Goal: Task Accomplishment & Management: Use online tool/utility

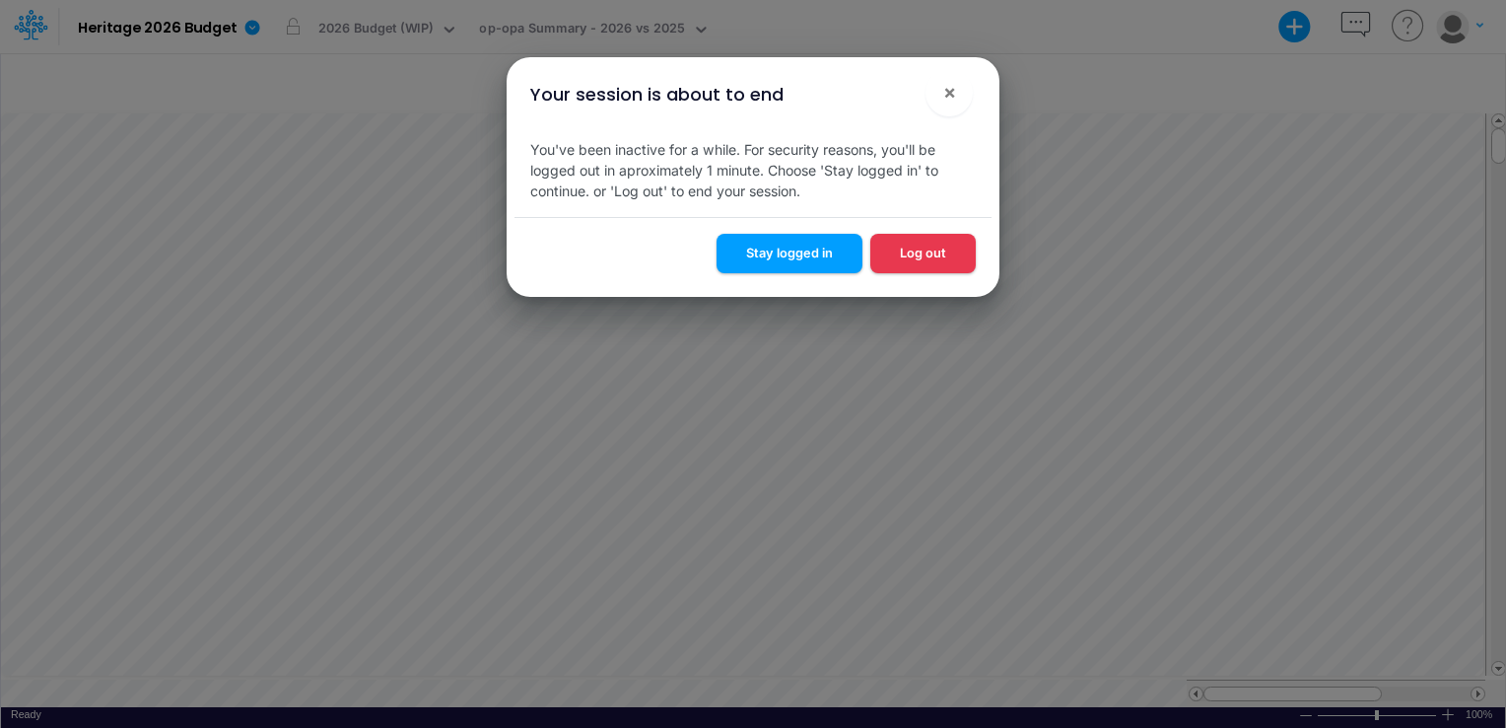
scroll to position [9, 0]
click at [804, 251] on button "Stay logged in" at bounding box center [790, 253] width 146 height 38
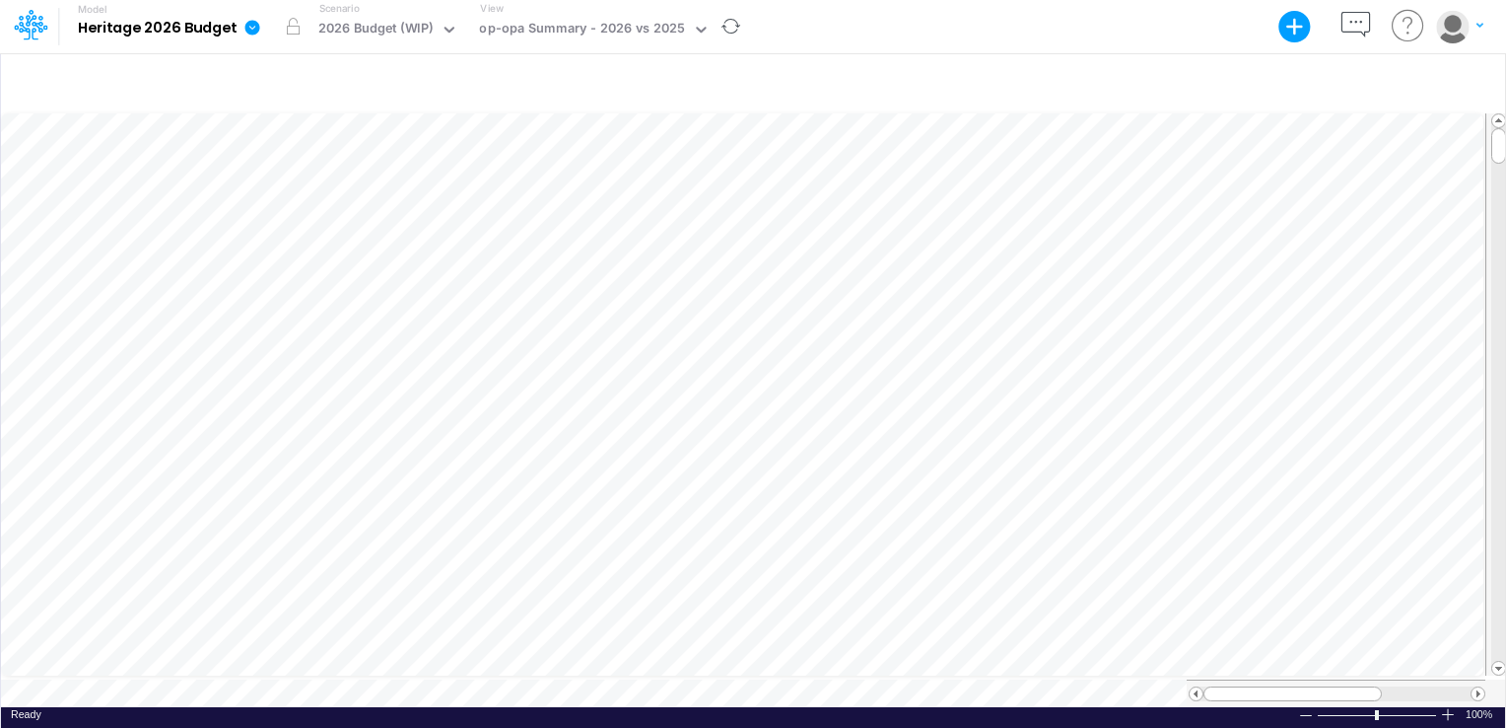
click at [221, 26] on b "Heritage 2026 Budget" at bounding box center [157, 29] width 159 height 18
click at [189, 34] on b "Heritage 2026 Budget" at bounding box center [157, 29] width 159 height 18
click at [245, 29] on icon at bounding box center [252, 27] width 15 height 15
click at [205, 20] on b "Heritage 2026 Budget" at bounding box center [157, 29] width 159 height 18
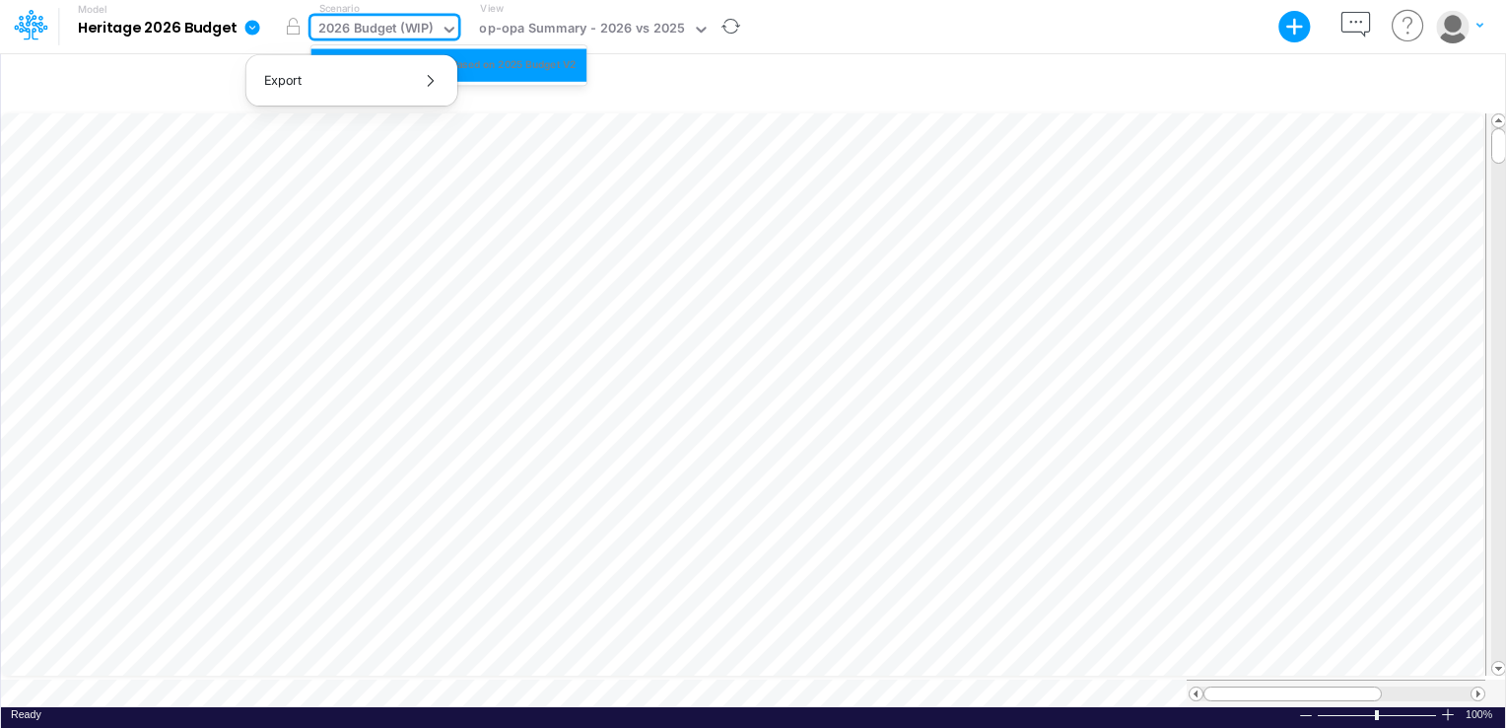
click at [442, 26] on icon at bounding box center [450, 30] width 18 height 18
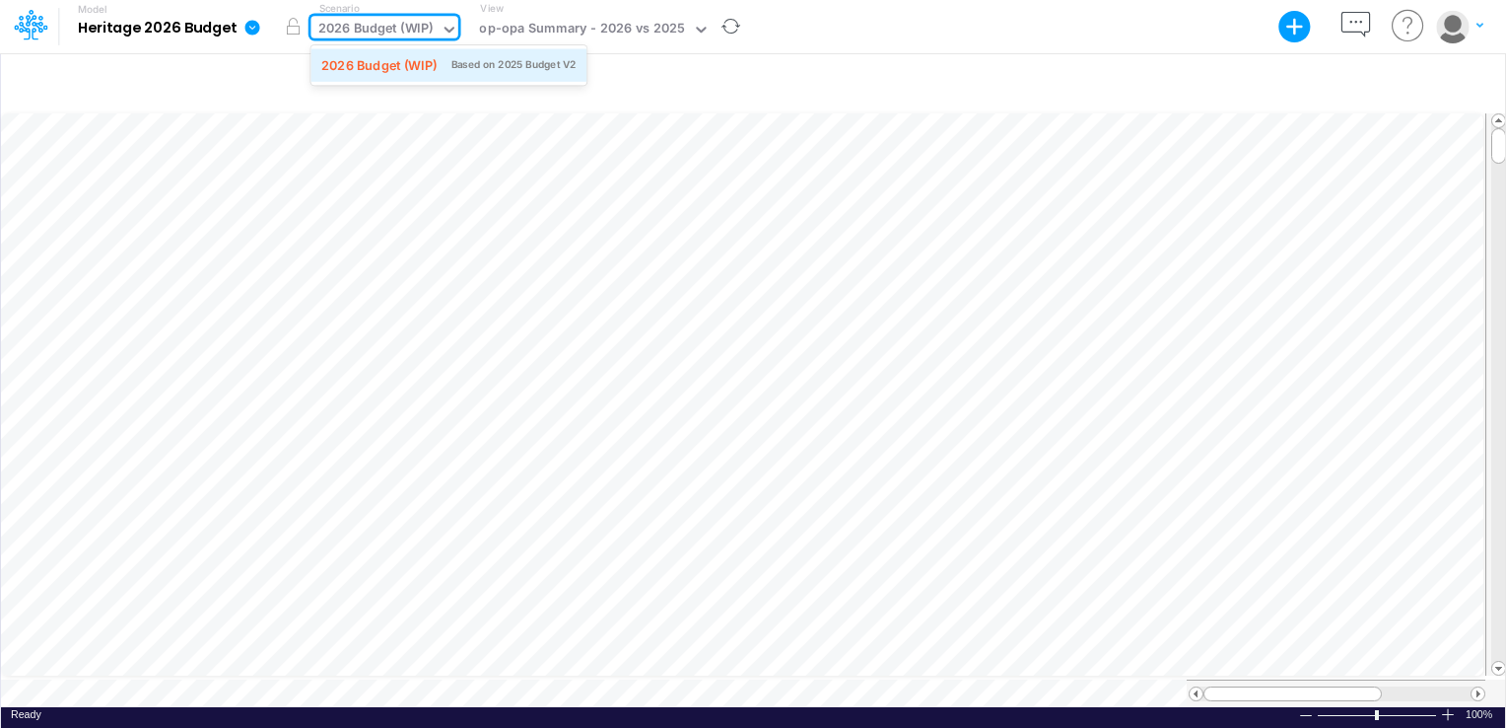
click at [417, 65] on div "2026 Budget (WIP)" at bounding box center [378, 64] width 115 height 19
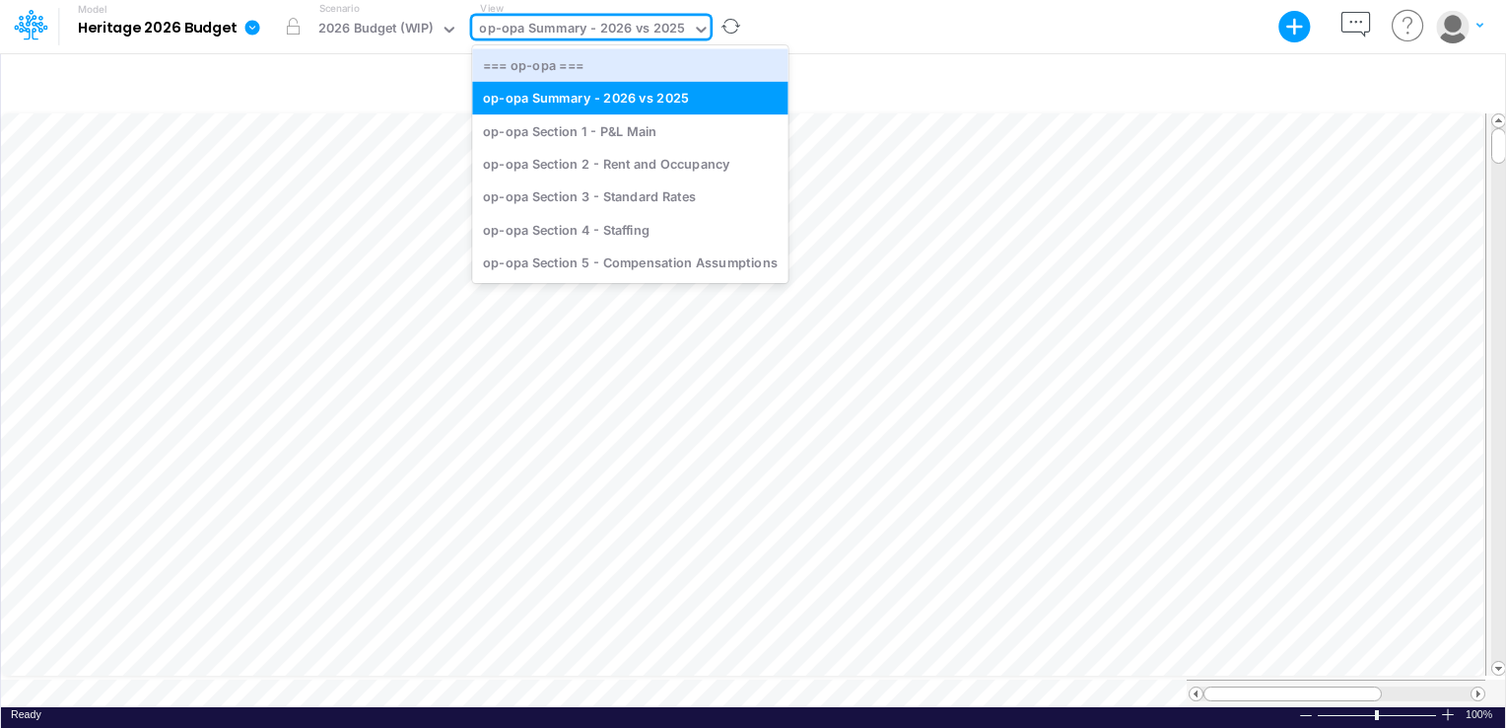
click at [518, 32] on div "op-opa Summary - 2026 vs 2025" at bounding box center [582, 30] width 206 height 23
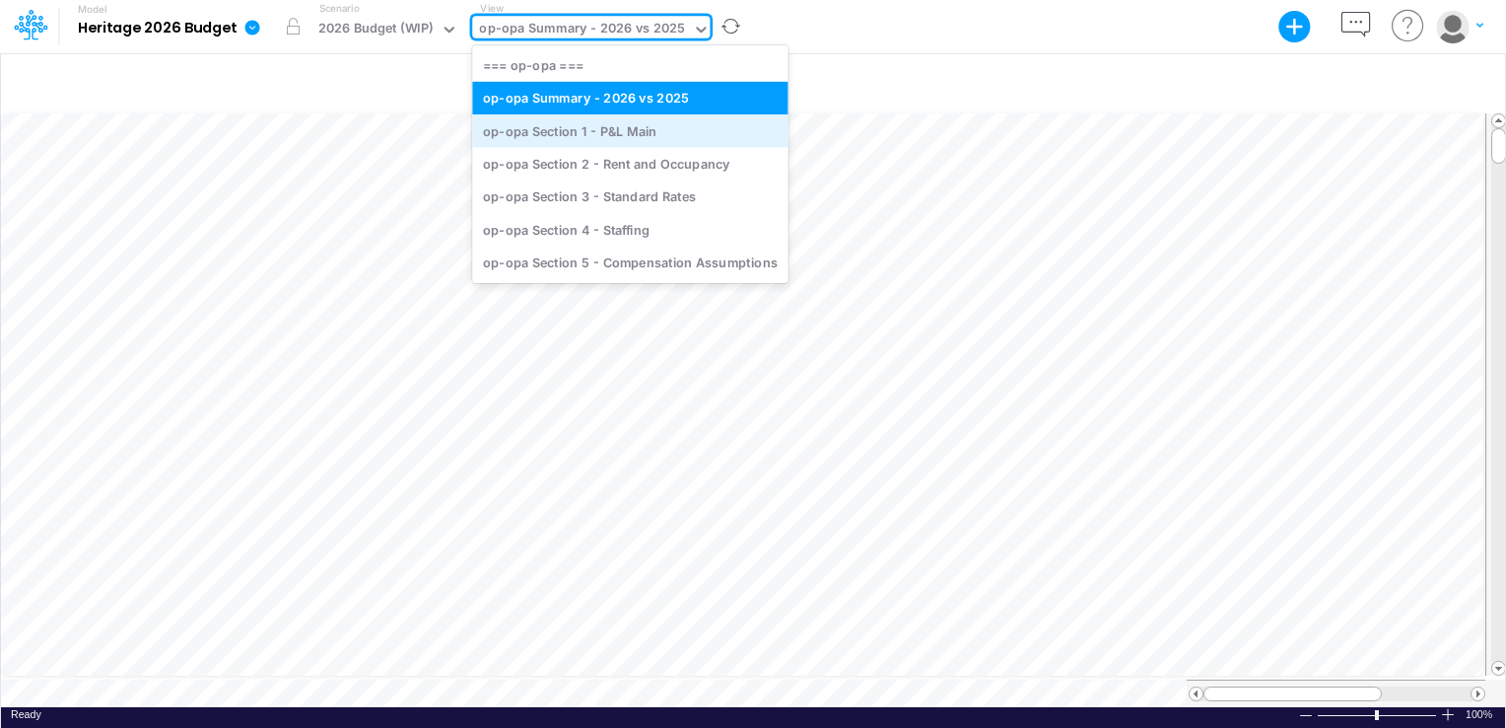
click at [552, 131] on div "op-opa Section 1 - P&L Main" at bounding box center [629, 130] width 315 height 33
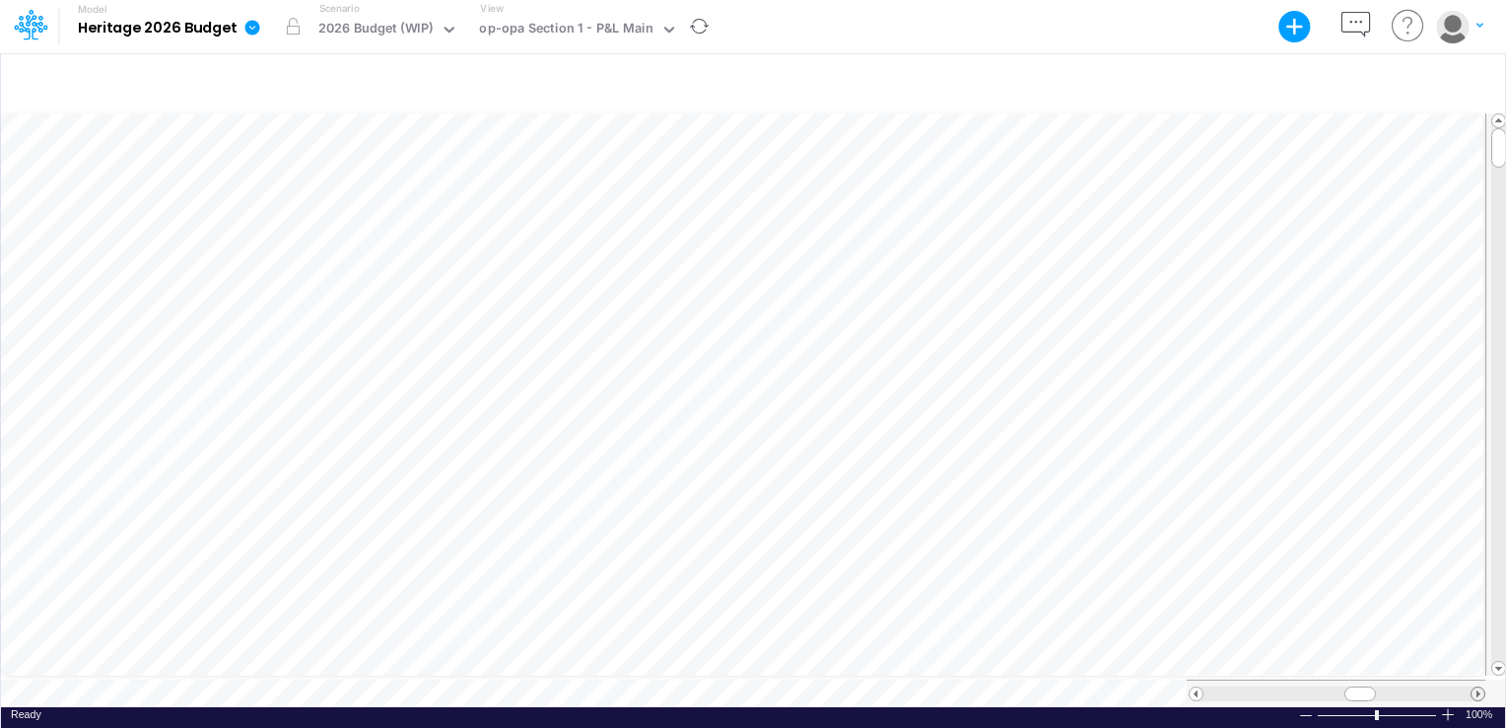
click at [1480, 687] on span at bounding box center [1478, 693] width 13 height 13
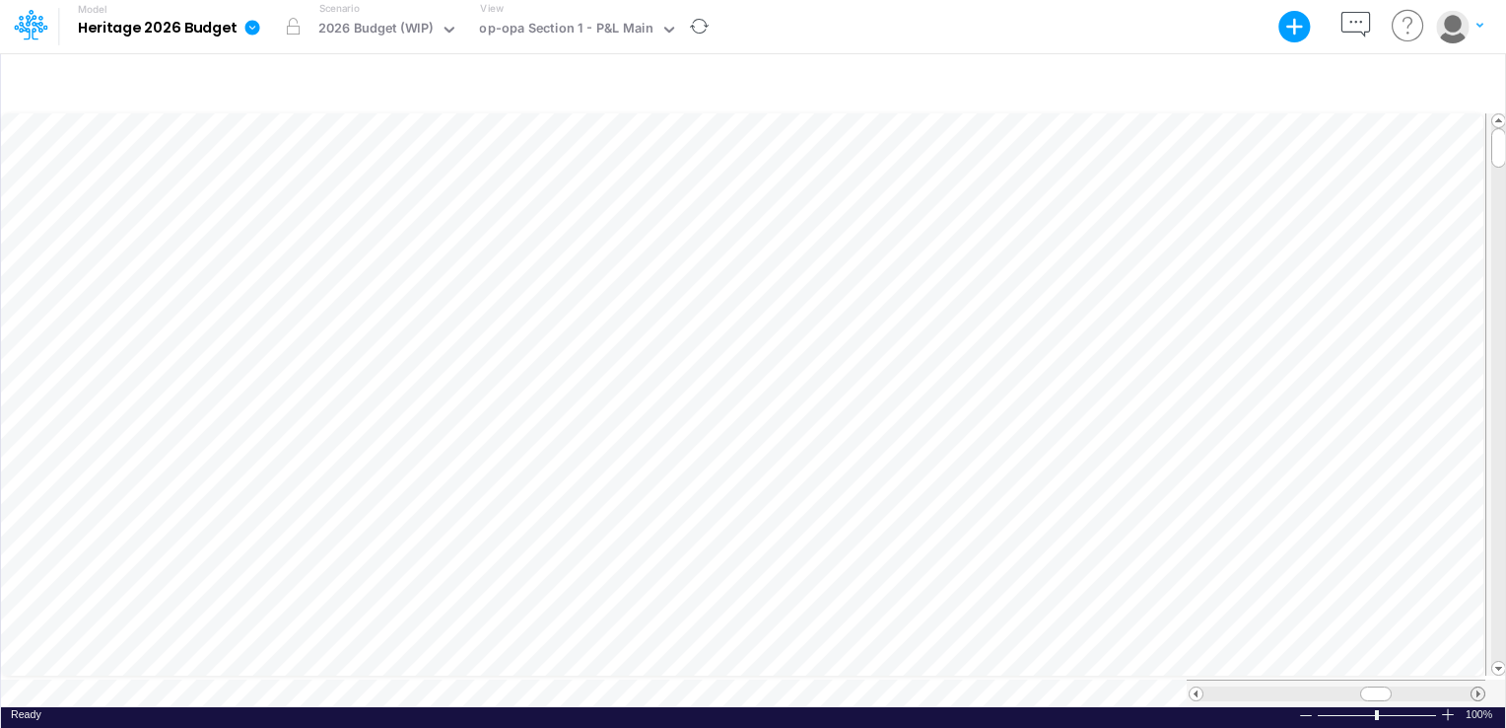
click at [1480, 687] on span at bounding box center [1478, 693] width 13 height 13
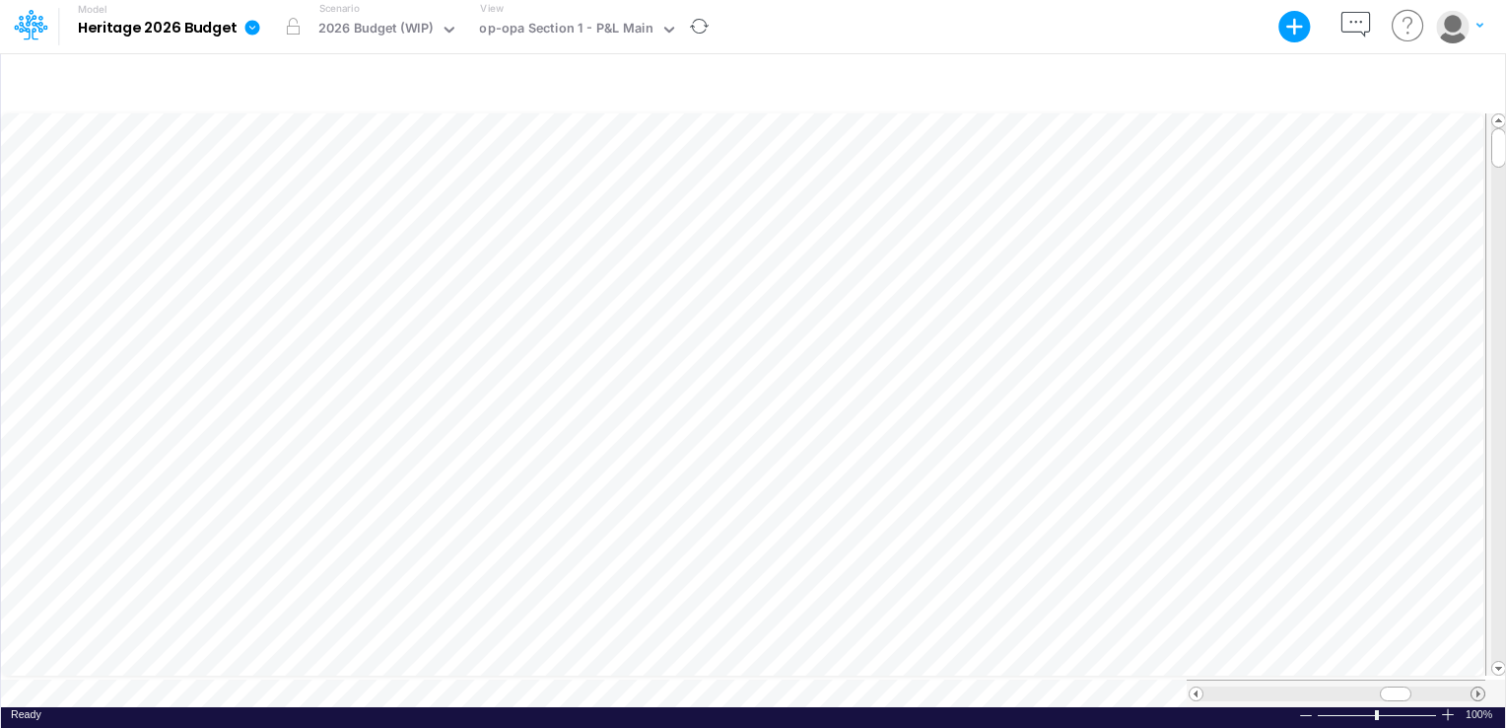
click at [1480, 687] on span at bounding box center [1478, 693] width 13 height 13
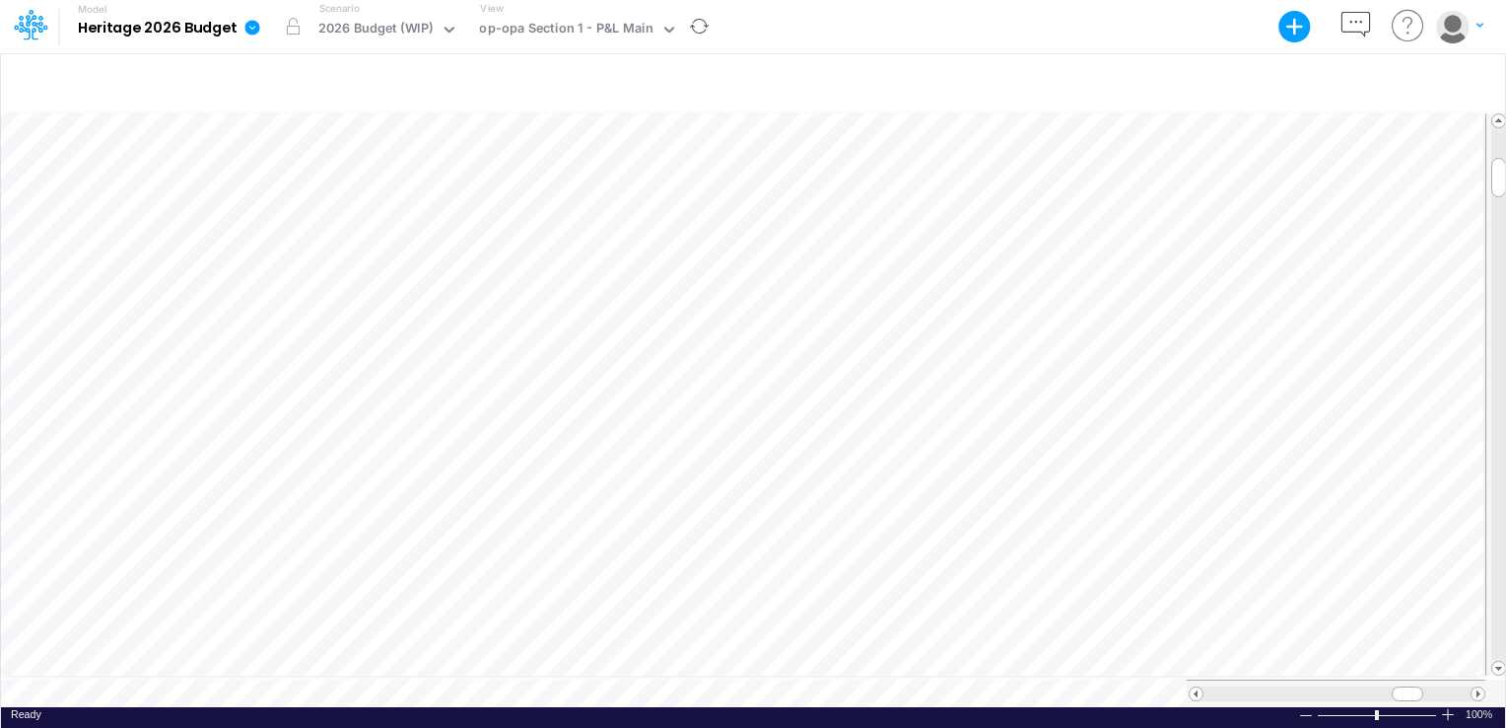
scroll to position [9, 2]
click at [699, 448] on div at bounding box center [662, 455] width 97 height 19
click at [1190, 688] on span at bounding box center [1196, 693] width 13 height 13
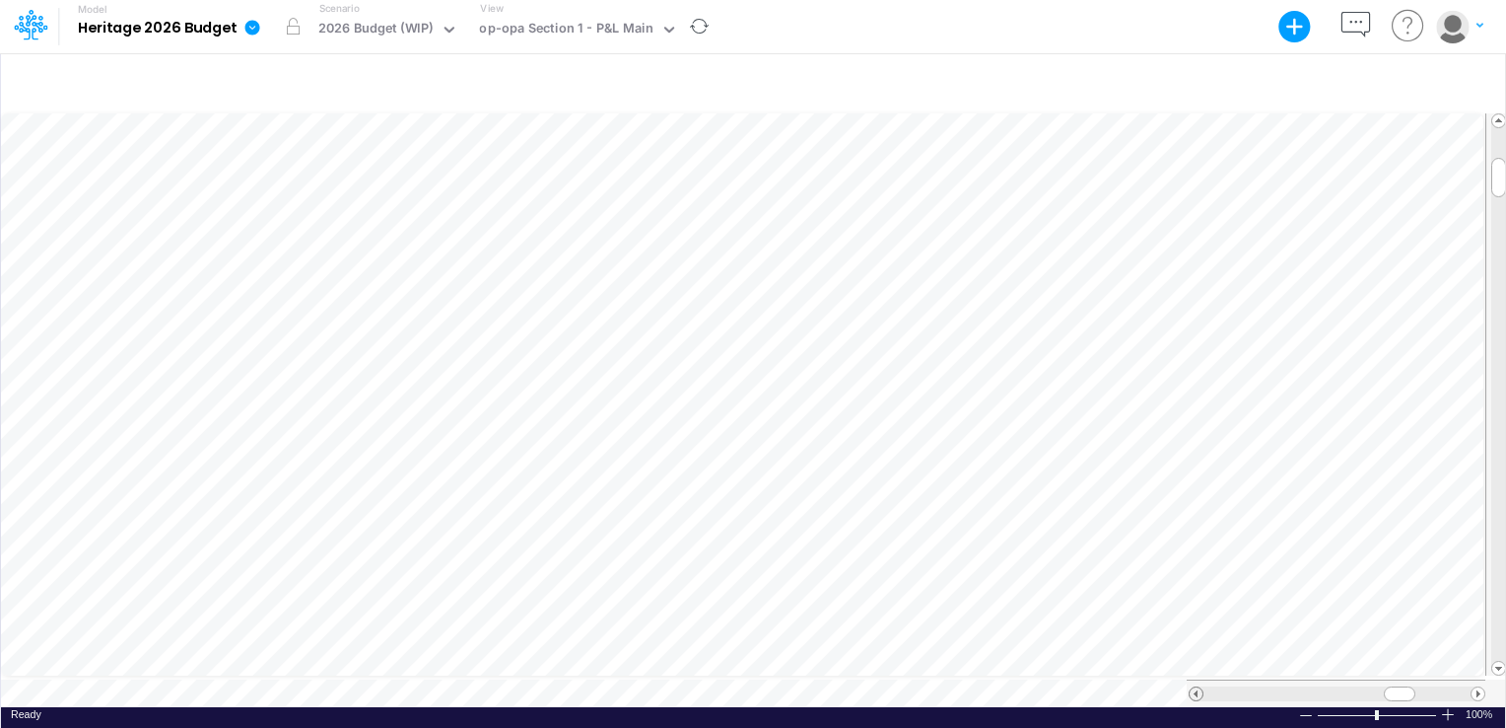
click at [1190, 688] on span at bounding box center [1196, 693] width 13 height 13
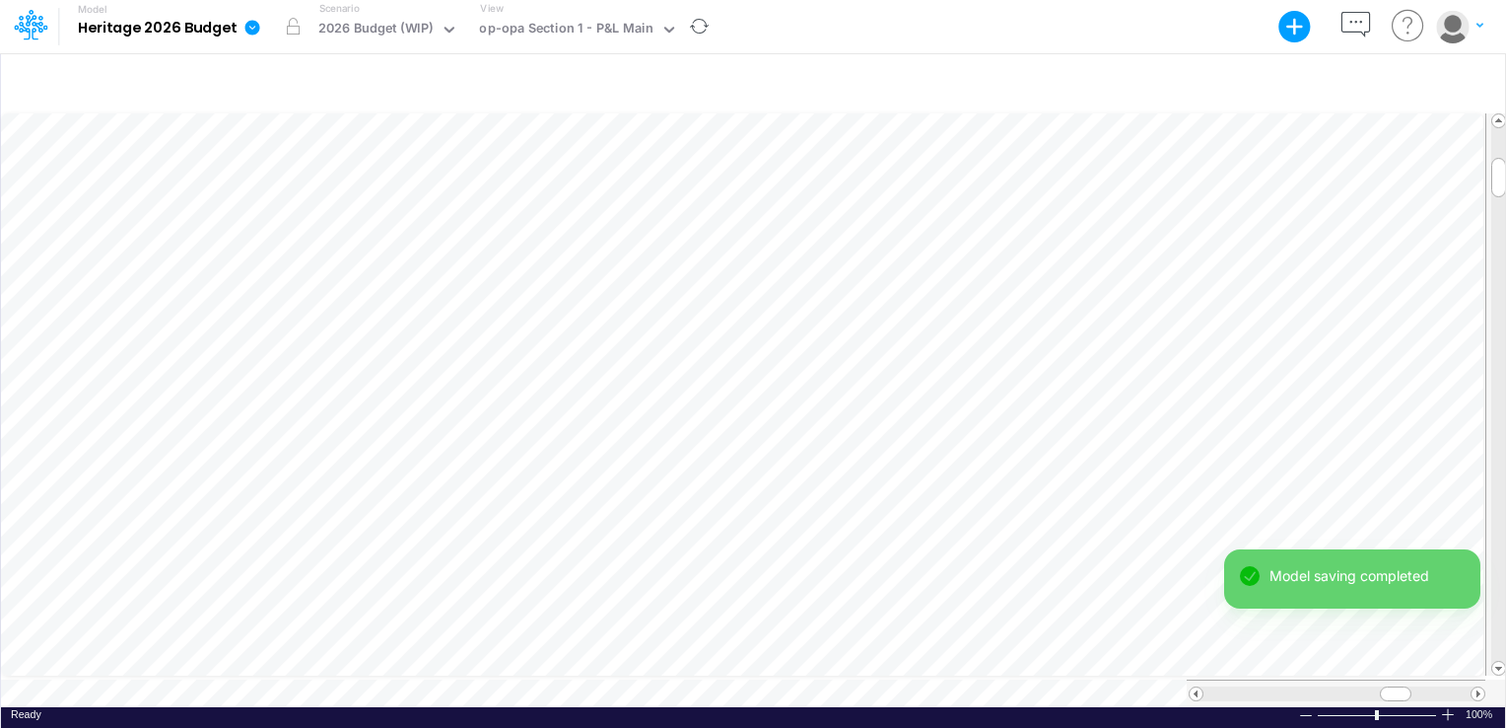
scroll to position [9, 2]
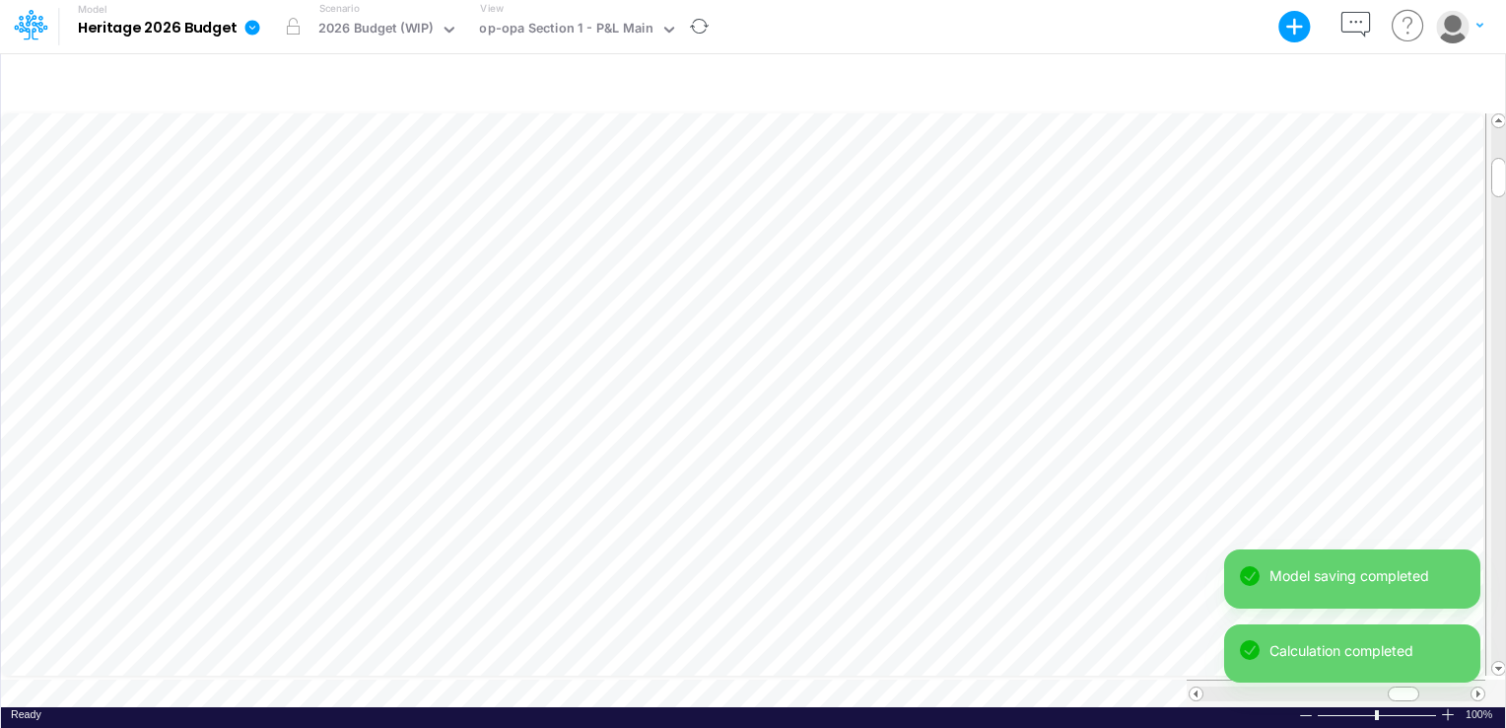
scroll to position [9, 2]
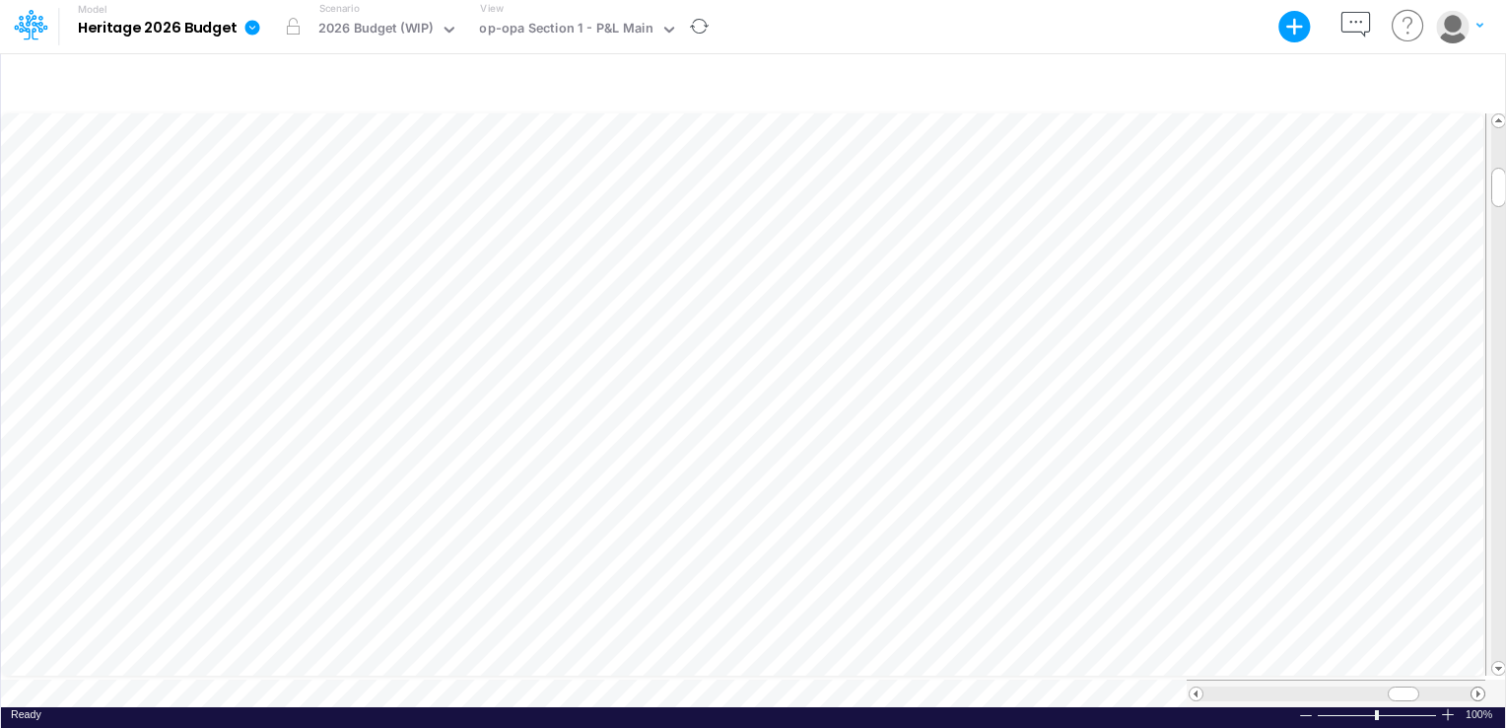
click at [1475, 687] on span at bounding box center [1478, 693] width 13 height 13
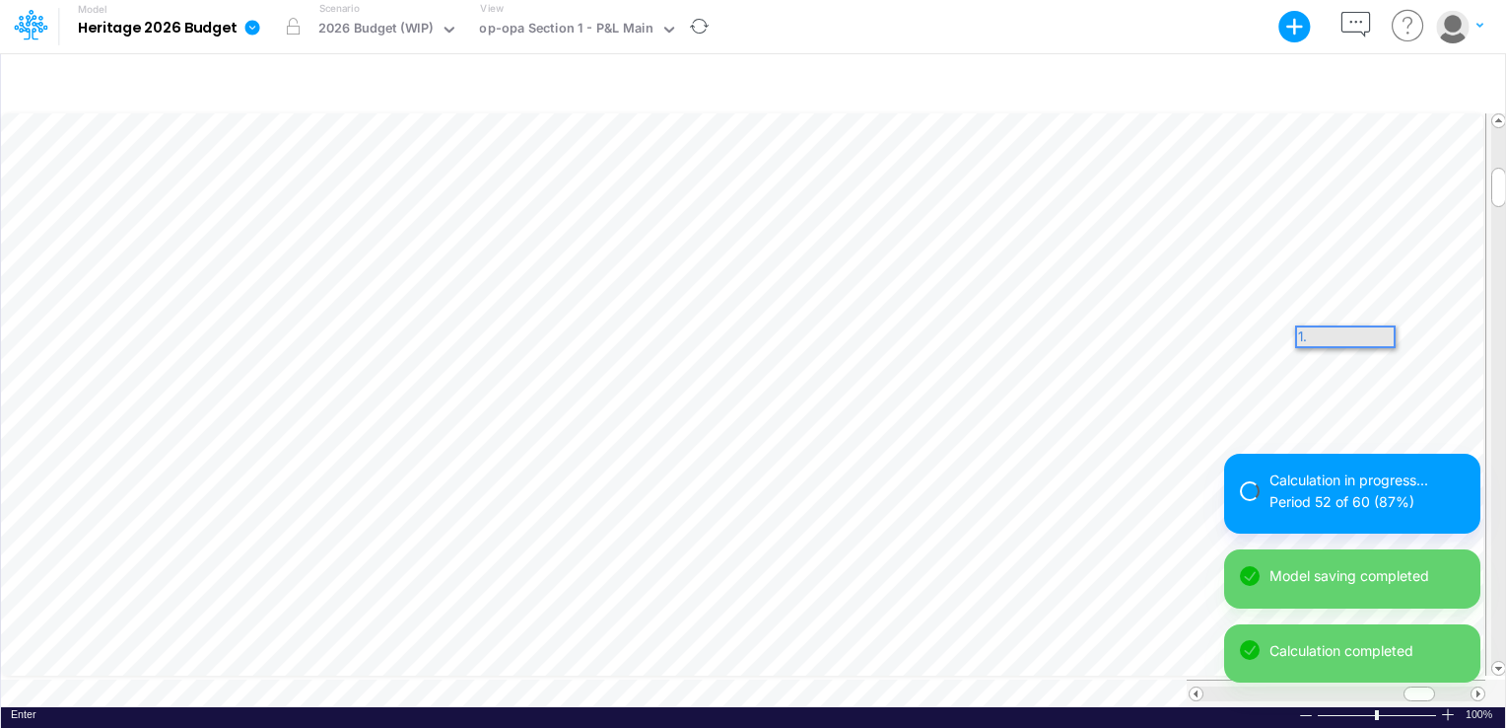
scroll to position [0, 0]
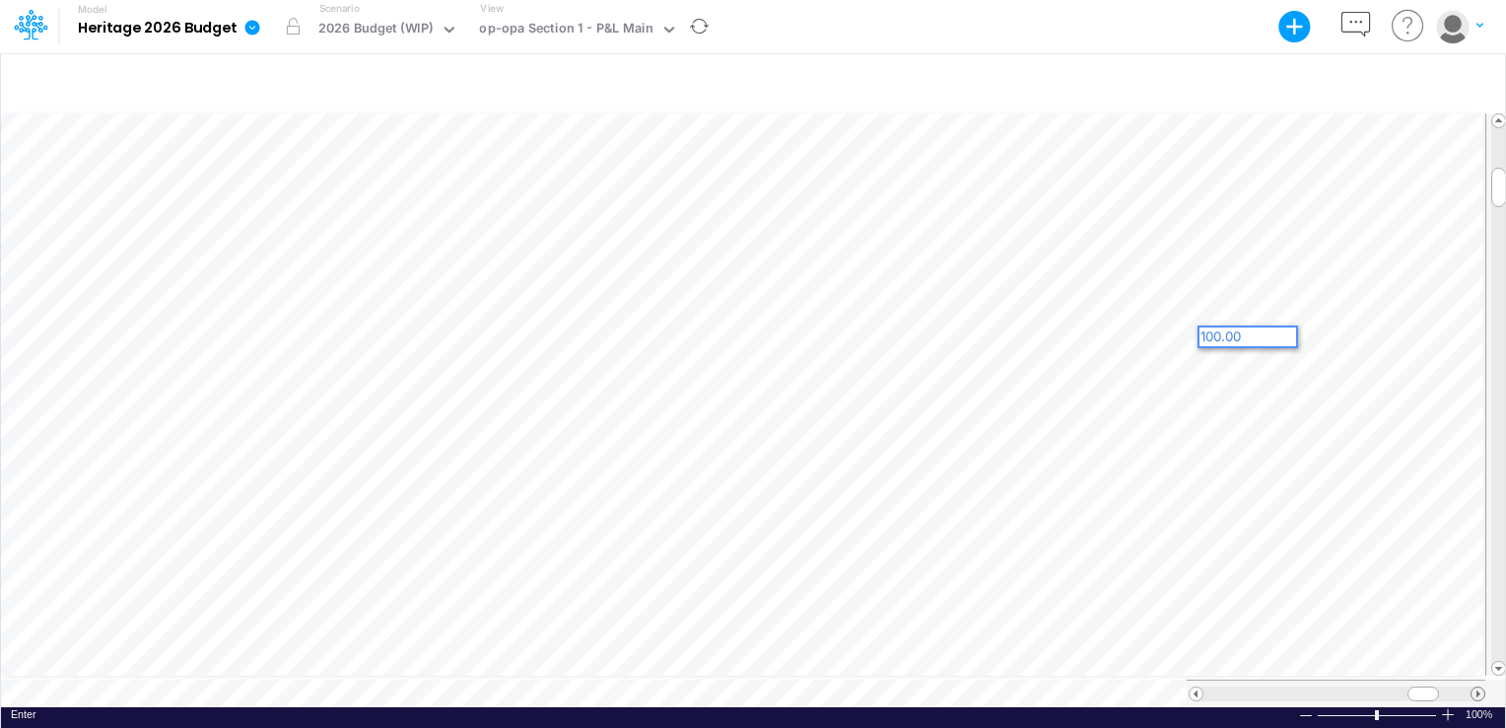
click at [1477, 687] on span at bounding box center [1478, 693] width 13 height 13
click at [1194, 687] on span at bounding box center [1196, 693] width 13 height 13
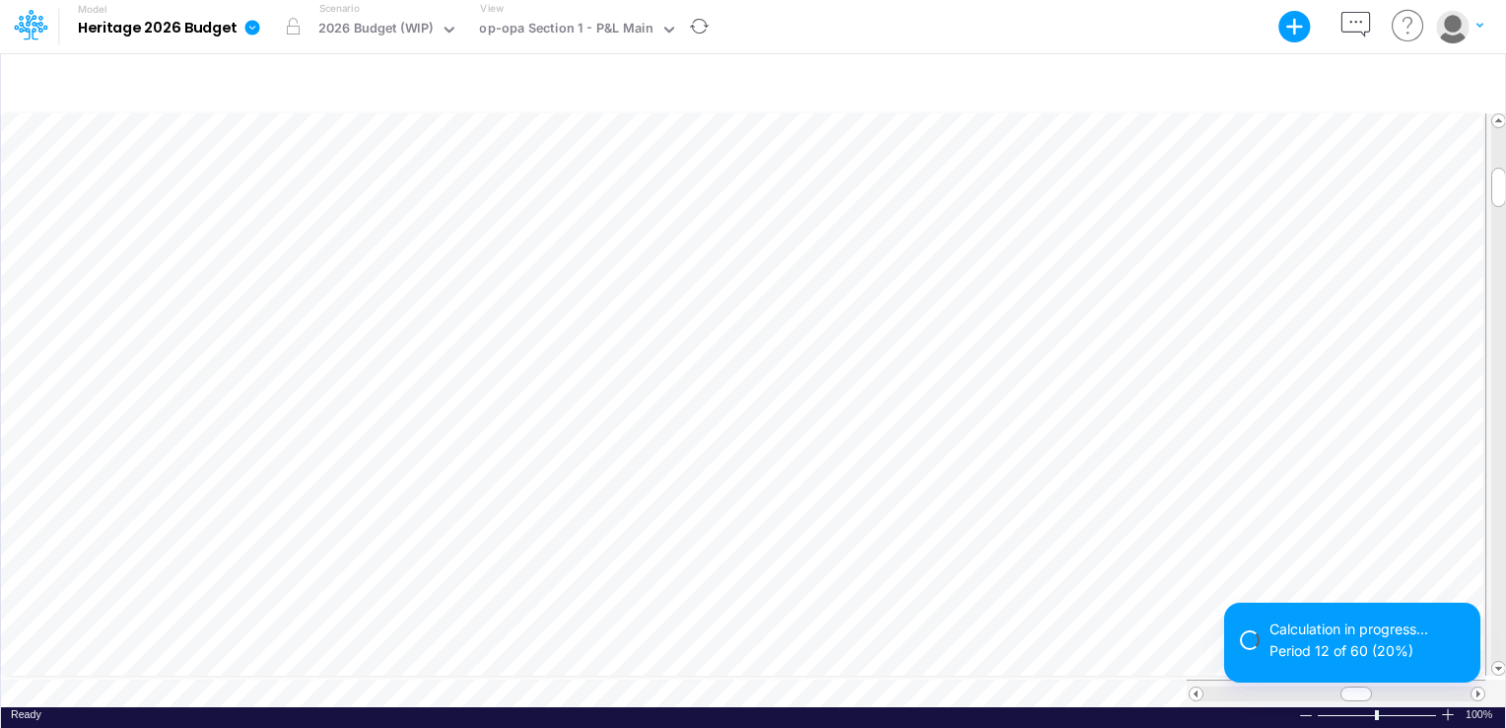
scroll to position [9, 2]
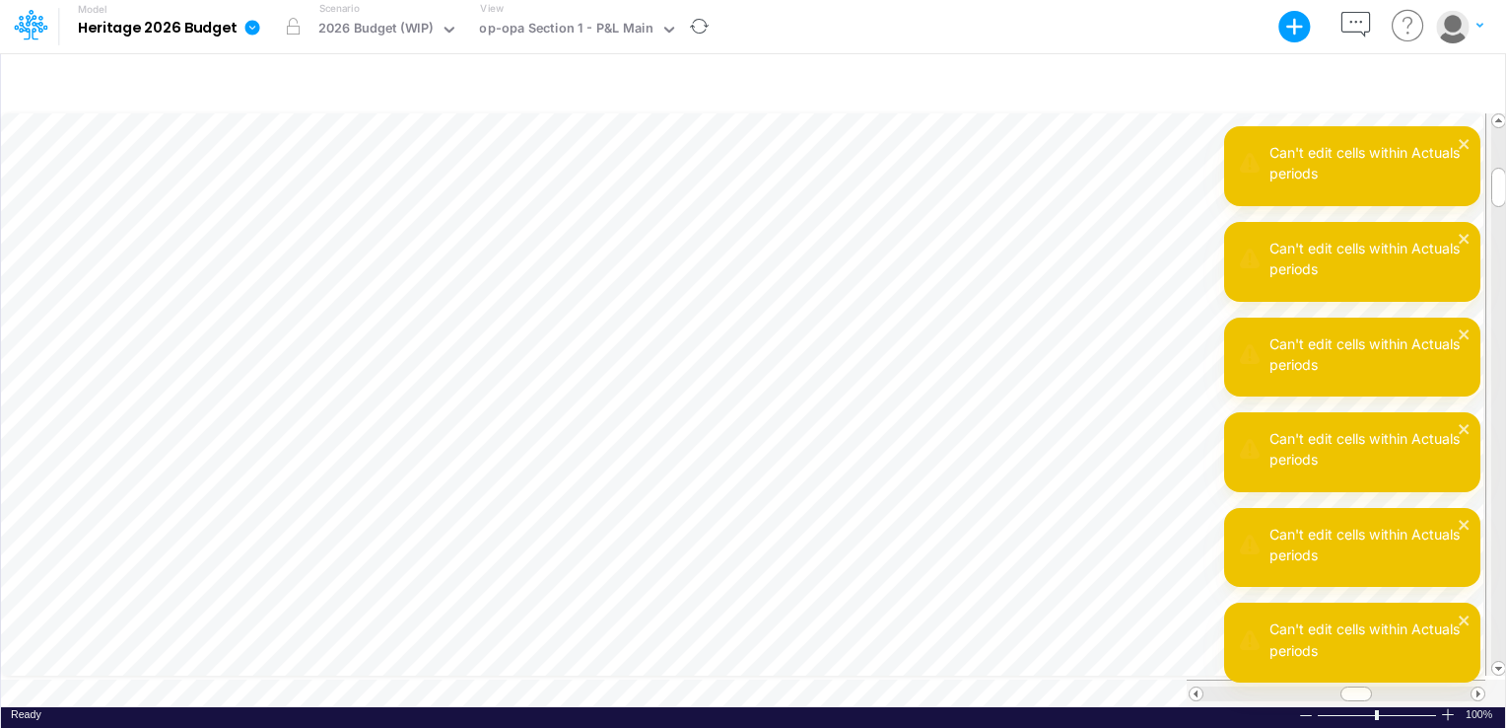
scroll to position [9, 2]
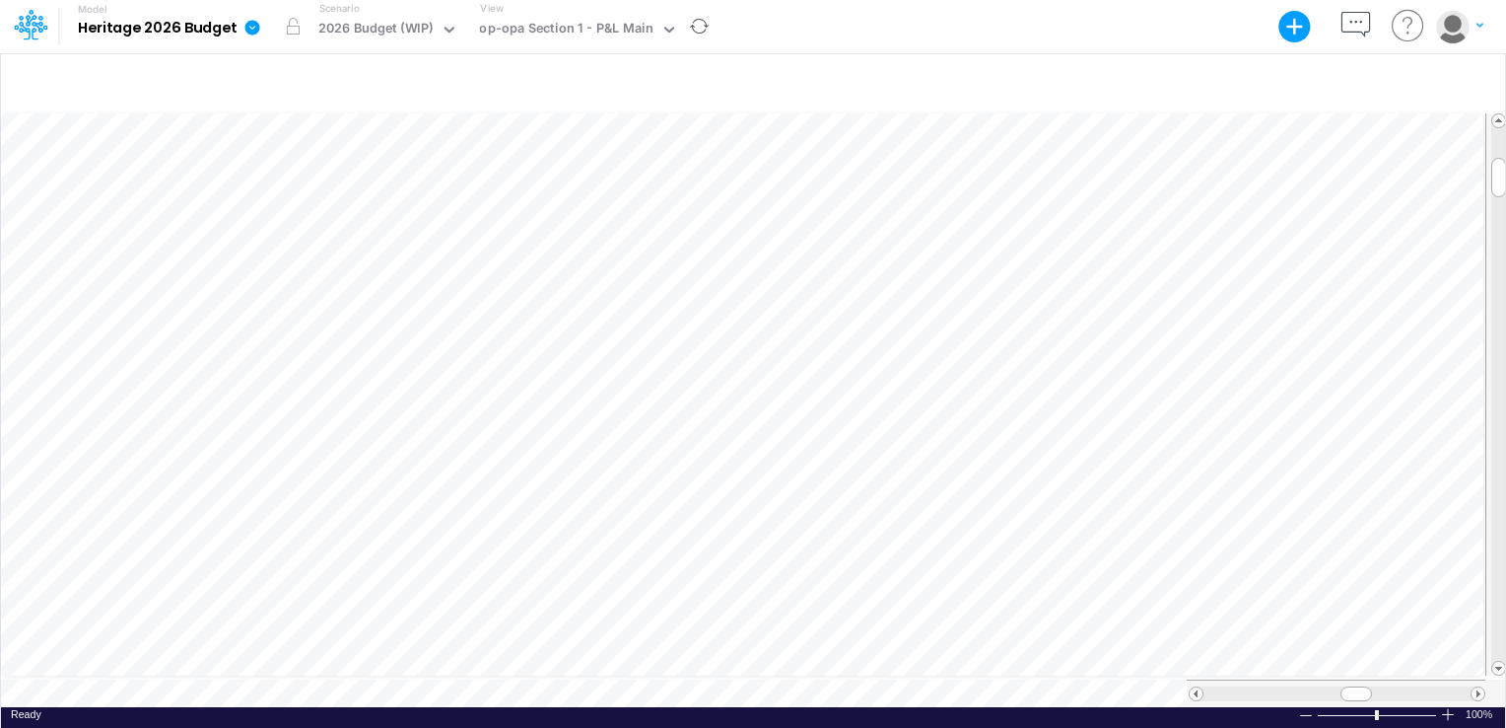
scroll to position [9, 2]
click at [1473, 687] on span at bounding box center [1478, 693] width 13 height 13
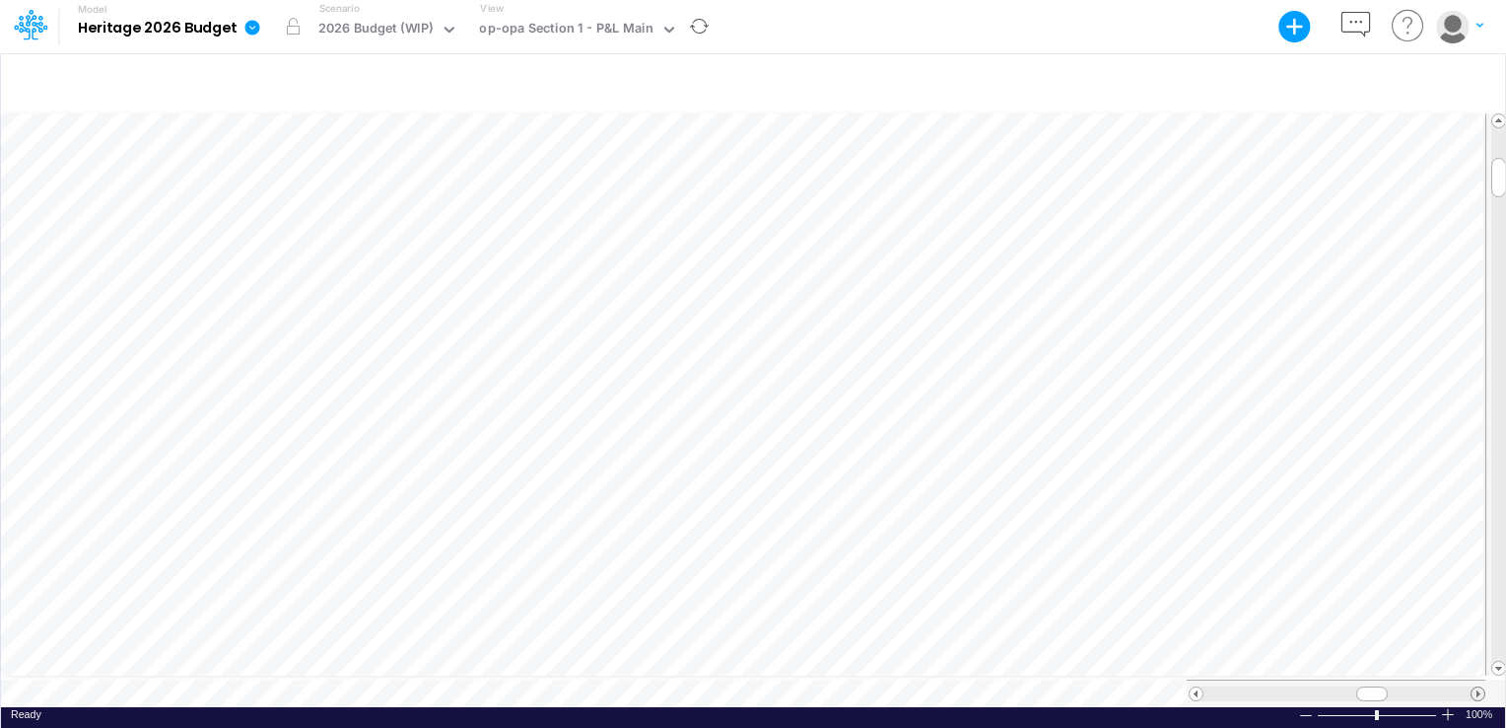
click at [1473, 687] on span at bounding box center [1478, 693] width 13 height 13
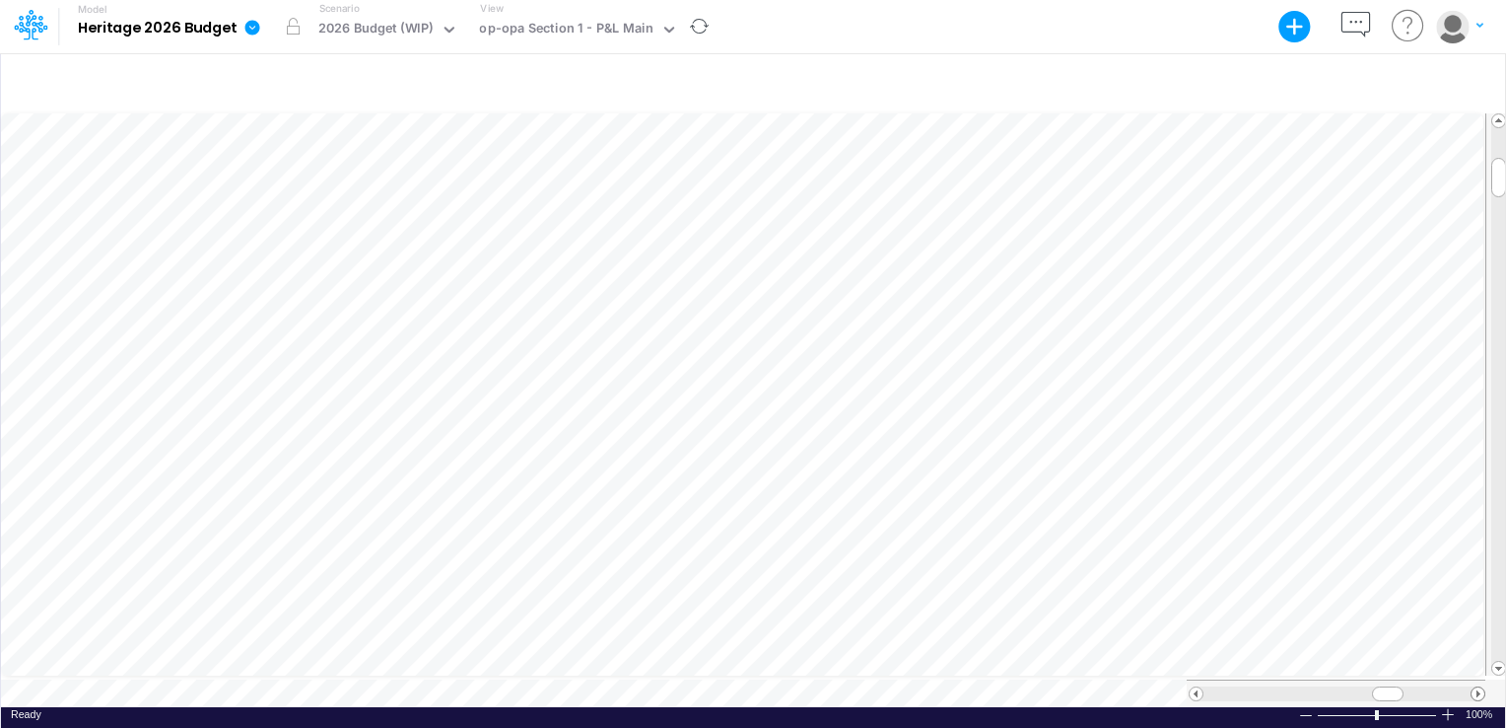
click at [1473, 687] on span at bounding box center [1478, 693] width 13 height 13
click at [989, 495] on div "343.41416666666663" at bounding box center [977, 494] width 140 height 19
click at [1041, 490] on div "343.41416666666663" at bounding box center [977, 494] width 140 height 19
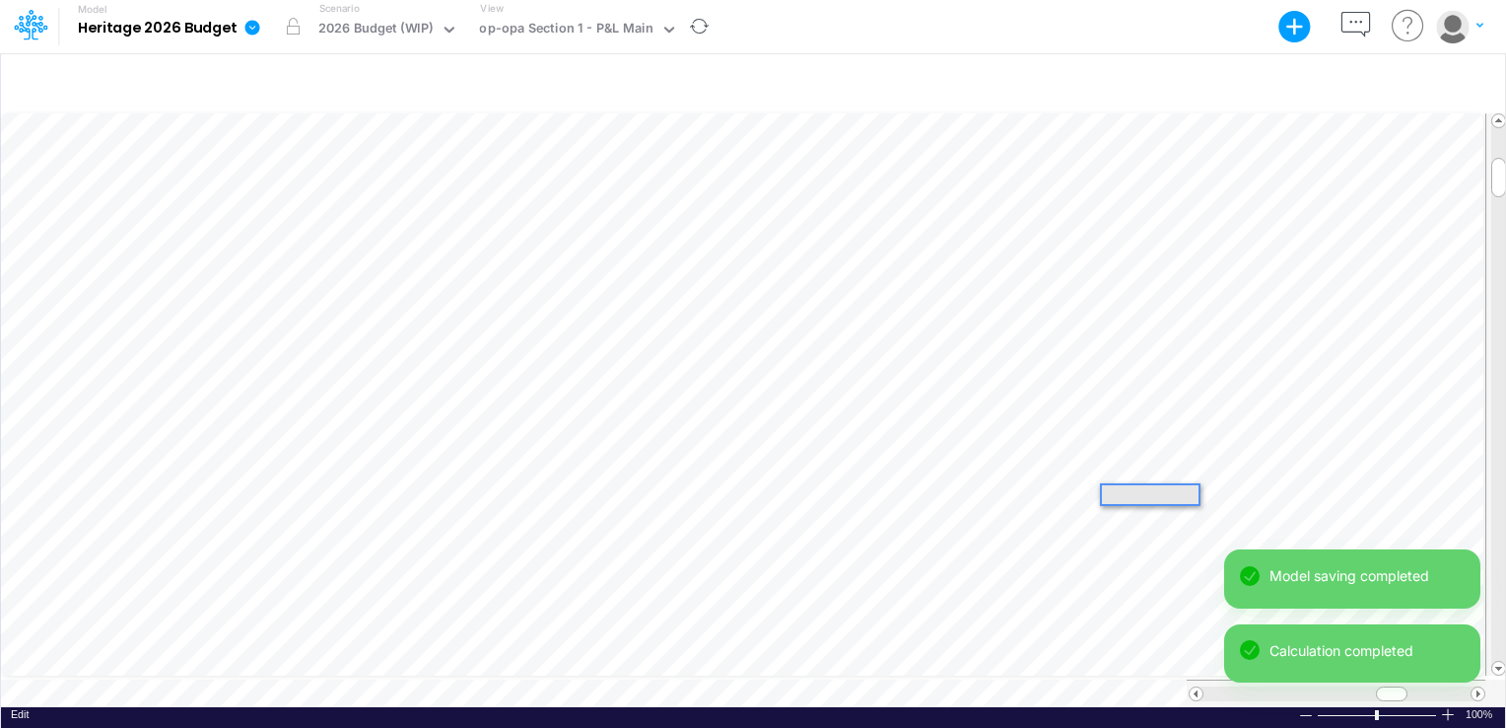
click at [1165, 492] on div at bounding box center [1150, 494] width 97 height 19
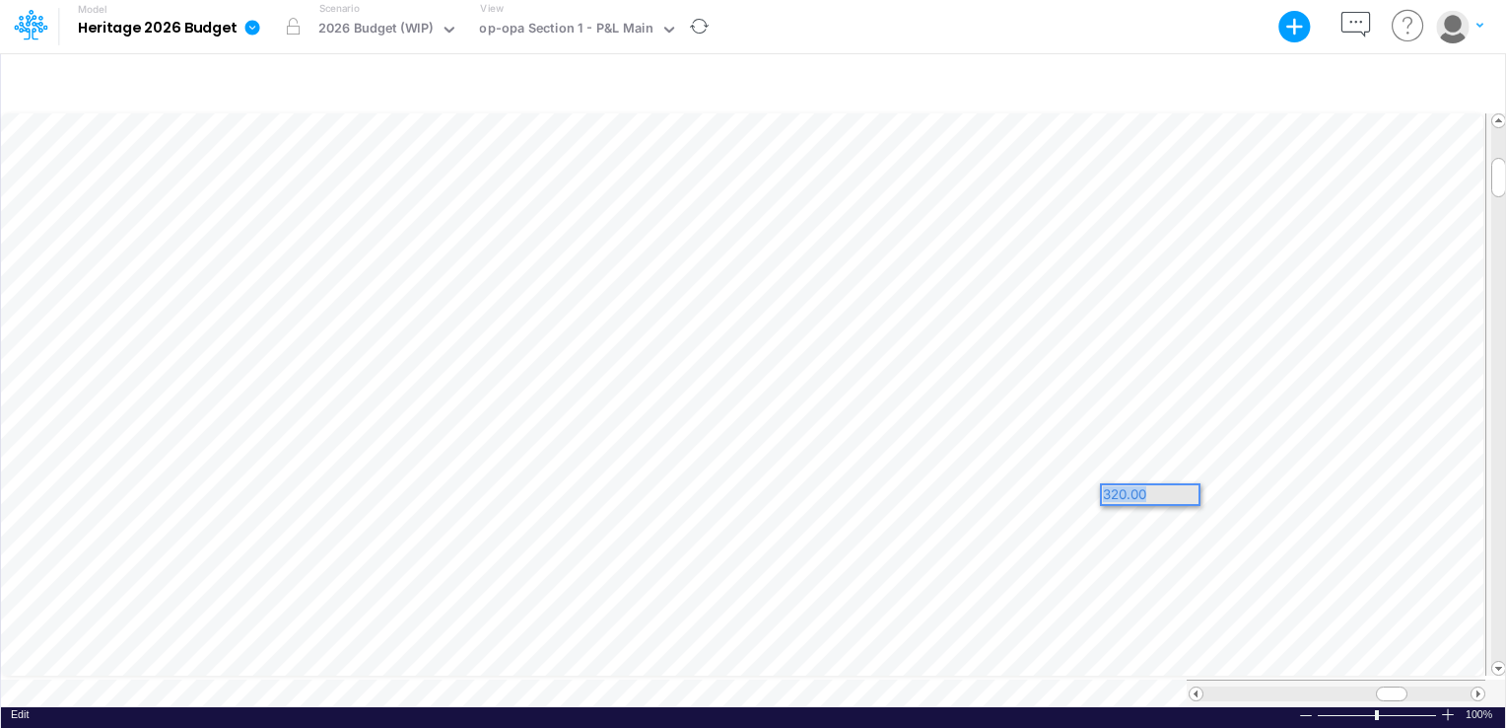
click at [1095, 486] on div "Paste Cut Copy AutoFill 320.00" at bounding box center [753, 408] width 1504 height 596
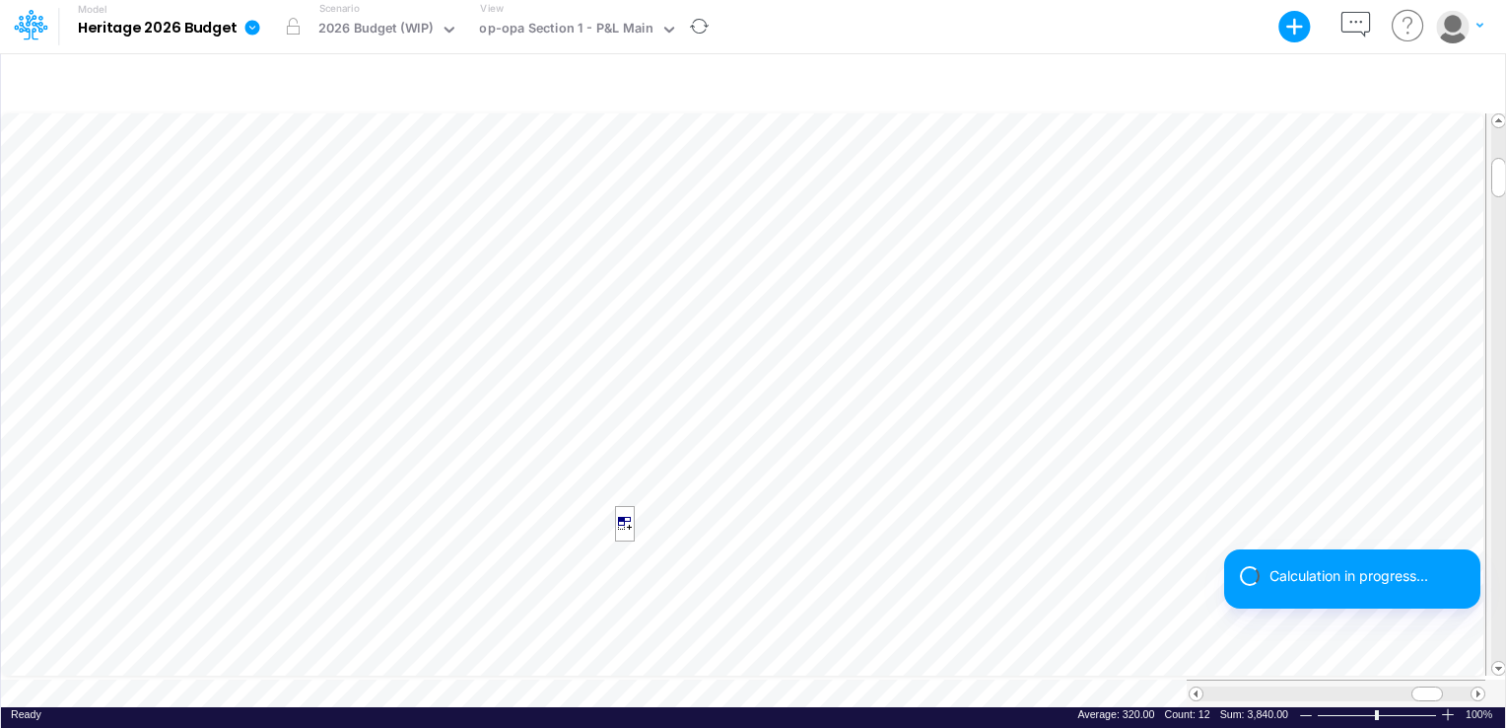
scroll to position [9, 2]
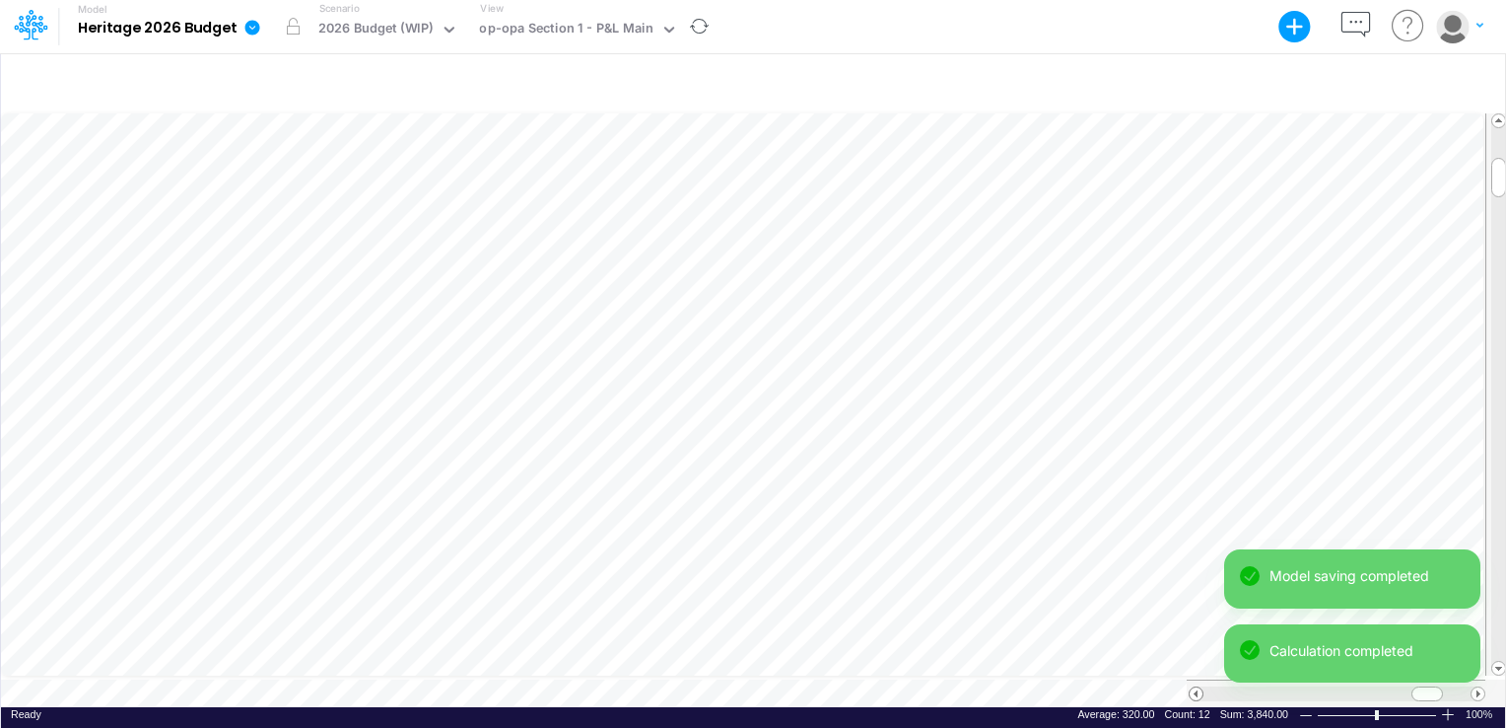
click at [1195, 687] on span at bounding box center [1196, 693] width 13 height 13
click at [1196, 687] on span at bounding box center [1196, 693] width 13 height 13
click at [1198, 687] on span at bounding box center [1196, 693] width 13 height 13
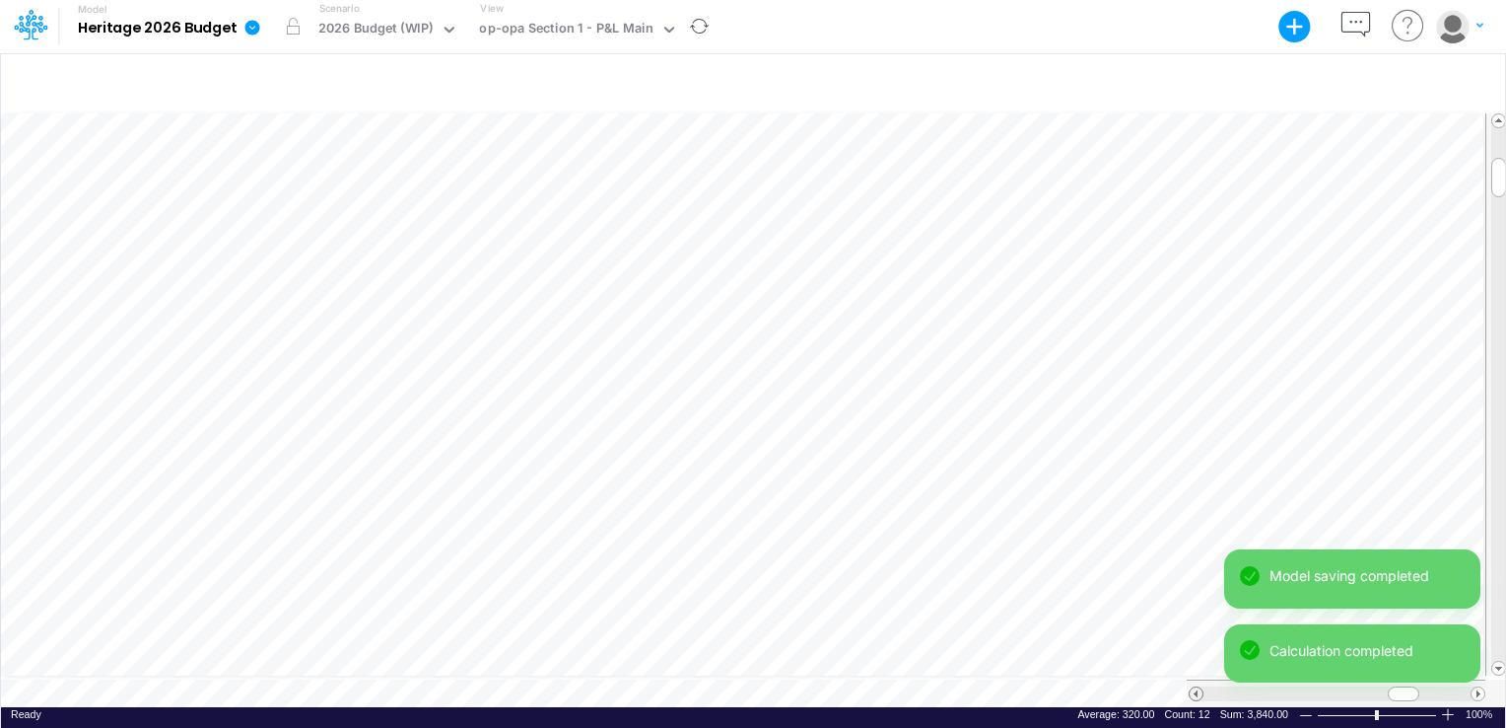
click at [1199, 687] on span at bounding box center [1196, 693] width 13 height 13
click at [1201, 686] on div at bounding box center [1337, 693] width 297 height 15
click at [1202, 686] on div at bounding box center [1337, 693] width 297 height 15
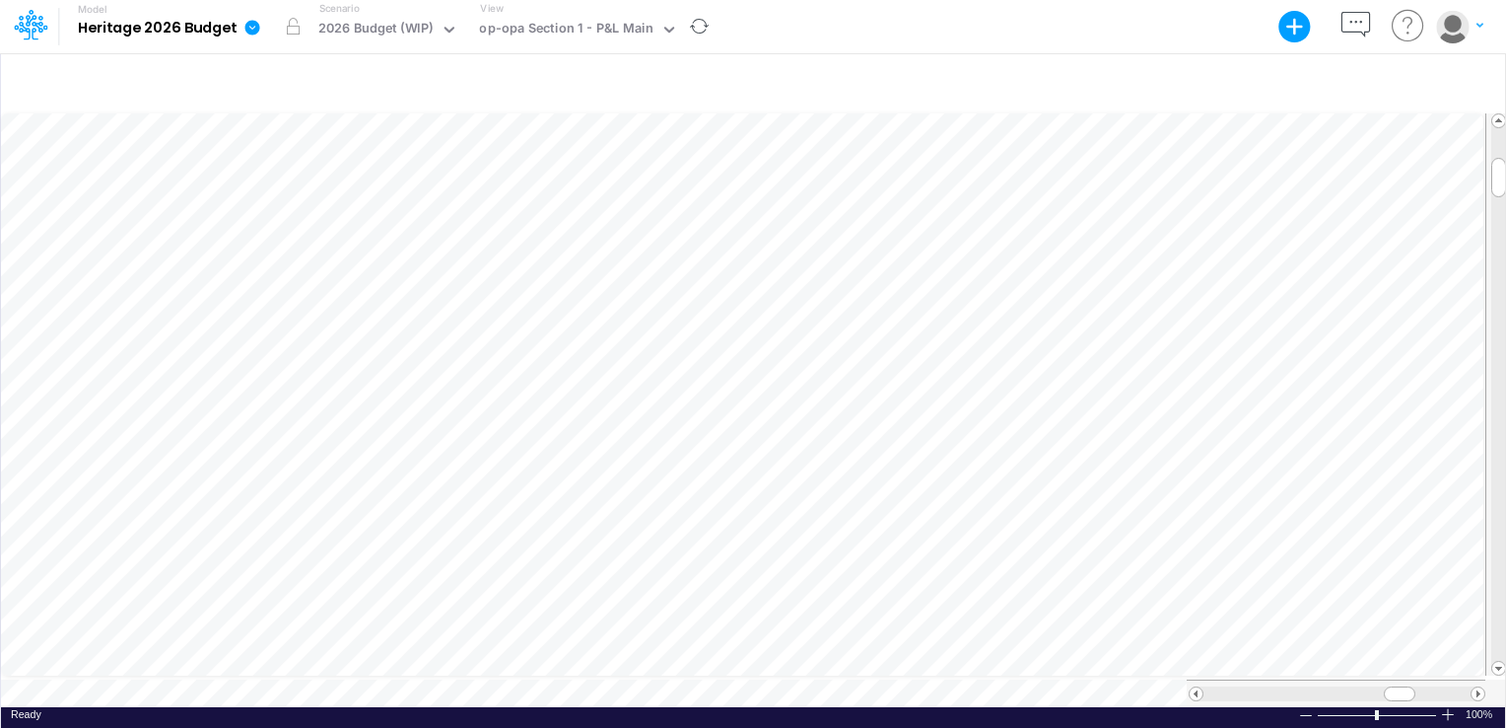
scroll to position [9, 2]
click at [1192, 688] on span at bounding box center [1196, 693] width 13 height 13
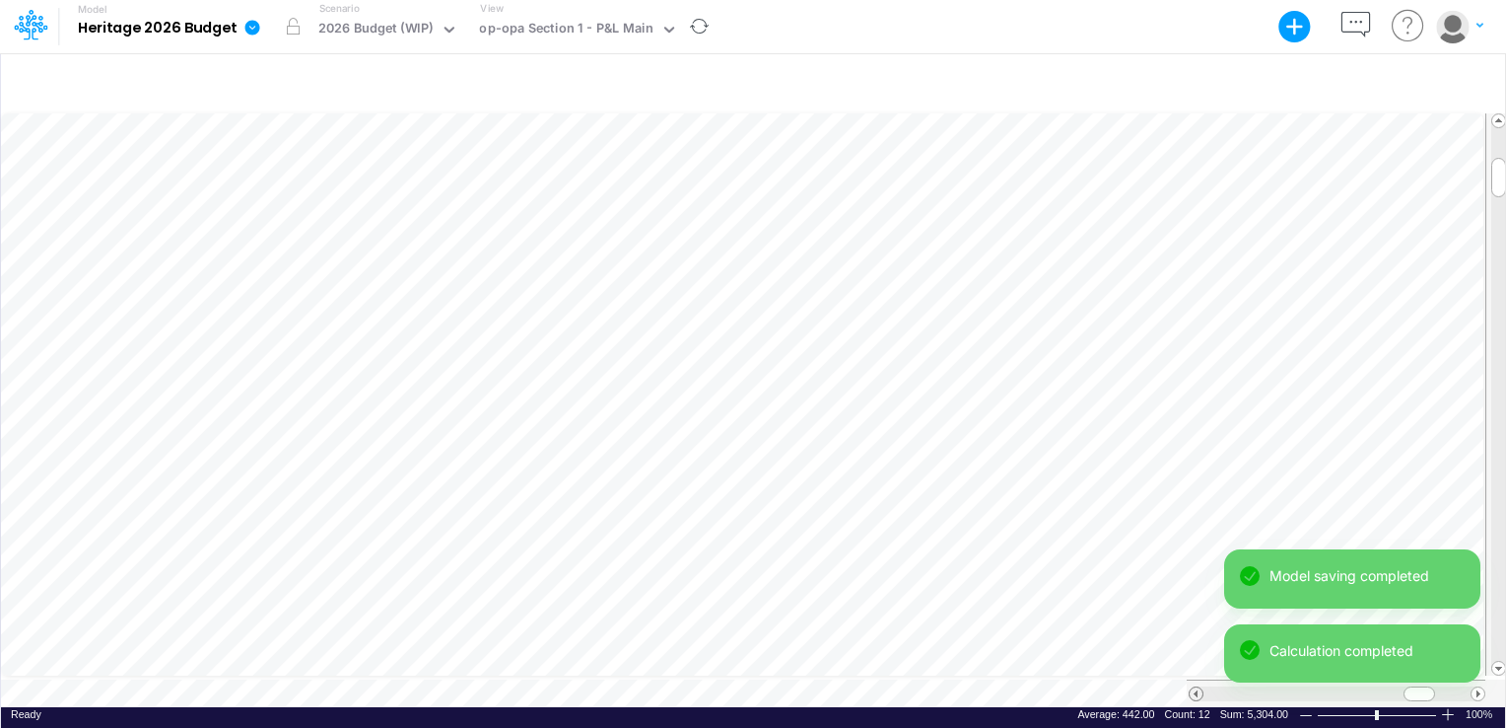
click at [1196, 688] on span at bounding box center [1196, 693] width 13 height 13
click at [1195, 689] on span at bounding box center [1196, 693] width 13 height 13
click at [1193, 688] on span at bounding box center [1196, 693] width 13 height 13
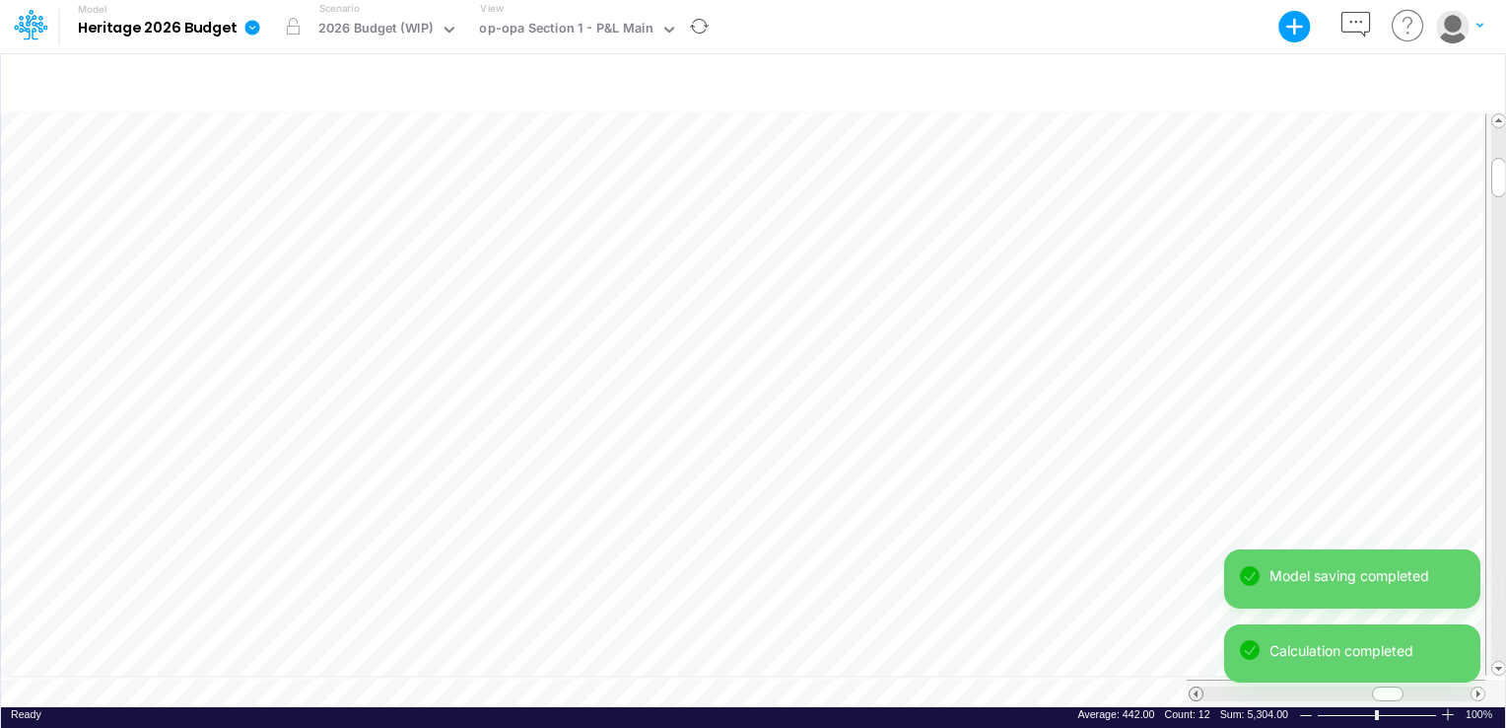
click at [1193, 688] on span at bounding box center [1196, 693] width 13 height 13
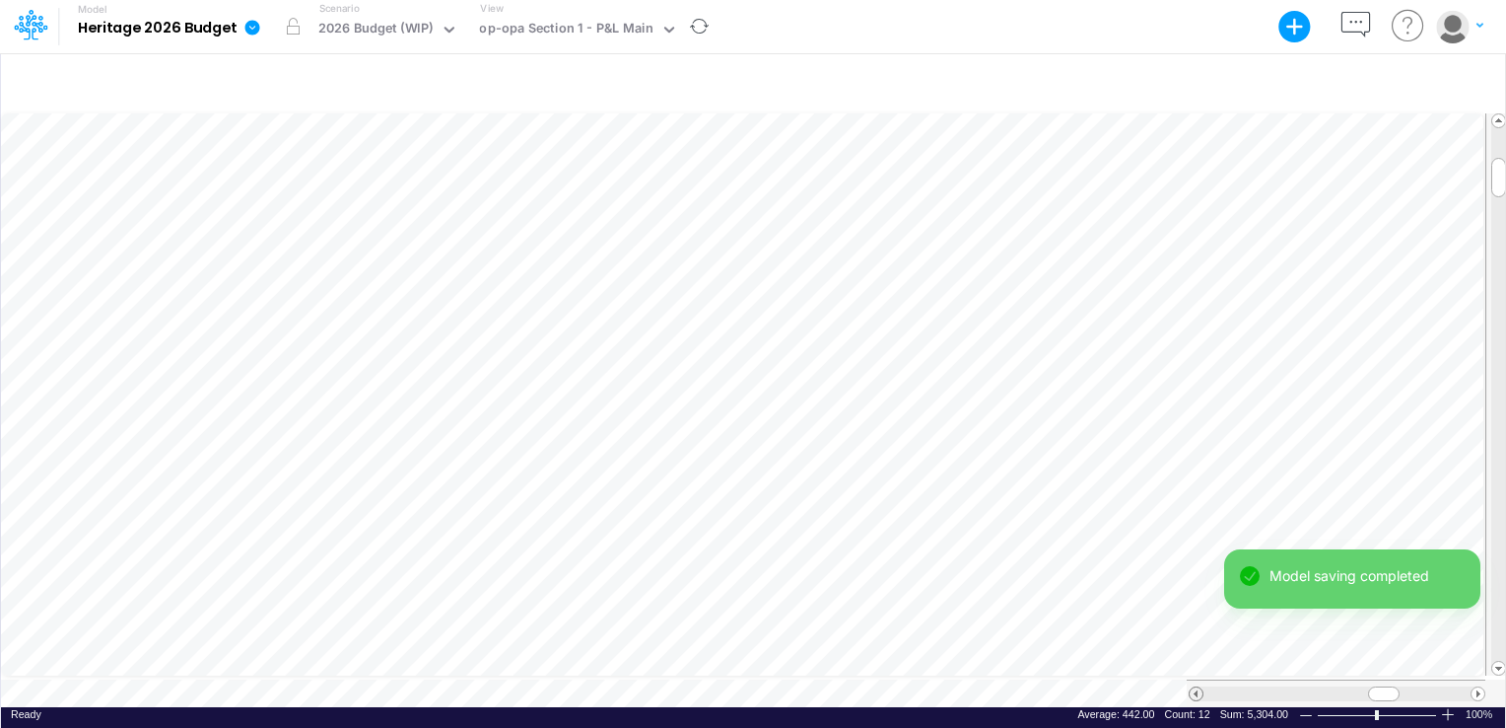
click at [1193, 688] on span at bounding box center [1196, 693] width 13 height 13
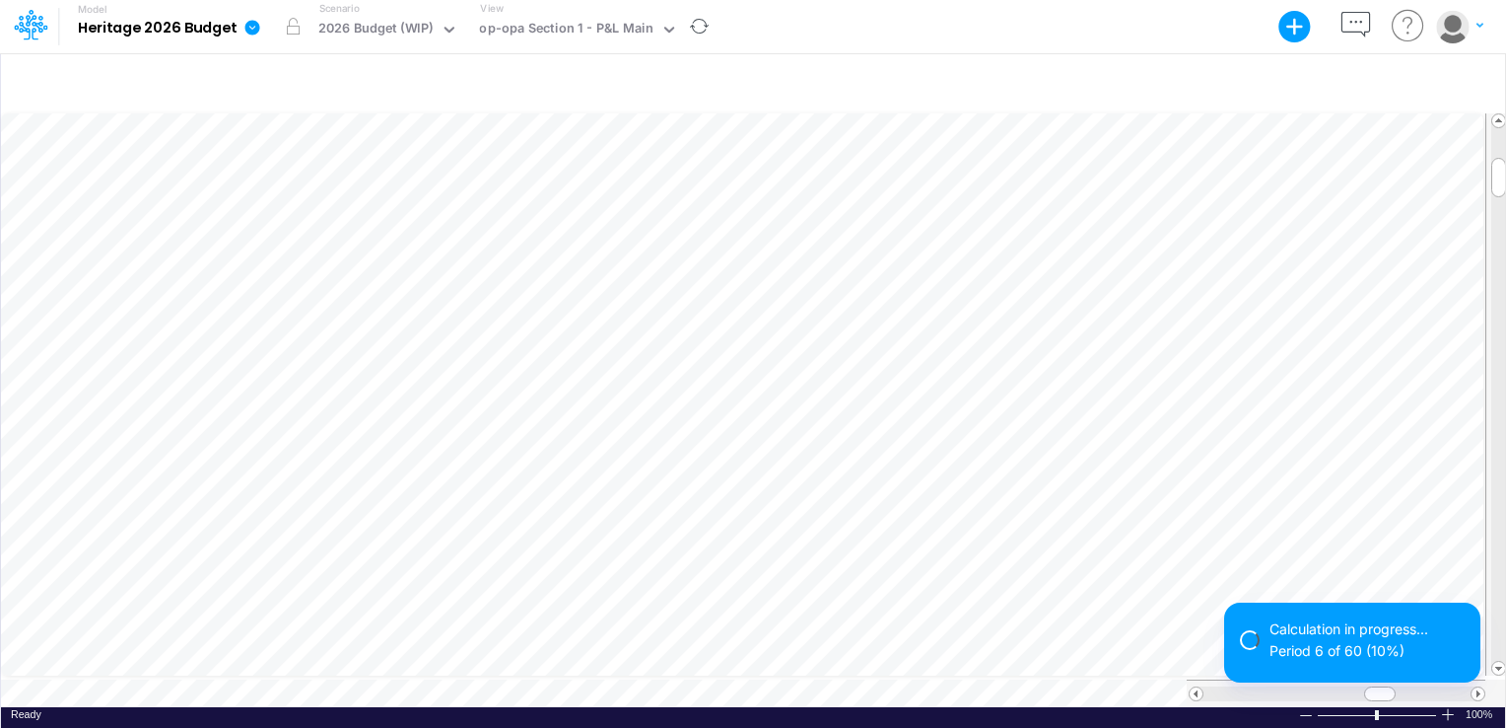
scroll to position [9, 2]
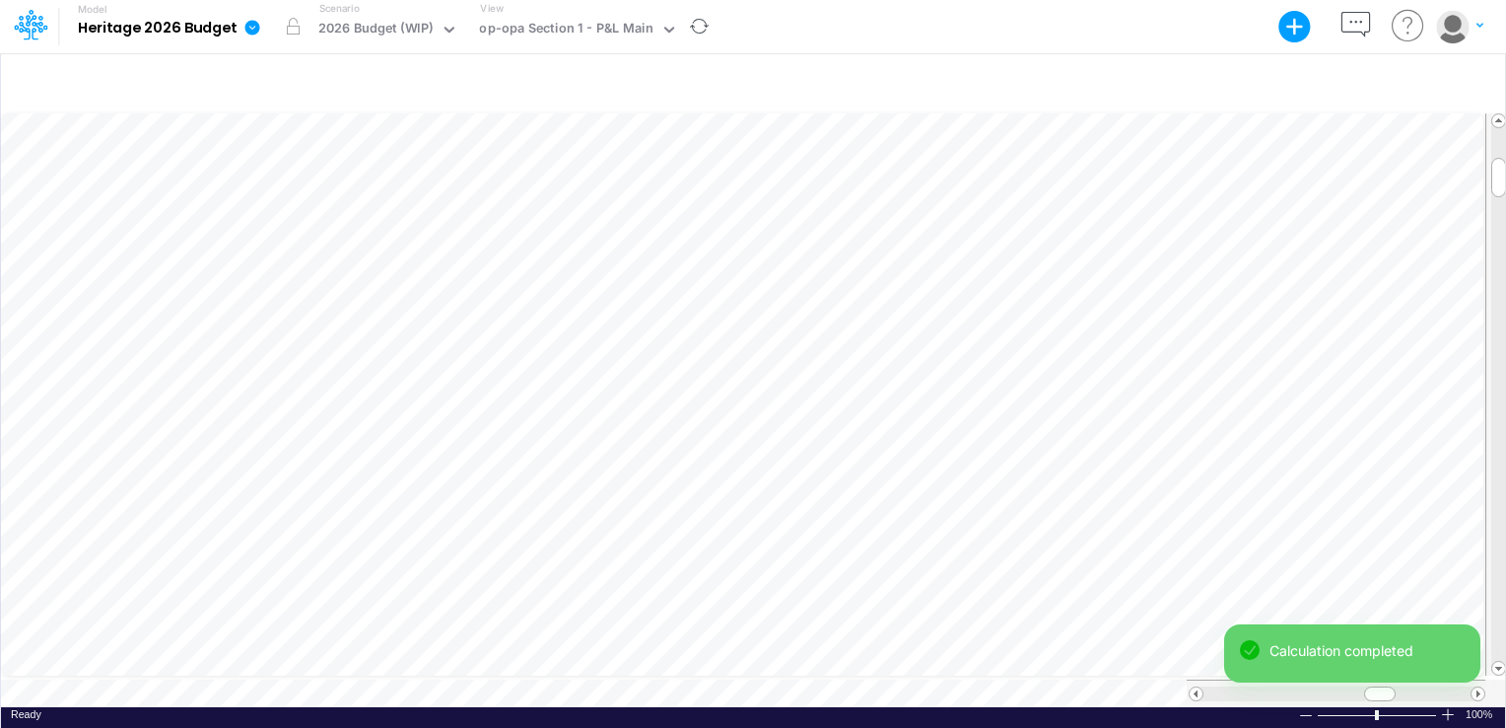
click at [119, 10] on div "840.8333333333334" at bounding box center [58, 0] width 121 height 19
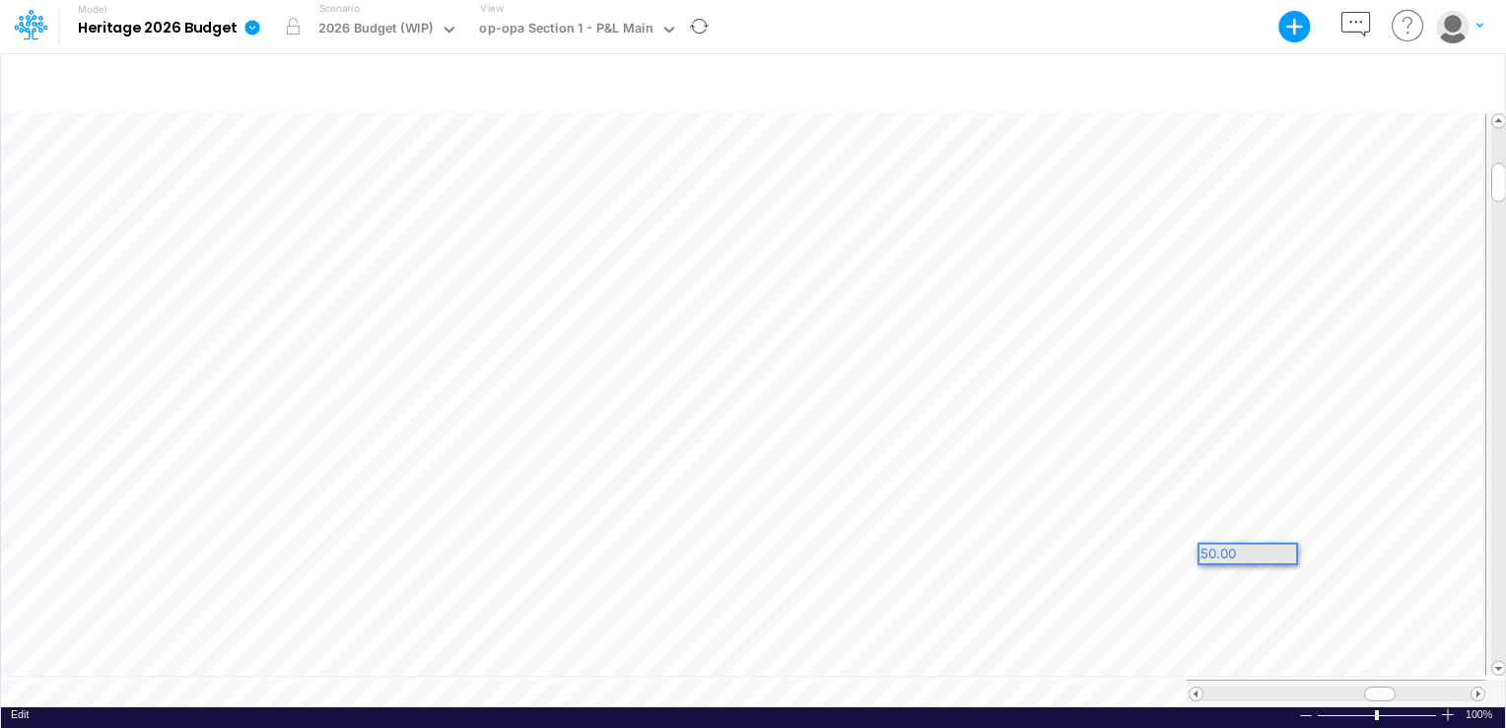
click at [1270, 552] on div "50.00" at bounding box center [1248, 553] width 97 height 19
click at [1475, 687] on span at bounding box center [1478, 693] width 13 height 13
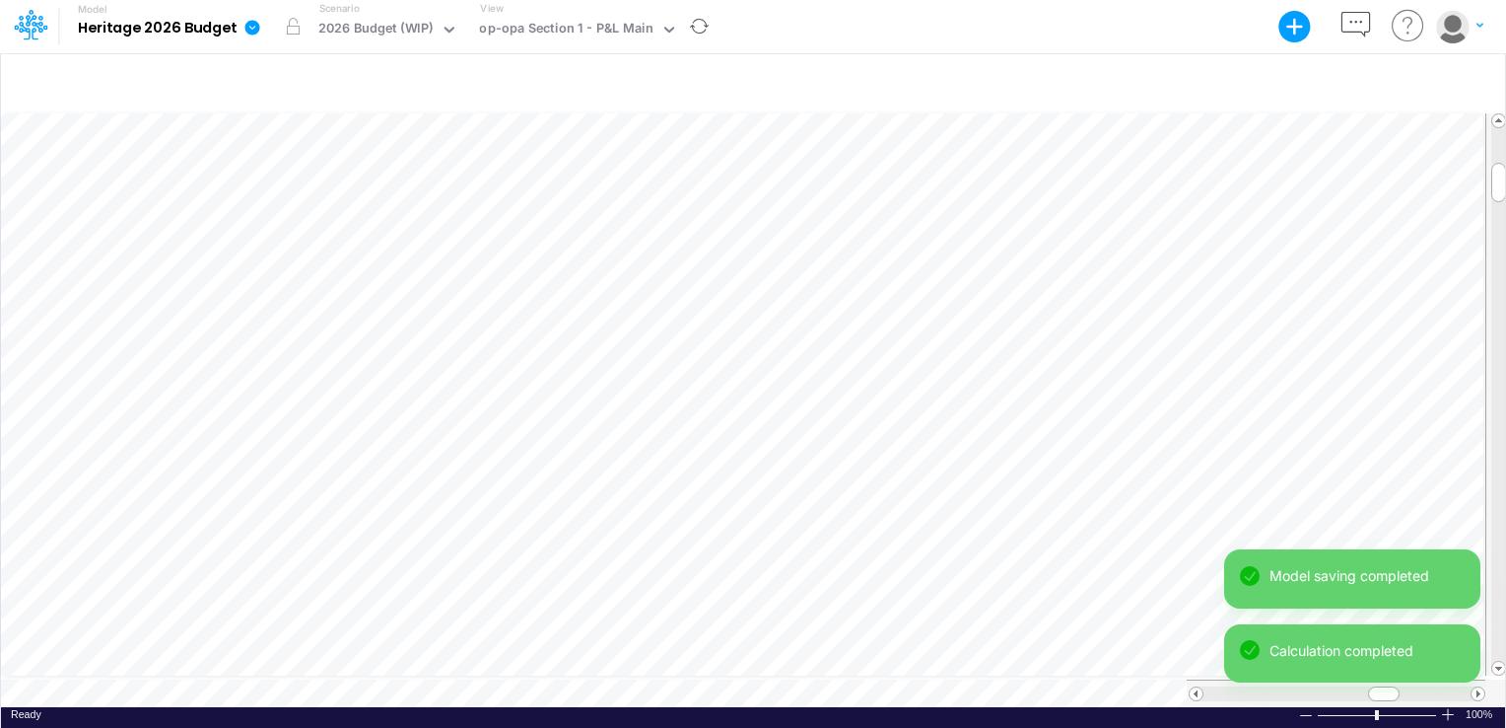
scroll to position [9, 2]
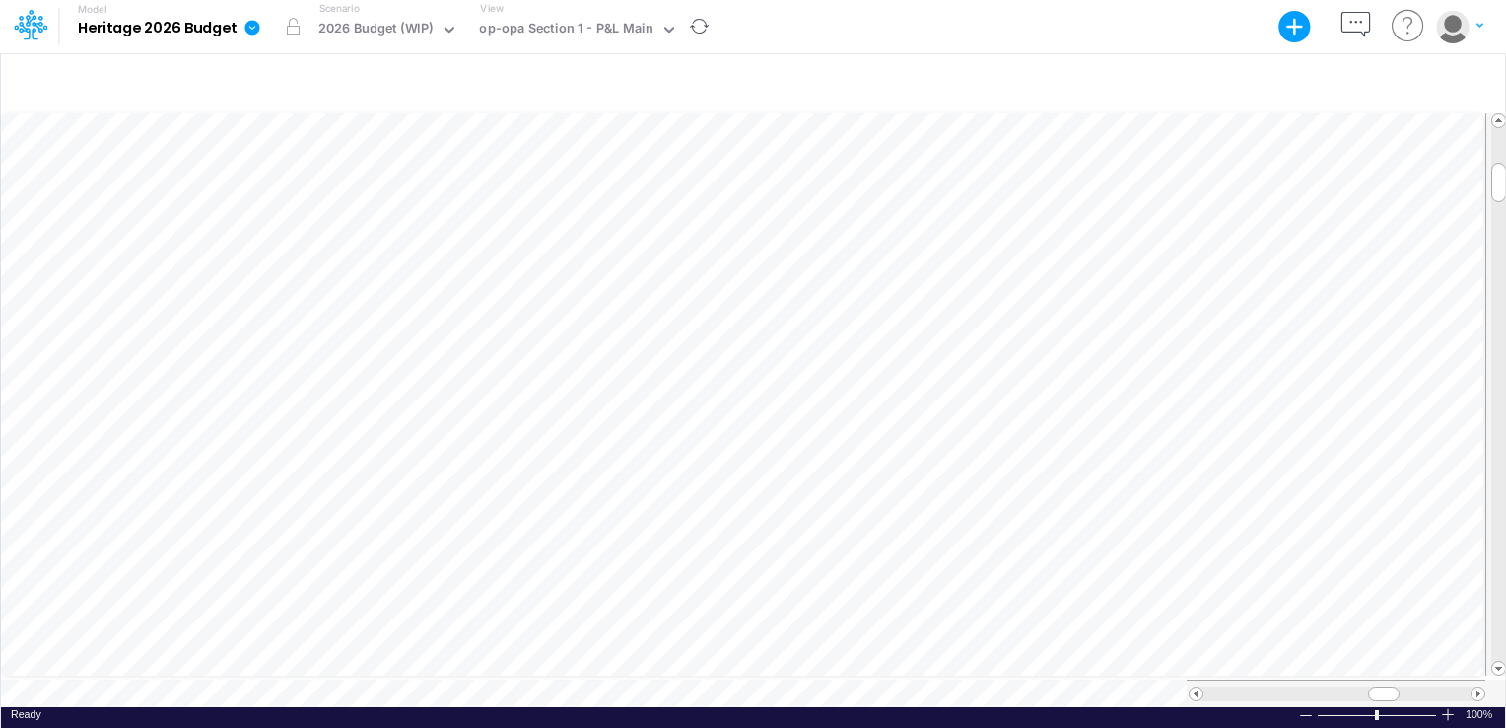
scroll to position [9, 2]
click at [1270, 554] on div "Paste Cut Copy AutoFill 50" at bounding box center [753, 408] width 1504 height 596
click at [1087, 39] on div "Model Heritage 2026 Budget Export Excel Scenario 2026 Budget (WIP) View op-opa …" at bounding box center [752, 26] width 1355 height 53
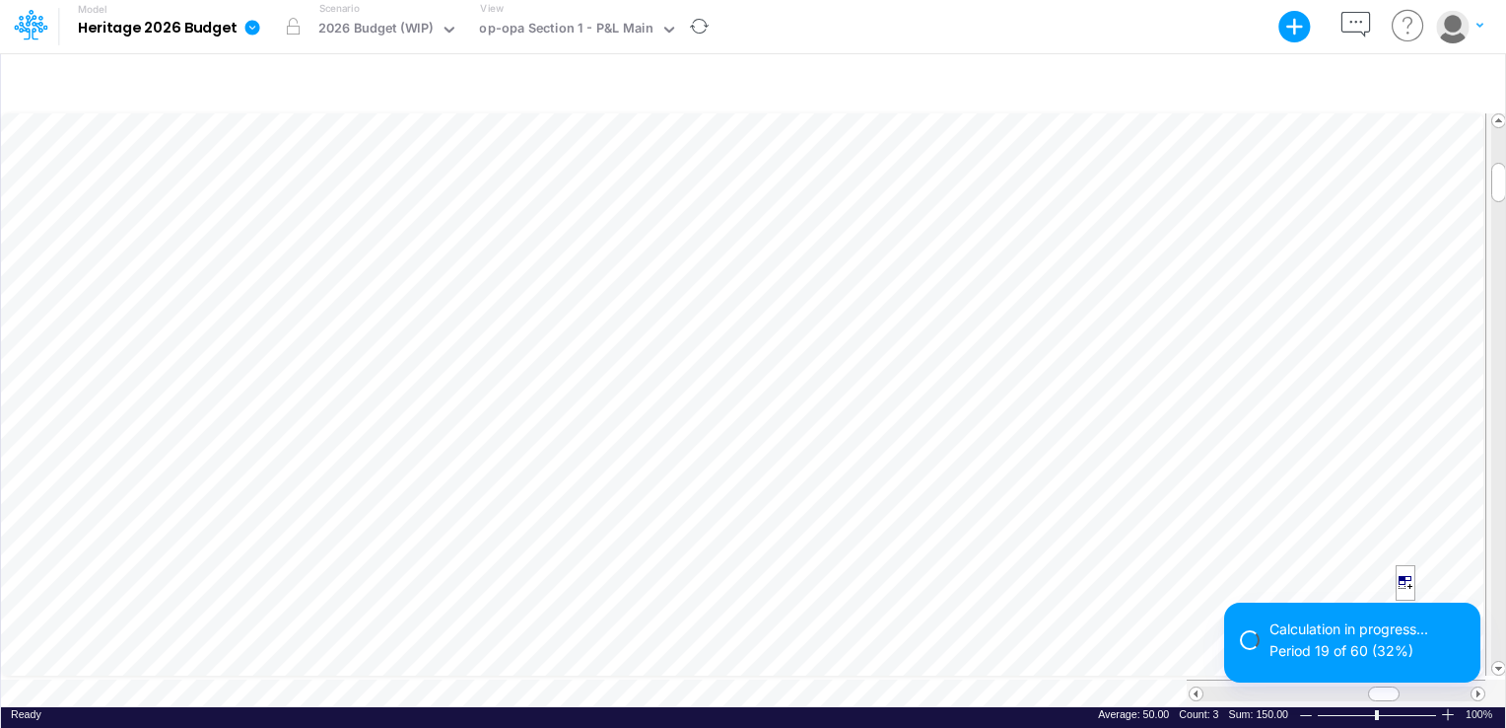
scroll to position [9, 2]
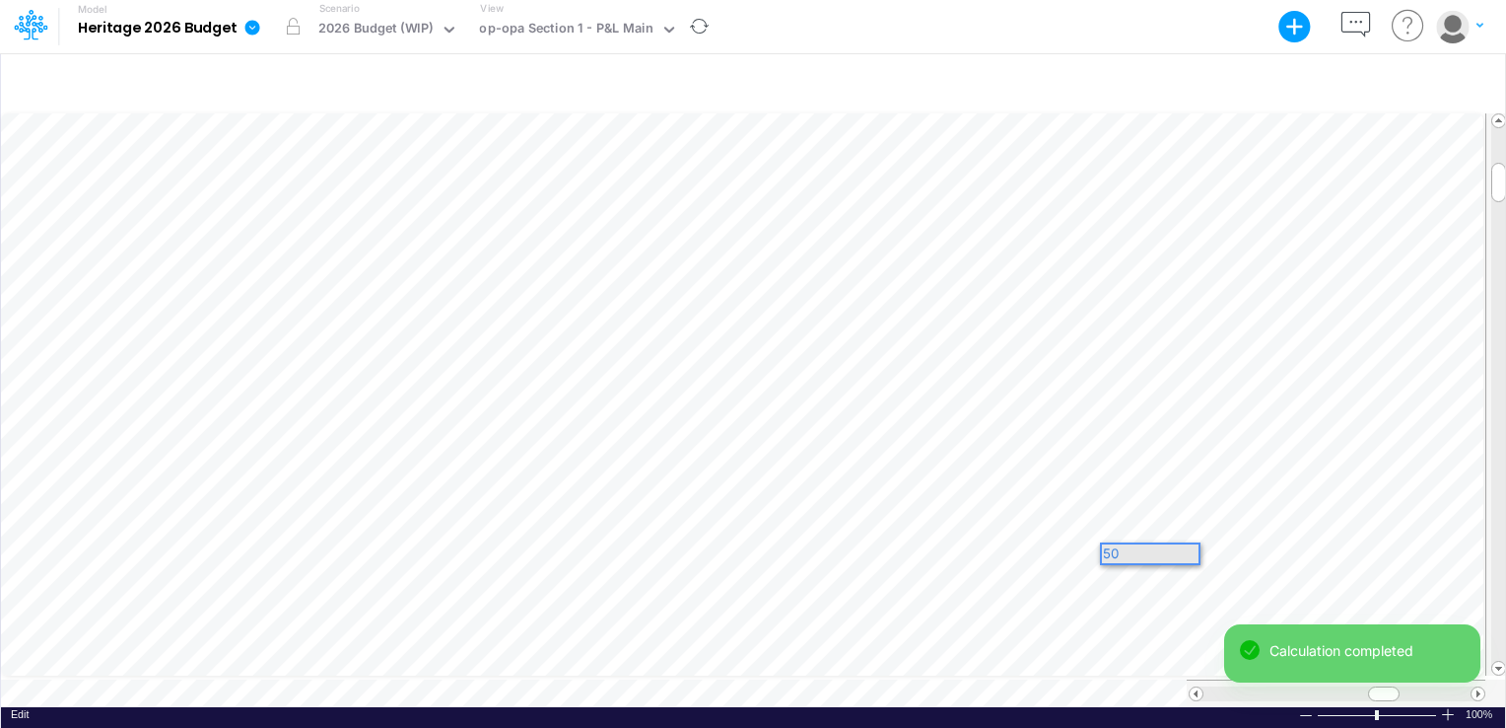
click at [1163, 558] on div "50" at bounding box center [1150, 553] width 97 height 19
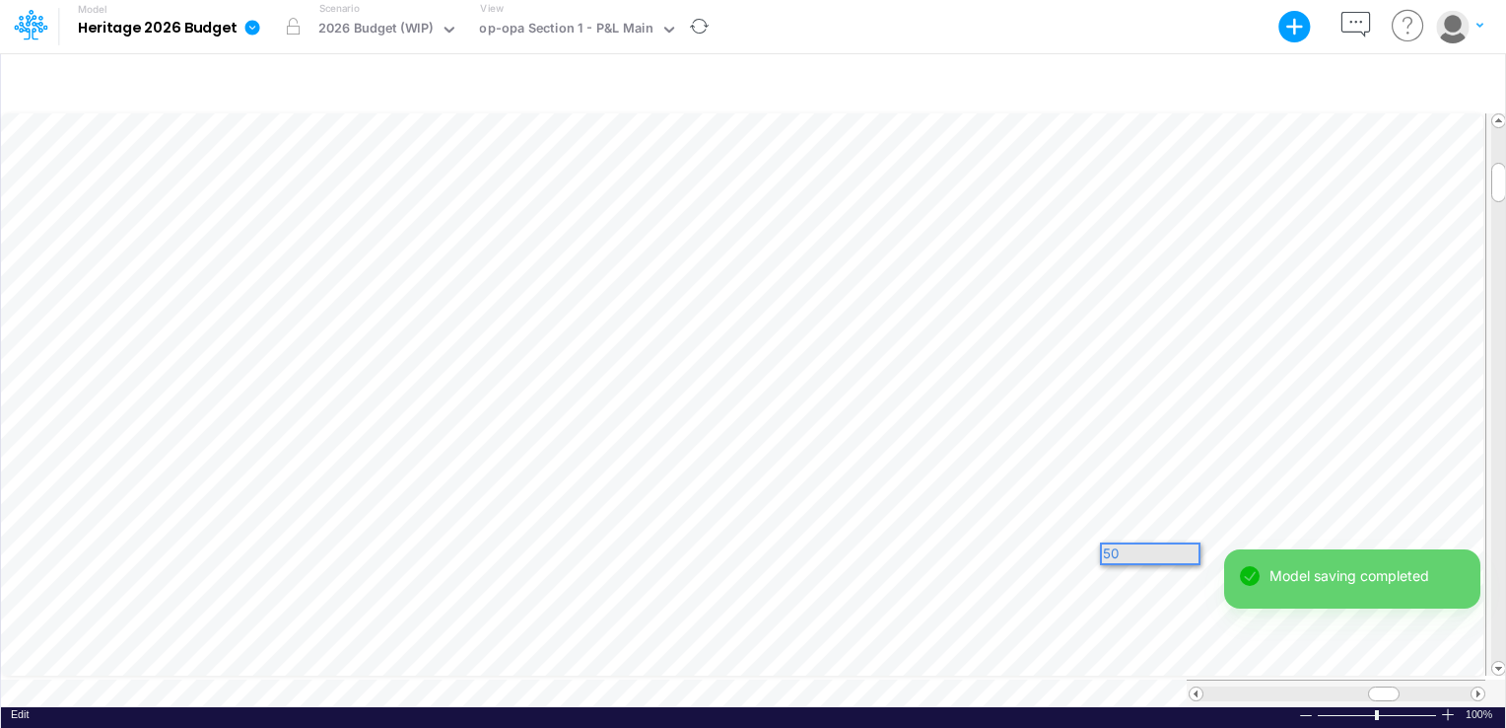
click at [1070, 35] on div "Model Heritage 2026 Budget Export Excel Scenario 2026 Budget (WIP) View op-opa …" at bounding box center [752, 26] width 1355 height 53
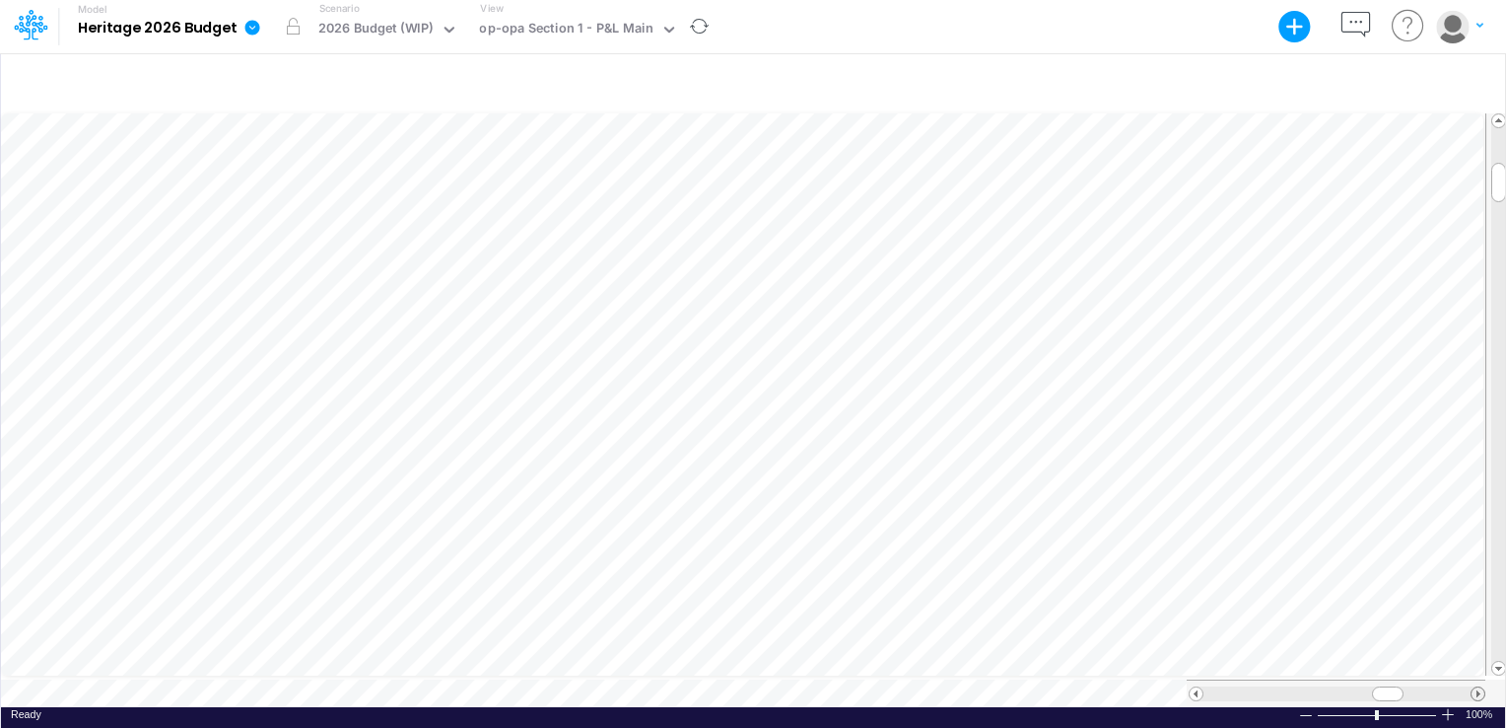
click at [1474, 687] on span at bounding box center [1478, 693] width 13 height 13
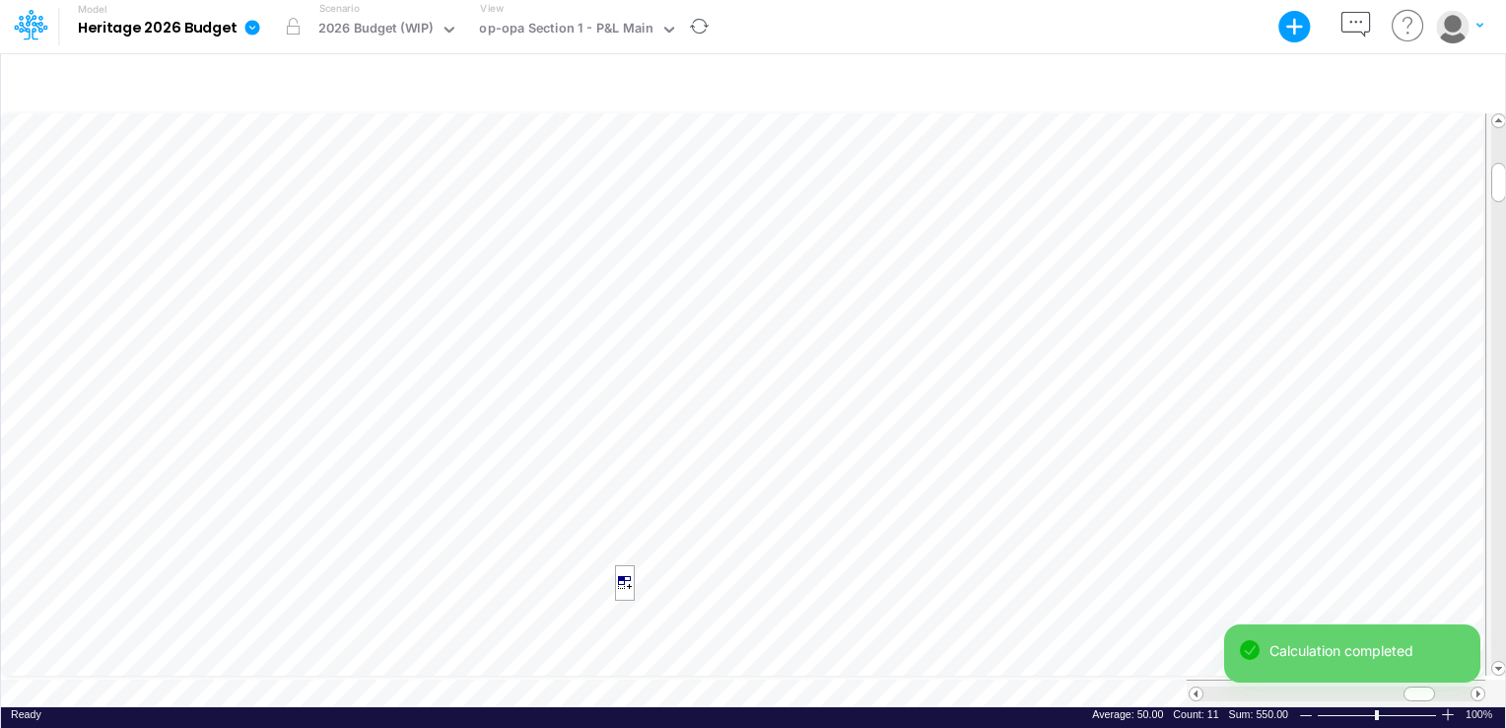
click at [1196, 687] on span at bounding box center [1196, 693] width 13 height 13
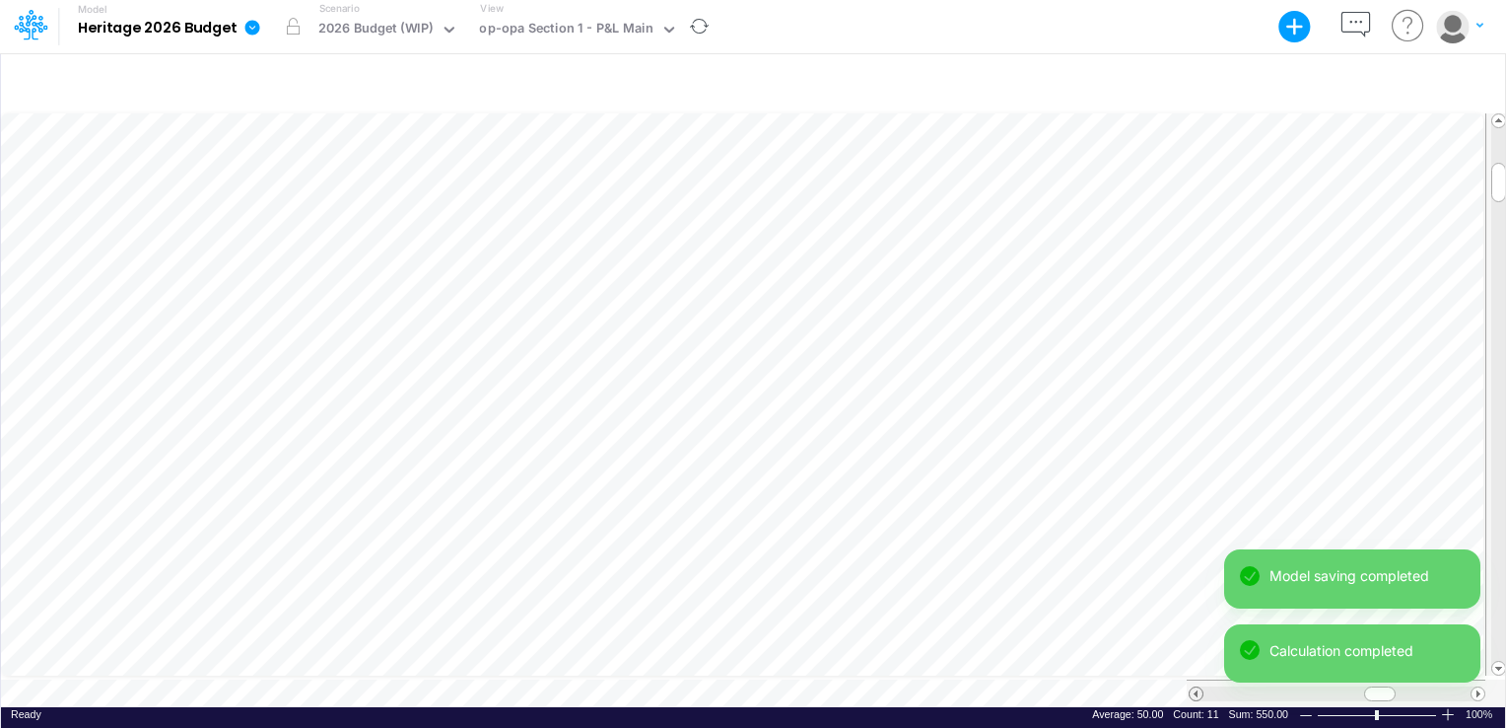
click at [1196, 687] on span at bounding box center [1196, 693] width 13 height 13
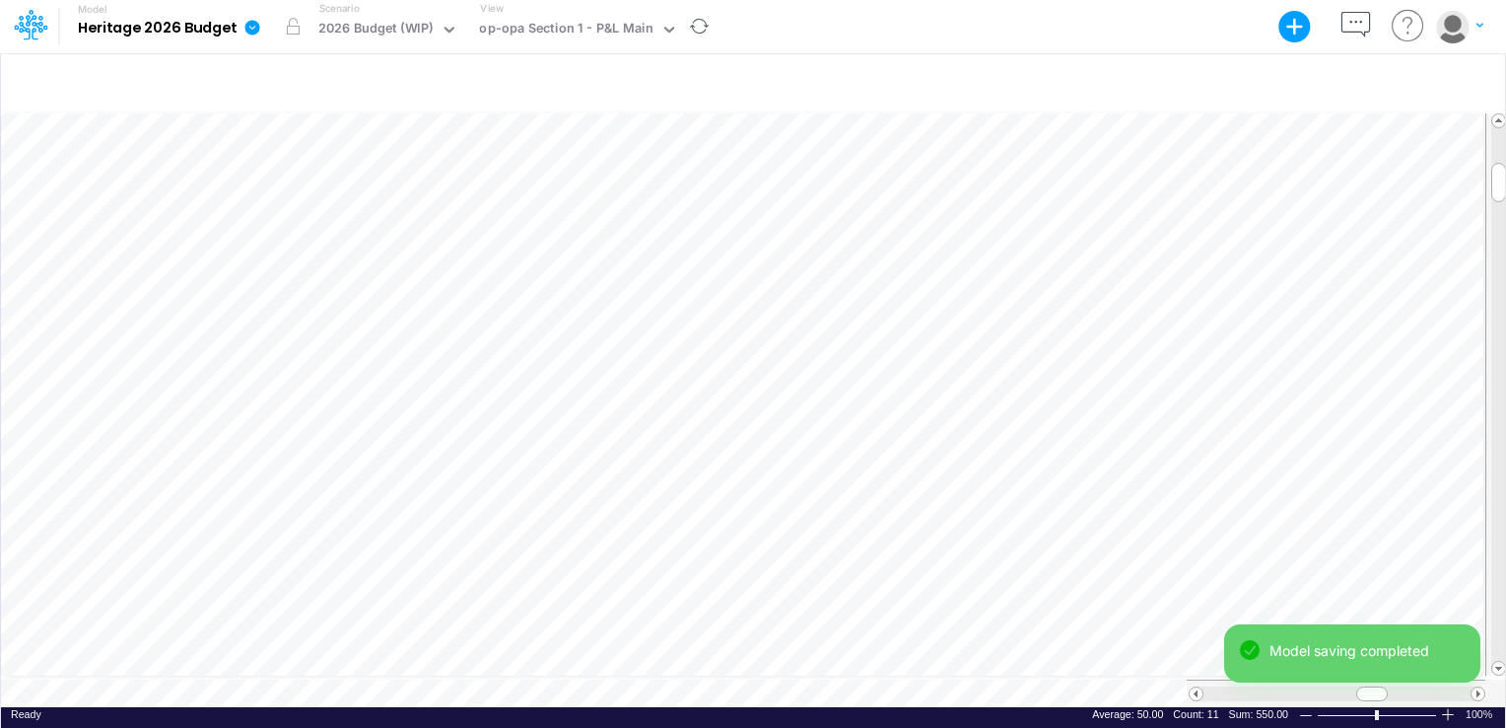
click at [1471, 684] on div "Model saving completed" at bounding box center [1352, 661] width 256 height 75
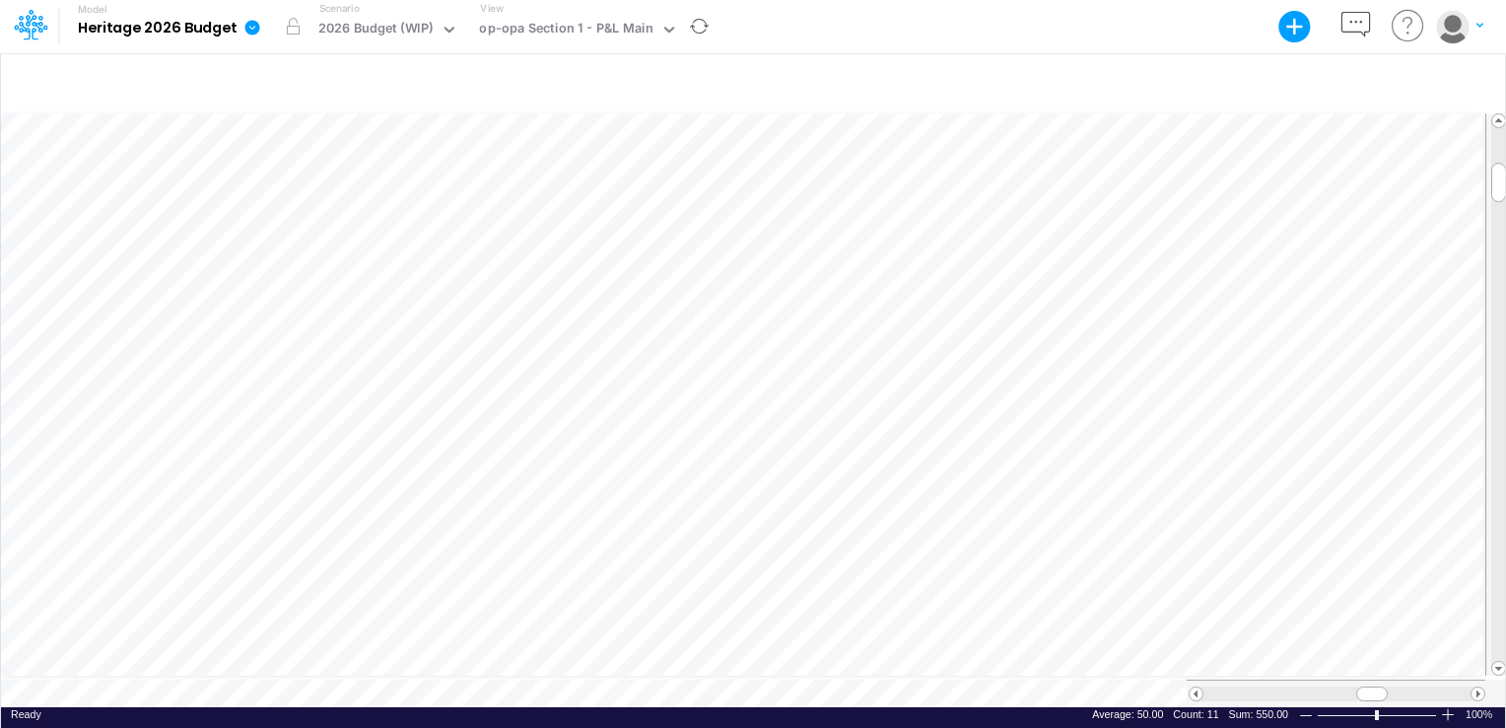
click at [1467, 685] on div "Model saving completed" at bounding box center [1352, 661] width 256 height 75
click at [1466, 685] on div "Model saving completed" at bounding box center [1352, 661] width 256 height 75
click at [1478, 687] on span at bounding box center [1478, 693] width 13 height 13
drag, startPoint x: 1472, startPoint y: 684, endPoint x: 1454, endPoint y: 692, distance: 19.4
click at [1468, 687] on div at bounding box center [1337, 693] width 297 height 15
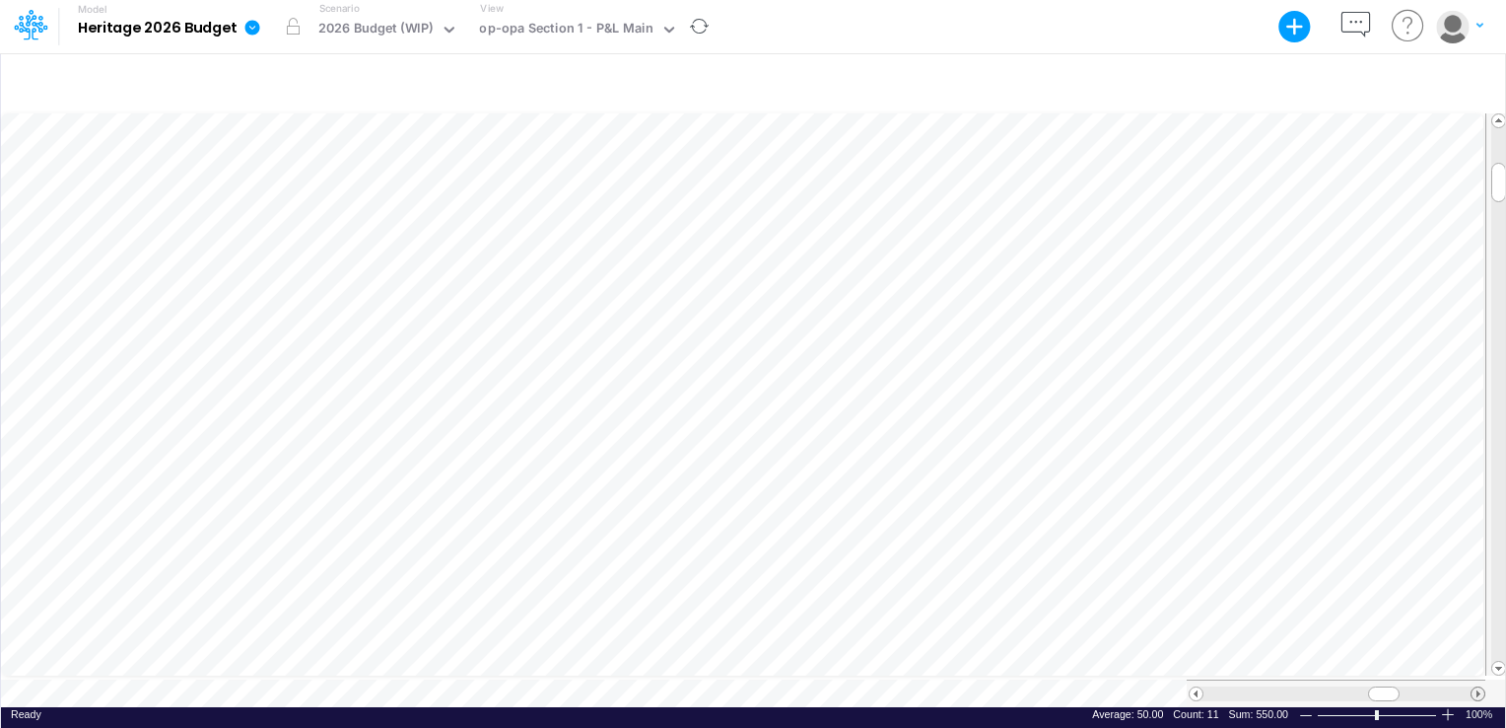
click at [1475, 687] on span at bounding box center [1478, 693] width 13 height 13
click at [1474, 687] on span at bounding box center [1478, 693] width 13 height 13
click at [1464, 686] on div at bounding box center [1337, 693] width 267 height 15
click at [1191, 687] on span at bounding box center [1196, 693] width 13 height 13
click at [1166, 531] on div "41.66" at bounding box center [1150, 533] width 97 height 19
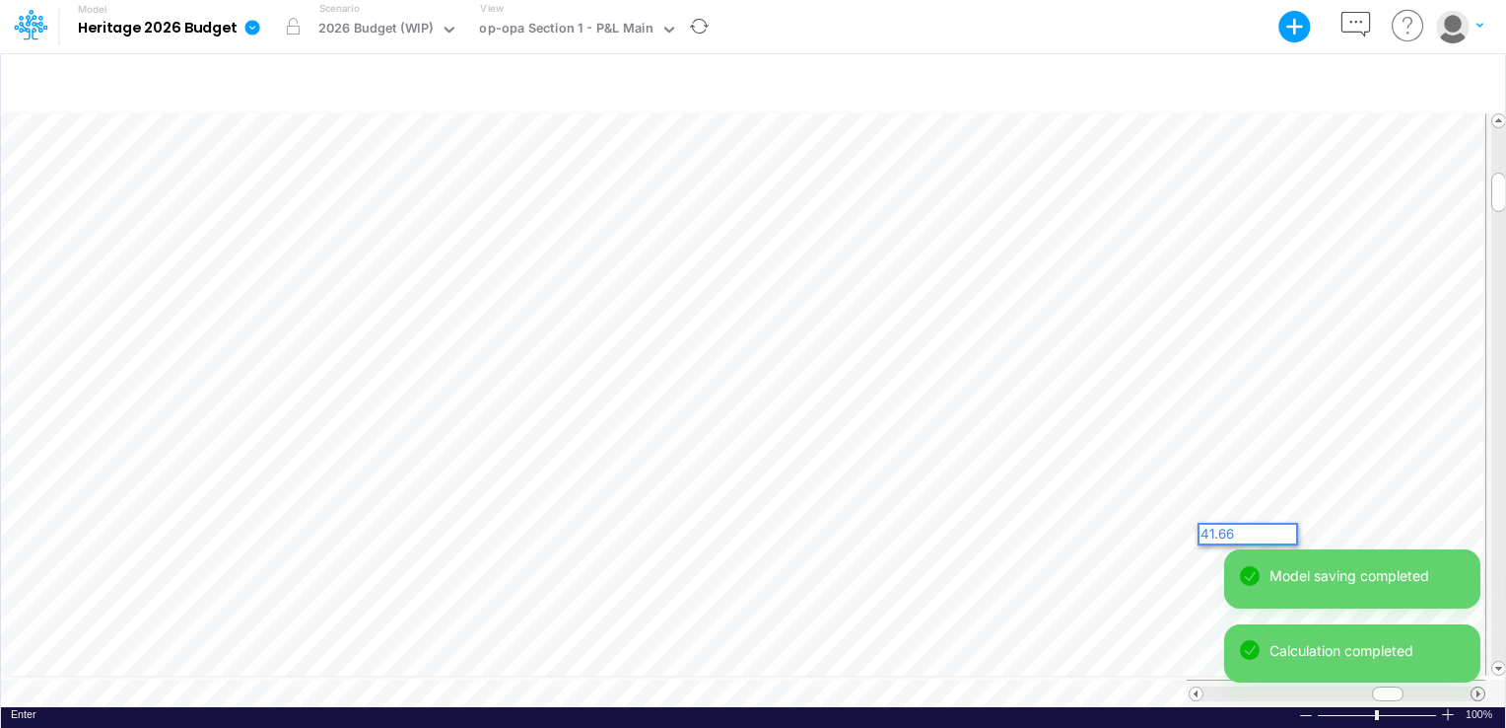
click at [1483, 687] on span at bounding box center [1478, 693] width 13 height 13
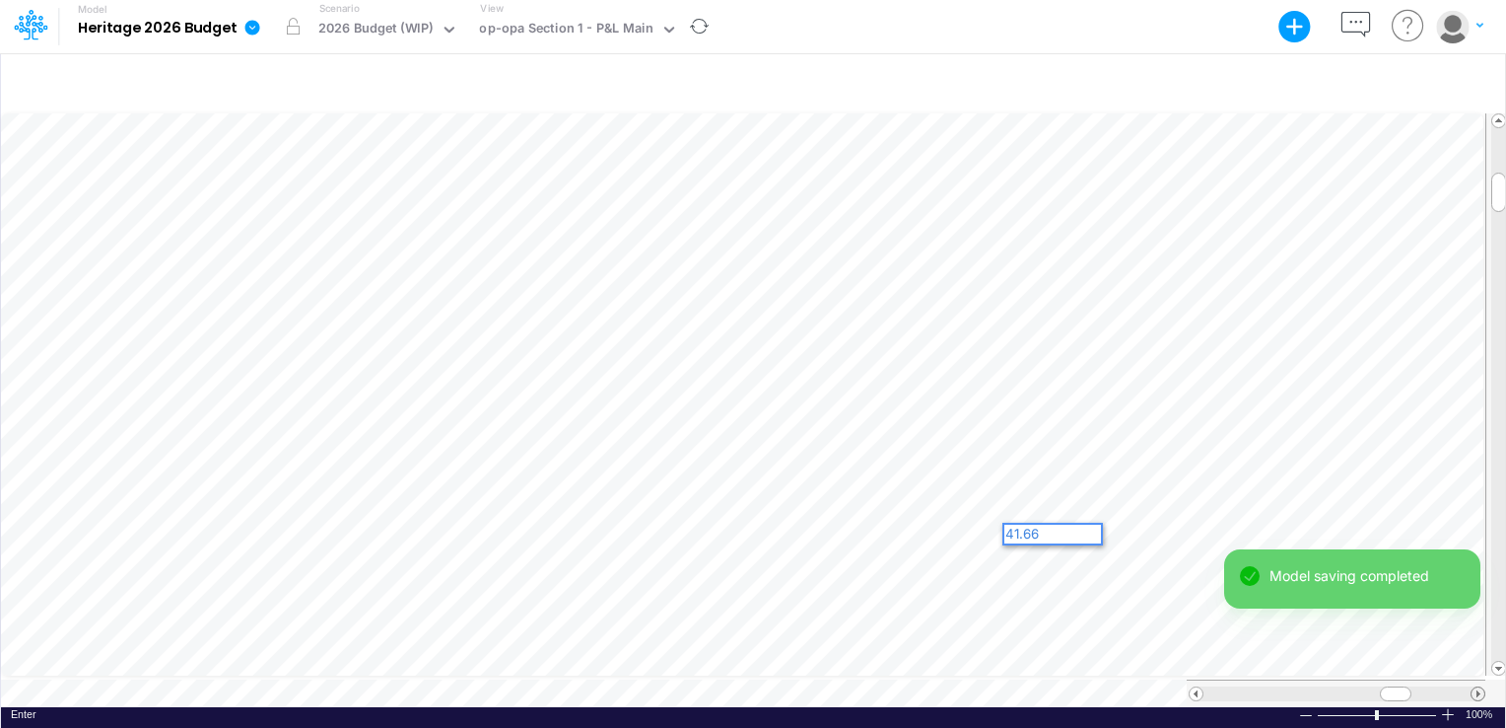
click at [1483, 687] on span at bounding box center [1478, 693] width 13 height 13
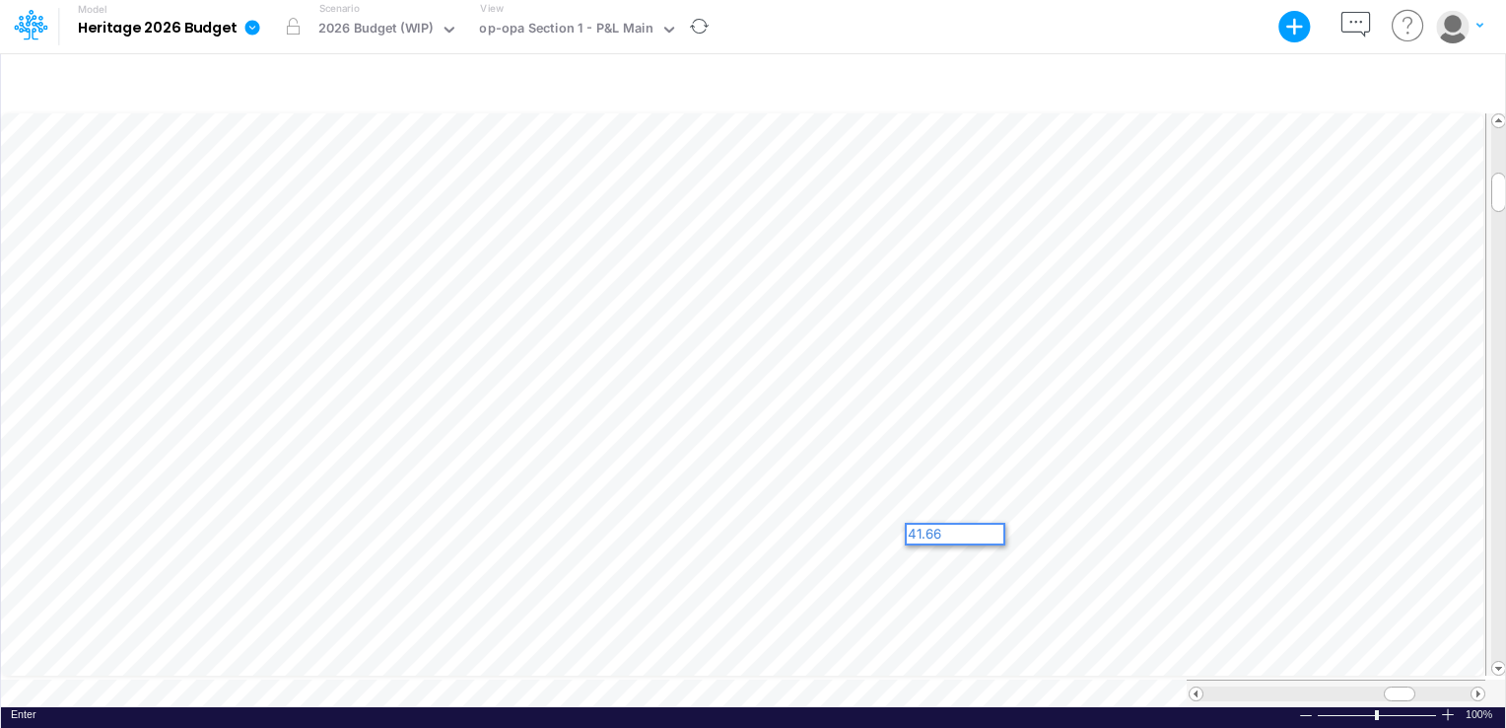
click at [873, 31] on div "Model Heritage 2026 Budget Export Excel Scenario 2026 Budget (WIP) View op-opa …" at bounding box center [752, 26] width 1355 height 53
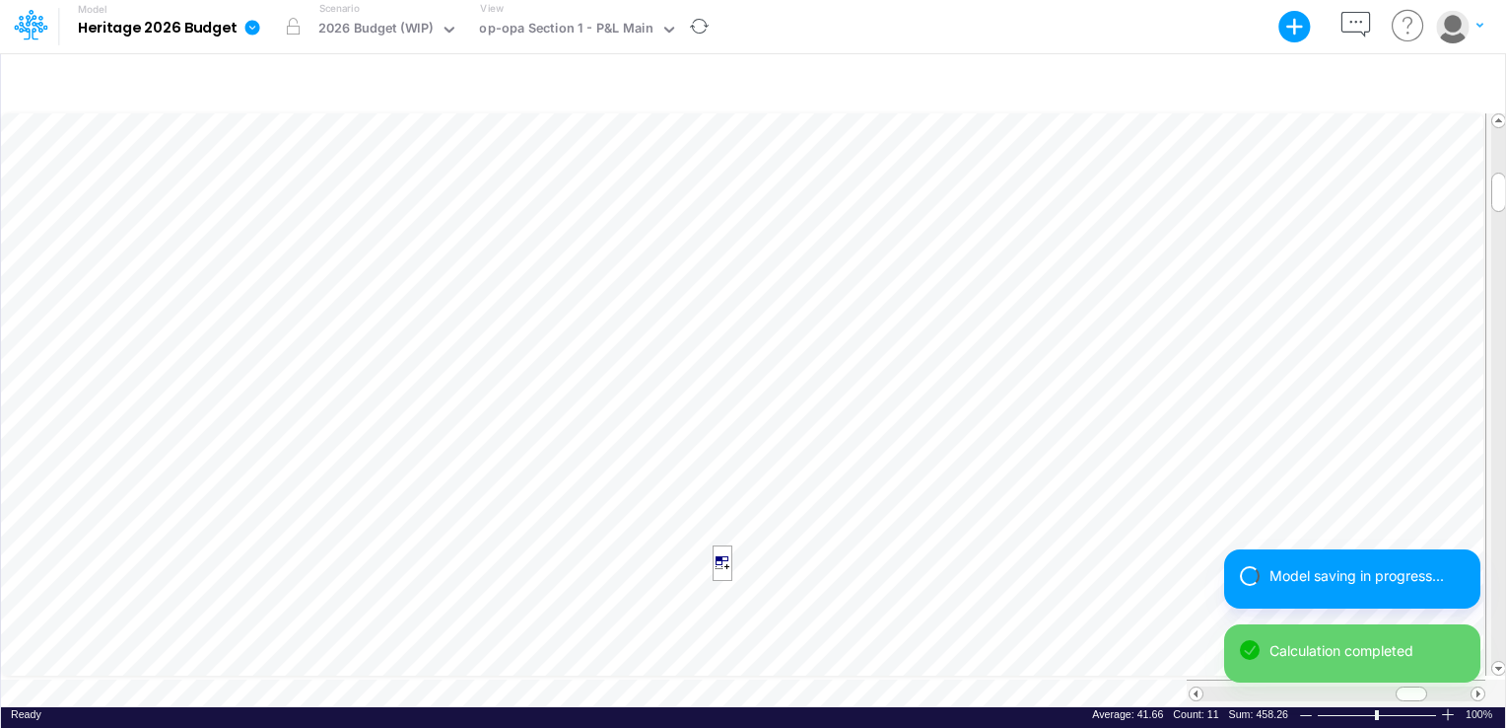
click at [1476, 688] on div "Model saving in progress... Calculation completed" at bounding box center [1352, 623] width 256 height 149
click at [1475, 686] on div "Model saving in progress... Calculation completed" at bounding box center [1352, 623] width 256 height 149
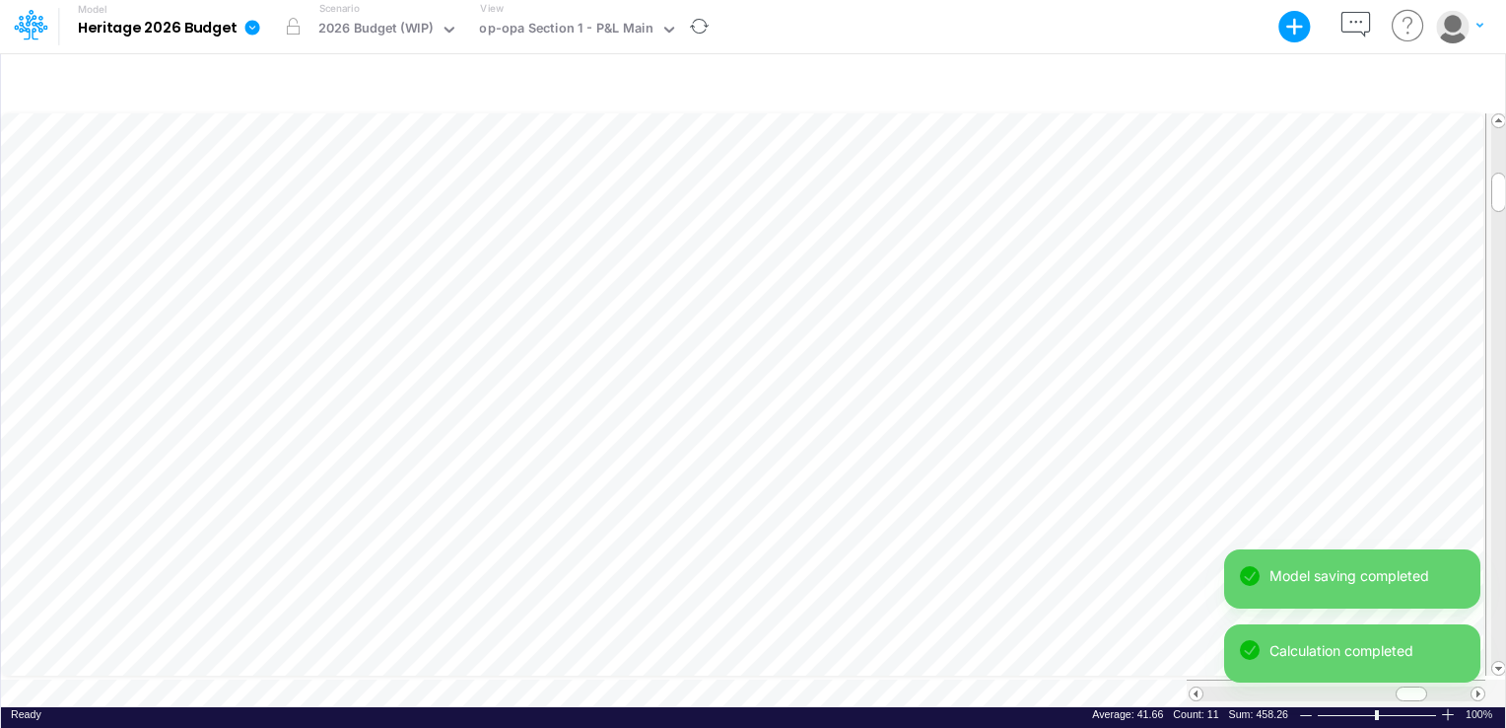
click at [1477, 682] on div "Model saving completed Calculation completed" at bounding box center [1352, 623] width 256 height 149
click at [1476, 679] on div "Model saving completed Calculation completed" at bounding box center [1352, 623] width 256 height 149
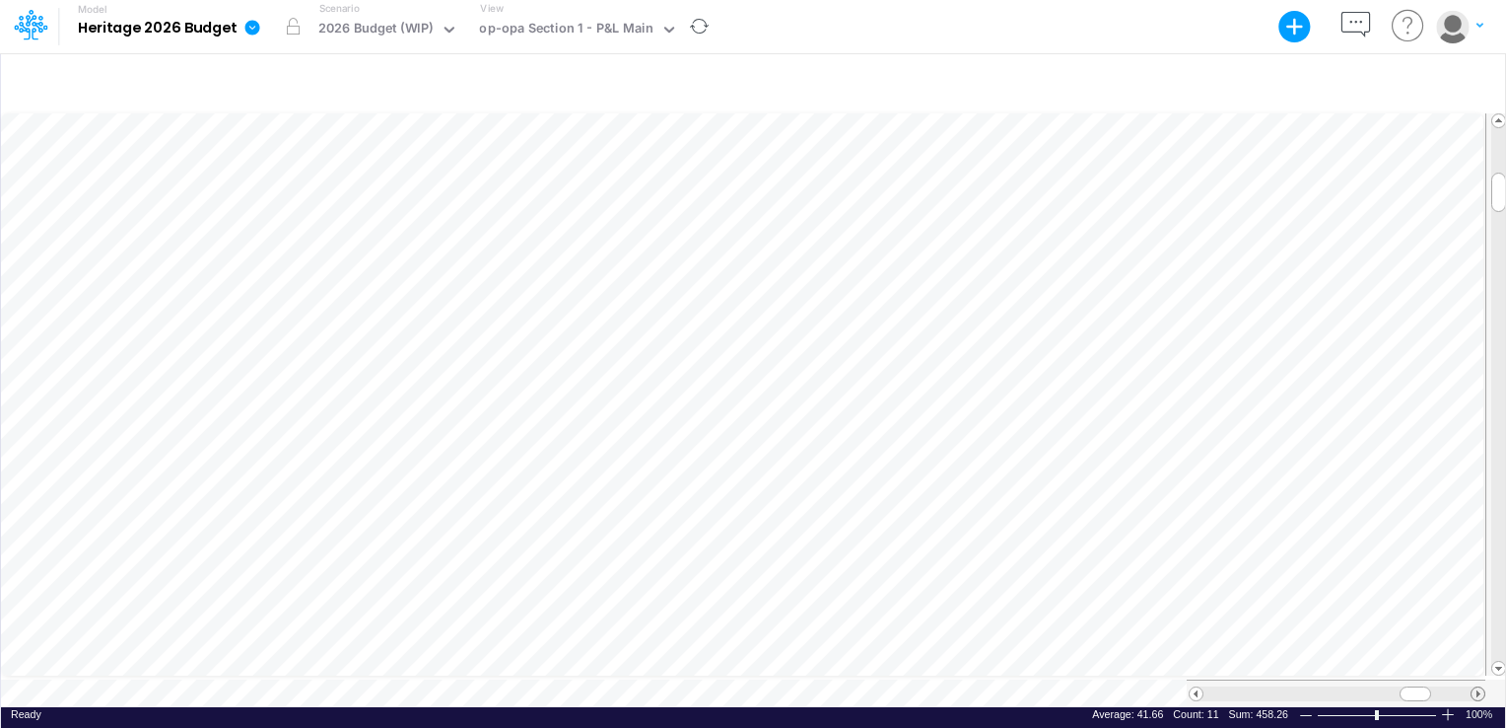
click at [1482, 688] on span at bounding box center [1478, 693] width 13 height 13
click at [1480, 687] on span at bounding box center [1478, 693] width 13 height 13
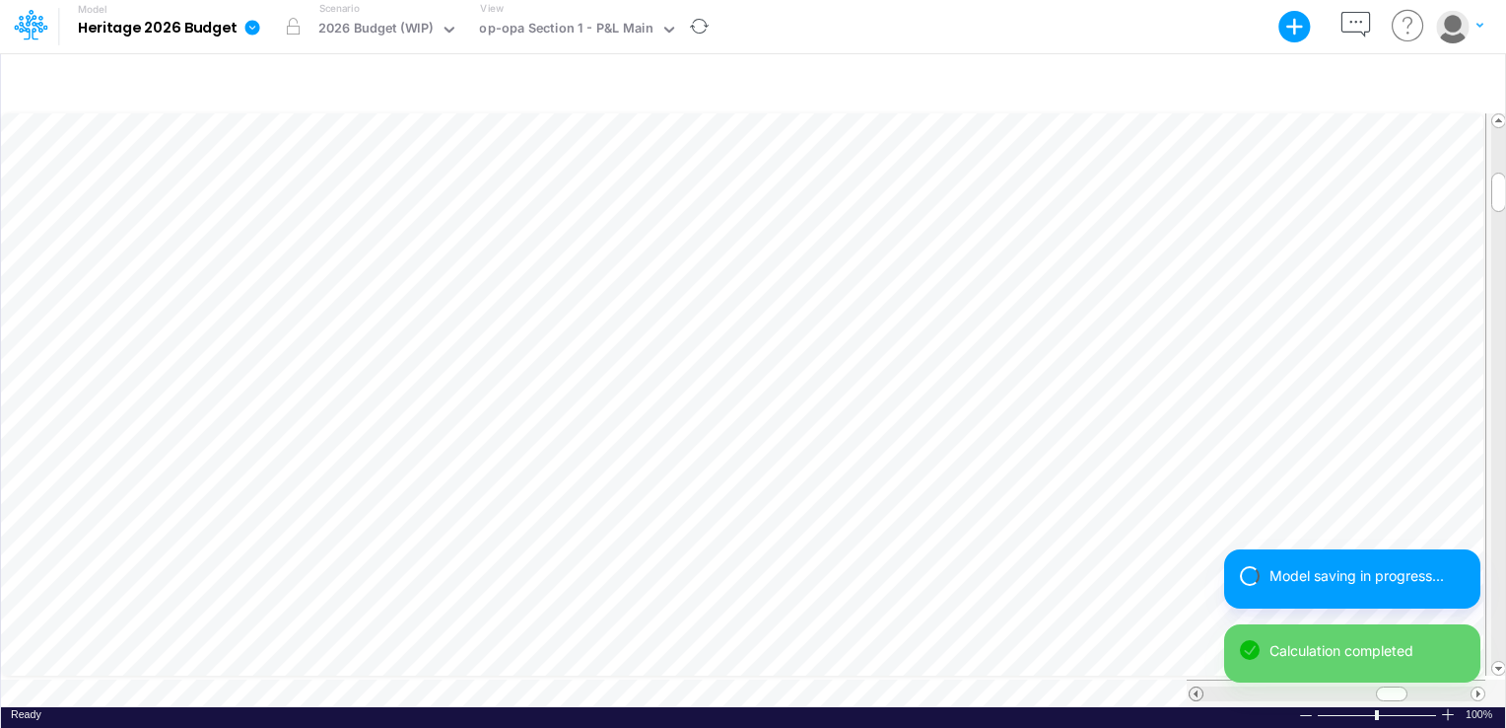
click at [1198, 687] on span at bounding box center [1196, 693] width 13 height 13
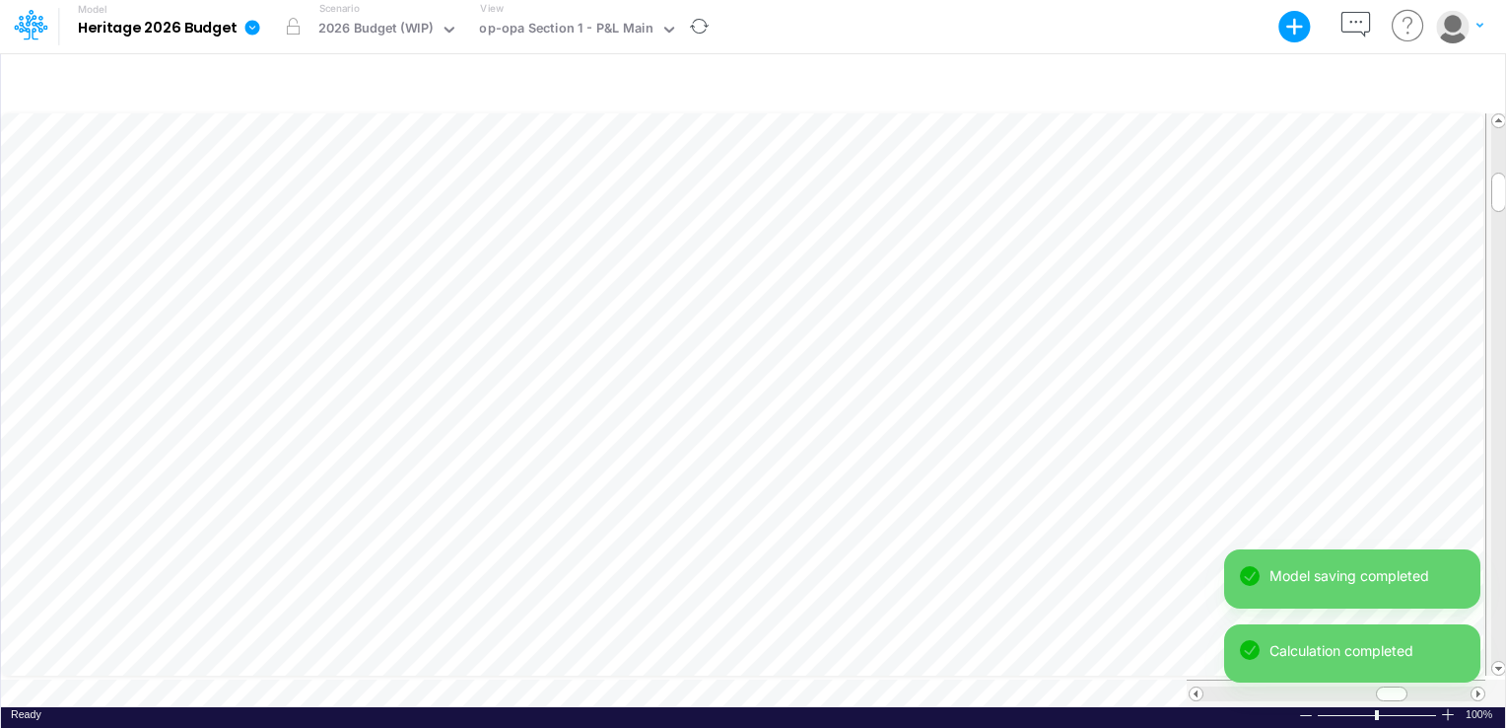
scroll to position [9, 2]
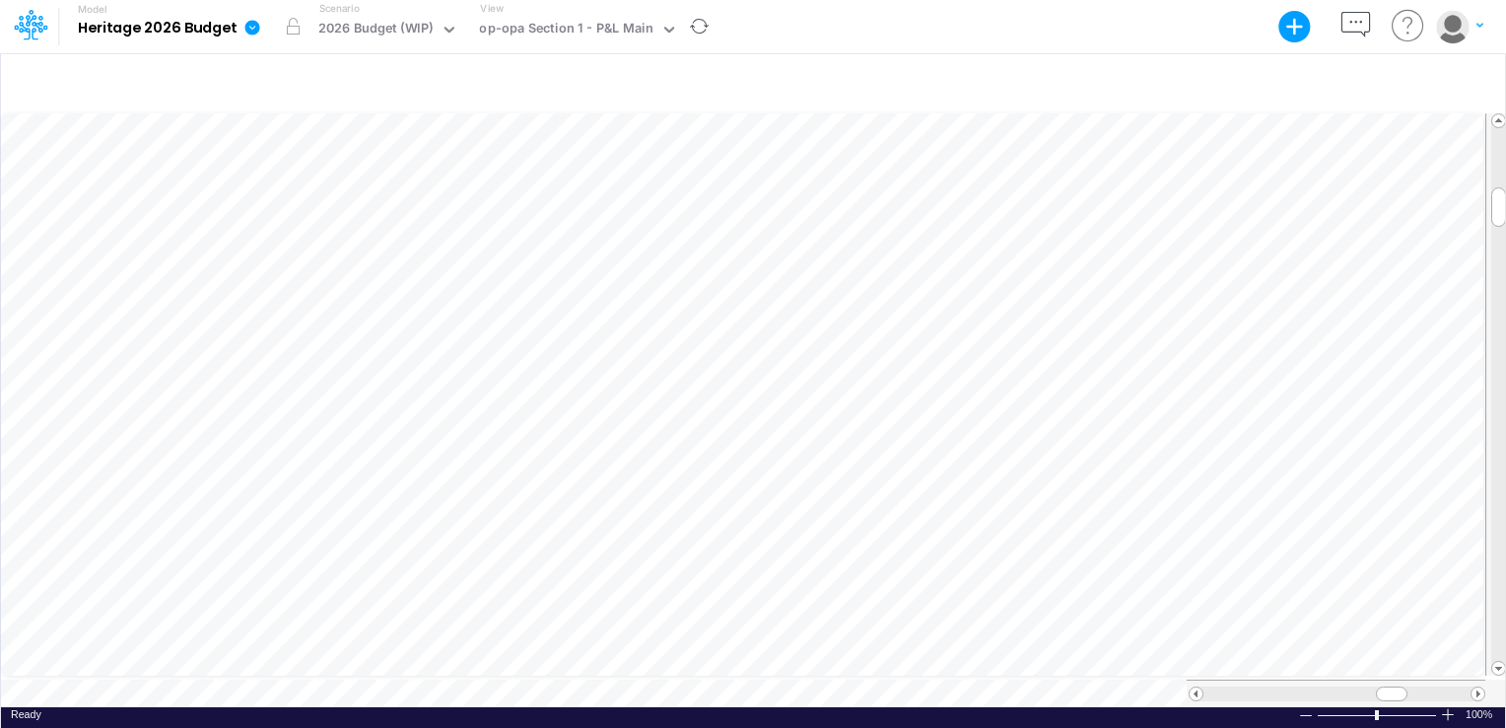
scroll to position [9, 2]
click at [1482, 687] on span at bounding box center [1478, 693] width 13 height 13
click at [1483, 687] on span at bounding box center [1478, 693] width 13 height 13
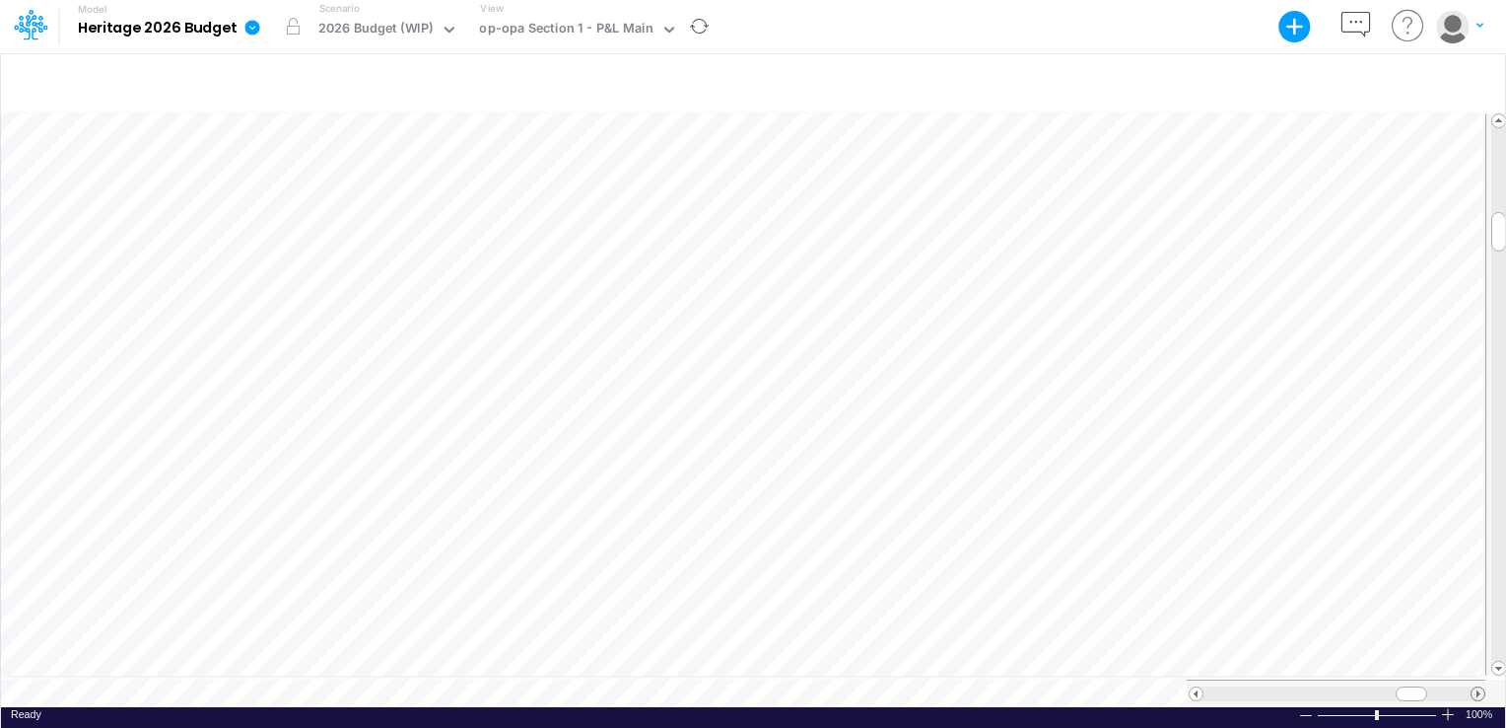
click at [1483, 687] on span at bounding box center [1478, 693] width 13 height 13
click at [1196, 687] on span at bounding box center [1196, 693] width 13 height 13
click at [1195, 687] on span at bounding box center [1196, 693] width 13 height 13
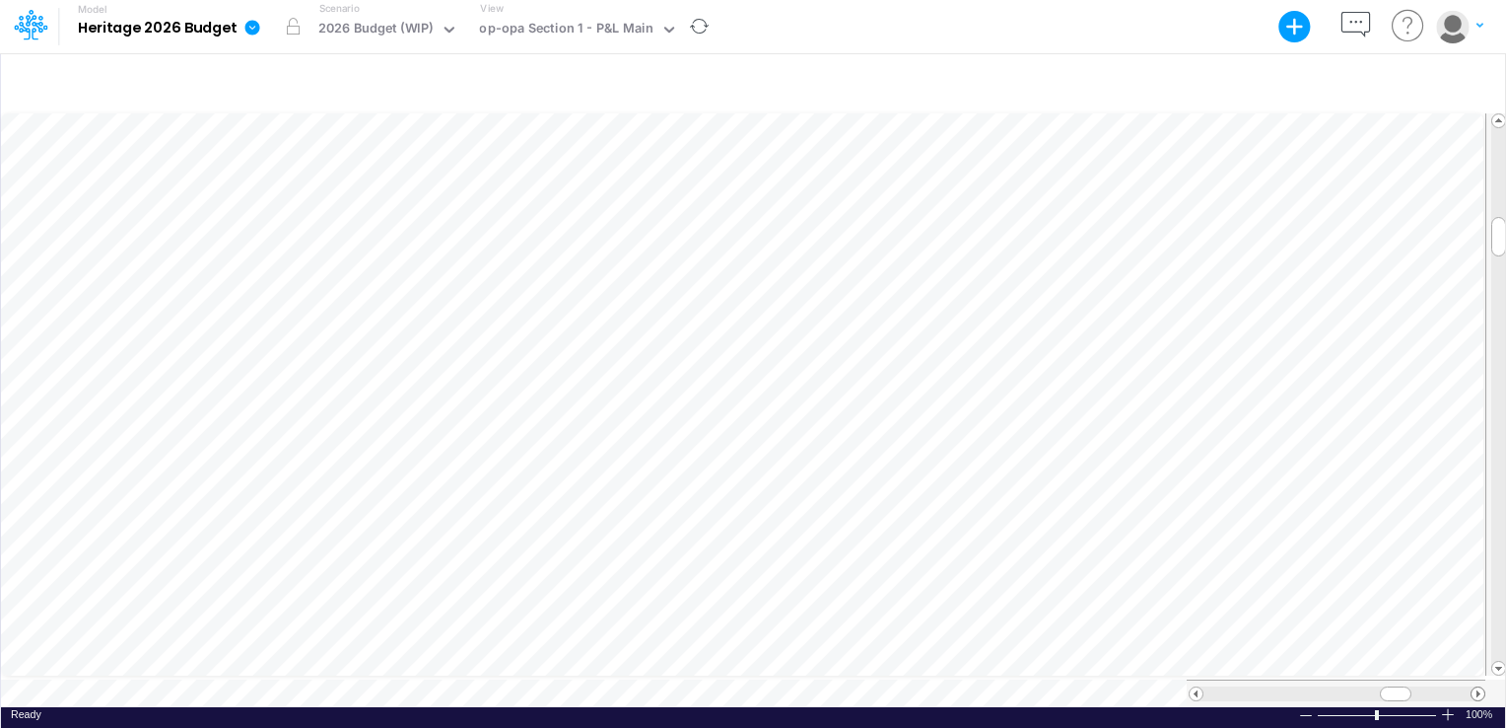
click at [1476, 687] on span at bounding box center [1478, 693] width 13 height 13
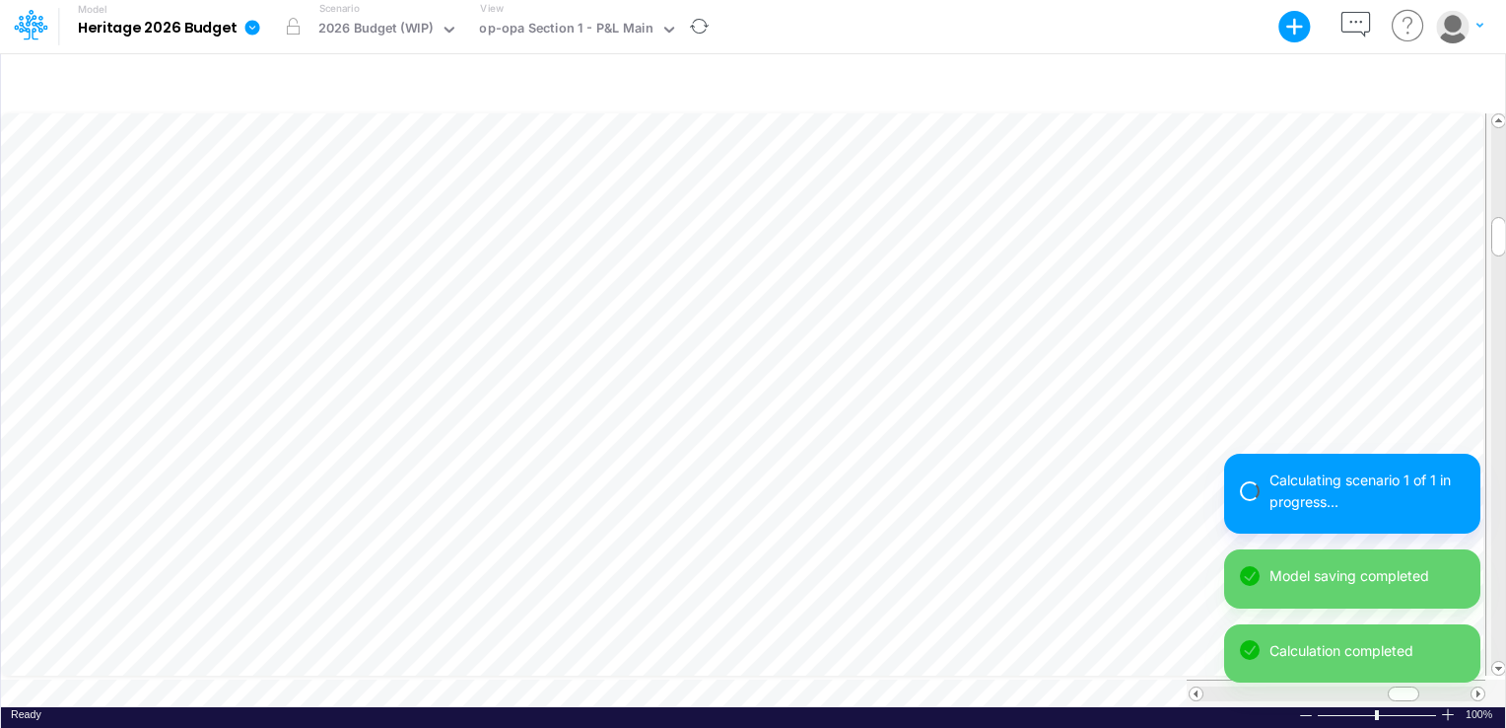
scroll to position [9, 2]
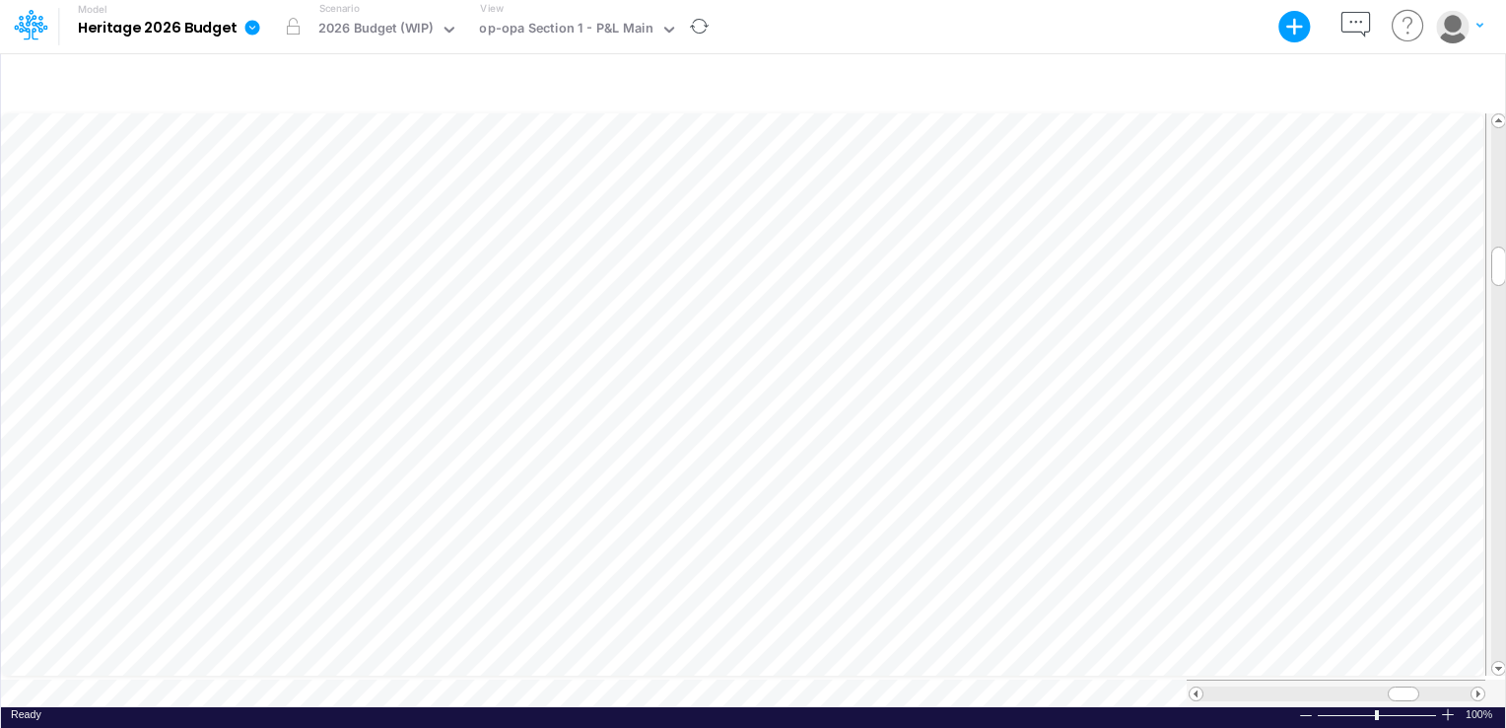
scroll to position [9, 2]
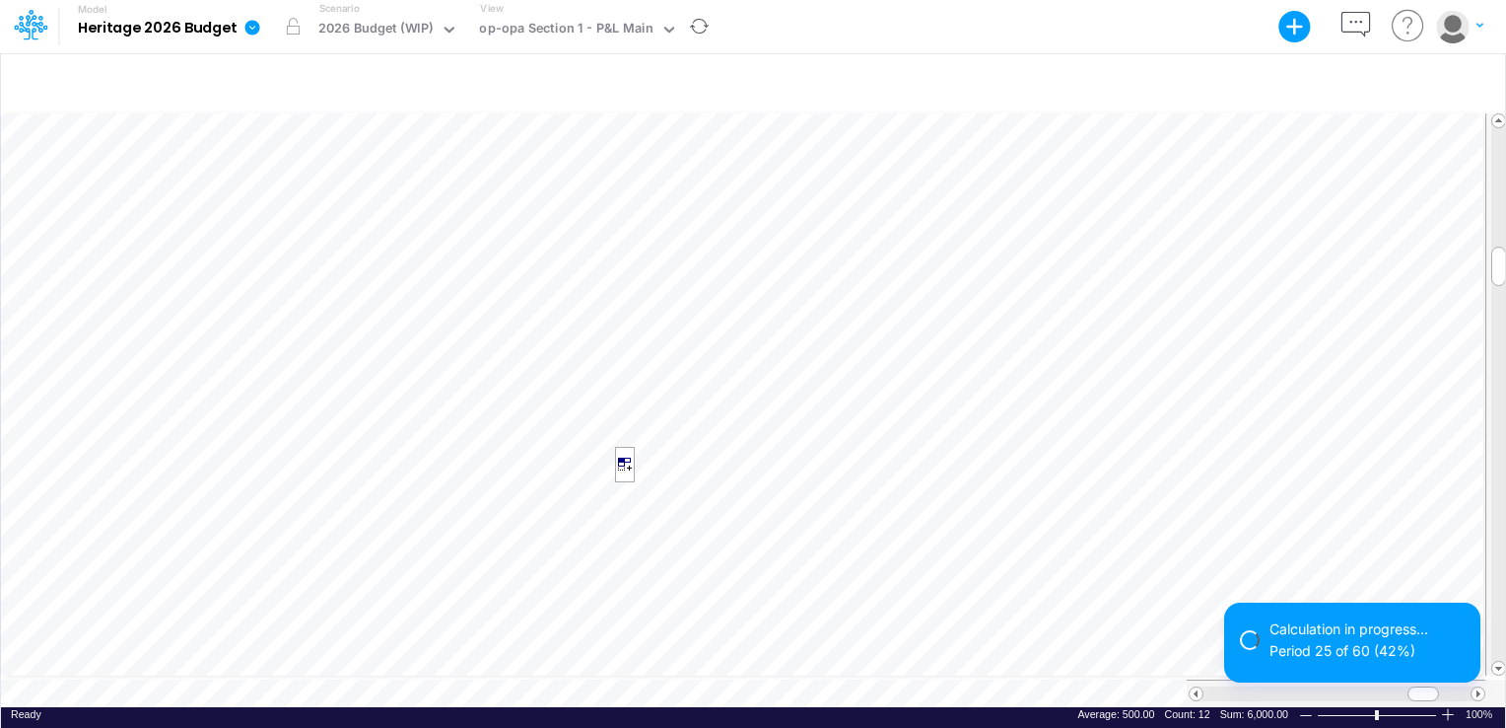
scroll to position [9, 2]
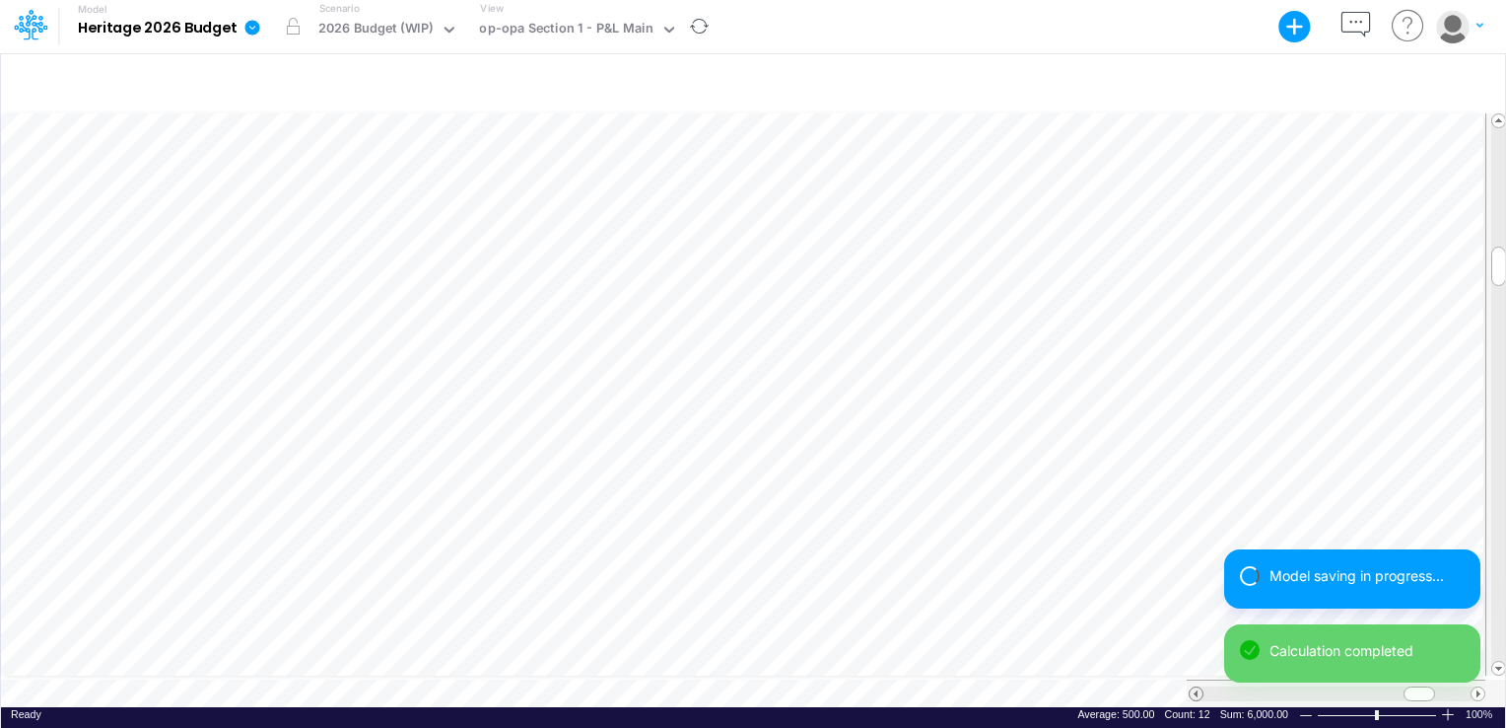
click at [1190, 687] on span at bounding box center [1196, 693] width 13 height 13
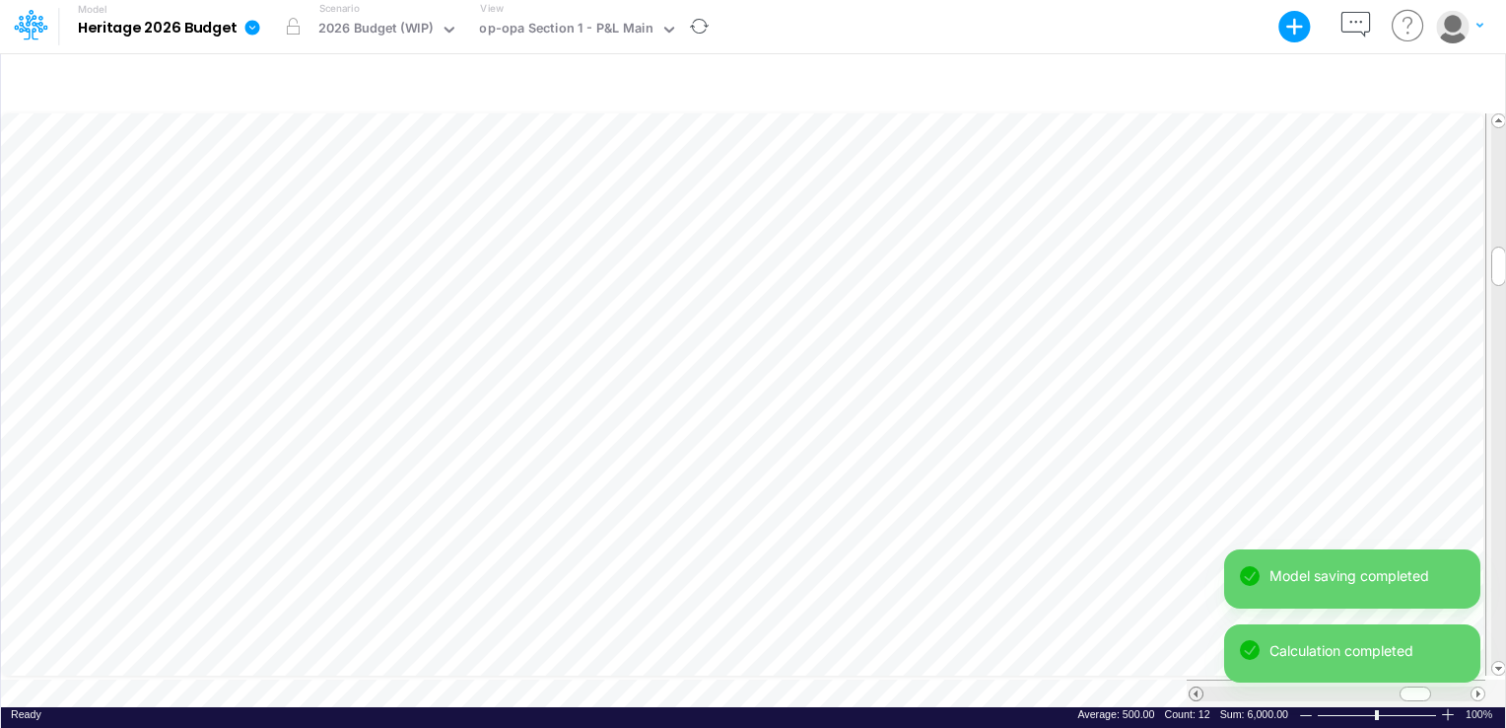
click at [1190, 687] on span at bounding box center [1196, 693] width 13 height 13
click at [1194, 687] on span at bounding box center [1196, 693] width 13 height 13
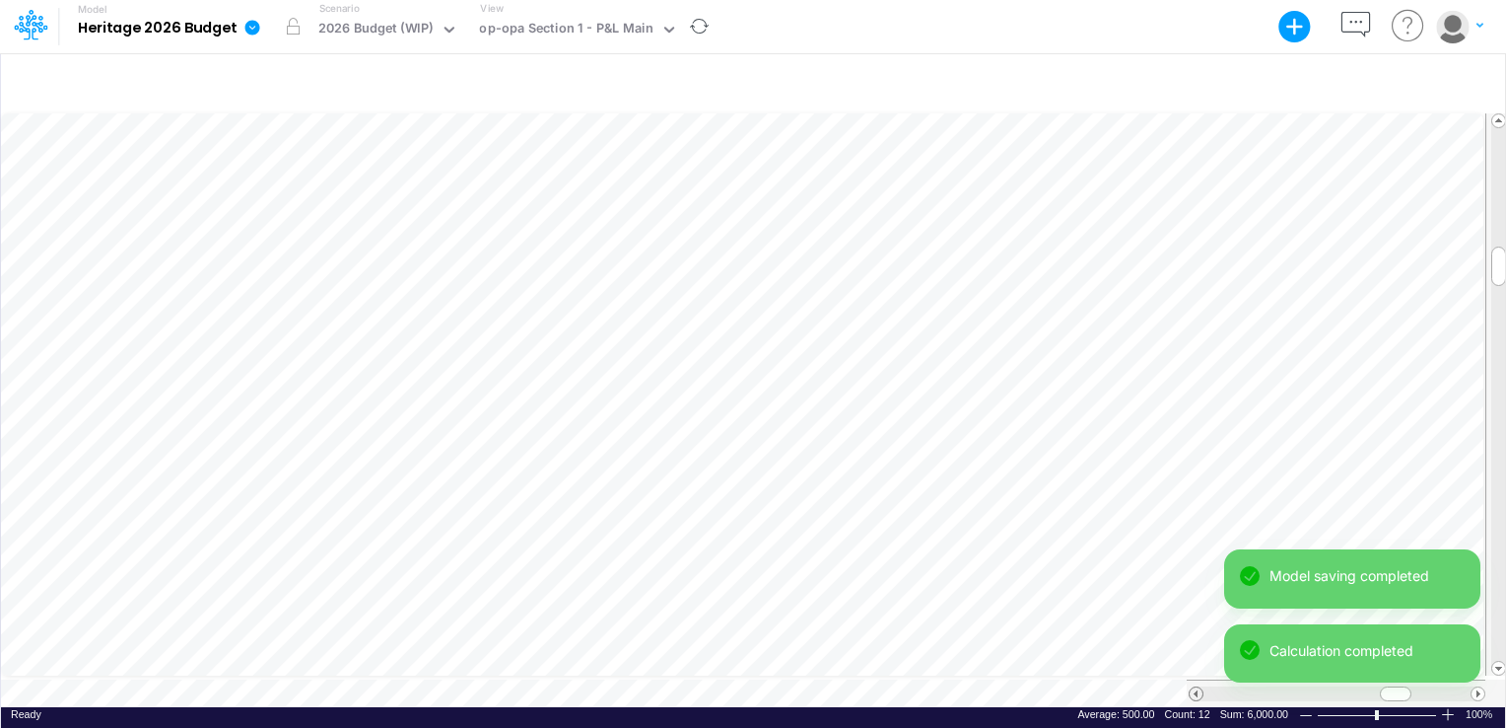
click at [1194, 687] on span at bounding box center [1196, 693] width 13 height 13
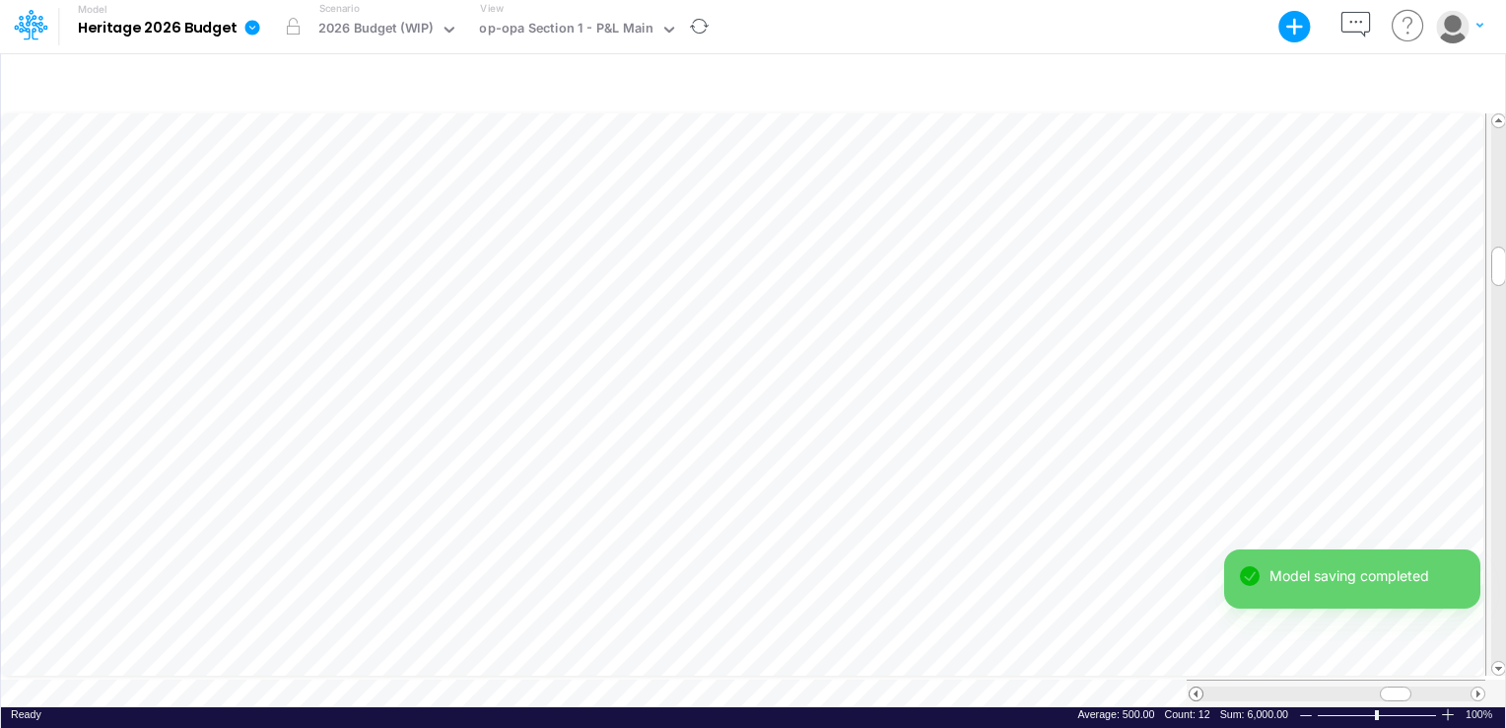
click at [1193, 687] on span at bounding box center [1196, 693] width 13 height 13
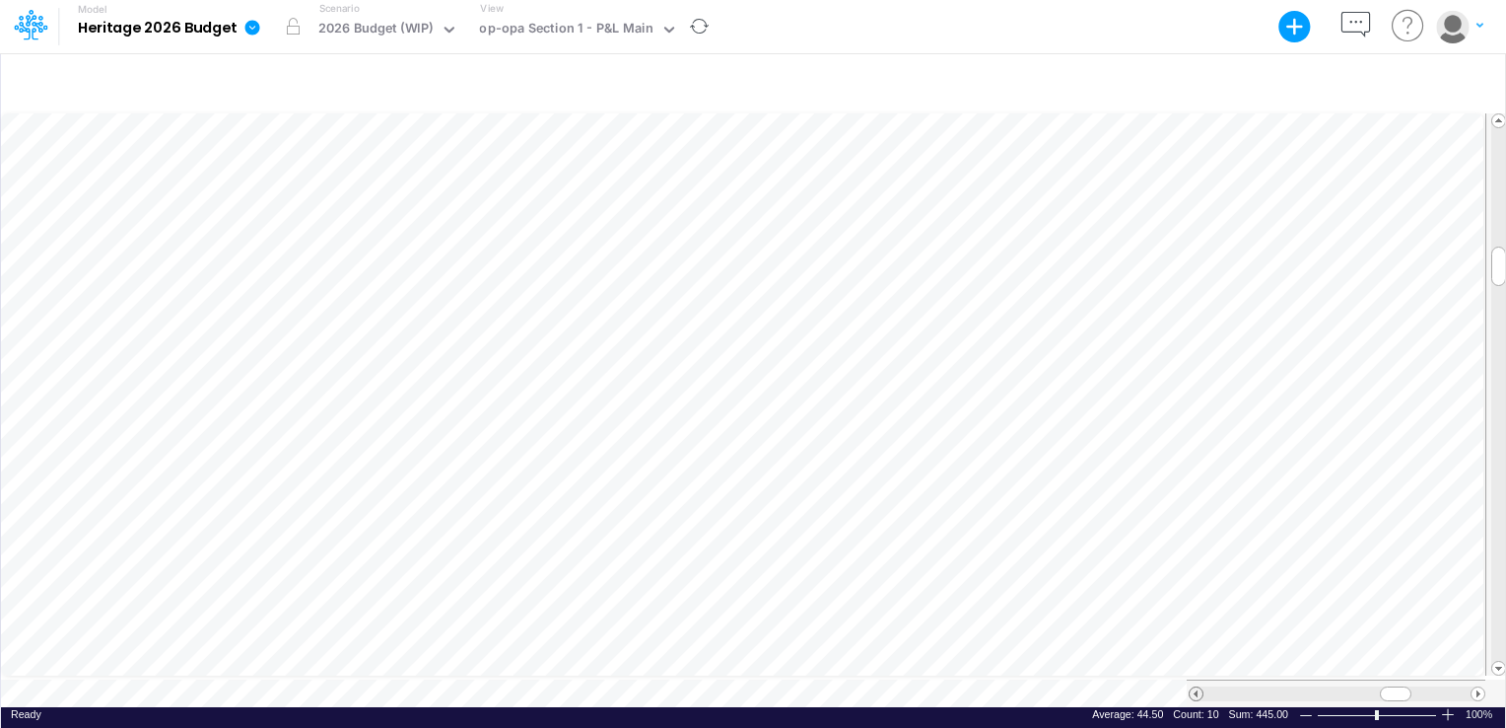
click at [1199, 688] on span at bounding box center [1196, 693] width 13 height 13
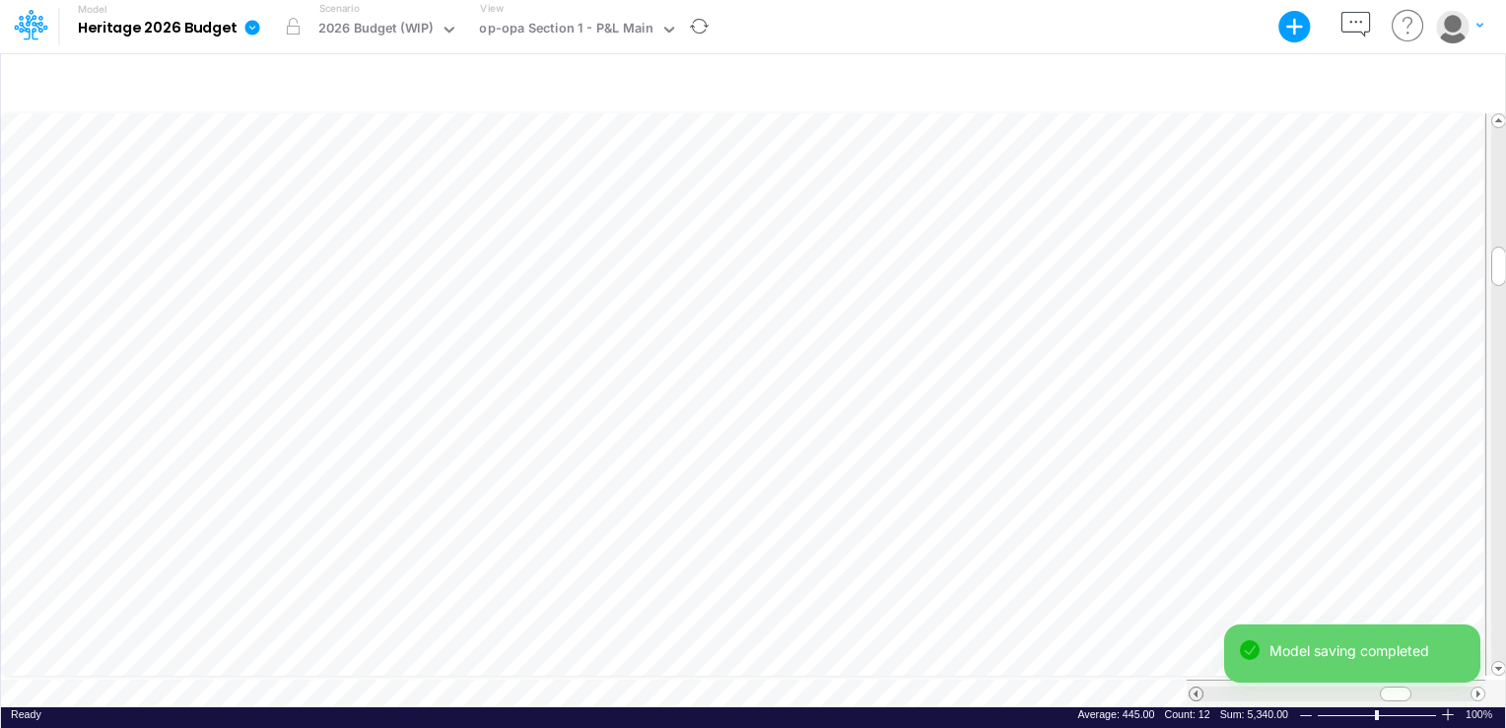
click at [1199, 687] on span at bounding box center [1196, 693] width 13 height 13
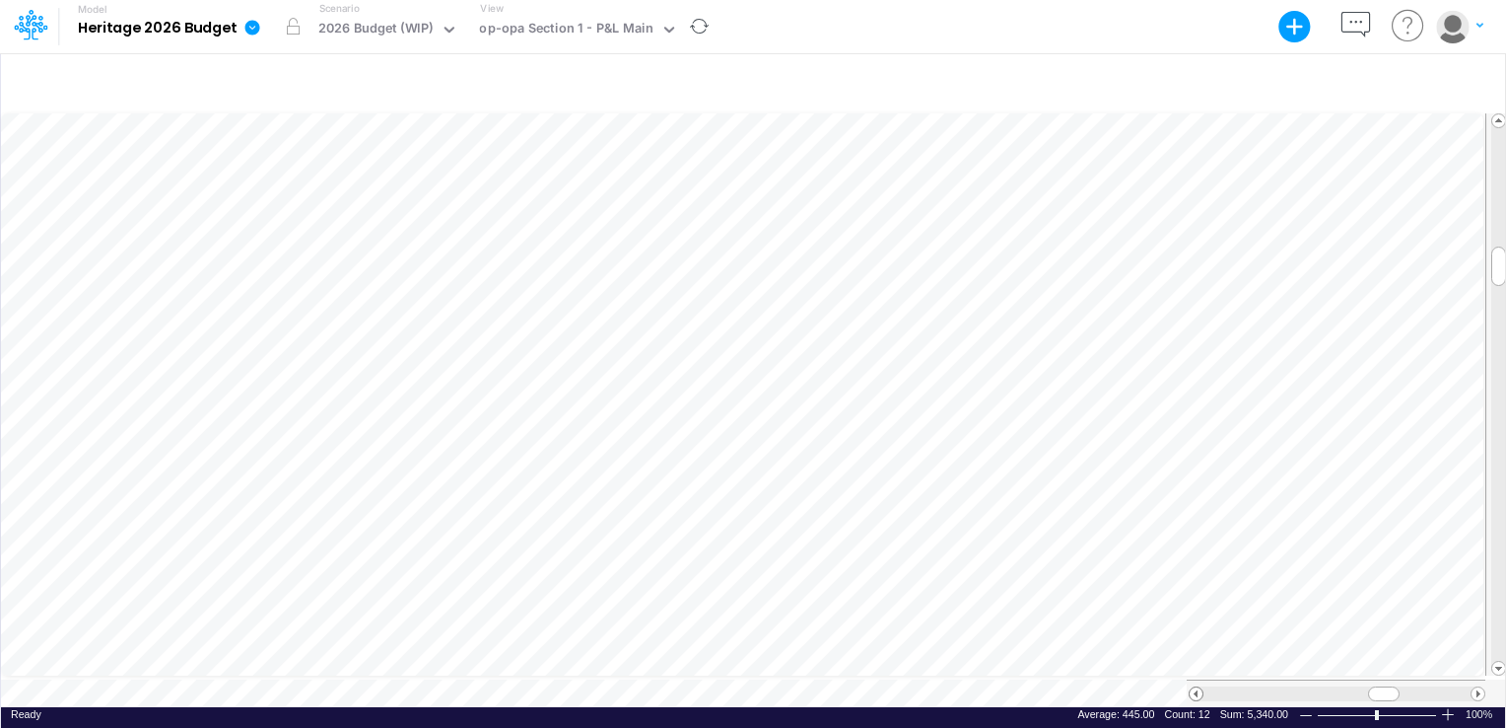
click at [1196, 687] on span at bounding box center [1196, 693] width 13 height 13
click at [1477, 687] on span at bounding box center [1478, 693] width 13 height 13
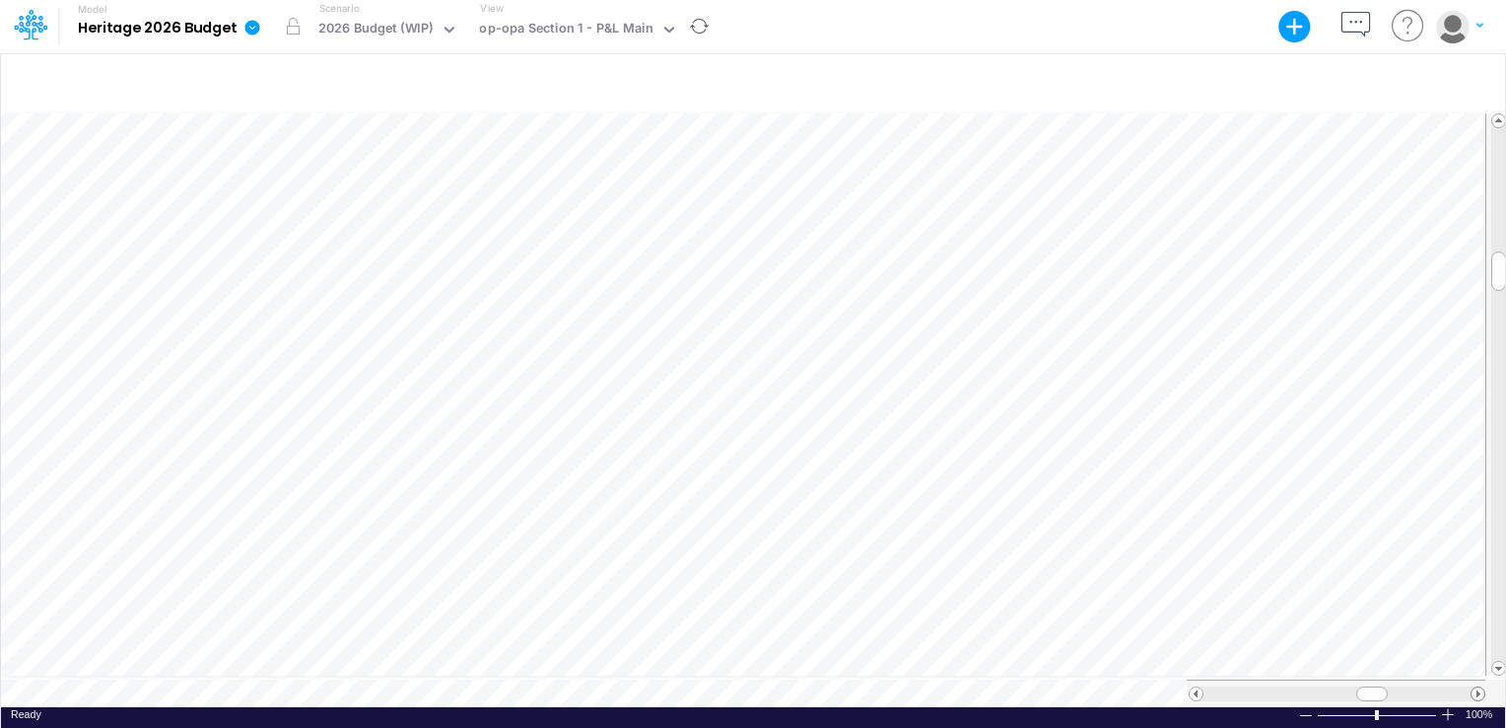
click at [1477, 687] on span at bounding box center [1478, 693] width 13 height 13
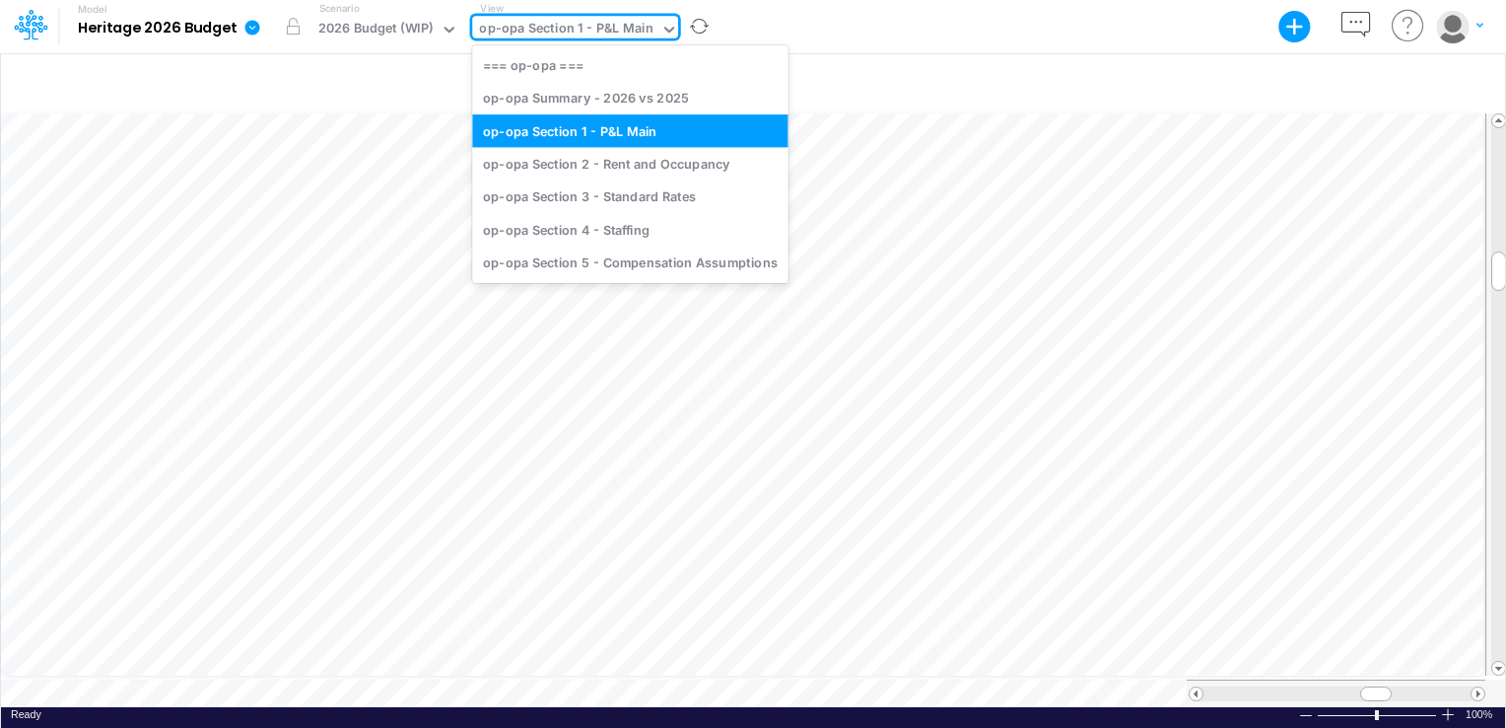
click at [647, 35] on div "op-opa Section 1 - P&L Main" at bounding box center [565, 30] width 173 height 23
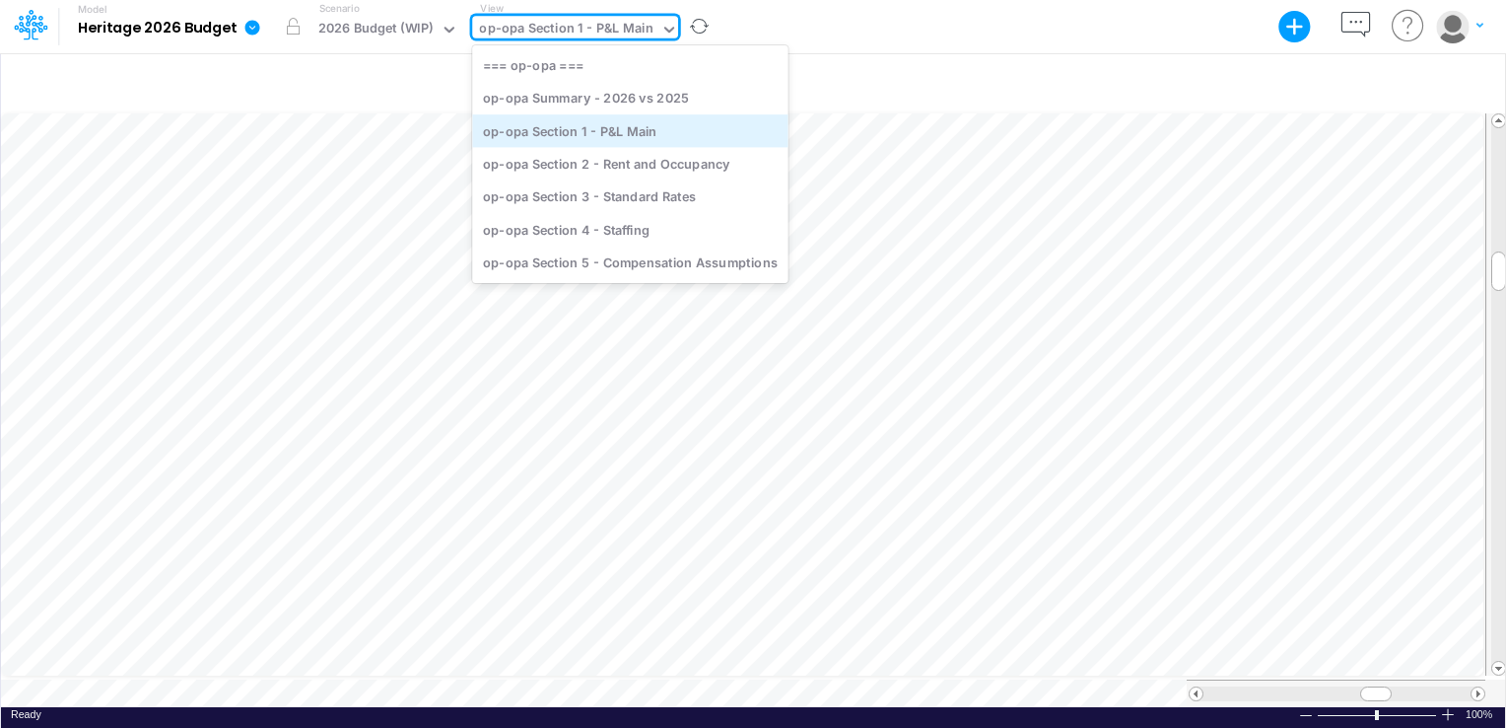
click at [637, 128] on div "op-opa Section 1 - P&L Main" at bounding box center [629, 130] width 315 height 33
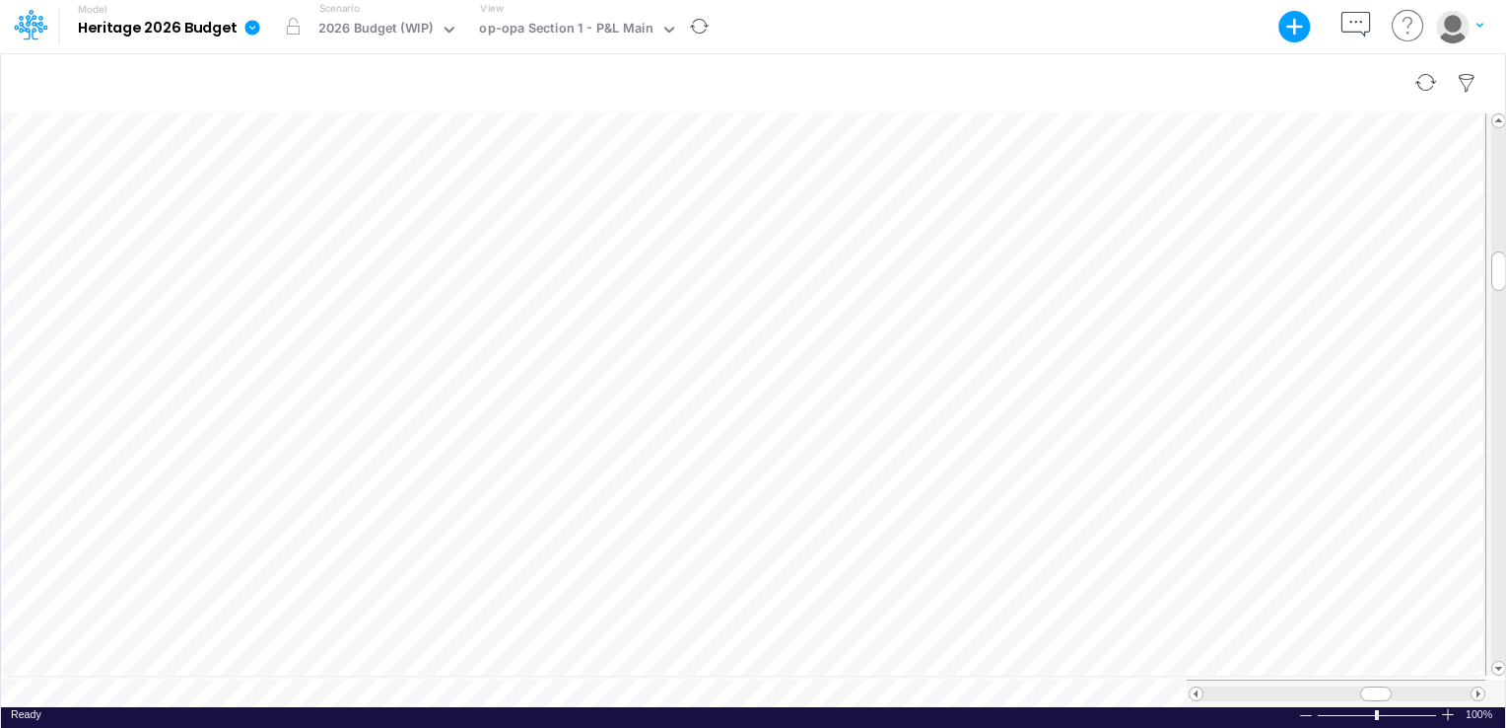
scroll to position [9, 2]
click at [1473, 687] on span at bounding box center [1478, 693] width 13 height 13
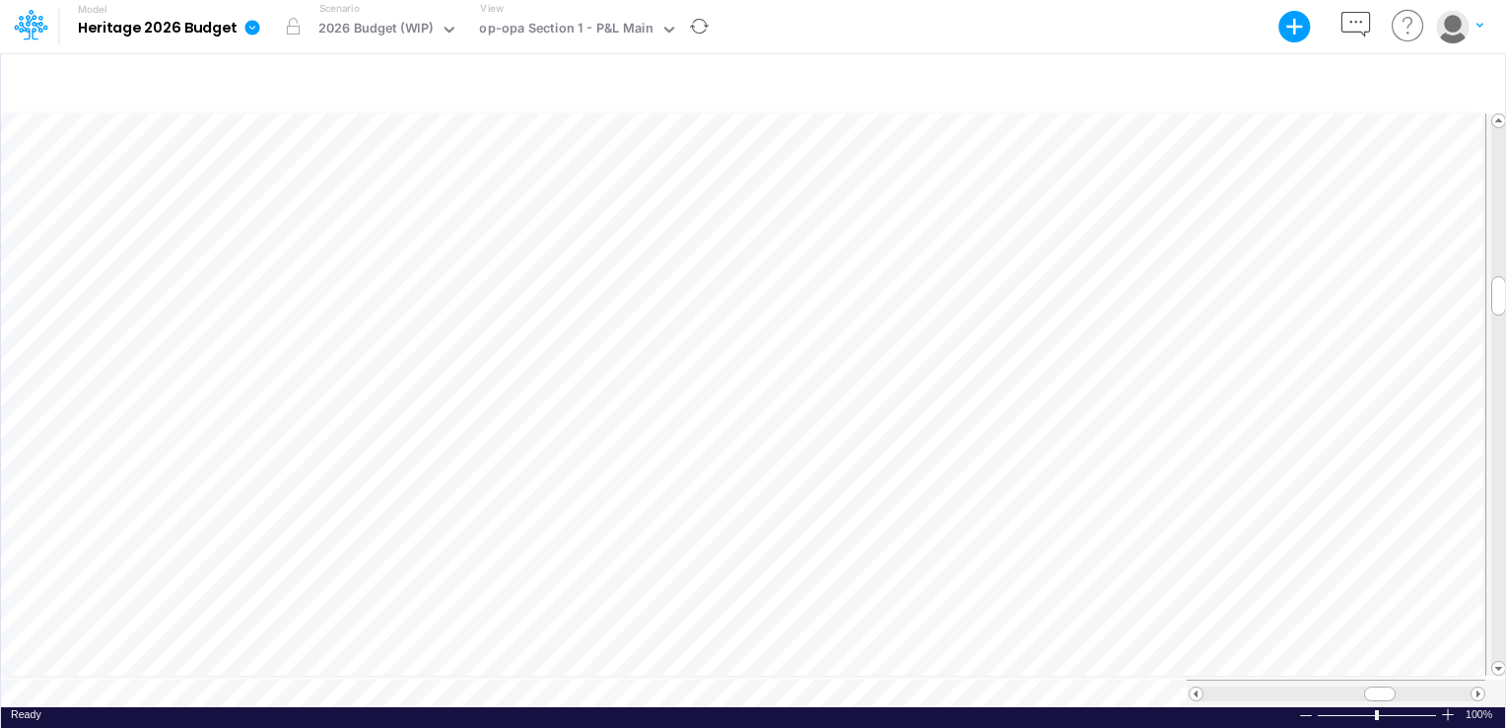
scroll to position [9, 2]
click at [1480, 690] on span at bounding box center [1478, 693] width 13 height 13
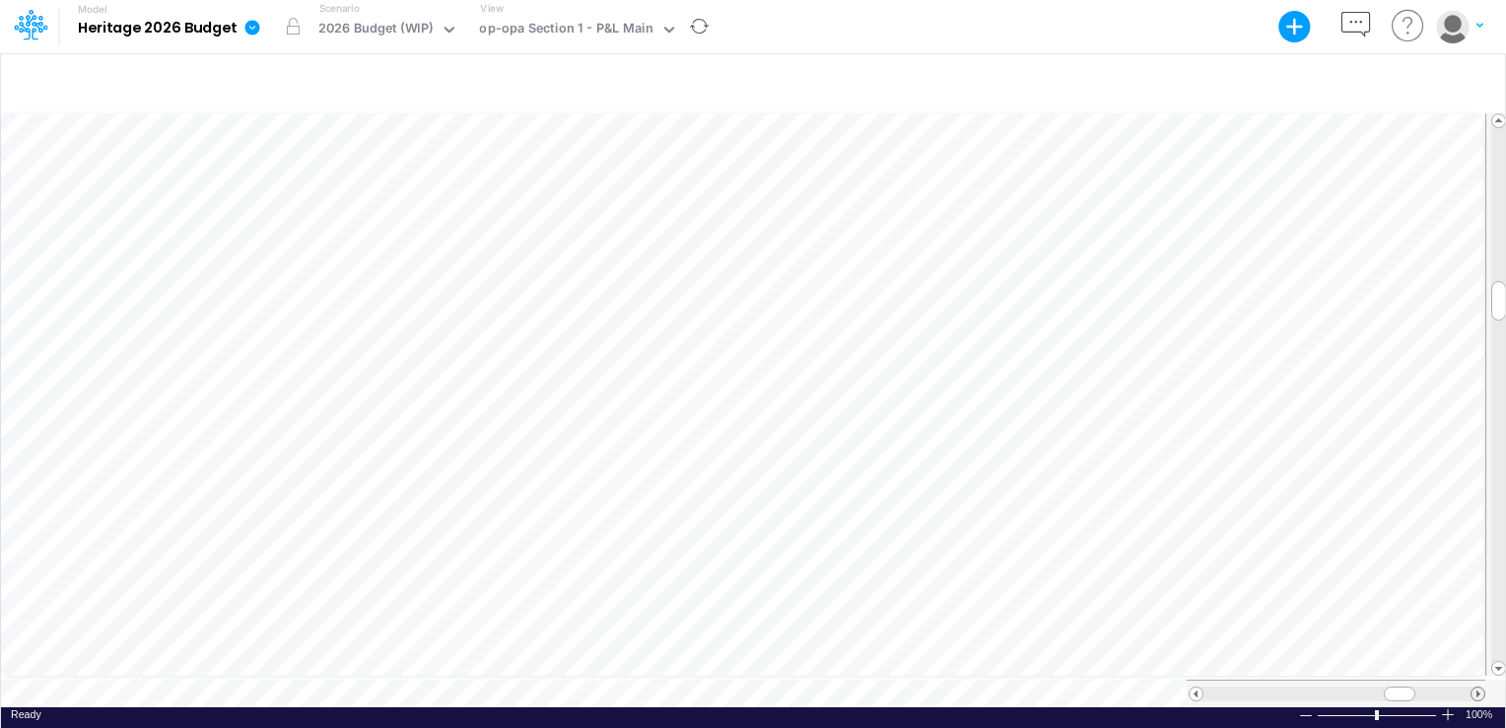
click at [1480, 690] on span at bounding box center [1478, 693] width 13 height 13
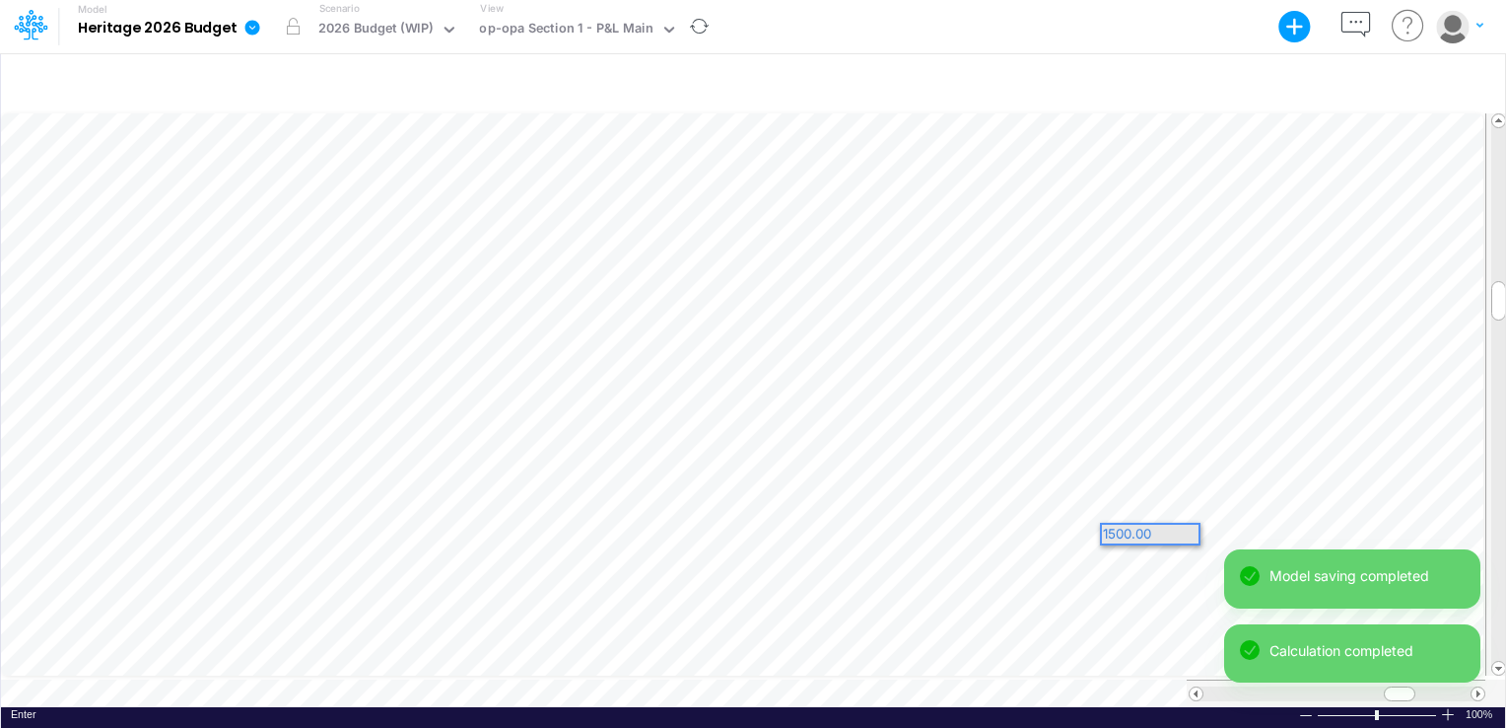
click at [1230, 531] on div "Model Heritage 2026 Budget Export Excel Scenario 2026 Budget (WIP) View op-opa …" at bounding box center [753, 364] width 1506 height 728
click at [1351, 535] on div "Model Heritage 2026 Budget Export Excel Scenario 2026 Budget (WIP) View op-opa …" at bounding box center [753, 364] width 1506 height 728
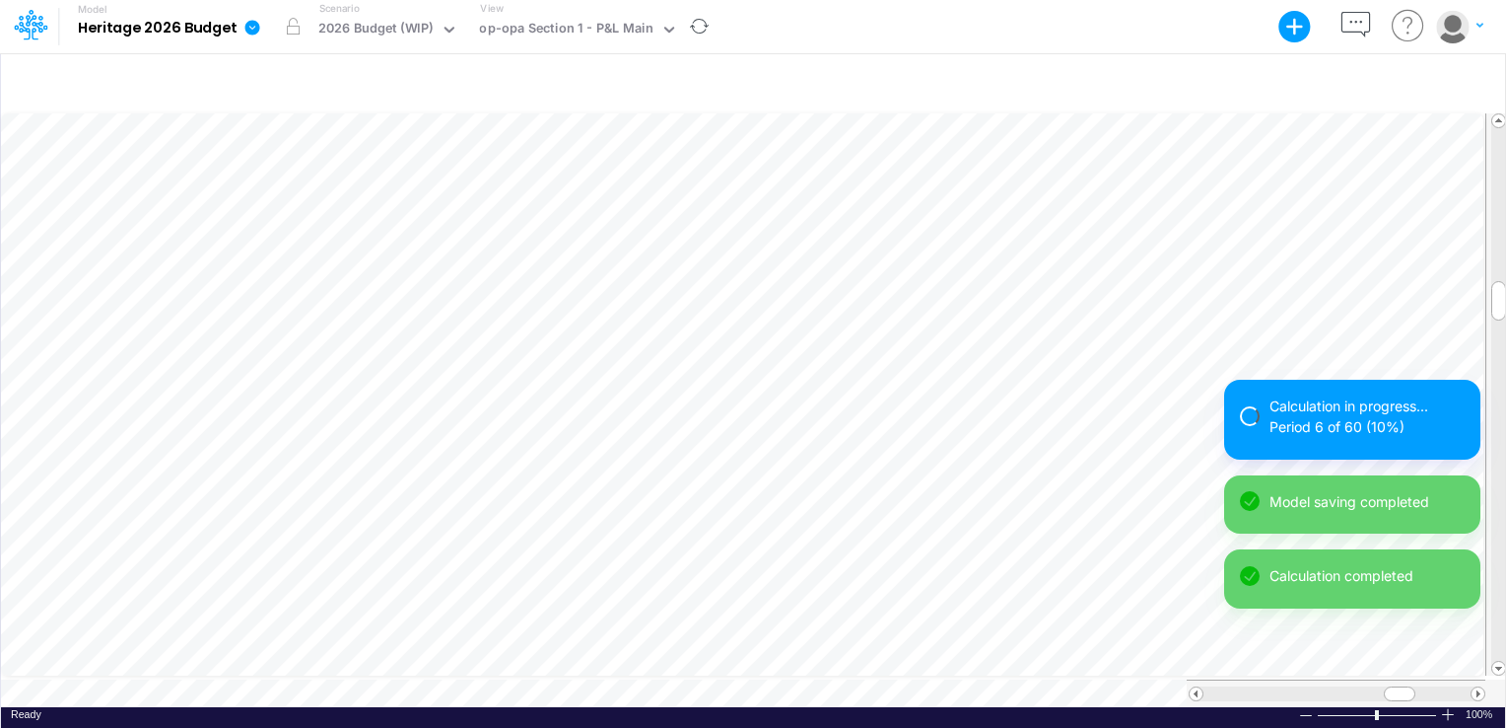
click at [1425, 535] on div "Calculation in progress... Period 6 of 60 (10%) Model saving completed Calculat…" at bounding box center [1352, 539] width 256 height 318
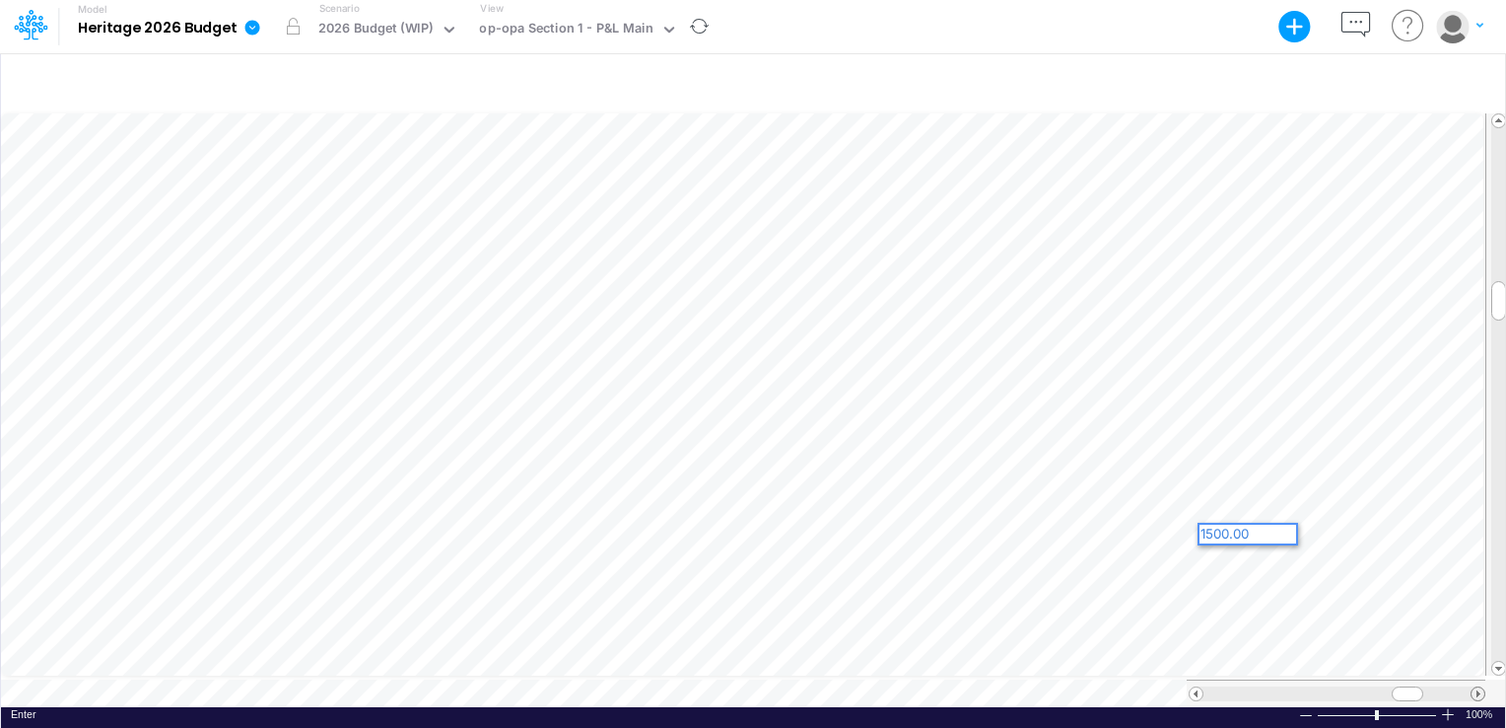
click at [1478, 687] on span at bounding box center [1478, 693] width 13 height 13
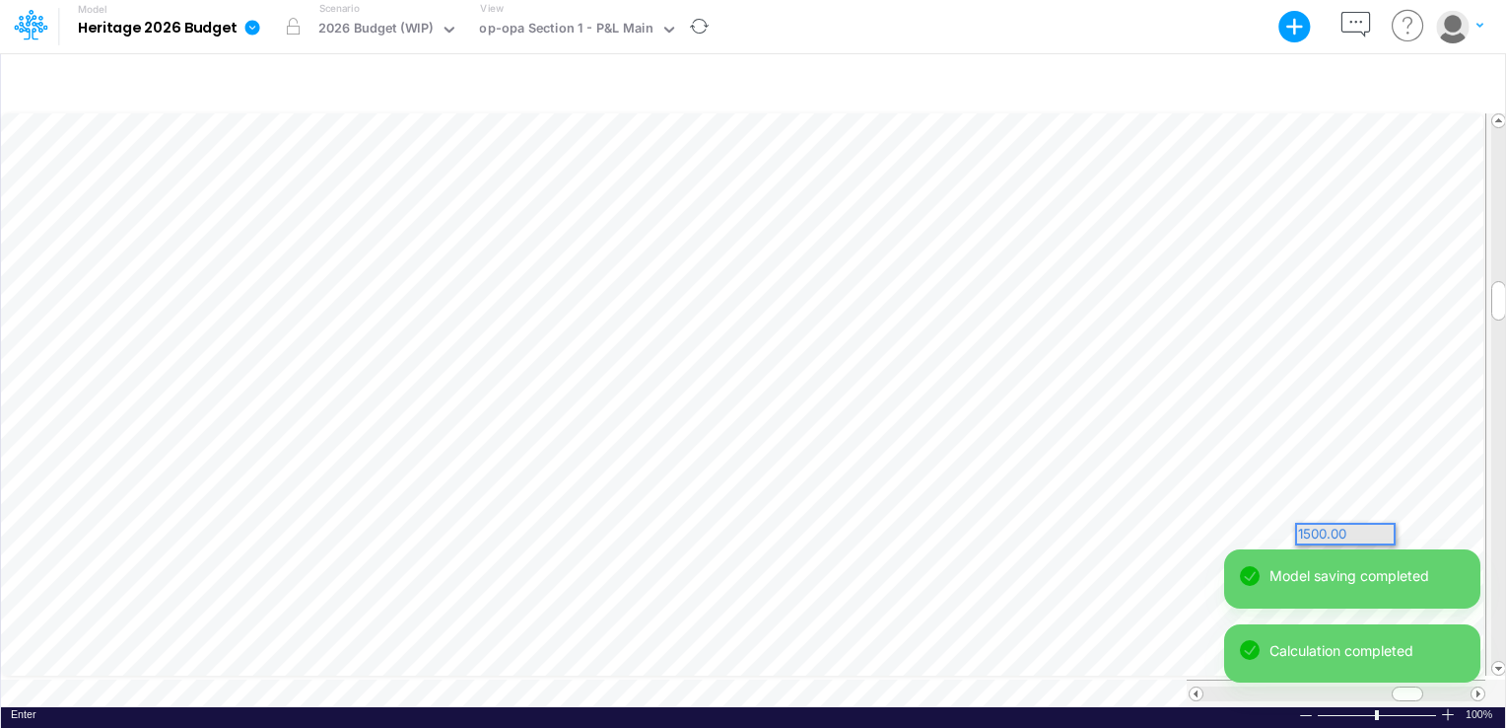
click at [1457, 528] on div "Model Heritage 2026 Budget Export Excel Scenario 2026 Budget (WIP) View op-opa …" at bounding box center [753, 364] width 1506 height 728
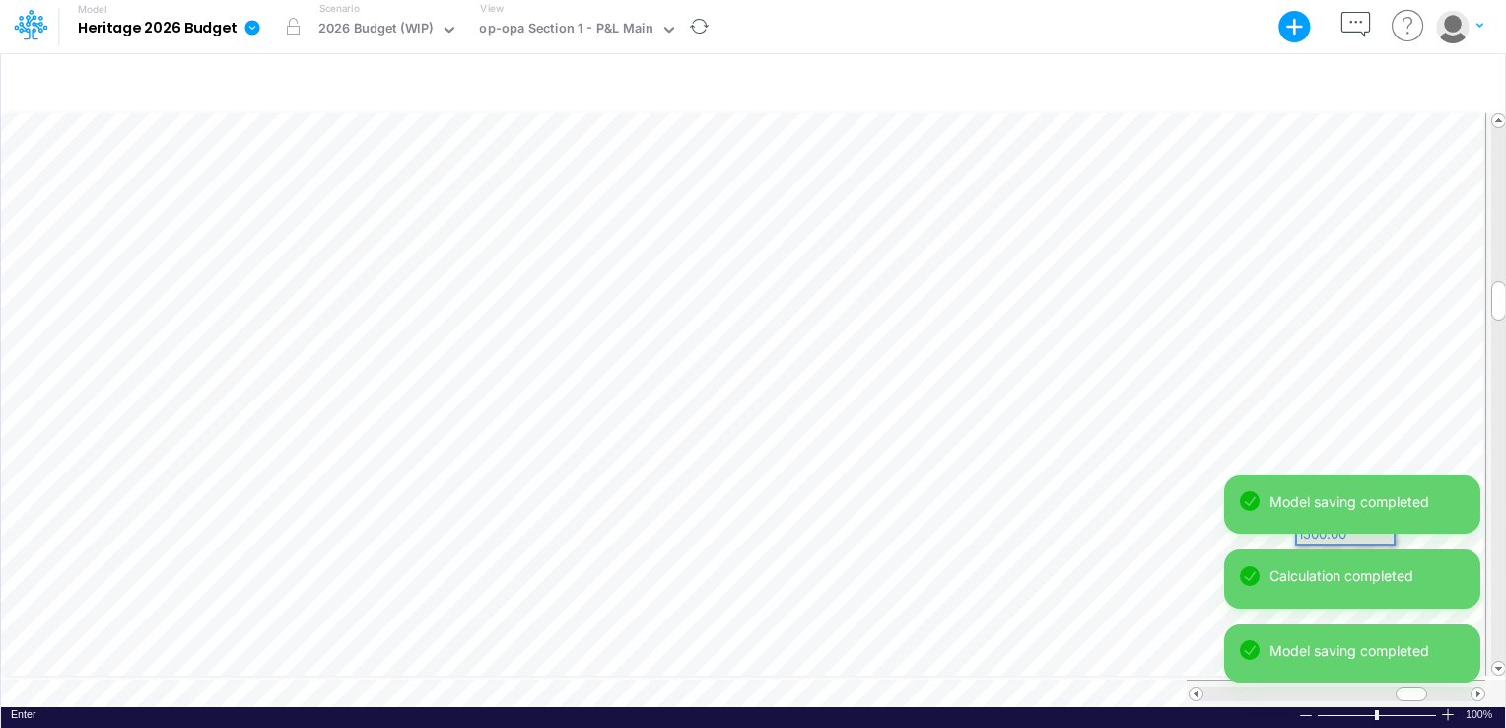
click at [1478, 683] on div "Model saving completed Calculation completed Model saving completed" at bounding box center [1352, 587] width 256 height 224
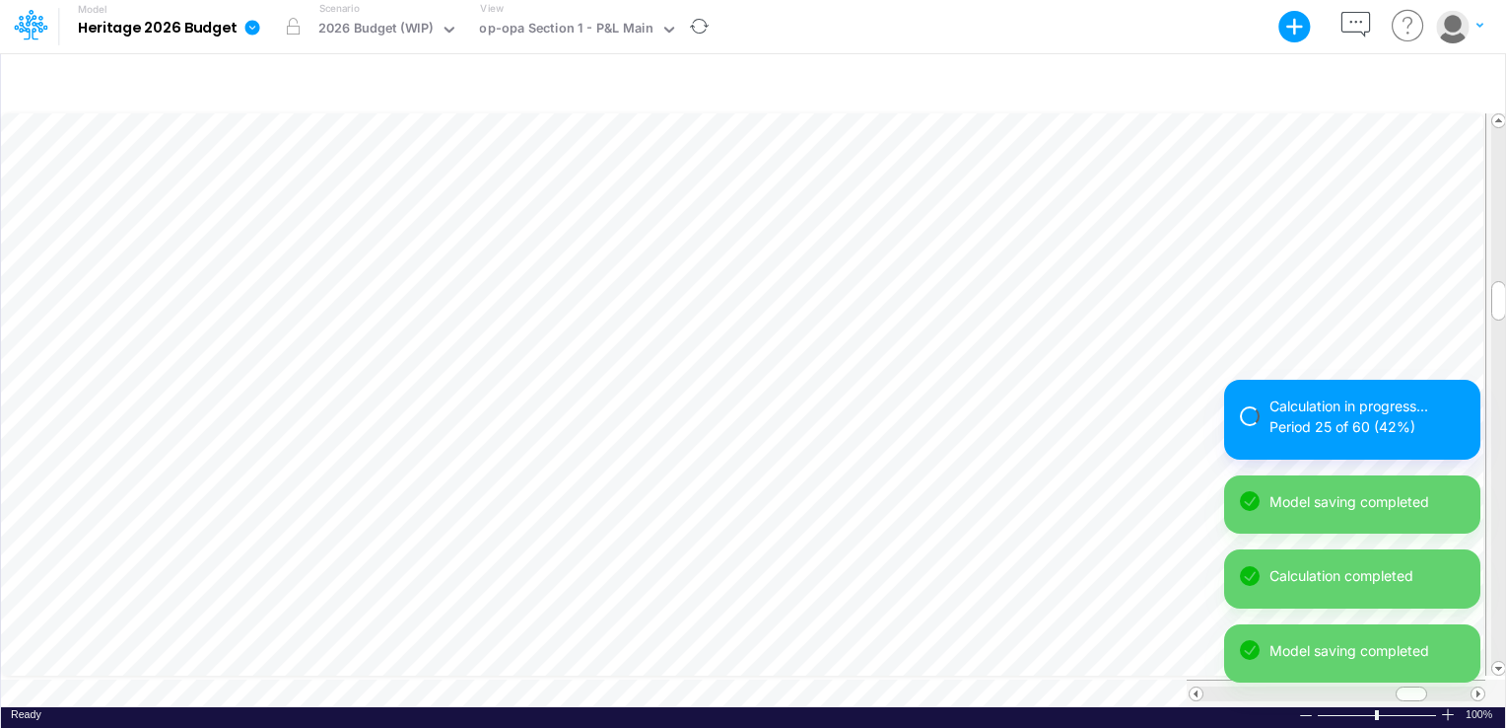
click at [1478, 683] on div "Calculation in progress... Period 25 of 60 (42%) Model saving completed Calcula…" at bounding box center [1352, 539] width 256 height 318
click at [1478, 682] on div "Calculation in progress... Period 25 of 60 (42%) Model saving completed Calcula…" at bounding box center [1352, 539] width 256 height 318
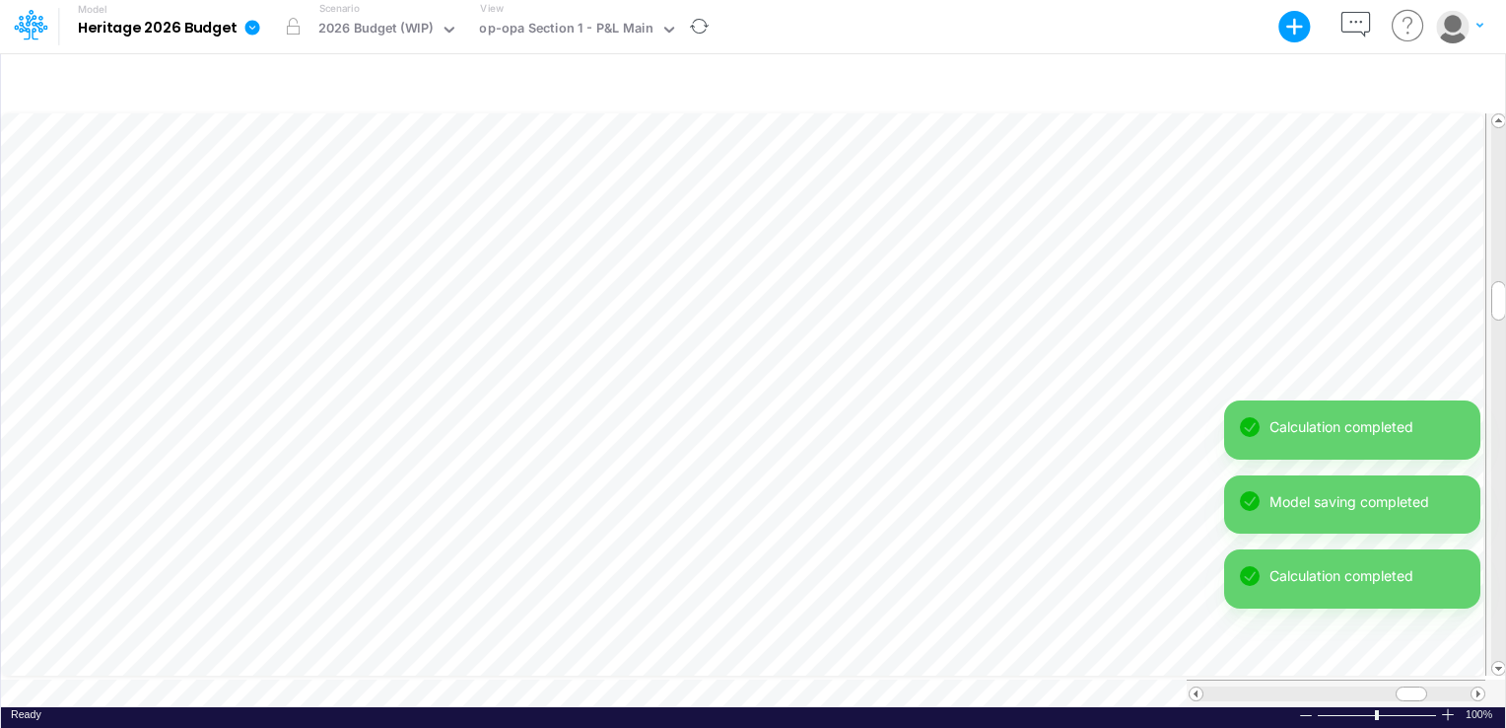
click at [1478, 682] on div "Calculation completed Model saving completed Calculation completed Model saving…" at bounding box center [1352, 549] width 256 height 298
drag, startPoint x: 1478, startPoint y: 682, endPoint x: 1480, endPoint y: 503, distance: 179.4
click at [1478, 681] on div "Calculation completed Model saving completed Calculation completed Model saving…" at bounding box center [1352, 549] width 256 height 298
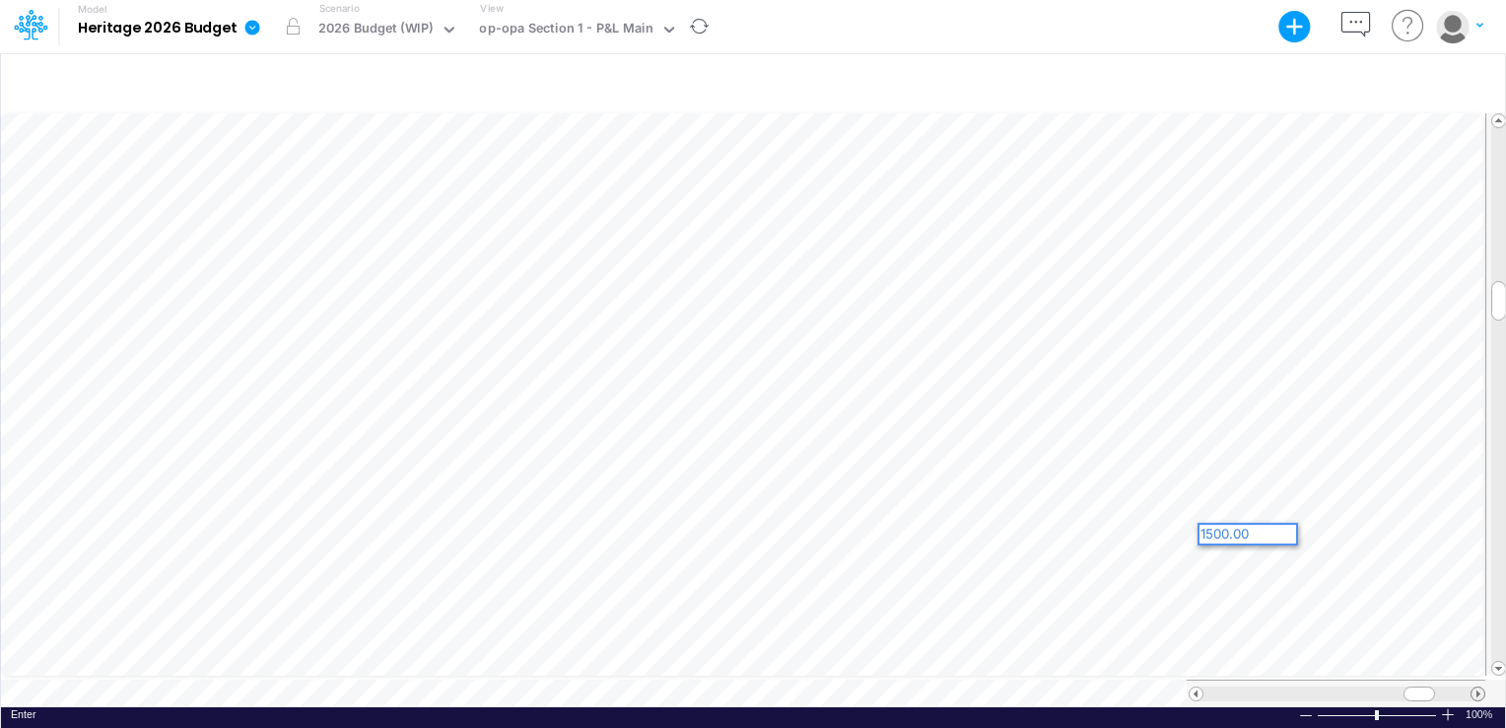
click at [1478, 687] on span at bounding box center [1478, 693] width 13 height 13
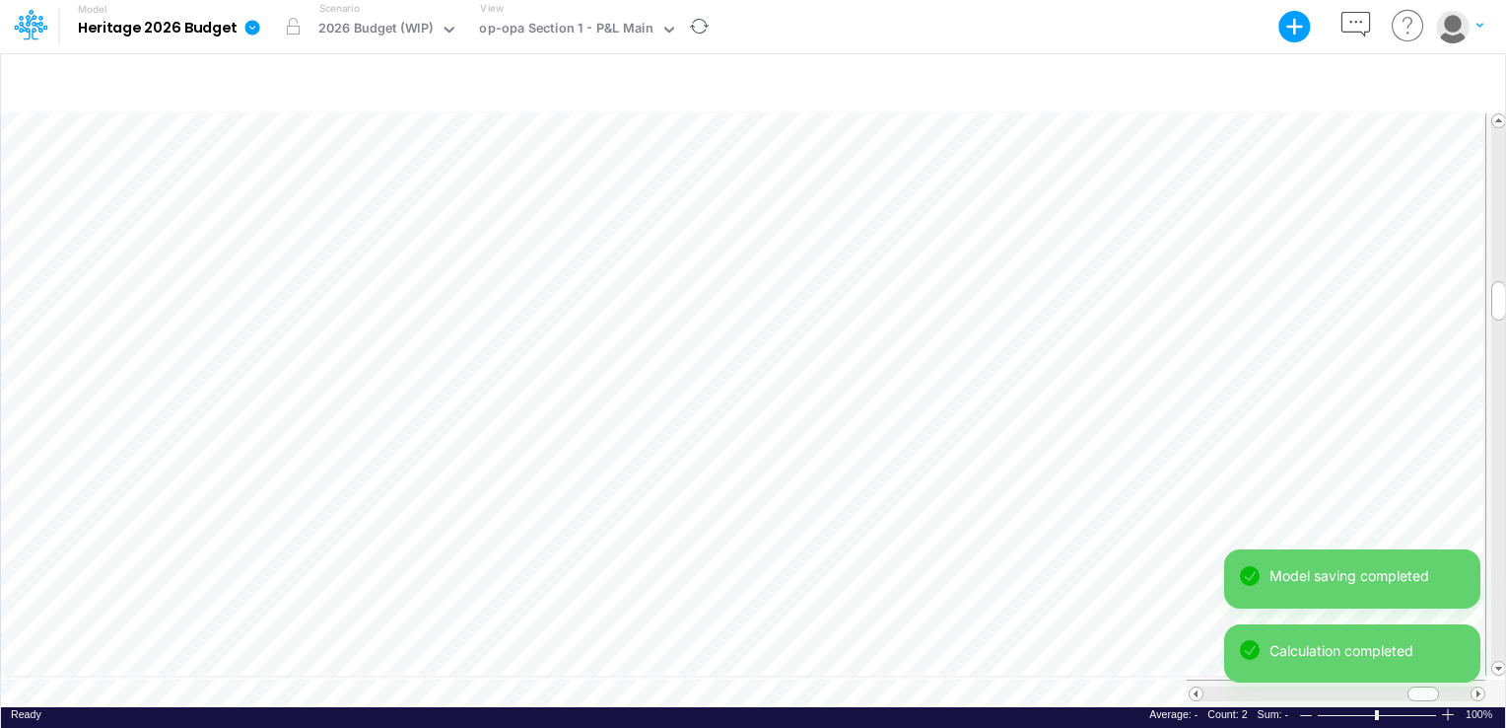
scroll to position [9, 2]
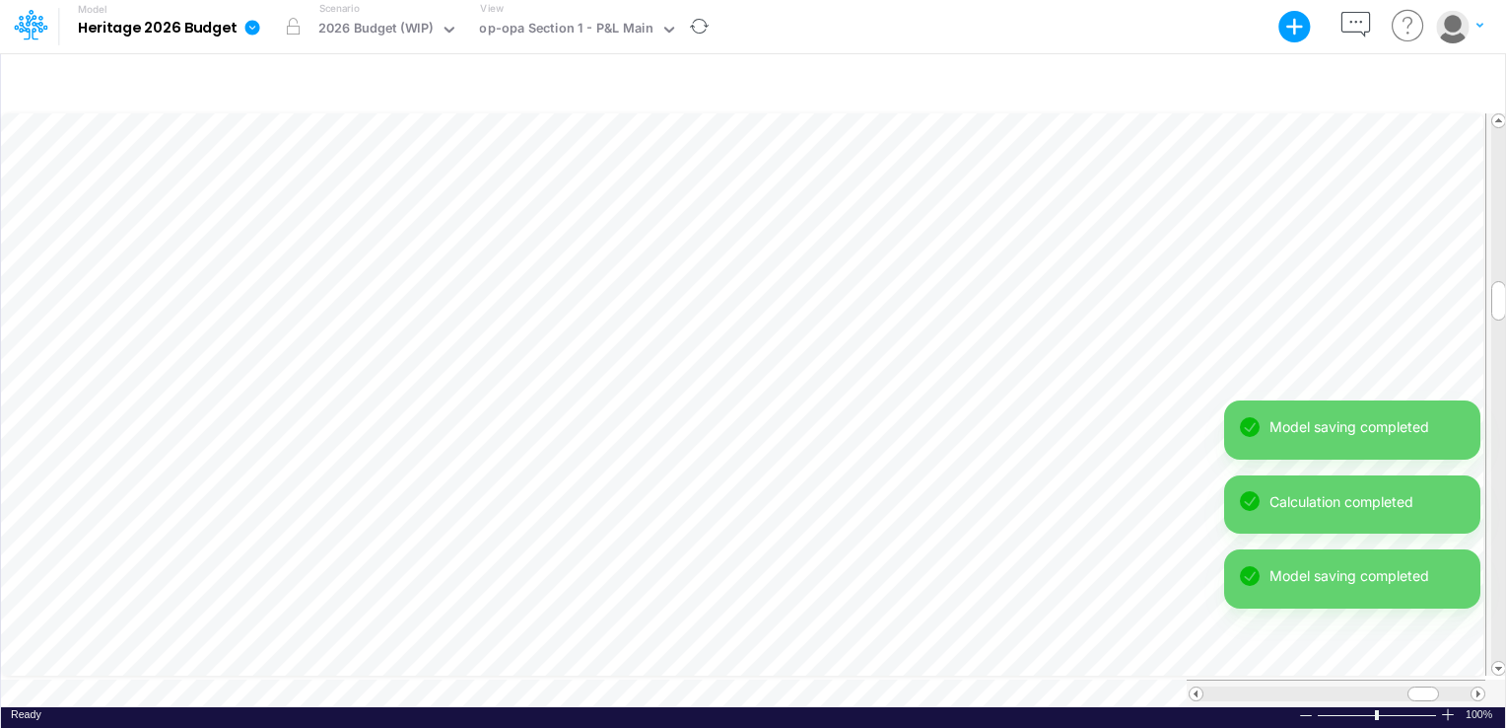
scroll to position [9, 2]
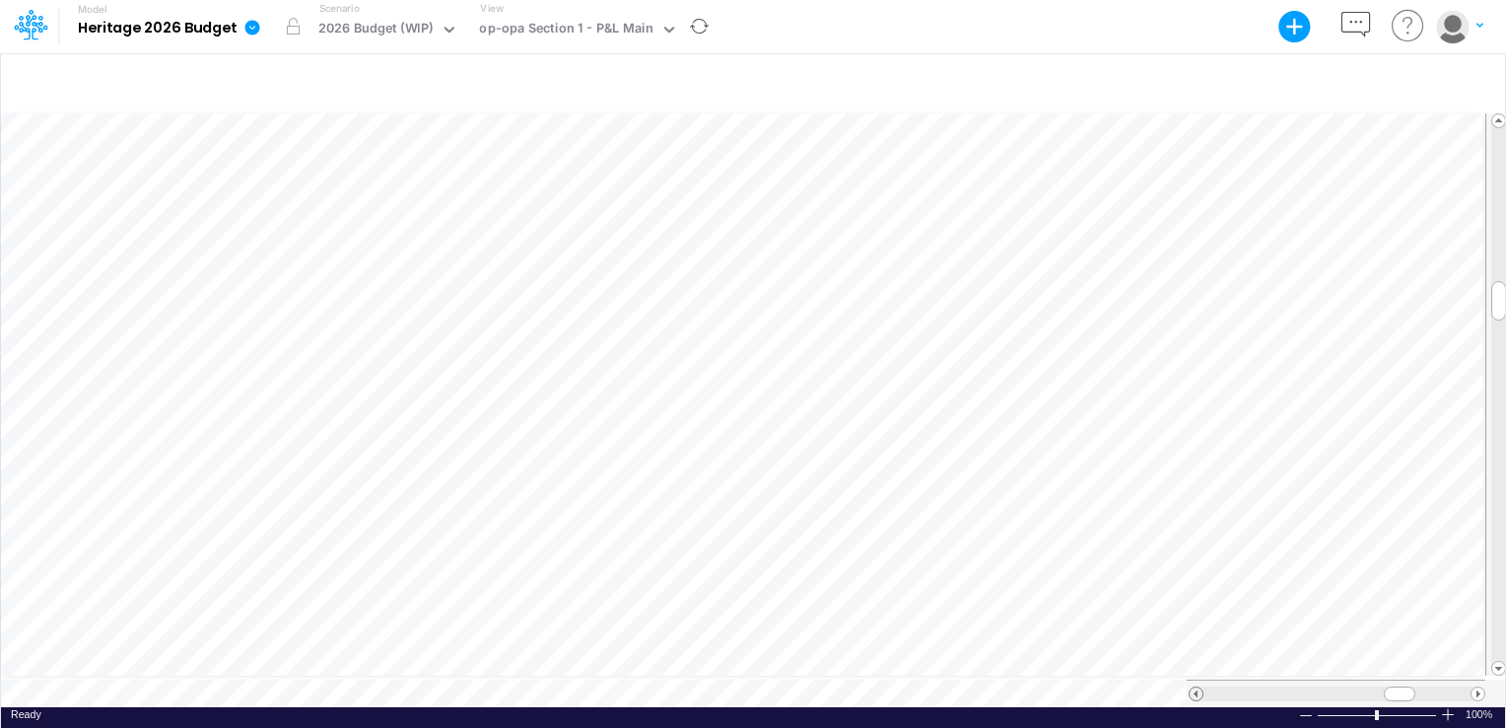
click at [1195, 689] on span at bounding box center [1196, 693] width 13 height 13
click at [1485, 686] on div at bounding box center [1478, 693] width 15 height 15
click at [1484, 687] on span at bounding box center [1478, 693] width 13 height 13
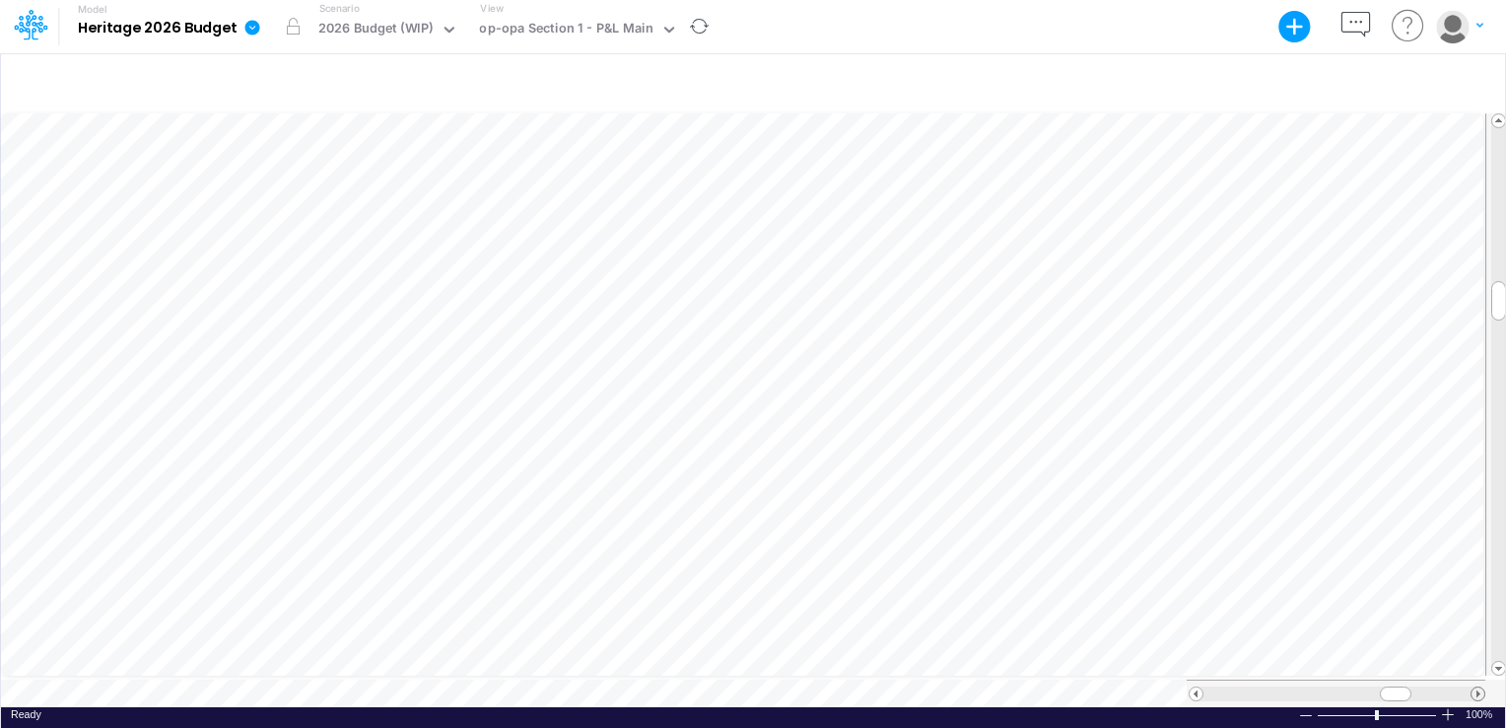
click at [1482, 687] on span at bounding box center [1478, 693] width 13 height 13
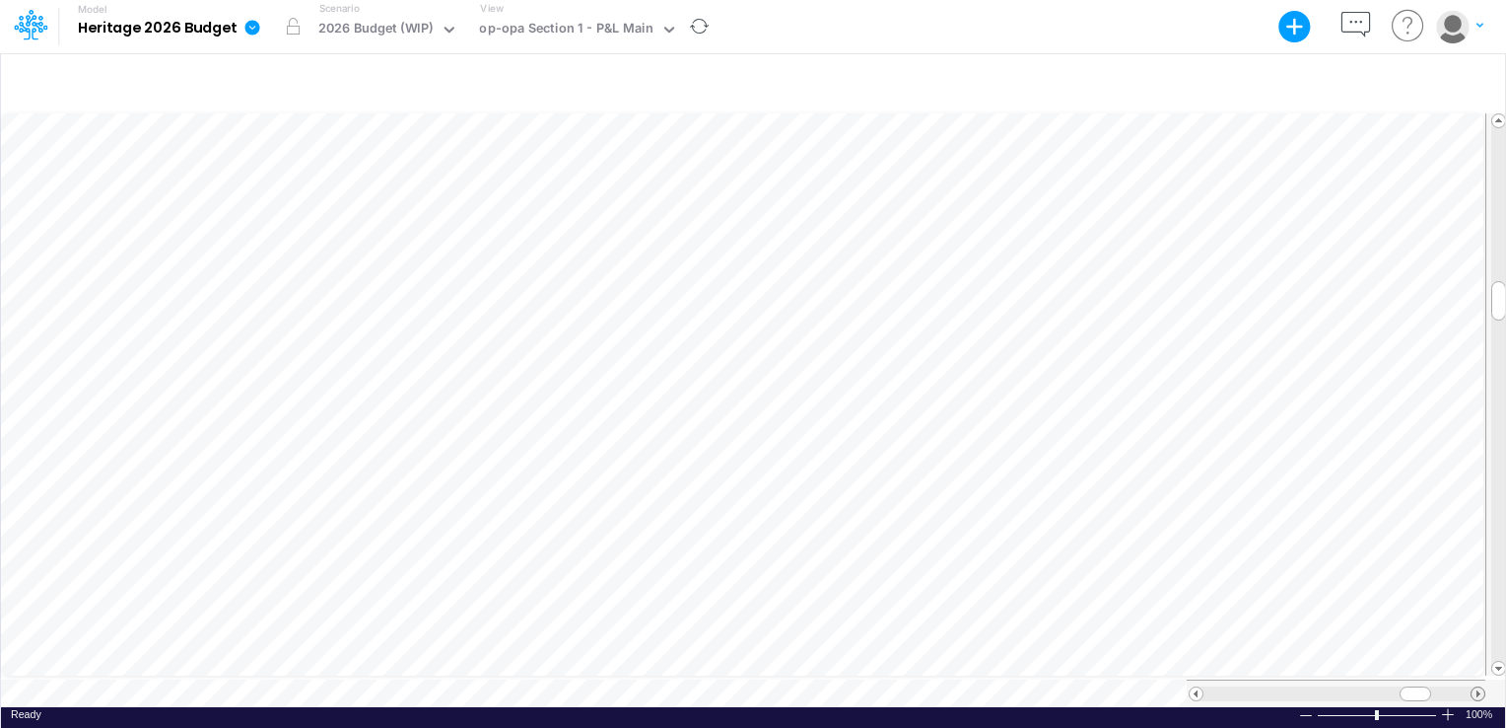
click at [1479, 687] on span at bounding box center [1478, 693] width 13 height 13
click at [1199, 687] on span at bounding box center [1196, 693] width 13 height 13
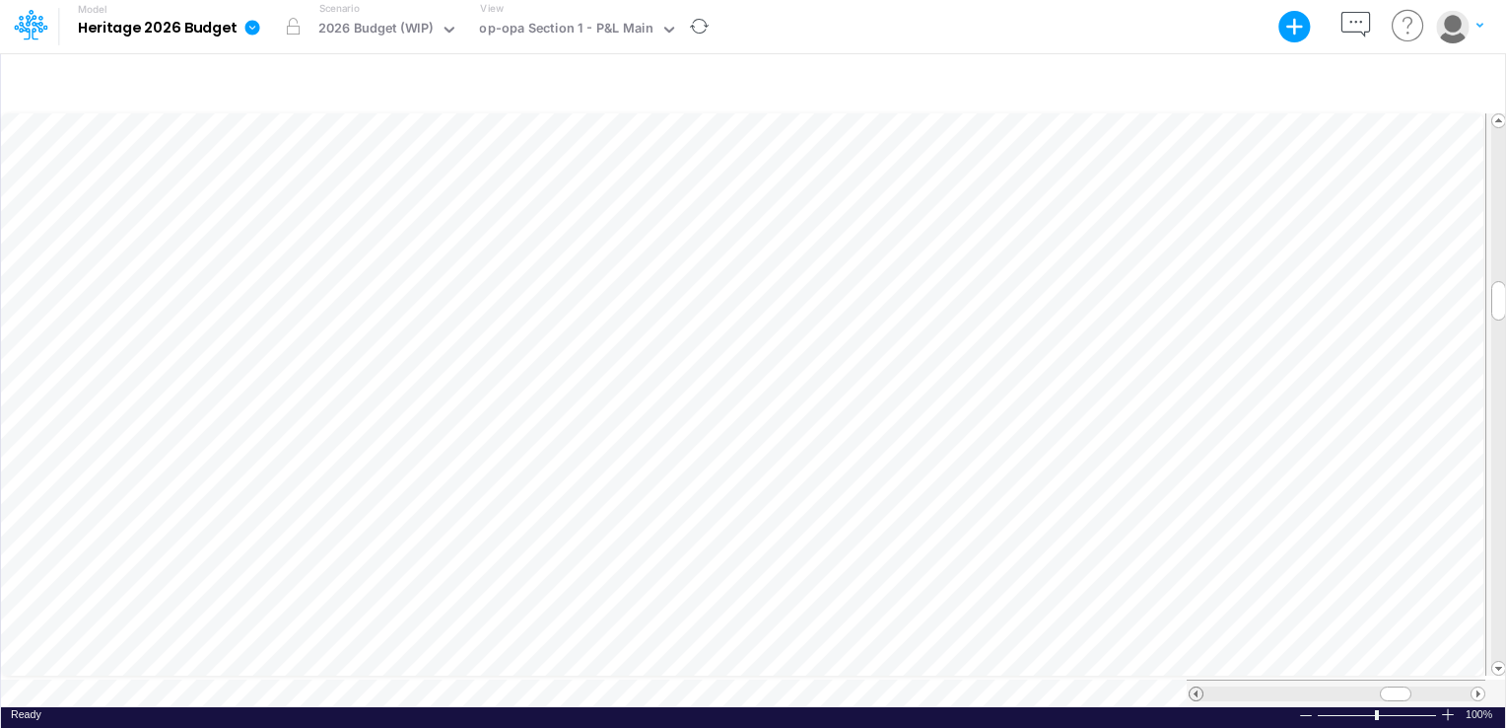
click at [1199, 687] on span at bounding box center [1196, 693] width 13 height 13
click at [976, 509] on div "0" at bounding box center [955, 514] width 97 height 19
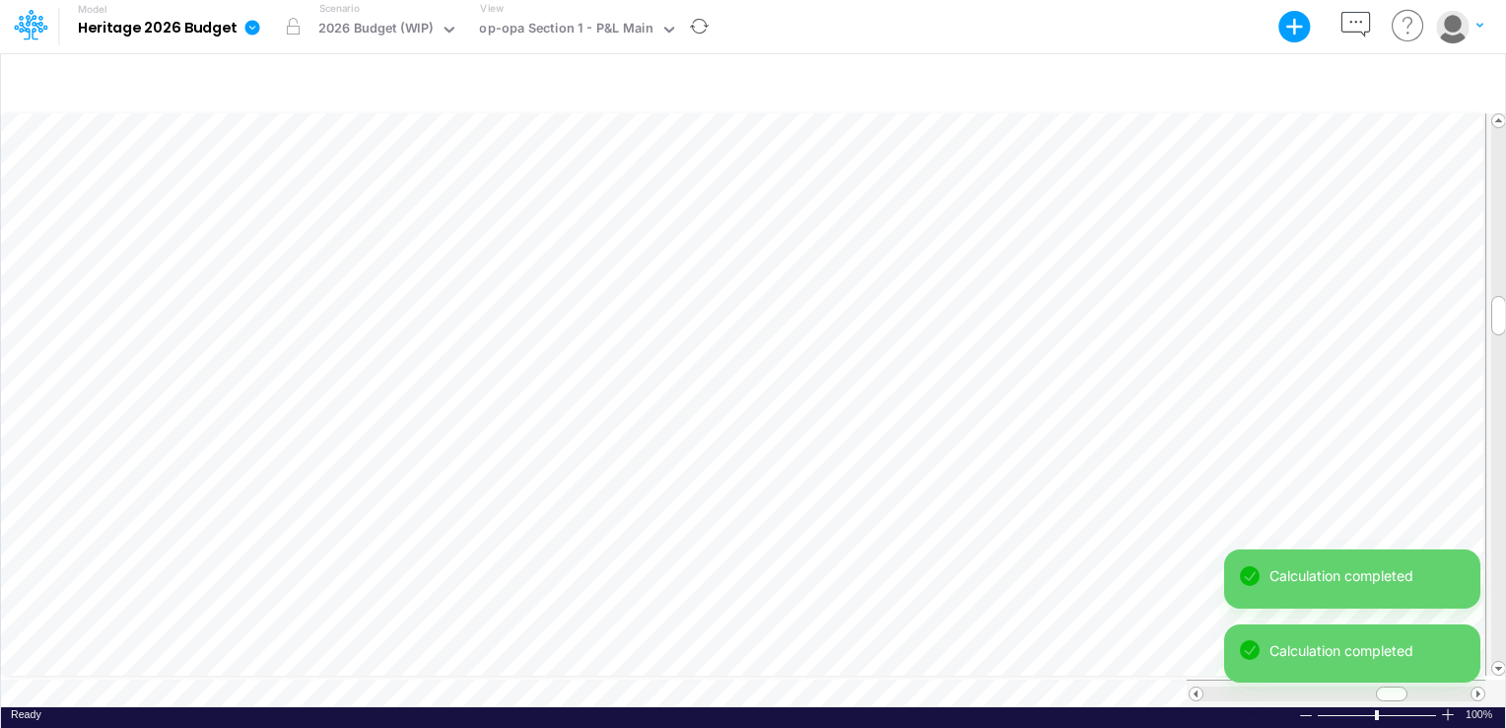
click at [1250, 510] on div "Model Heritage 2026 Budget Export Excel Scenario 2026 Budget (WIP) View op-opa …" at bounding box center [753, 364] width 1506 height 728
click at [1475, 687] on div "Model saving completed Calculation completed" at bounding box center [1352, 623] width 256 height 149
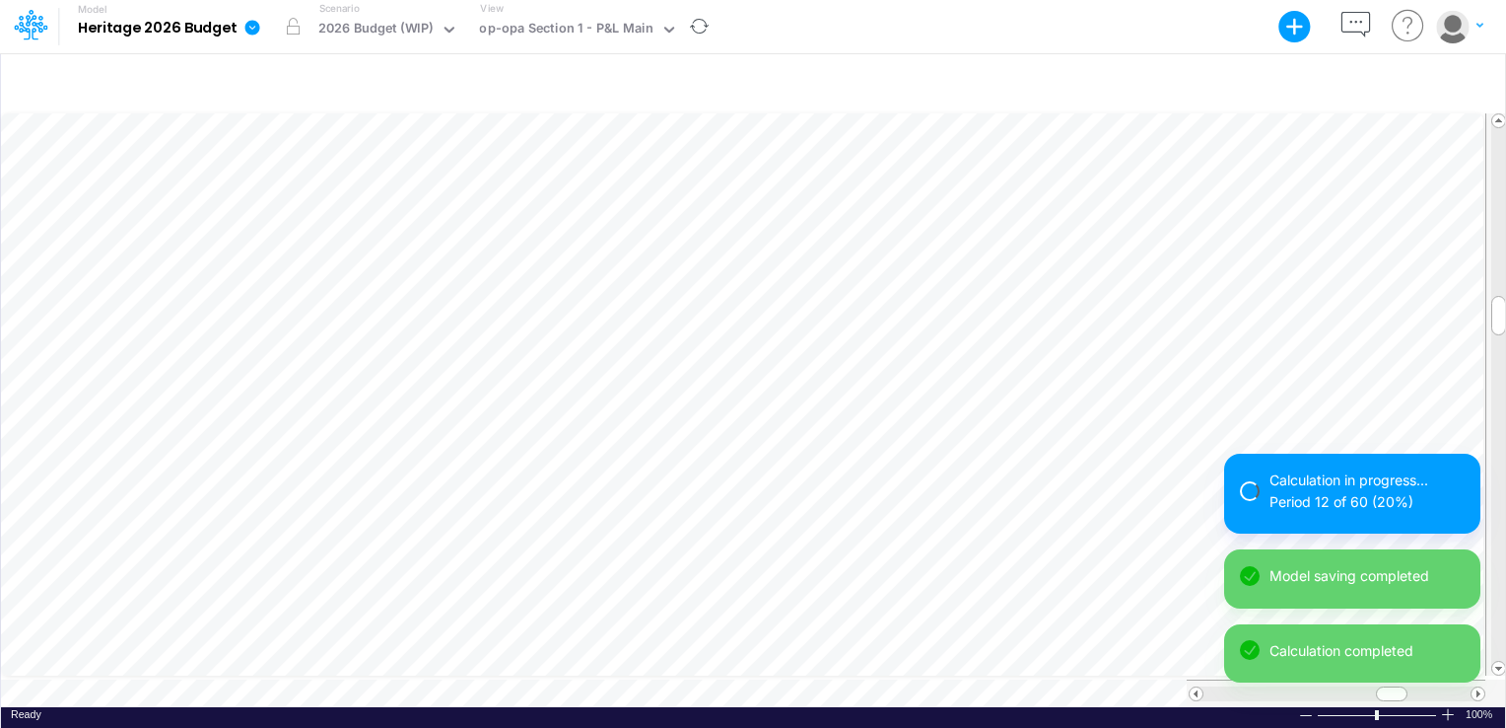
click at [1475, 687] on div "Calculation in progress... Period 12 of 60 (20%) Model saving completed Calcula…" at bounding box center [1352, 575] width 256 height 244
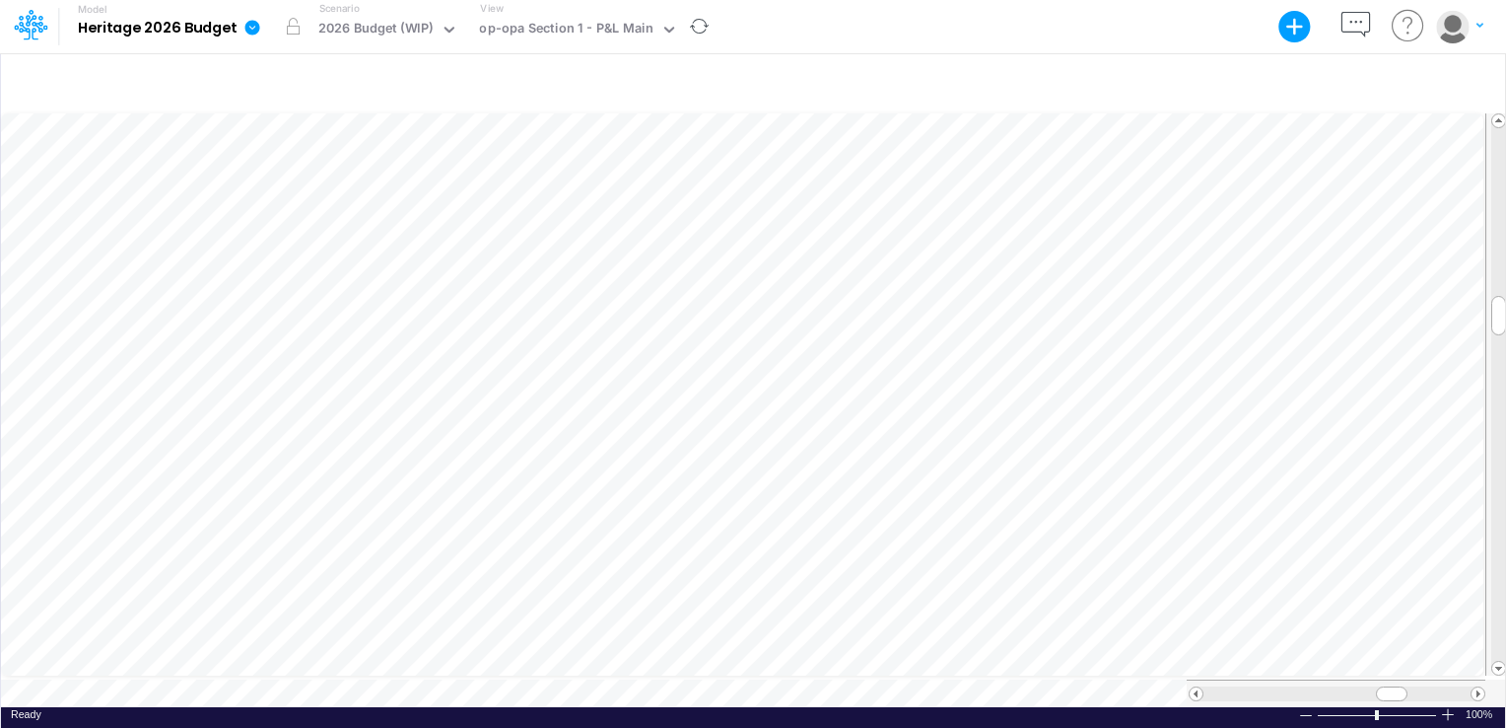
scroll to position [9, 2]
click at [1478, 687] on span at bounding box center [1478, 693] width 13 height 13
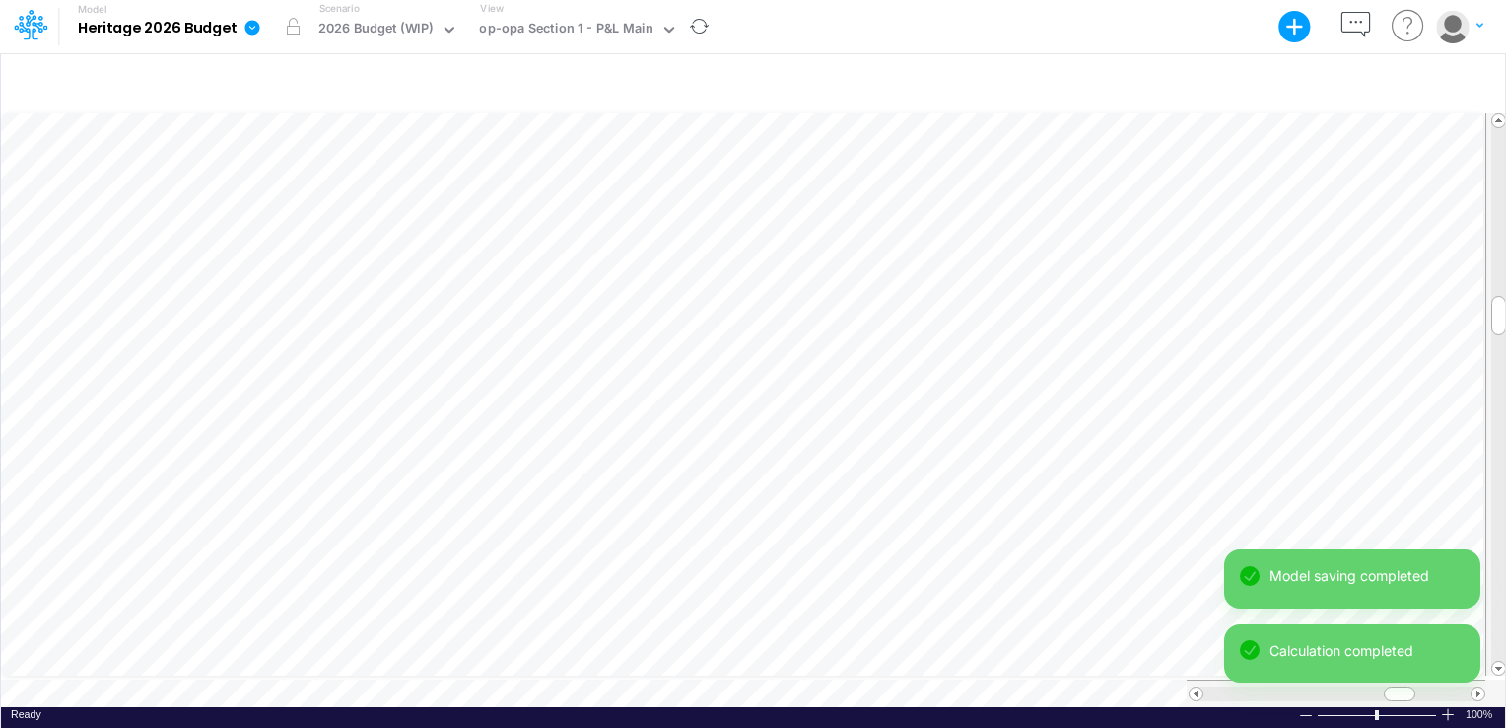
scroll to position [9, 2]
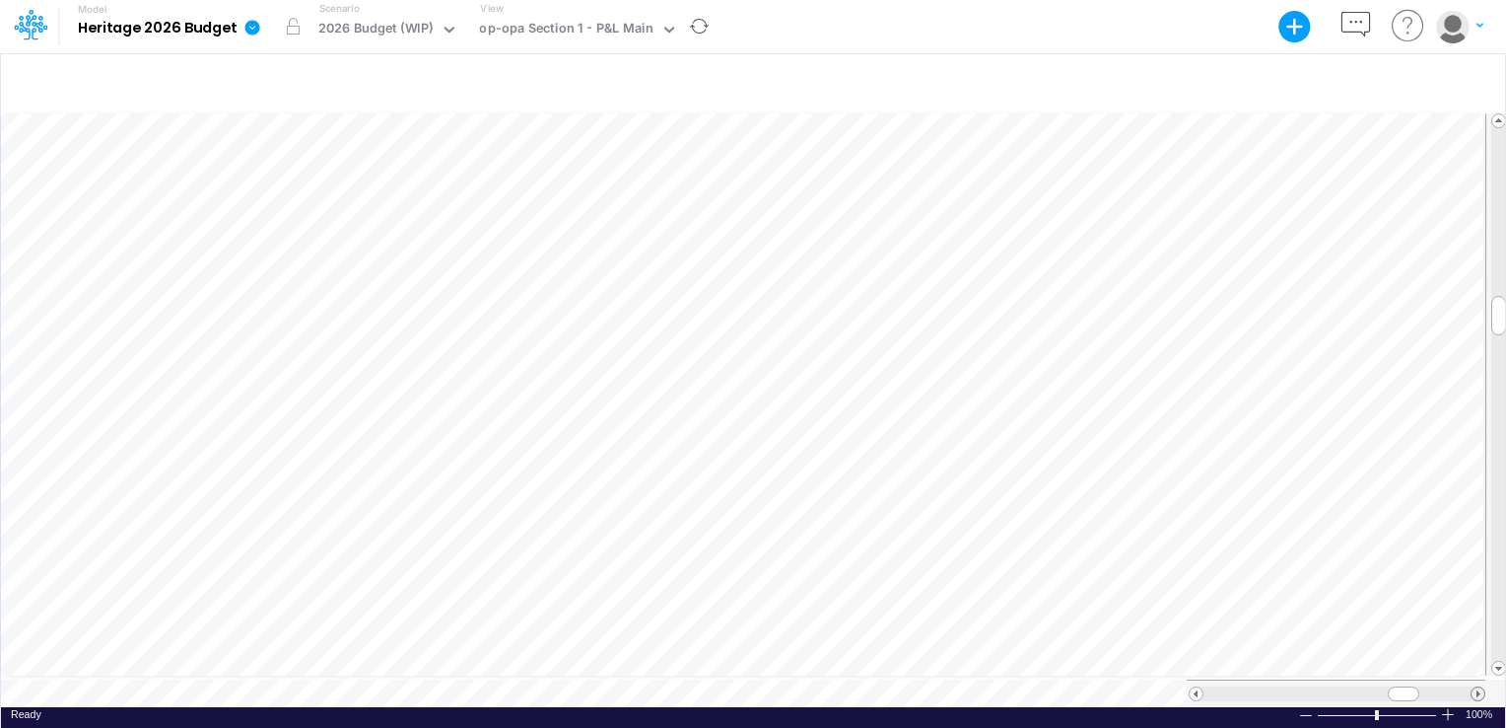
click at [1475, 687] on span at bounding box center [1478, 693] width 13 height 13
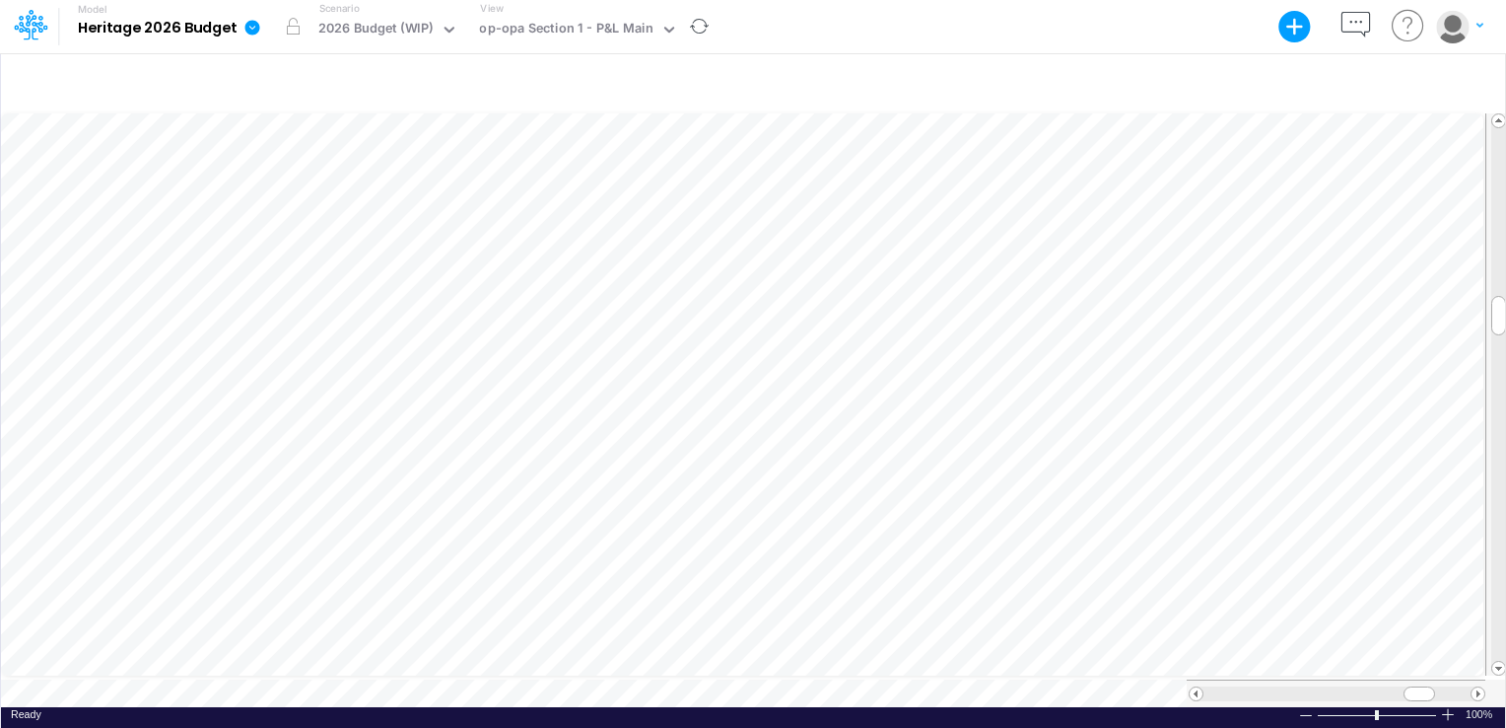
scroll to position [9, 2]
click at [1200, 687] on span at bounding box center [1196, 693] width 13 height 13
click at [1199, 687] on span at bounding box center [1196, 693] width 13 height 13
click at [1194, 687] on span at bounding box center [1196, 693] width 13 height 13
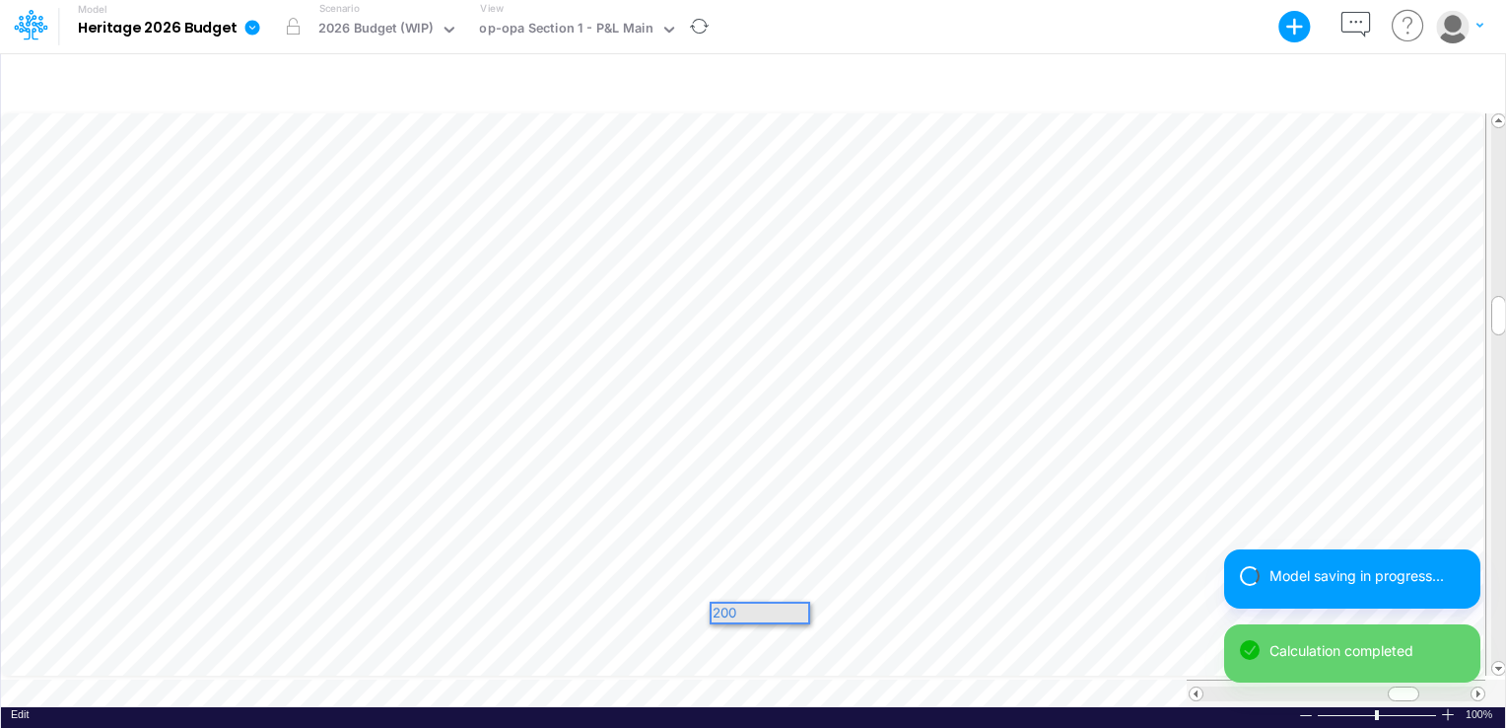
click at [751, 613] on div "200" at bounding box center [760, 612] width 97 height 19
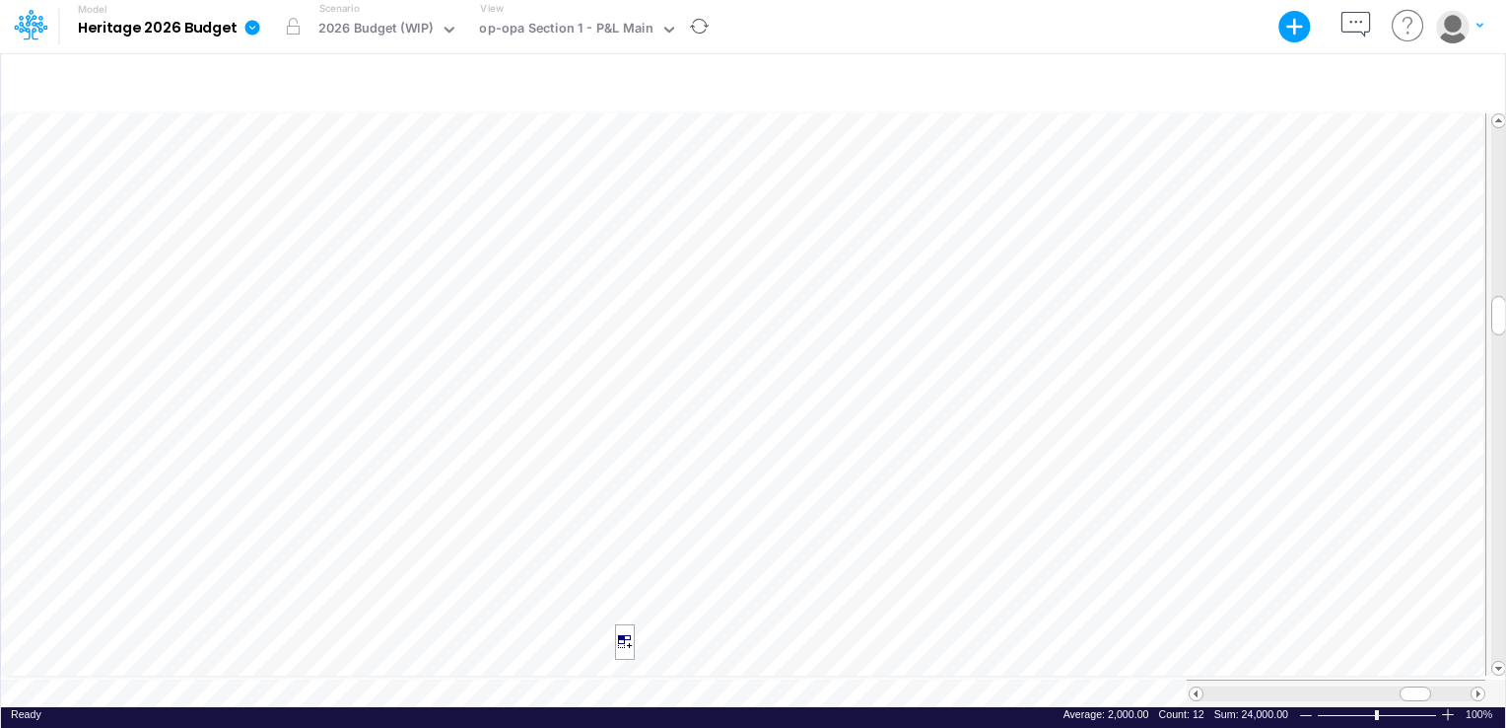
scroll to position [9, 2]
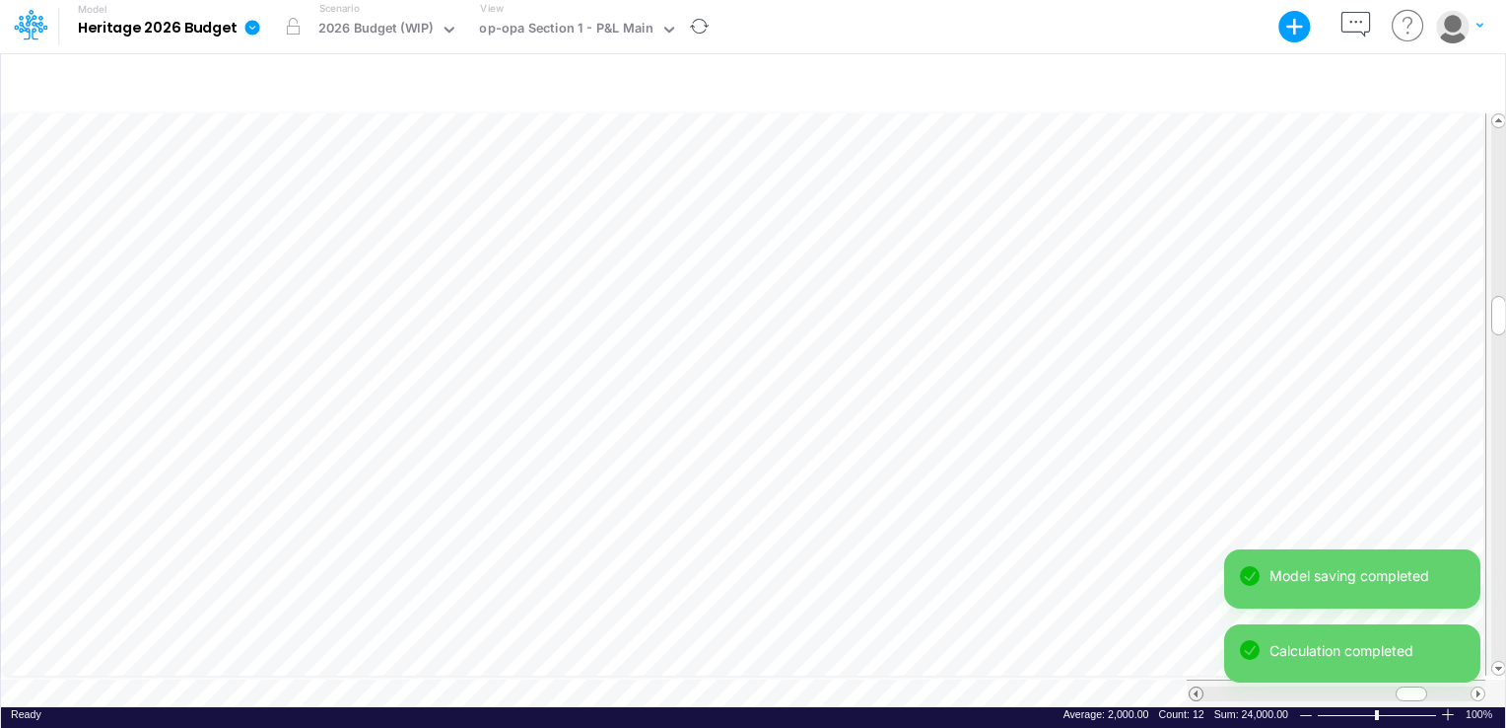
click at [1192, 687] on span at bounding box center [1196, 693] width 13 height 13
click at [1191, 687] on span at bounding box center [1196, 693] width 13 height 13
click at [1188, 688] on div at bounding box center [1336, 693] width 299 height 28
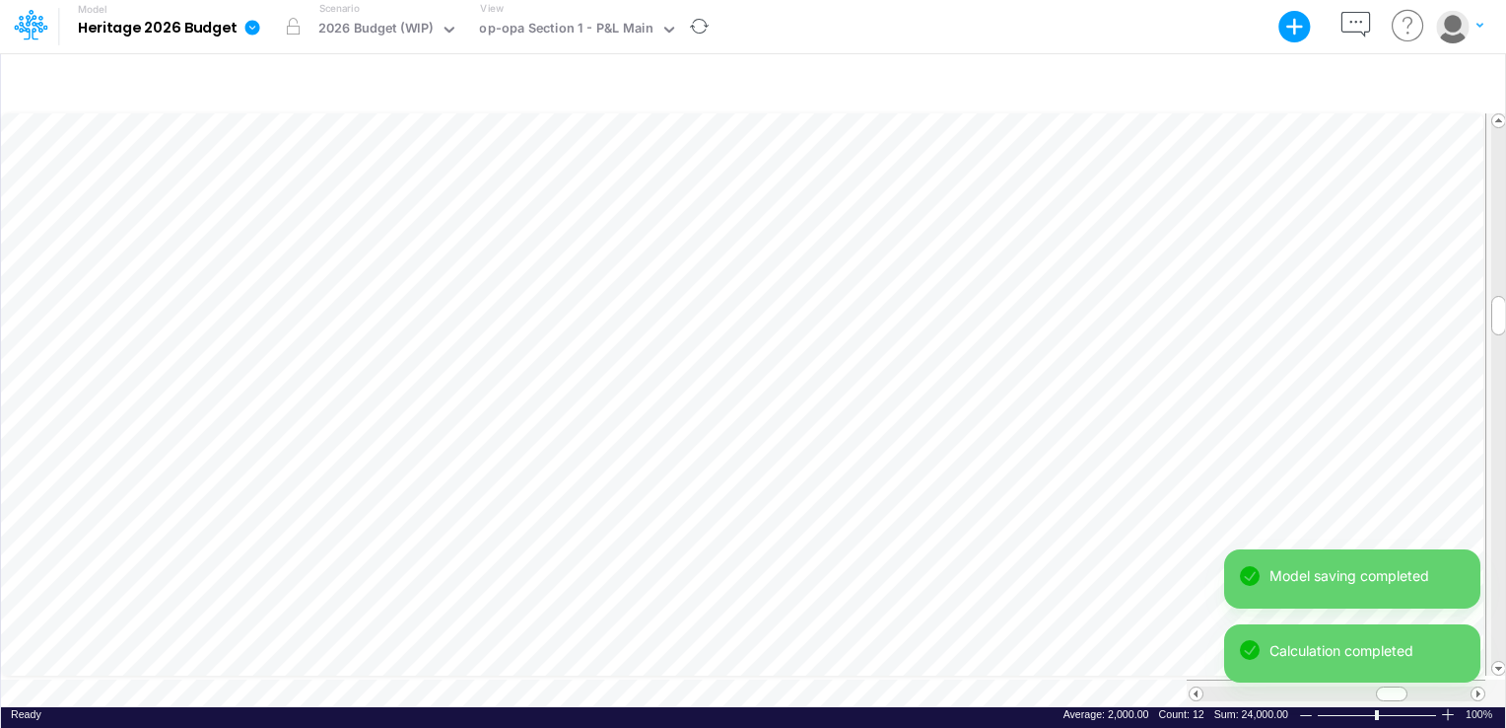
click at [1188, 688] on div at bounding box center [1336, 693] width 299 height 28
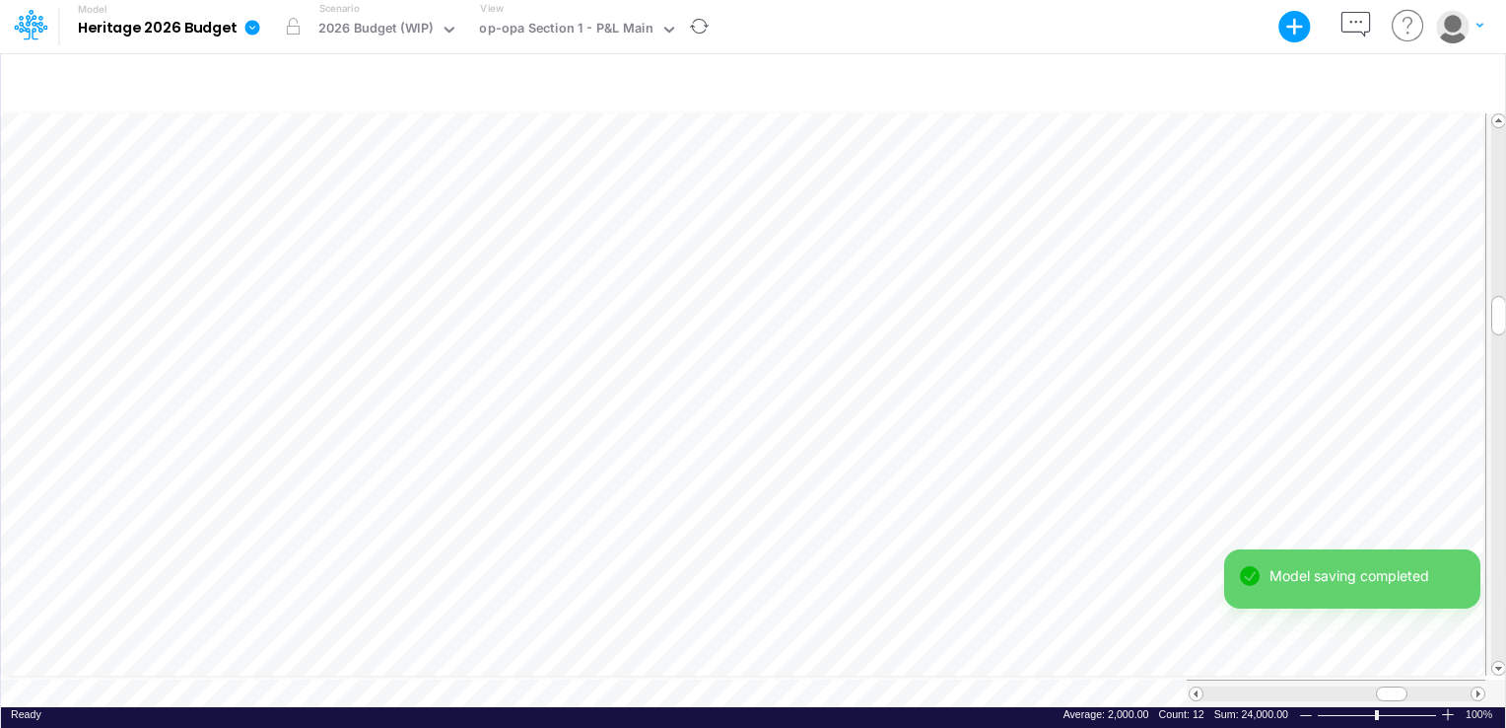
click at [1183, 688] on tr at bounding box center [743, 693] width 1485 height 28
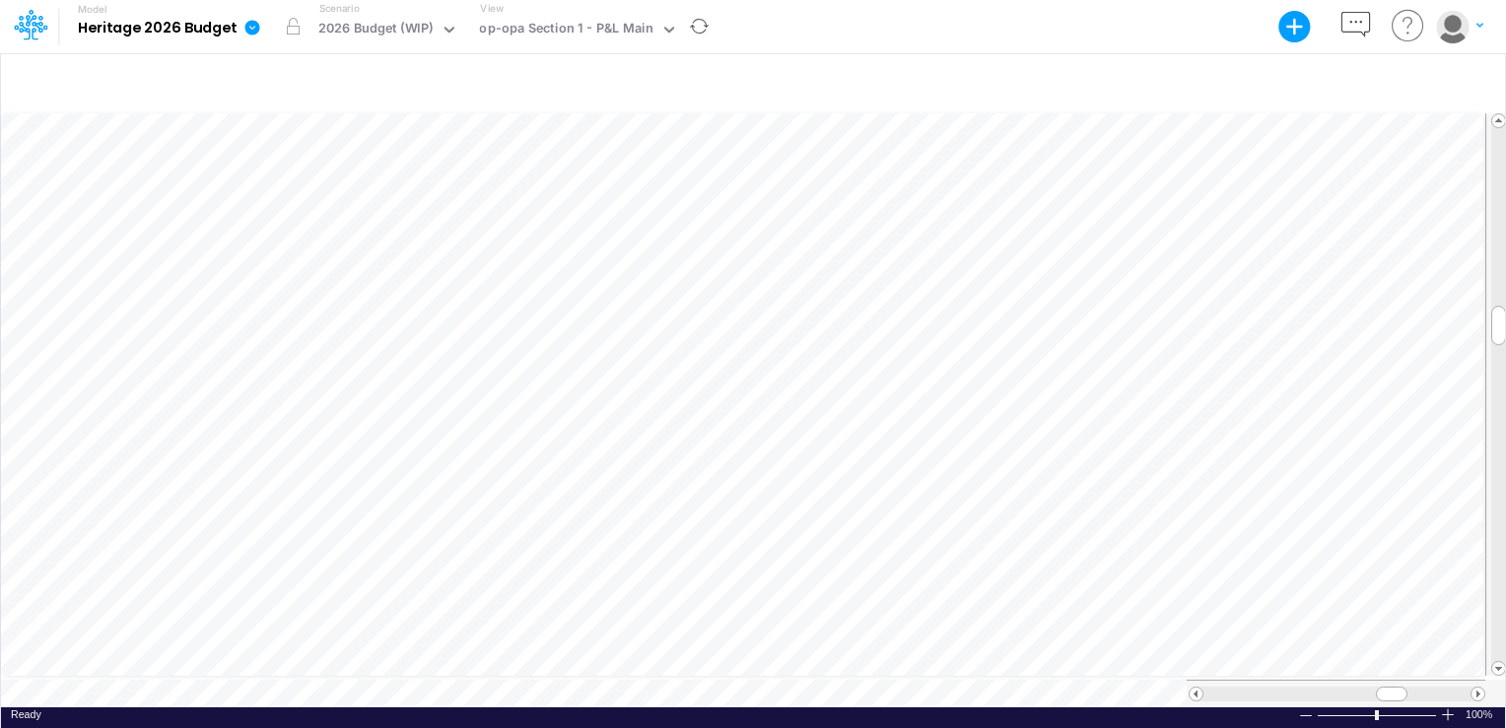
scroll to position [9, 2]
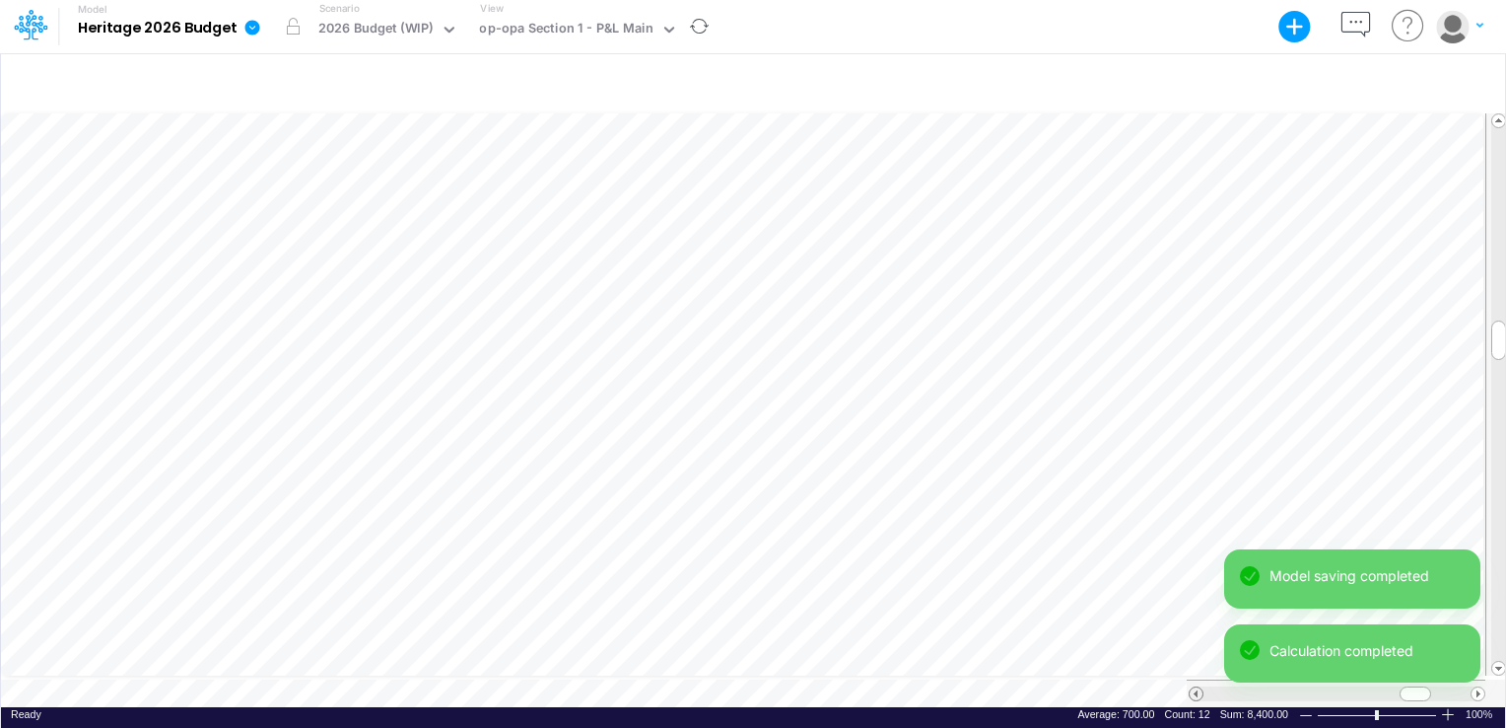
click at [1197, 687] on span at bounding box center [1196, 693] width 13 height 13
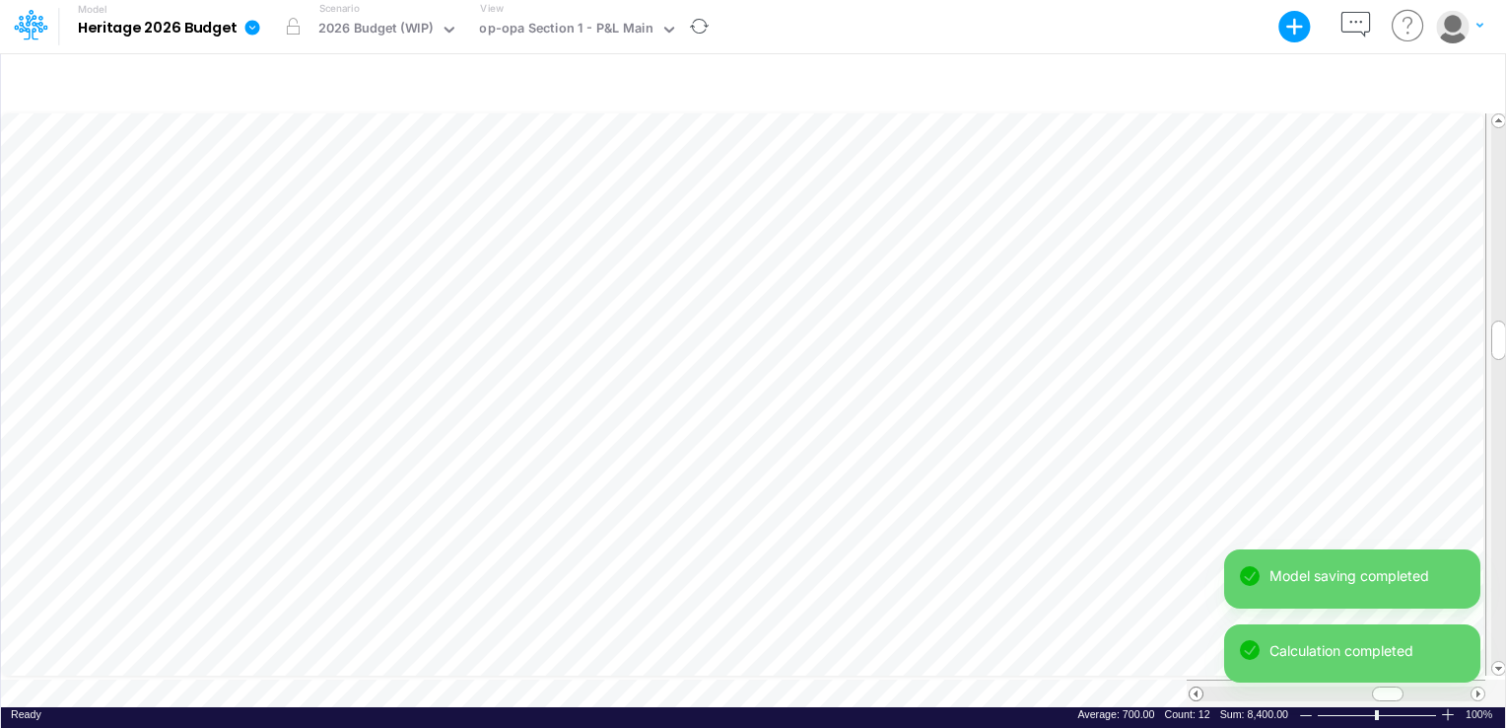
click at [1196, 687] on span at bounding box center [1196, 693] width 13 height 13
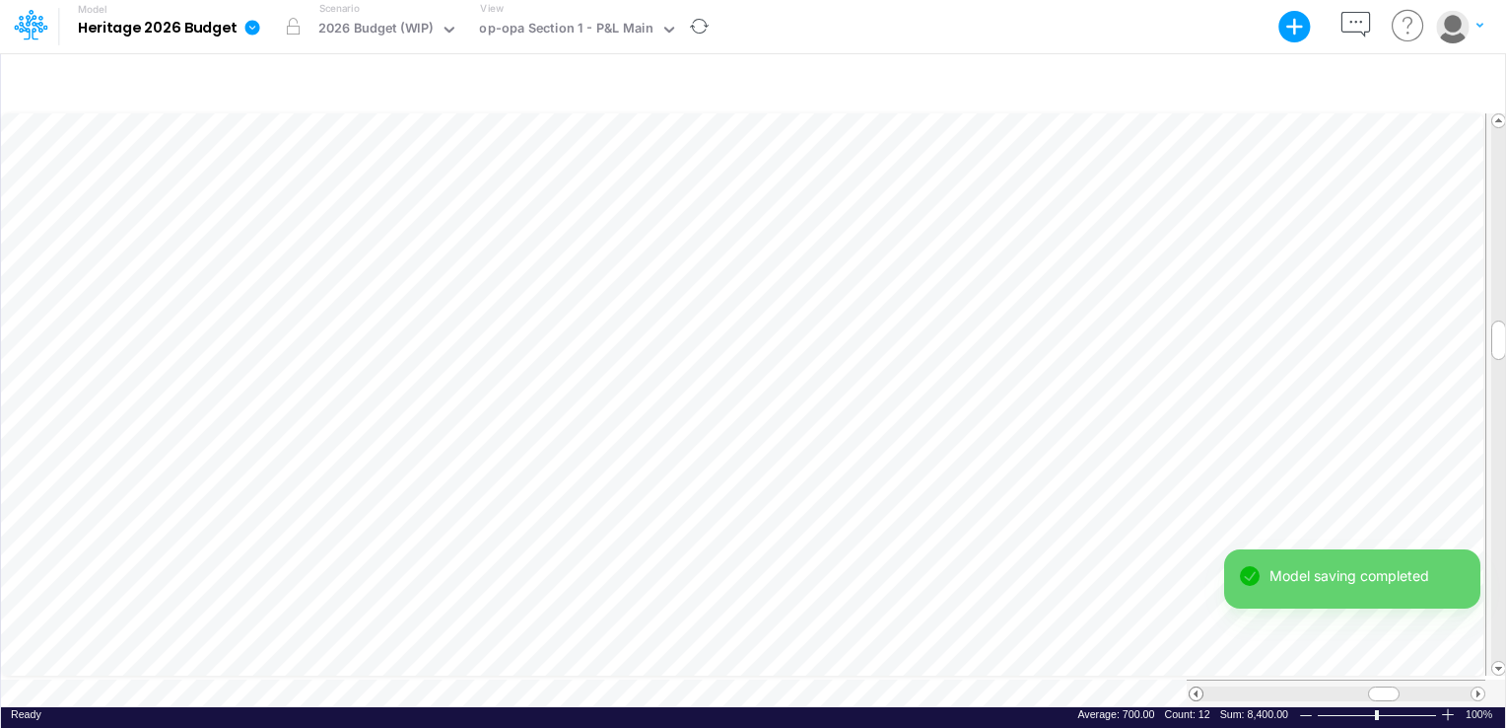
click at [1195, 688] on span at bounding box center [1196, 693] width 13 height 13
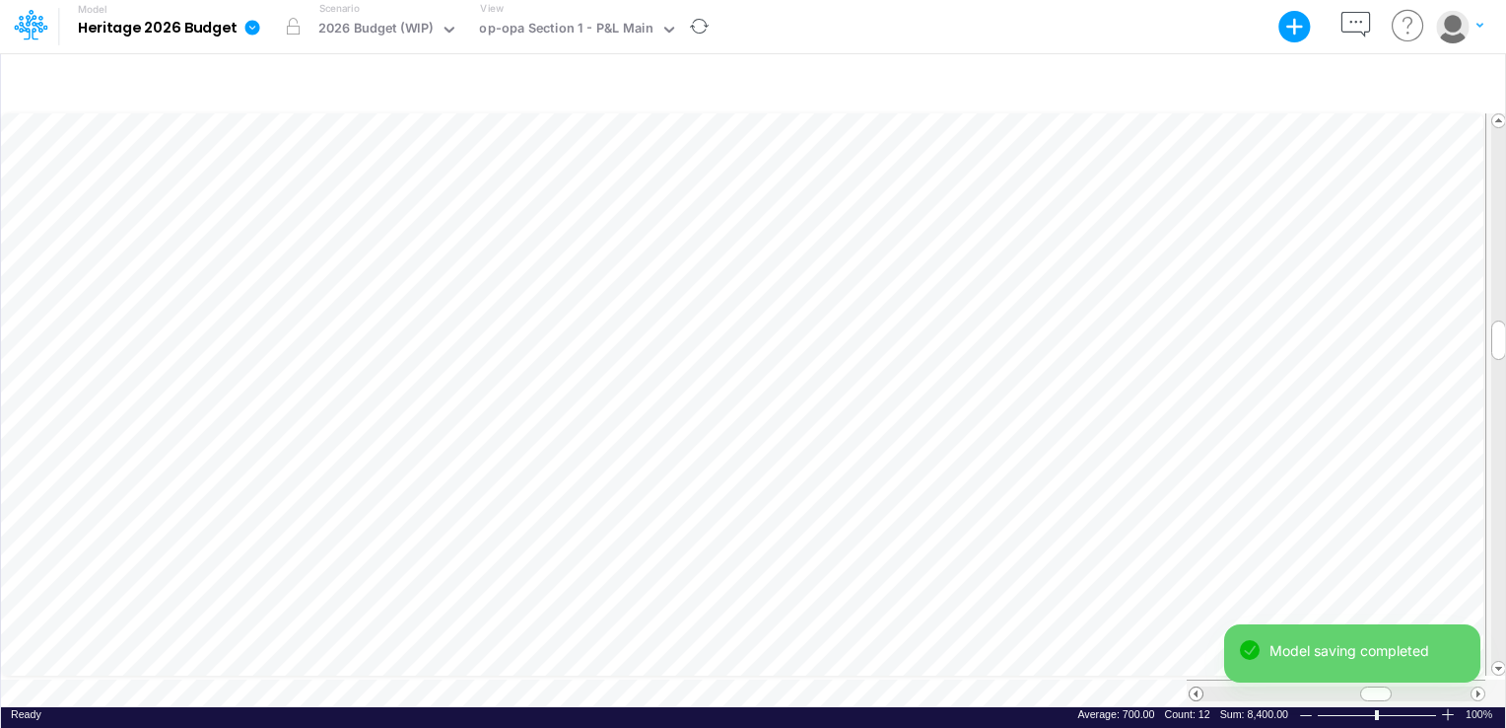
click at [1187, 698] on div "Paste Cut Copy AutoFill 700 Ready 100% Sum: 8,400.00 Max: 700.00 Min: 700.00 Nu…" at bounding box center [753, 408] width 1504 height 596
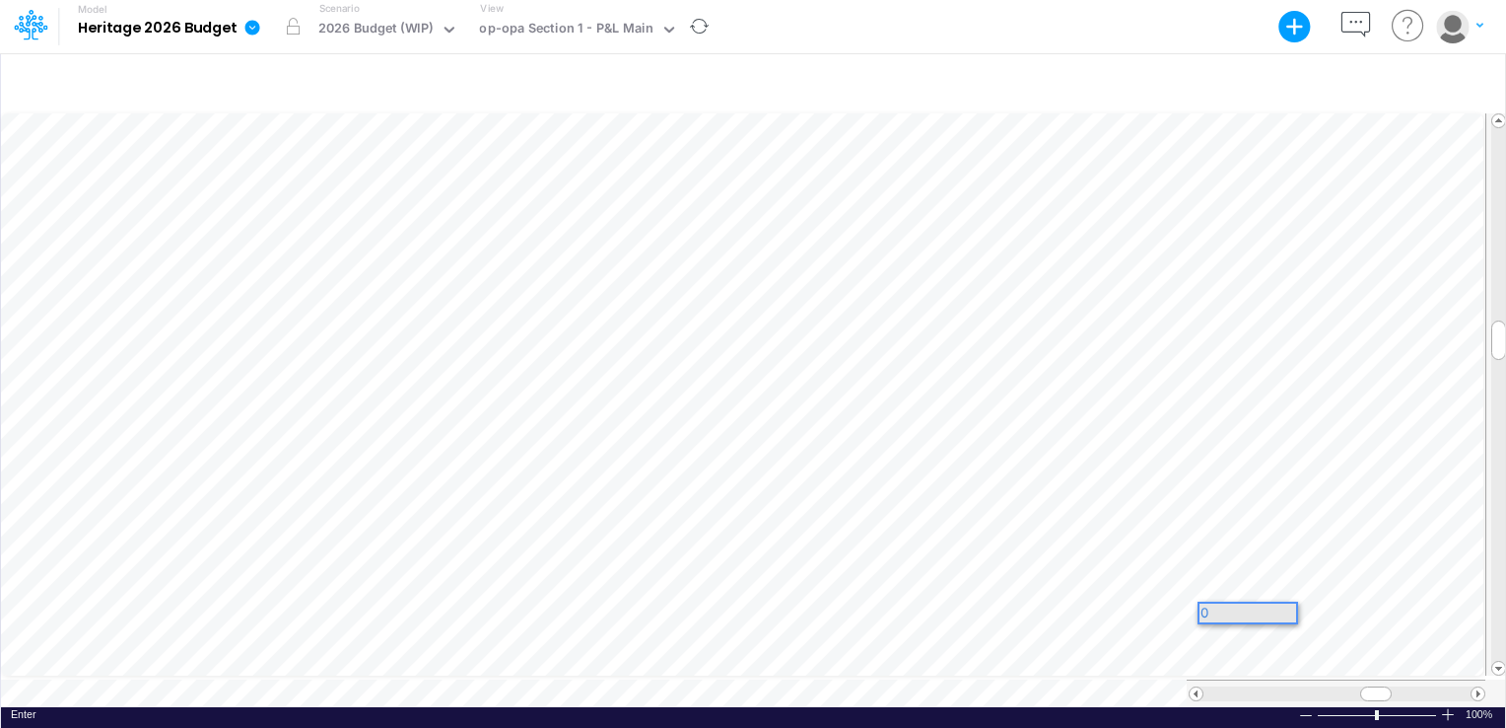
click at [1376, 609] on div "Model Heritage 2026 Budget Export Excel Scenario 2026 Budget (WIP) View op-opa …" at bounding box center [753, 364] width 1506 height 728
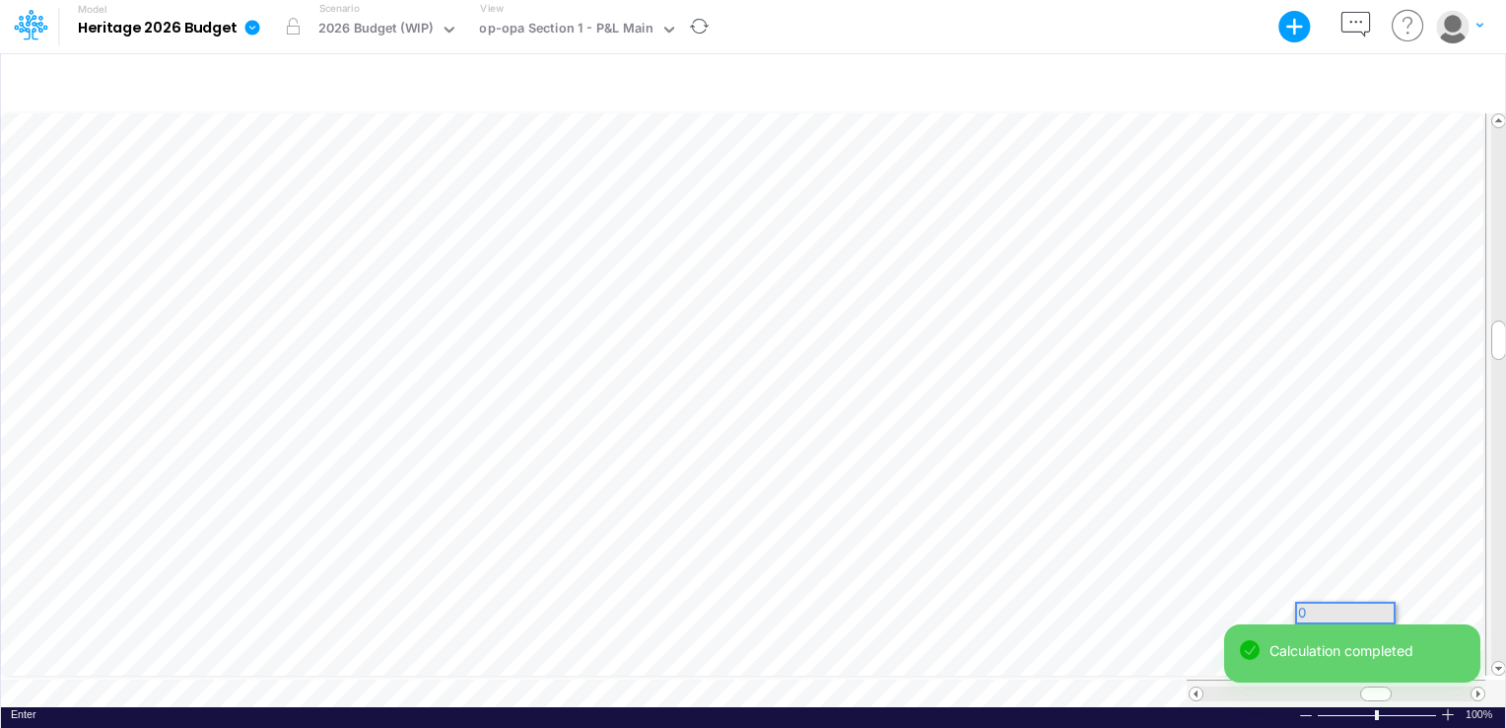
click at [1472, 615] on div "Model Heritage 2026 Budget Export Excel Scenario 2026 Budget (WIP) View op-opa …" at bounding box center [753, 364] width 1506 height 728
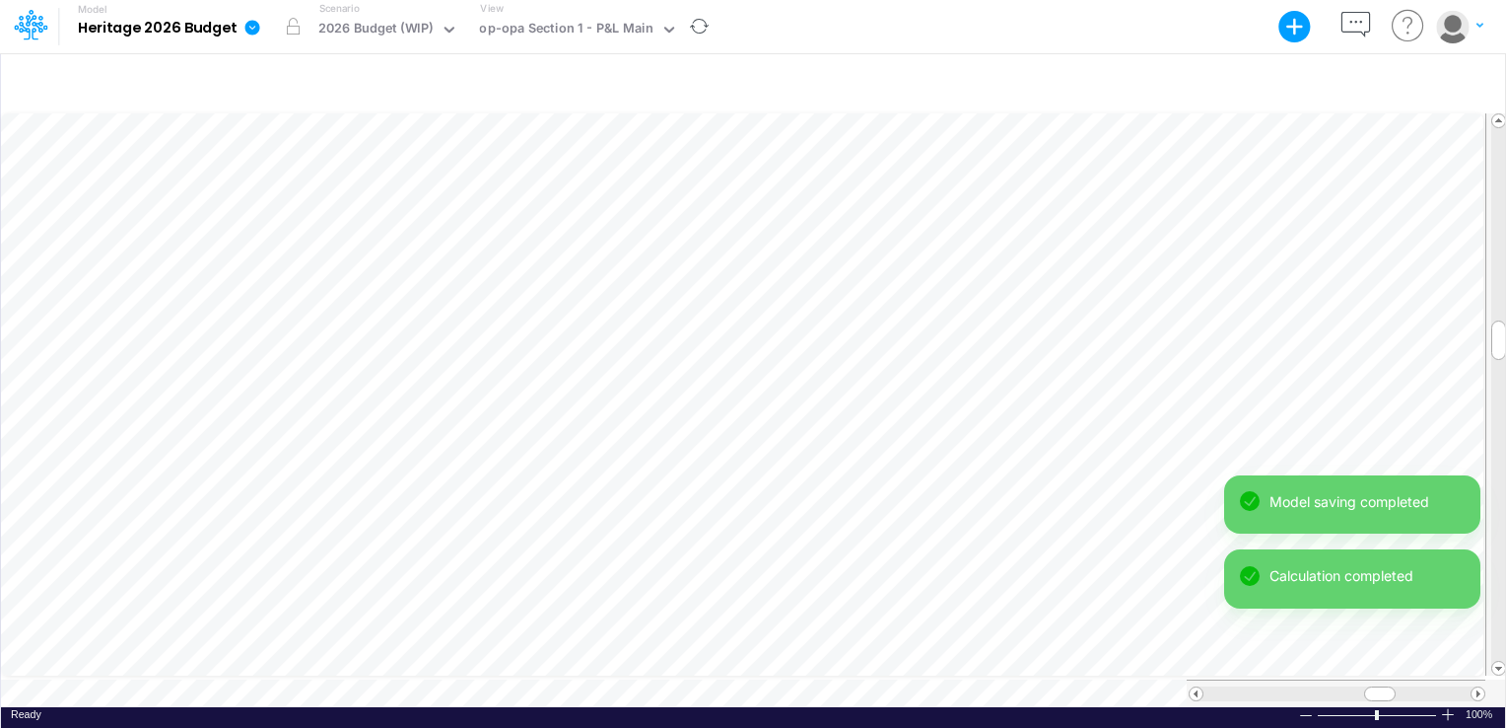
scroll to position [9, 2]
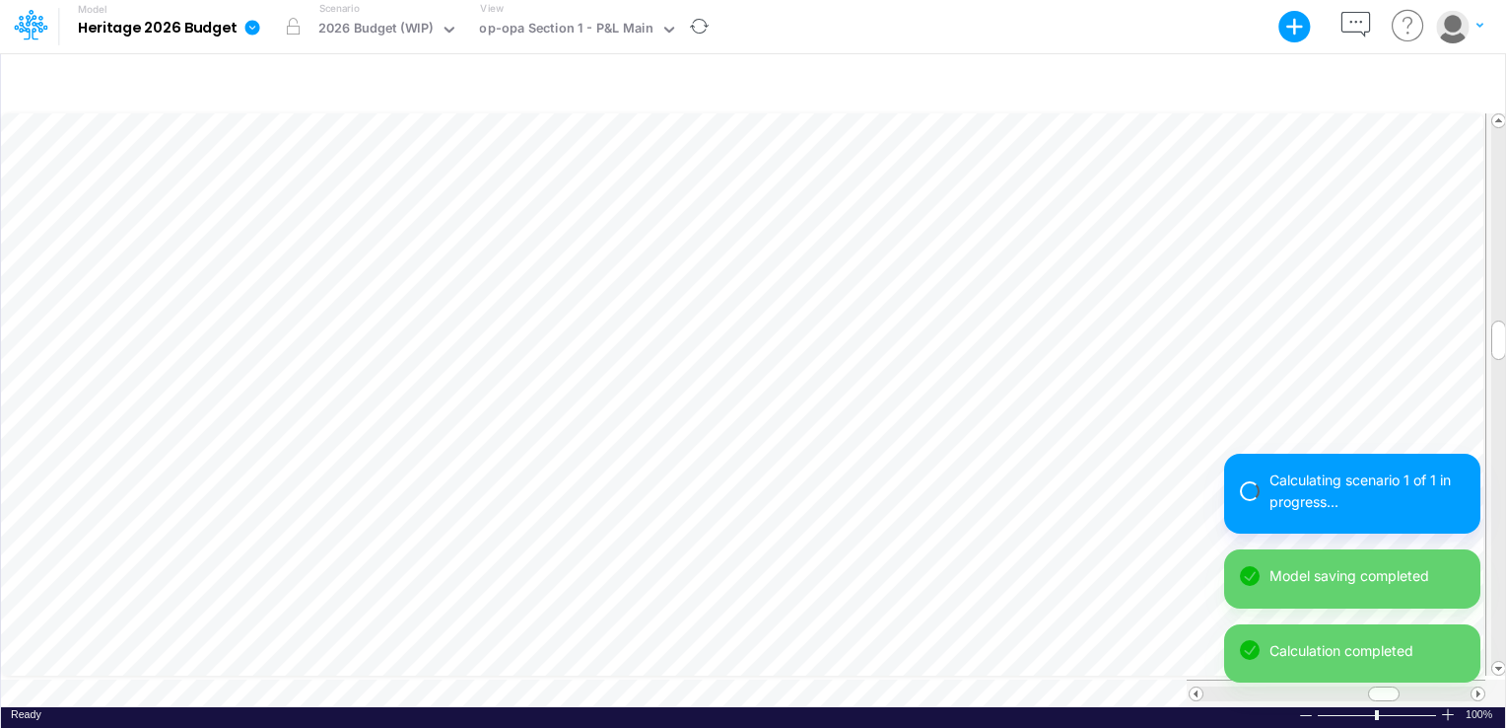
click at [1477, 688] on div "Calculating scenario 1 of 1 in progress... Model saving completed Calculation c…" at bounding box center [1352, 575] width 256 height 244
click at [1477, 688] on div "Calculation in progress... Period 52 of 60 (87%) Model saving completed Calcula…" at bounding box center [1352, 575] width 256 height 244
click at [1478, 686] on div "Calculation in progress... Period 16 of 20 (80%) Model saving completed Calcula…" at bounding box center [1352, 575] width 256 height 244
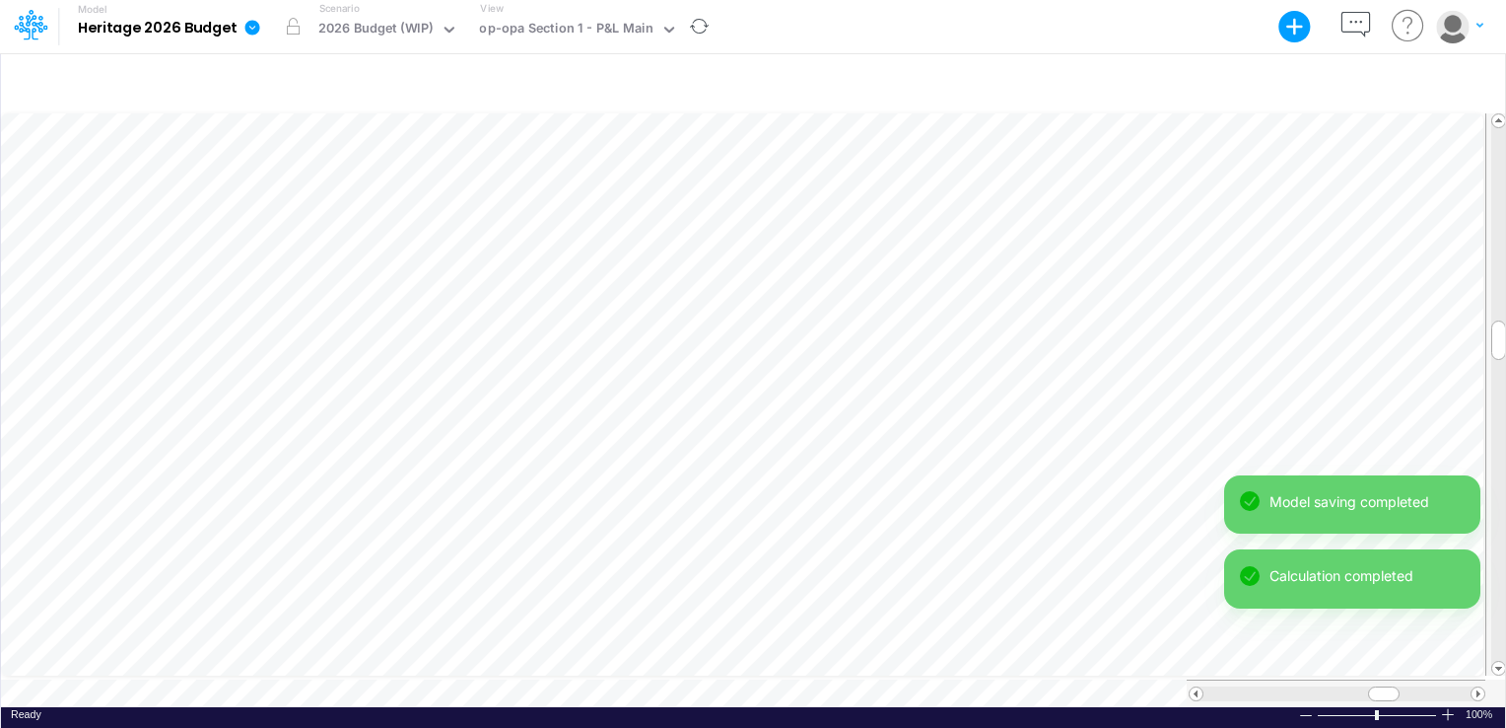
click at [1478, 688] on div "Model saving completed Calculation completed Model saving completed" at bounding box center [1352, 587] width 256 height 224
click at [1478, 688] on div "Model saving completed Calculation completed Model saving completed" at bounding box center [1352, 586] width 256 height 224
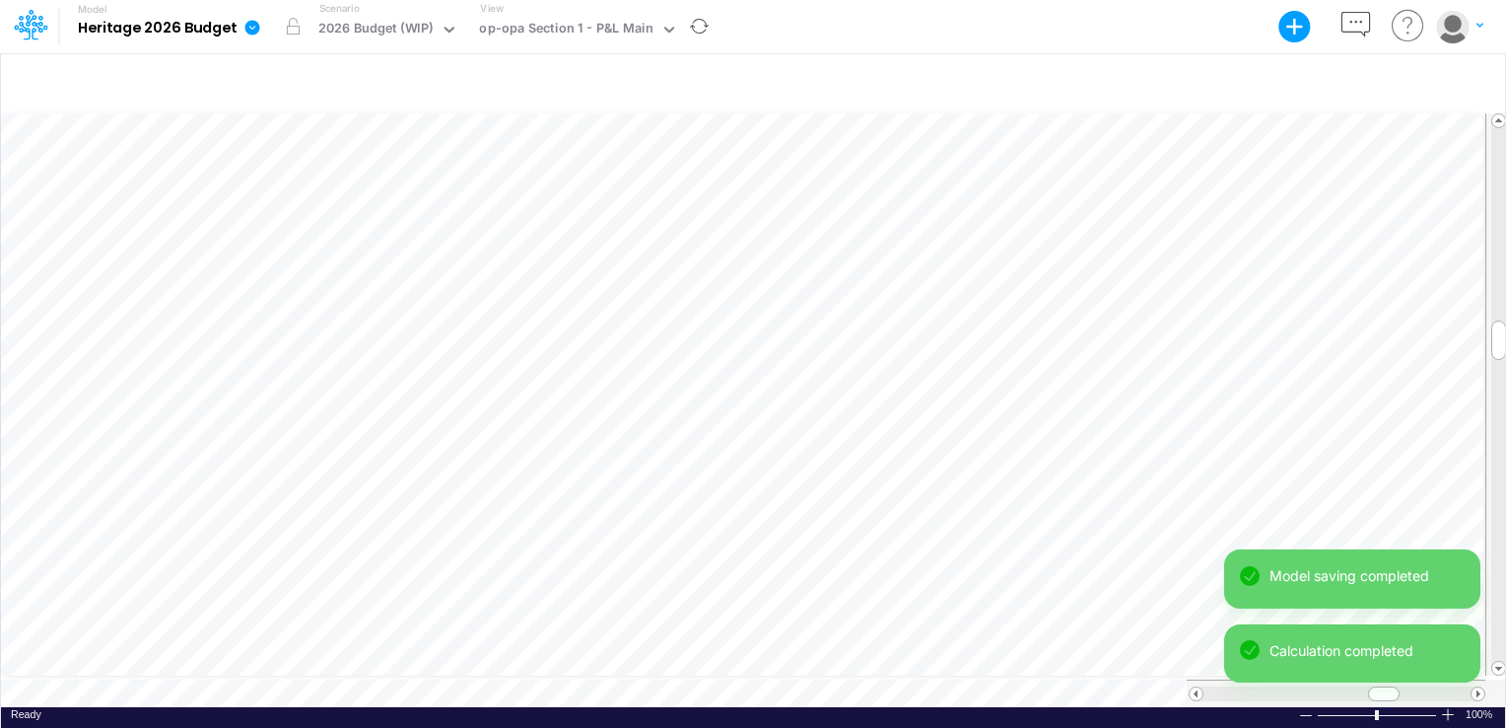
click at [1478, 688] on div "Model saving completed Calculation completed Model saving completed" at bounding box center [1352, 623] width 256 height 149
click at [1478, 688] on div "Model saving completed Calculation completed" at bounding box center [1352, 623] width 256 height 149
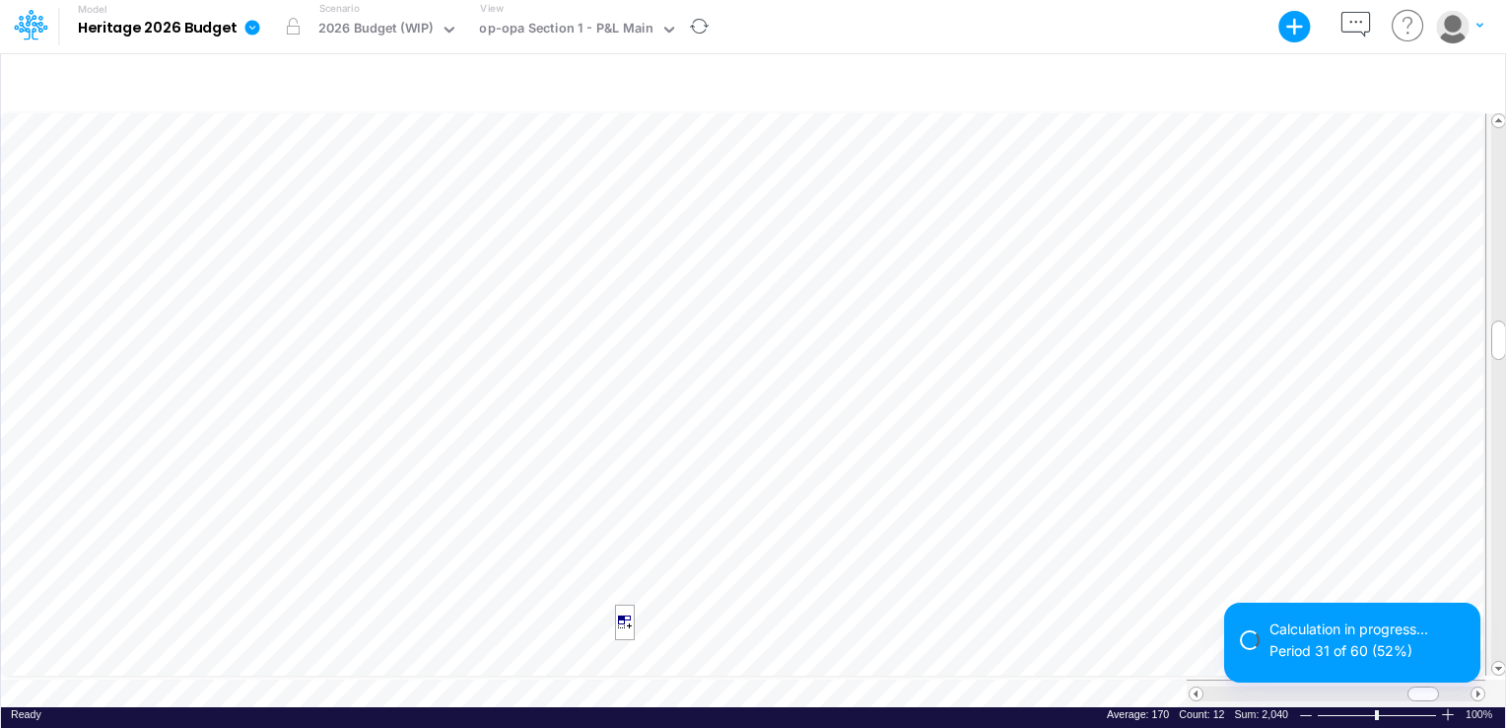
scroll to position [9, 2]
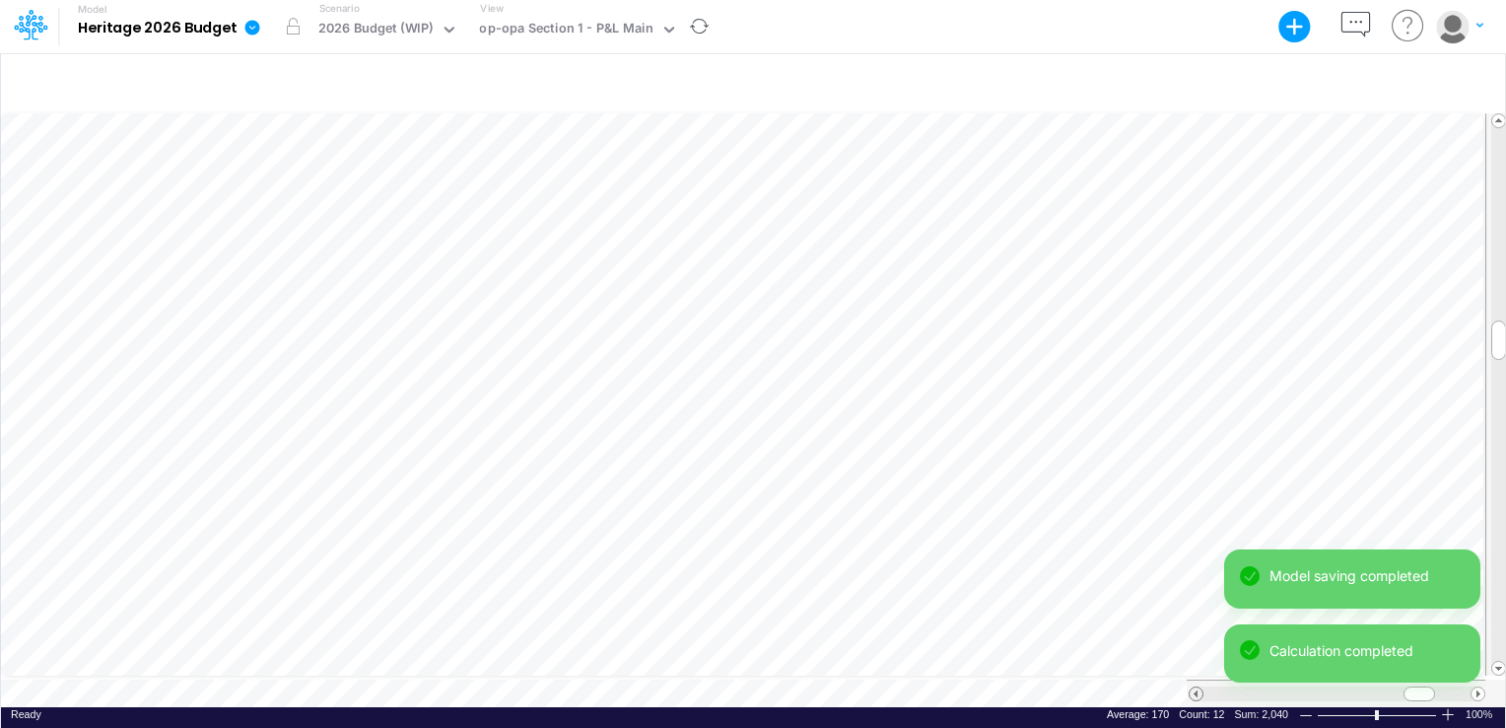
click at [1192, 687] on span at bounding box center [1196, 693] width 13 height 13
click at [1198, 687] on span at bounding box center [1196, 693] width 13 height 13
click at [1201, 687] on span at bounding box center [1196, 693] width 13 height 13
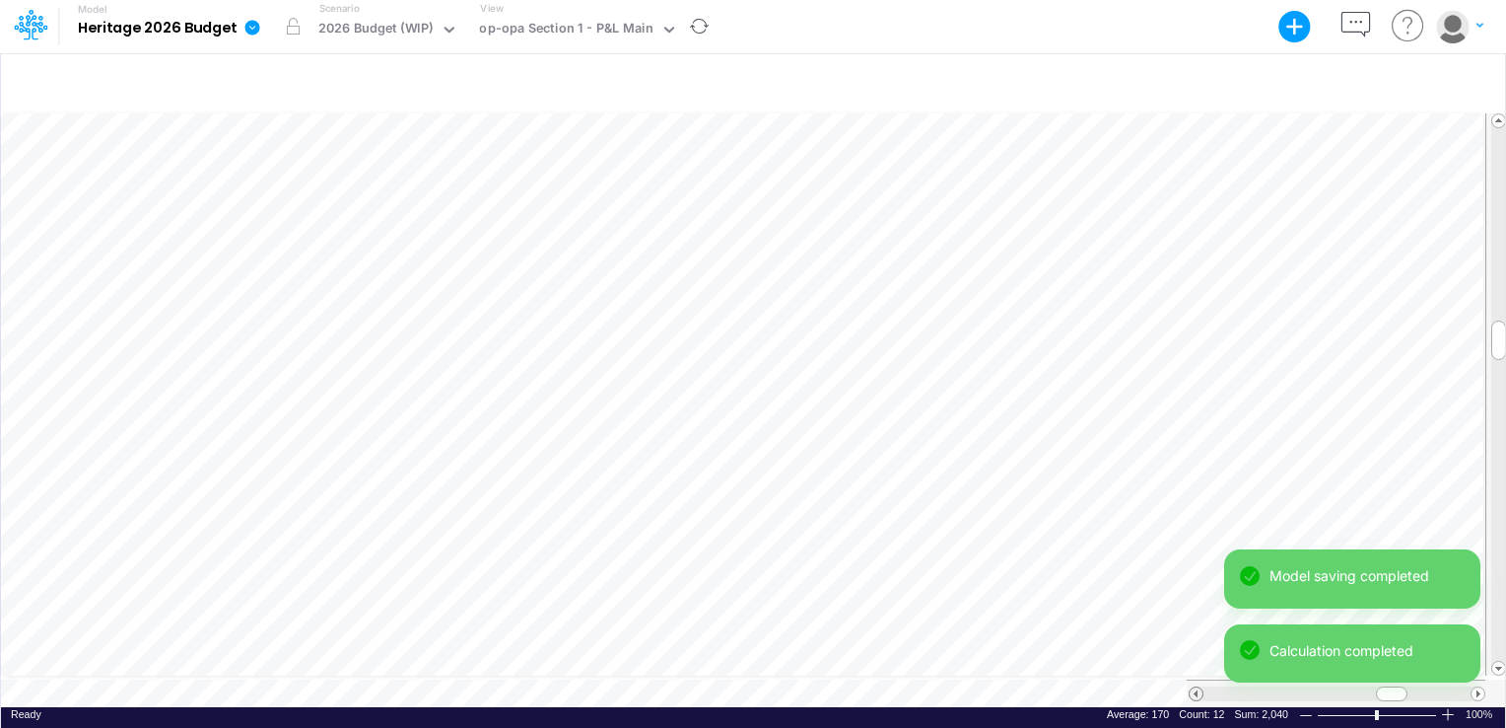
click at [1201, 687] on span at bounding box center [1196, 693] width 13 height 13
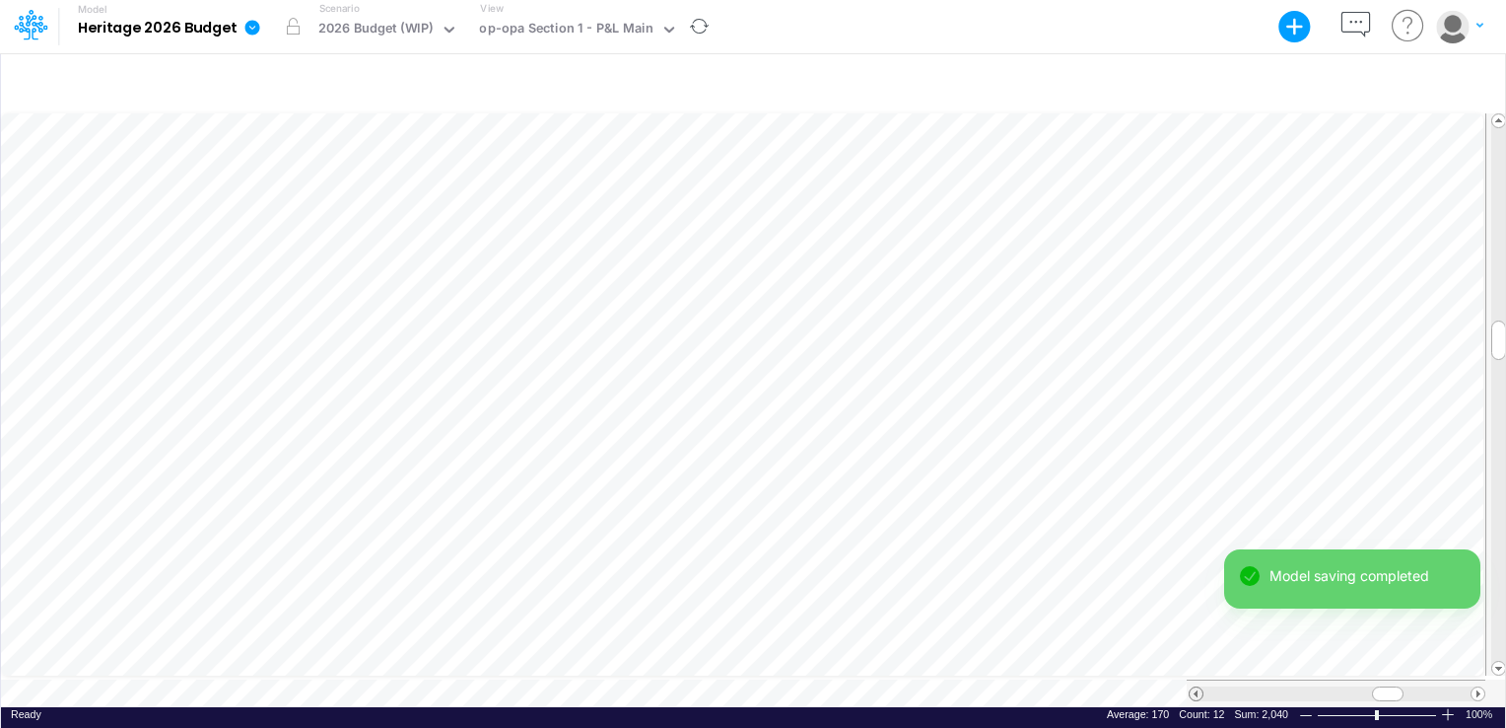
click at [1200, 687] on span at bounding box center [1196, 693] width 13 height 13
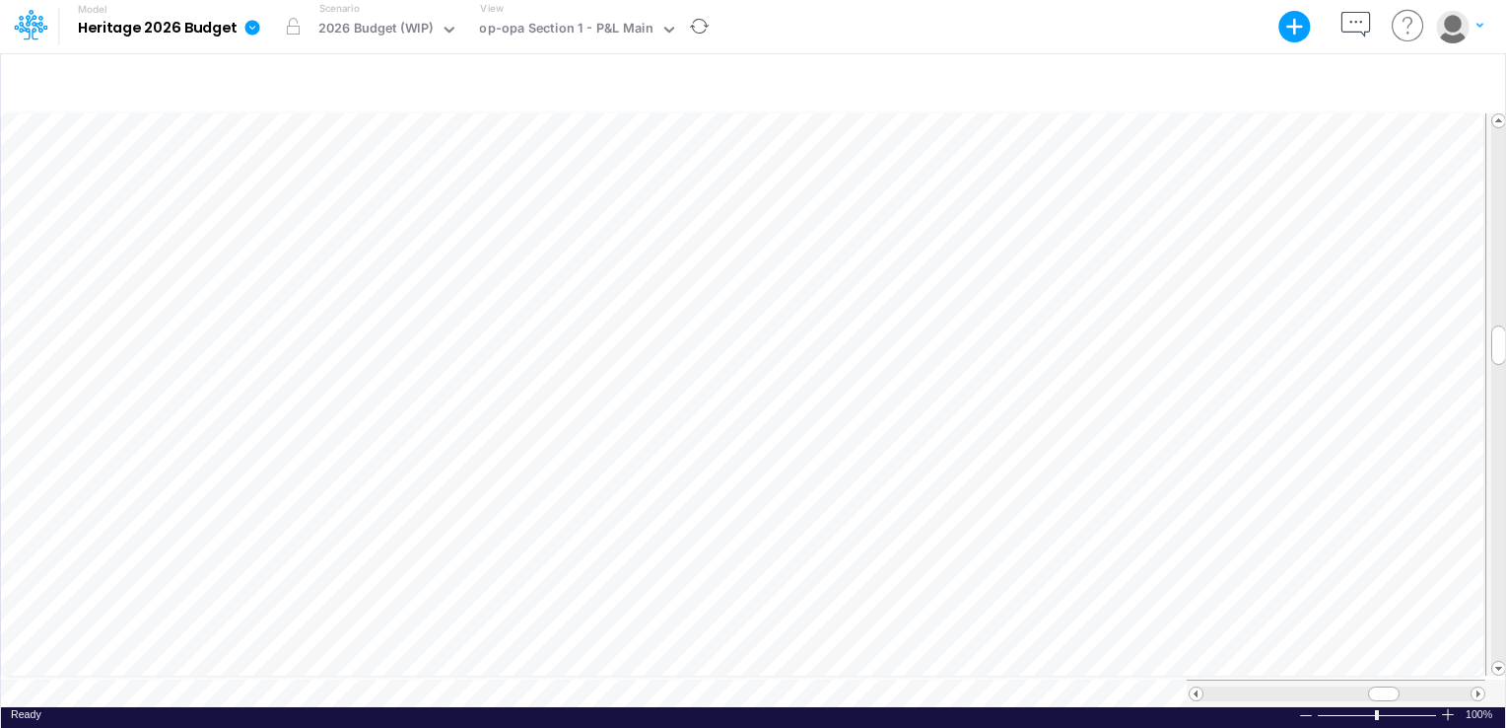
scroll to position [9, 2]
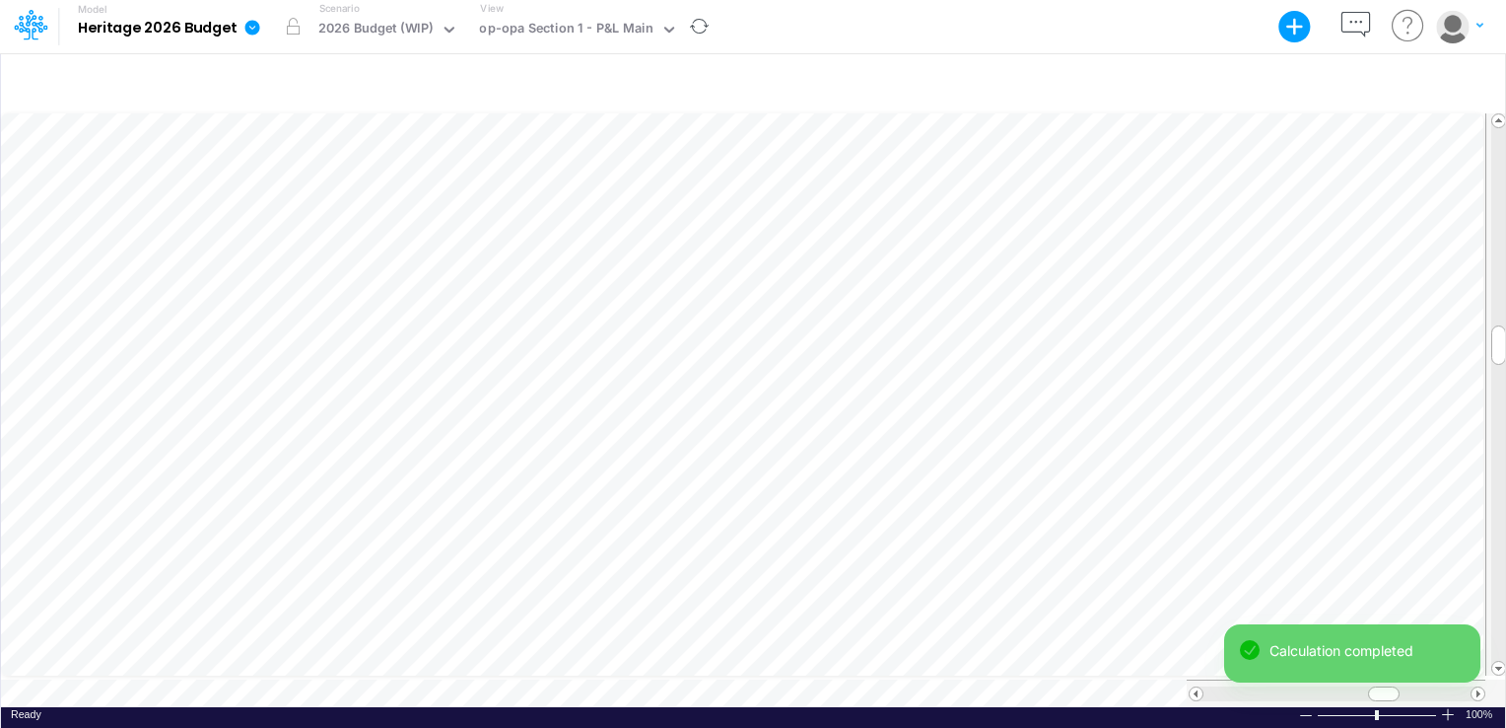
click at [1370, 557] on div "Model Heritage 2026 Budget Export Excel Scenario 2026 Budget (WIP) View op-opa …" at bounding box center [753, 364] width 1506 height 728
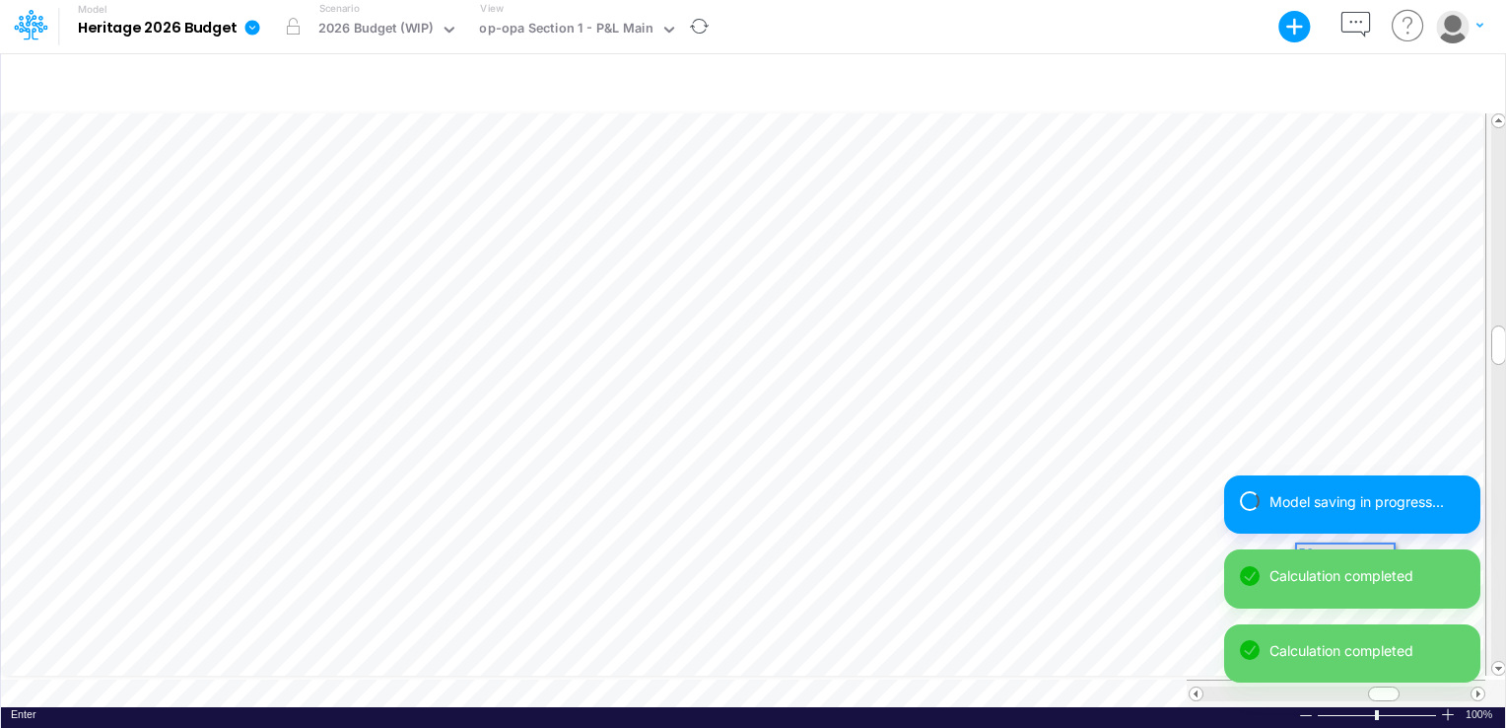
click at [1479, 550] on div "Model saving in progress... Calculation completed Calculation completed" at bounding box center [1352, 587] width 256 height 224
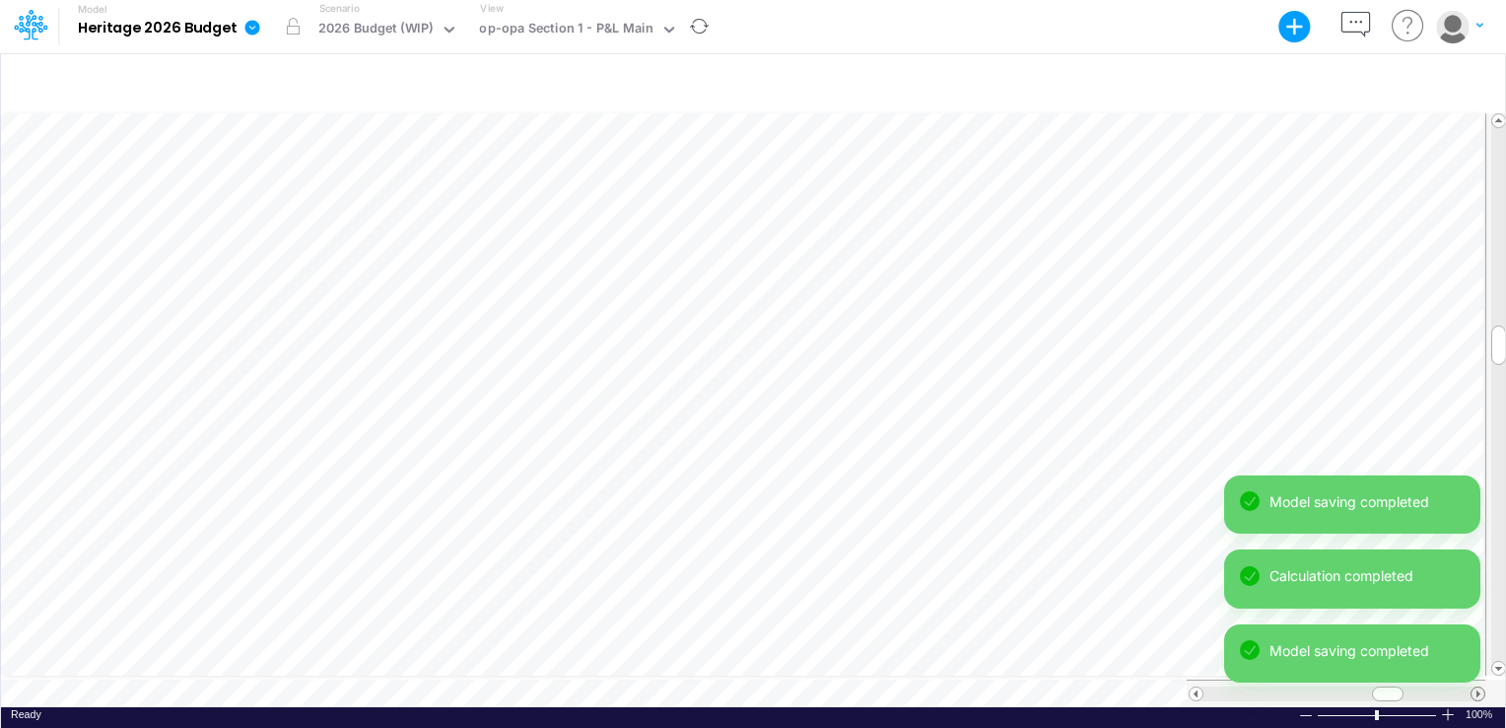
click at [1479, 688] on div "Model Heritage 2026 Budget Export Excel Scenario 2026 Budget (WIP) View op-opa …" at bounding box center [753, 364] width 1506 height 728
click at [1479, 688] on div "Model saving completed Calculation completed Model saving completed" at bounding box center [1352, 587] width 256 height 224
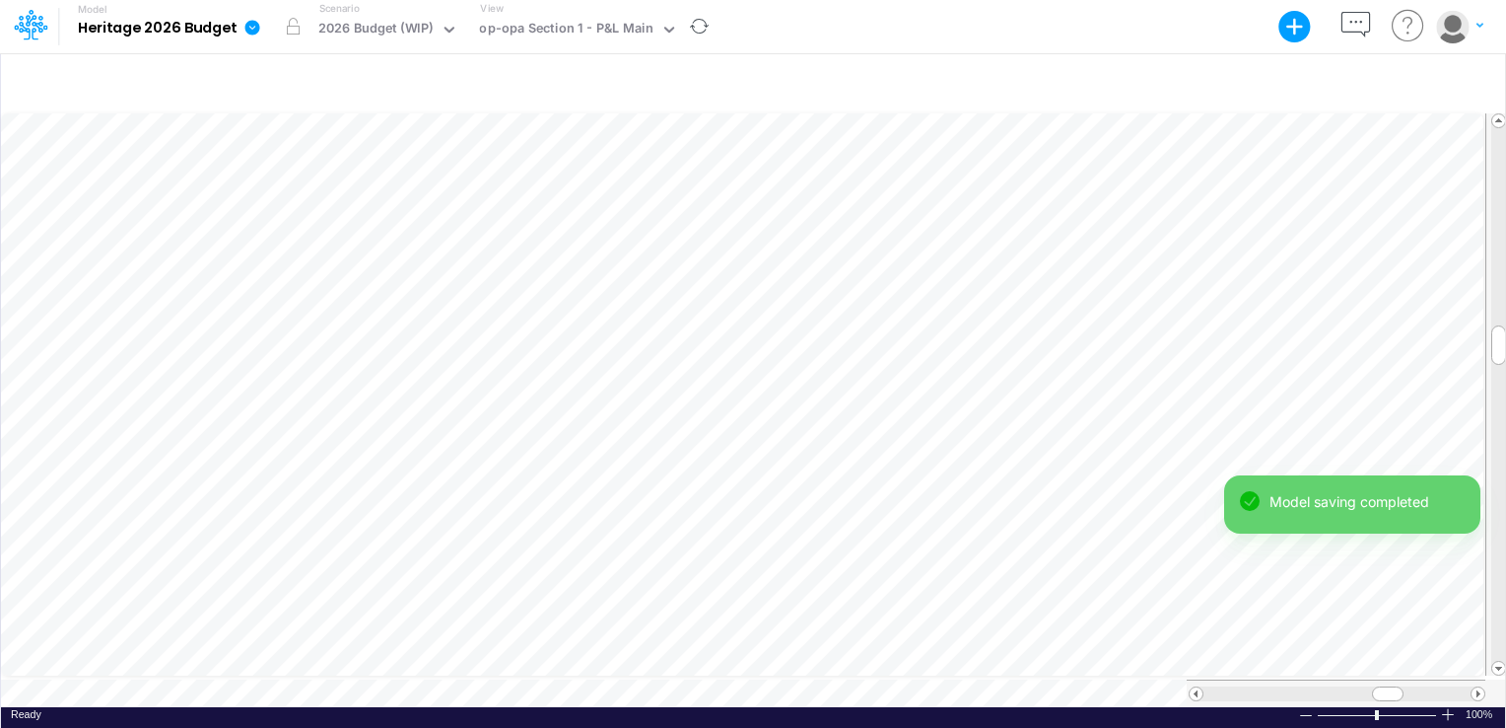
click at [1479, 688] on div "Model saving completed Calculation completed Model saving completed" at bounding box center [1352, 587] width 256 height 224
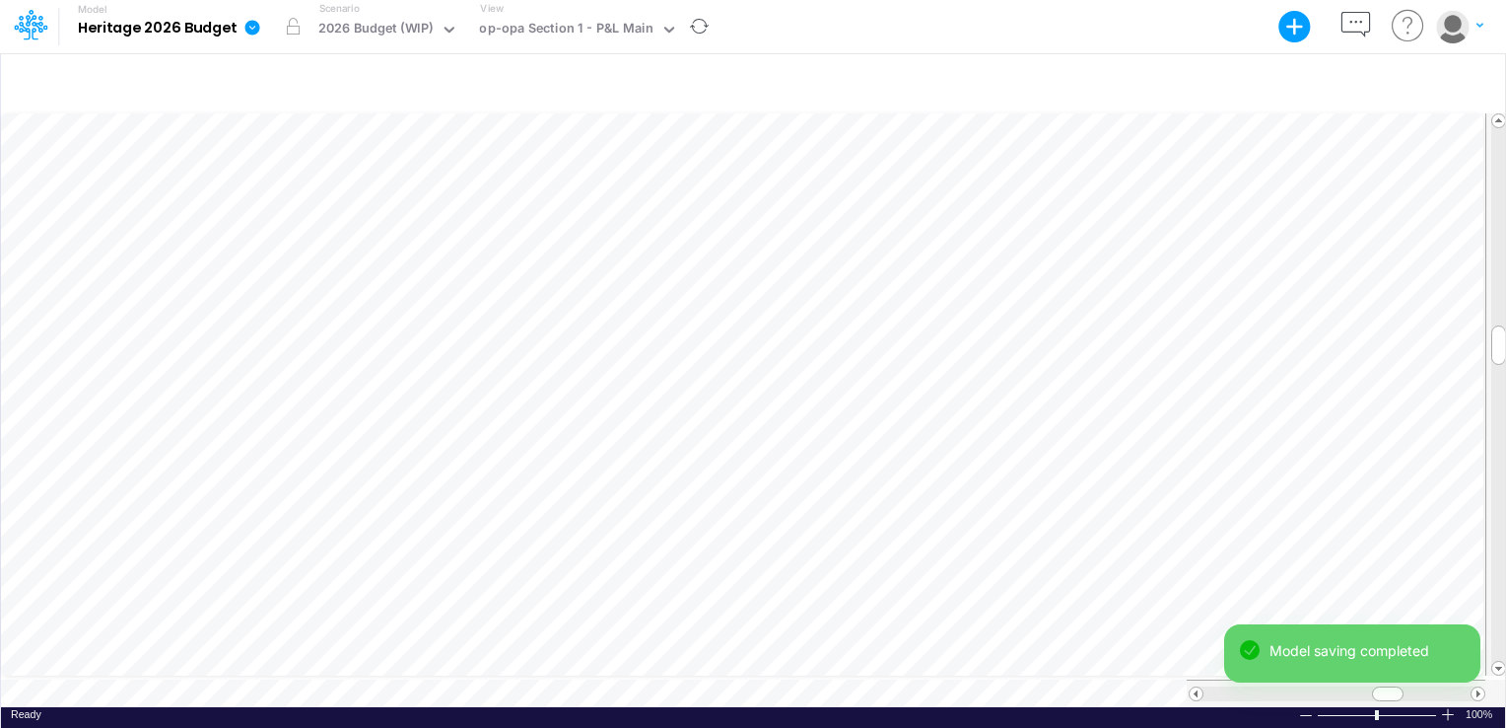
click at [1479, 688] on div "Model saving completed Calculation completed Model saving completed" at bounding box center [1352, 661] width 256 height 75
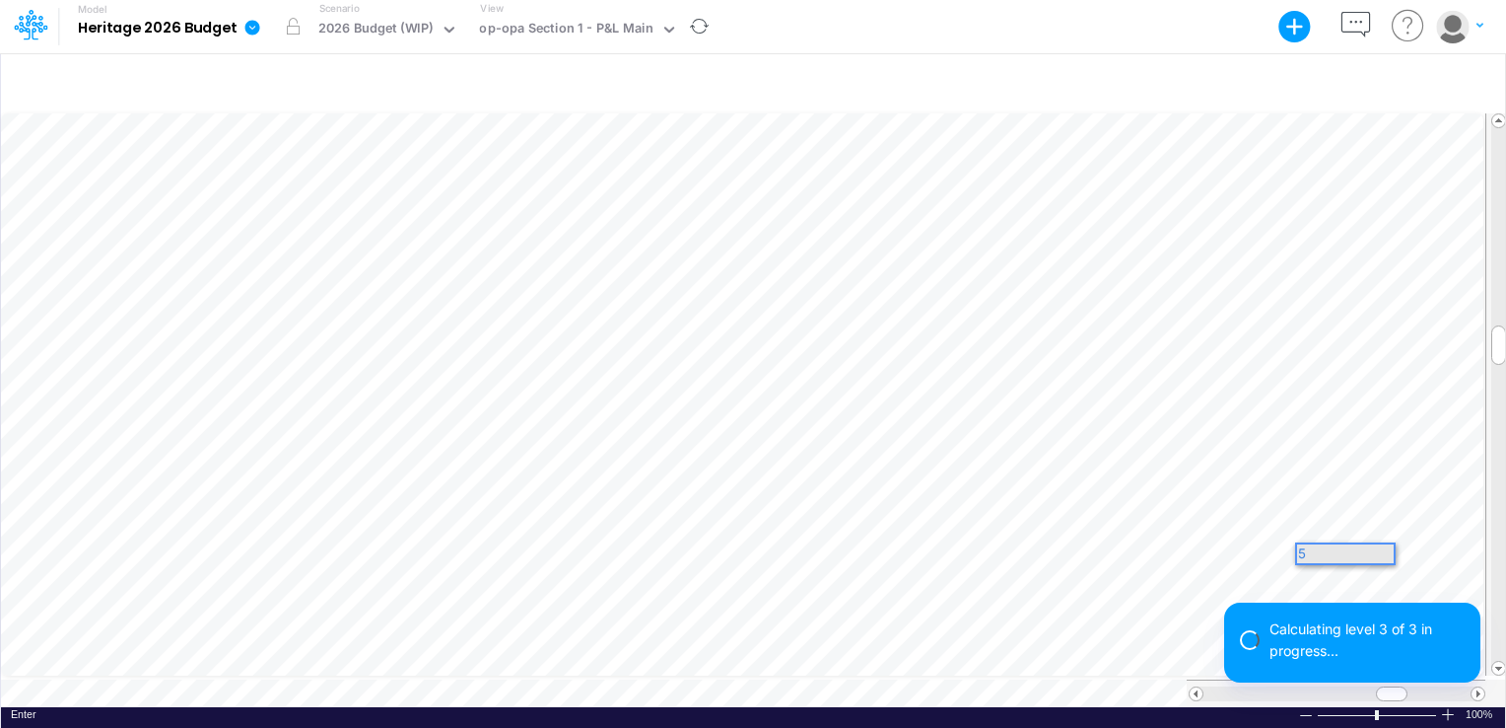
scroll to position [0, 0]
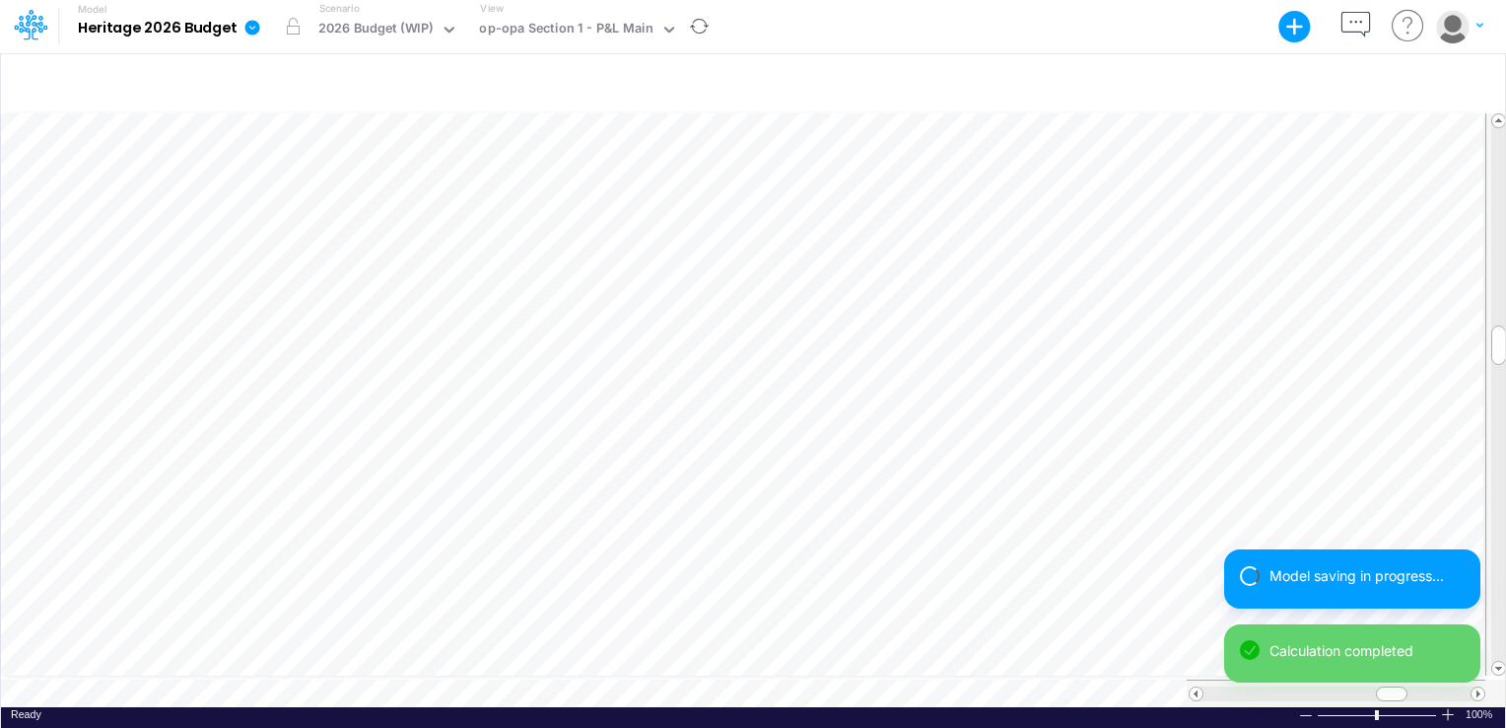
click at [1478, 687] on div "Model saving in progress... Calculation completed" at bounding box center [1352, 623] width 256 height 149
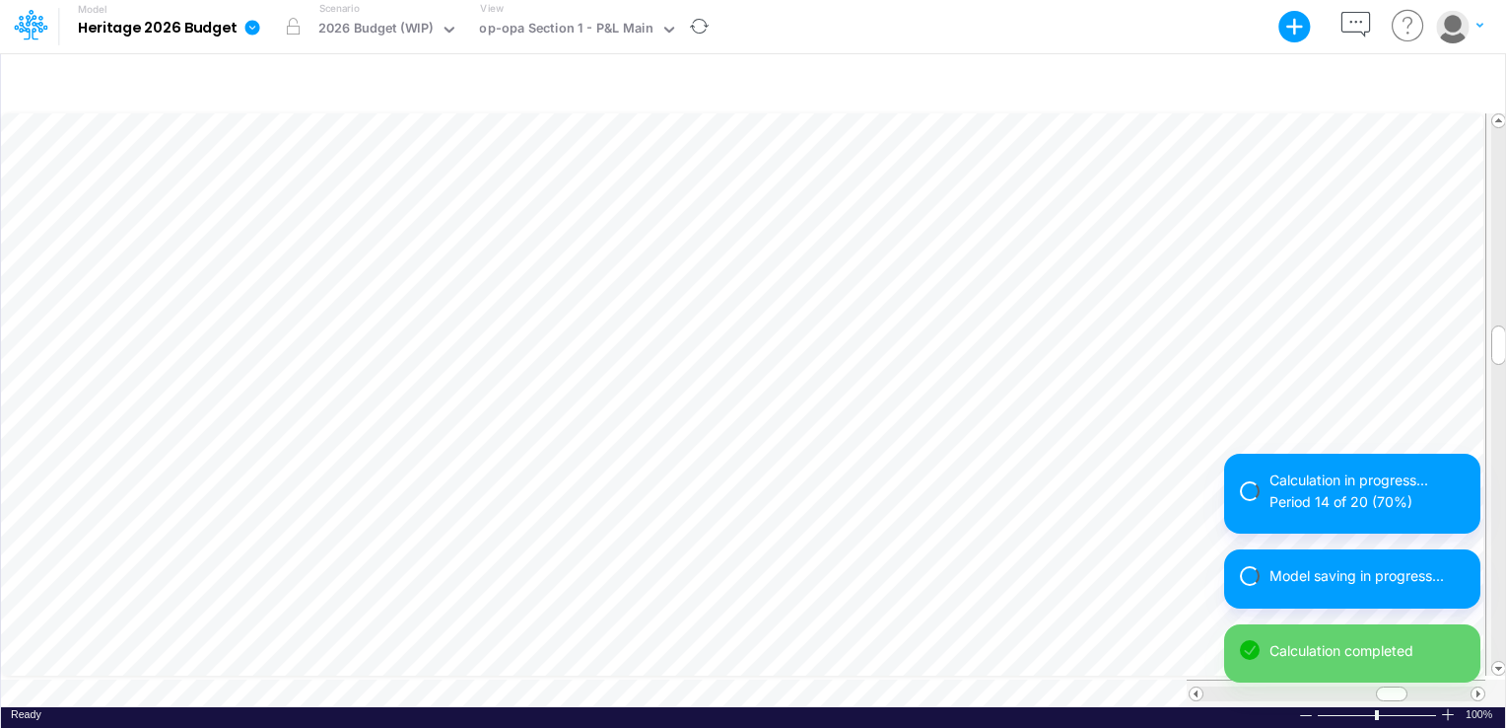
click at [1478, 687] on div "Calculation in progress... Period 14 of 20 (70%) Model saving in progress... Ca…" at bounding box center [1352, 575] width 256 height 244
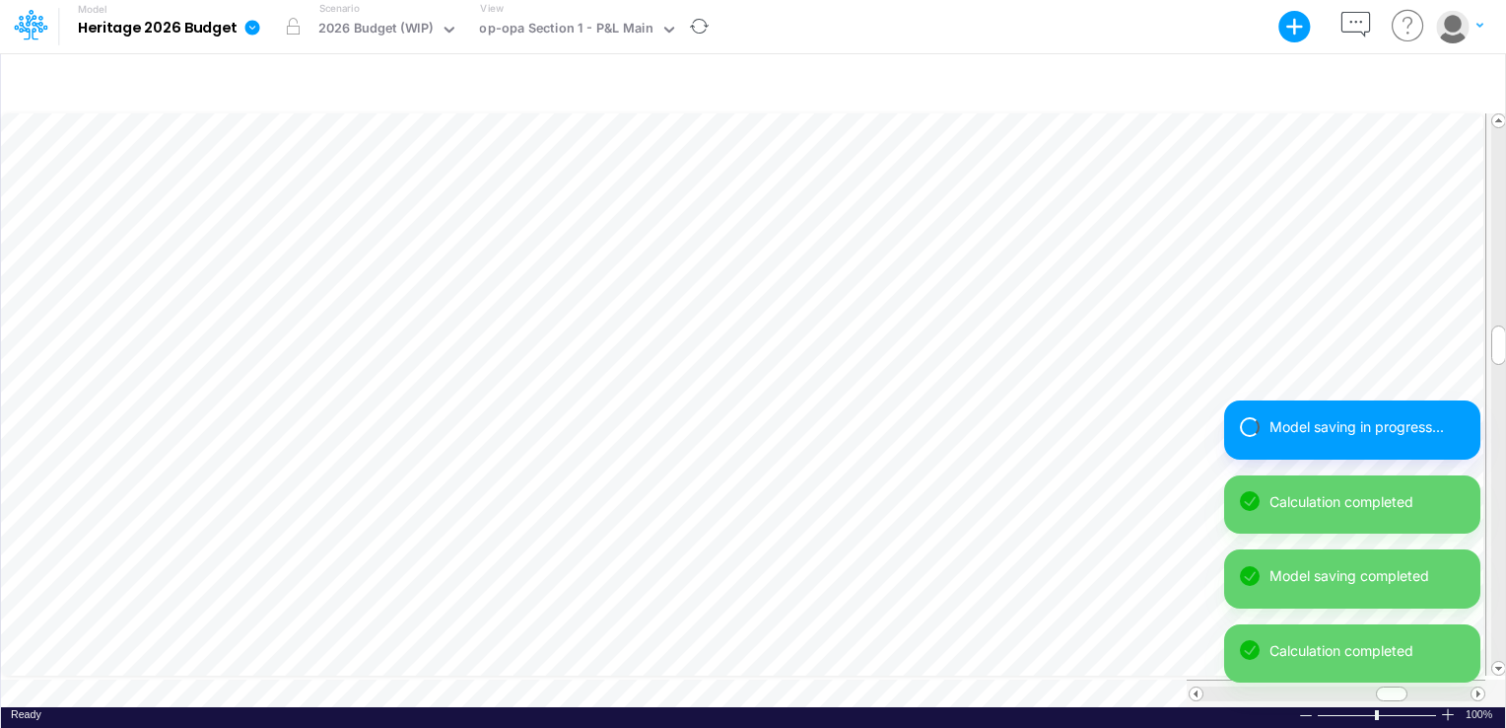
click at [1476, 683] on div "Model saving in progress... Calculation completed Model saving completed Calcul…" at bounding box center [1352, 549] width 256 height 298
click at [1475, 684] on div "Model saving in progress... Calculation completed Model saving completed Calcul…" at bounding box center [1352, 549] width 256 height 298
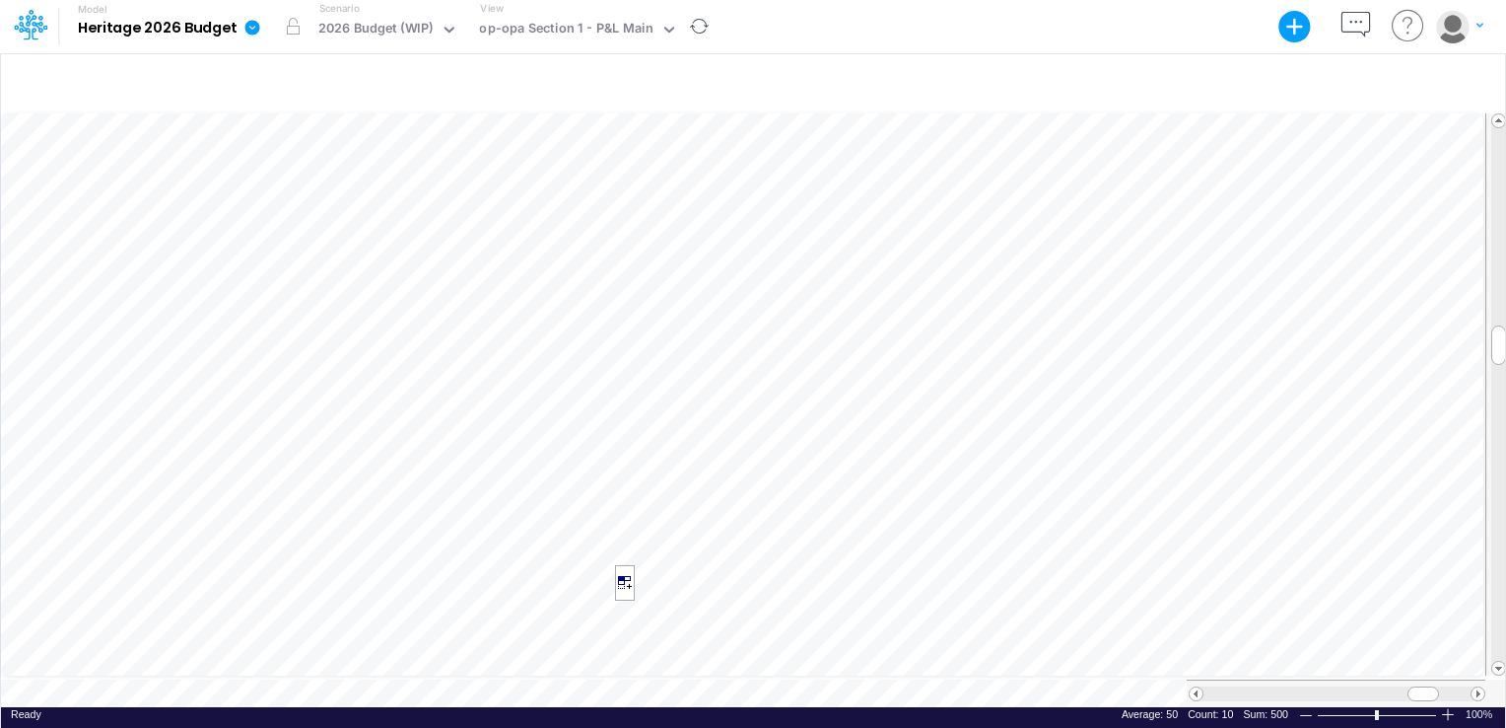
scroll to position [9, 2]
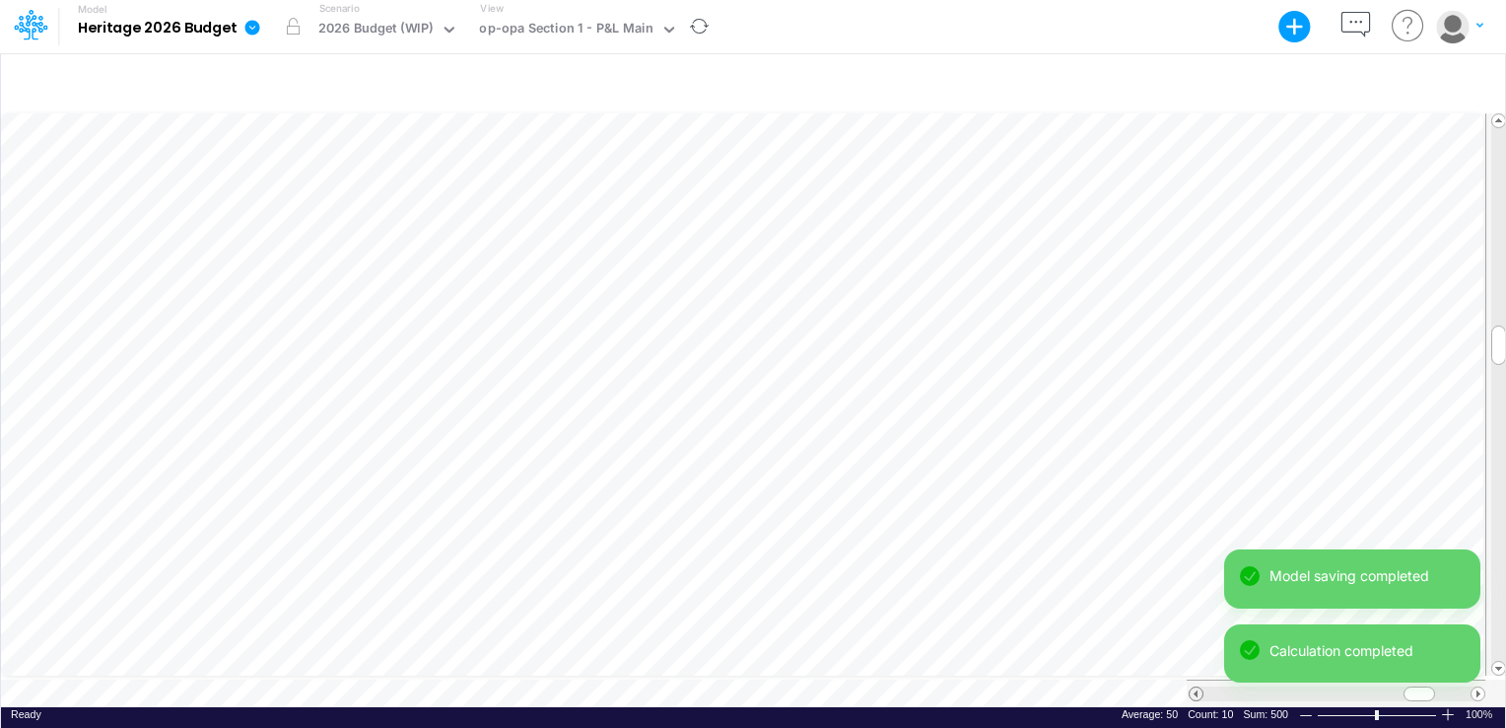
click at [1195, 688] on span at bounding box center [1196, 693] width 13 height 13
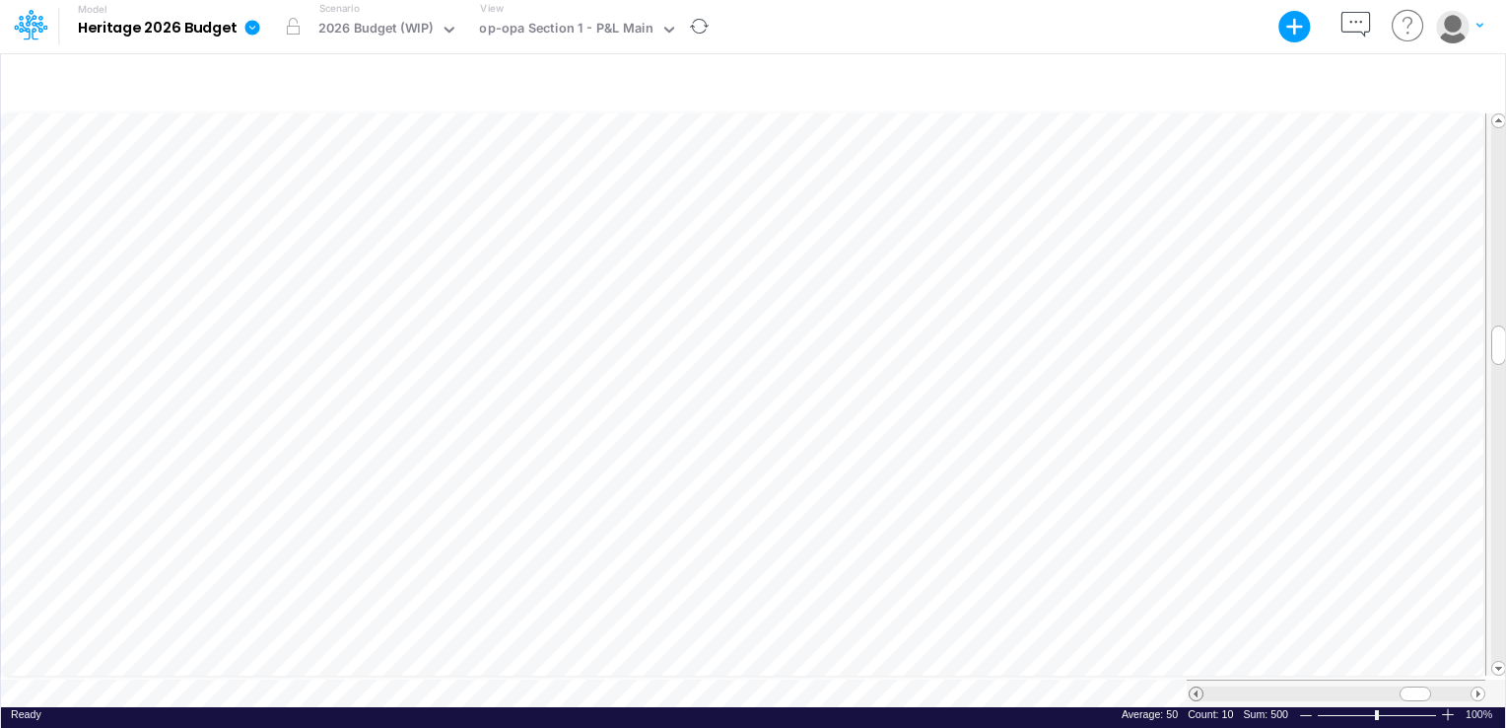
click at [1195, 687] on span at bounding box center [1196, 693] width 13 height 13
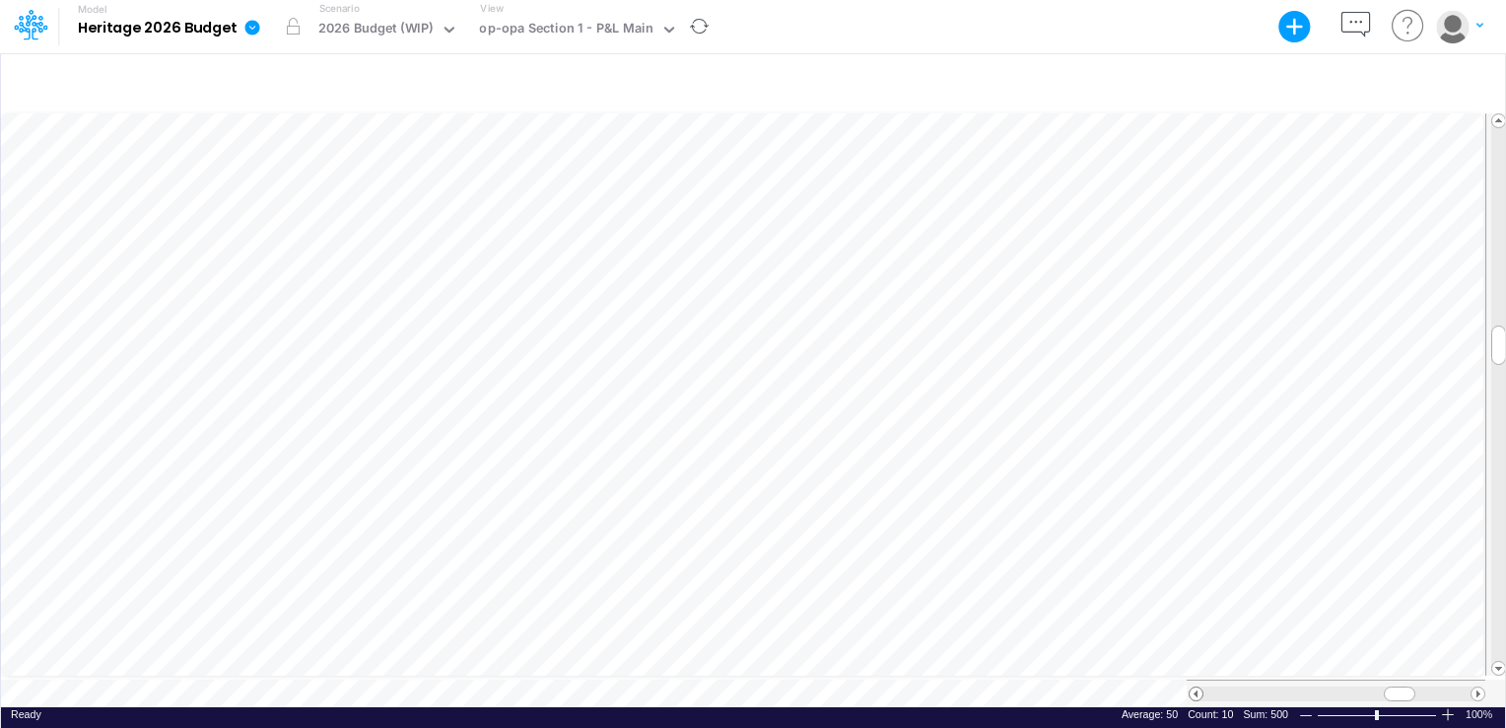
click at [1195, 687] on span at bounding box center [1196, 693] width 13 height 13
click at [1197, 687] on span at bounding box center [1196, 693] width 13 height 13
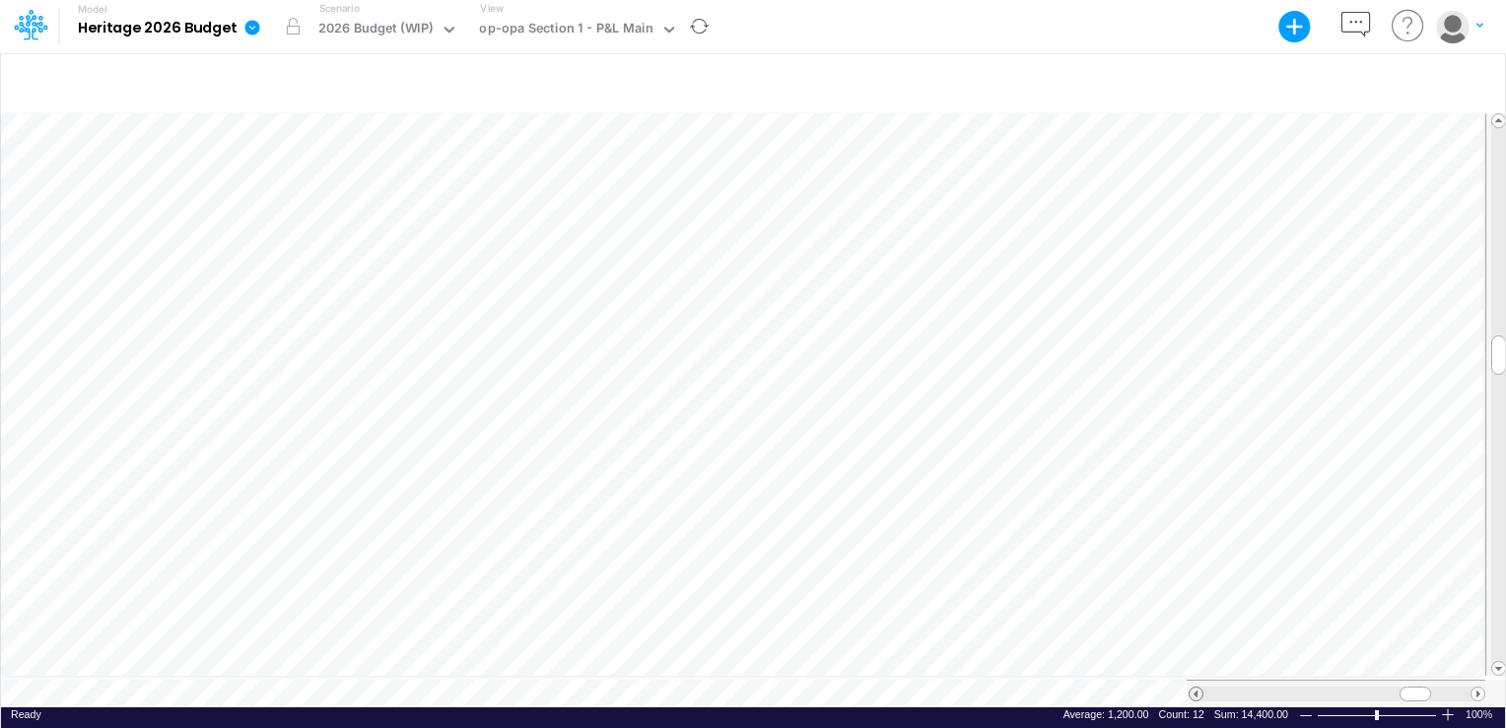
click at [1197, 687] on span at bounding box center [1196, 693] width 13 height 13
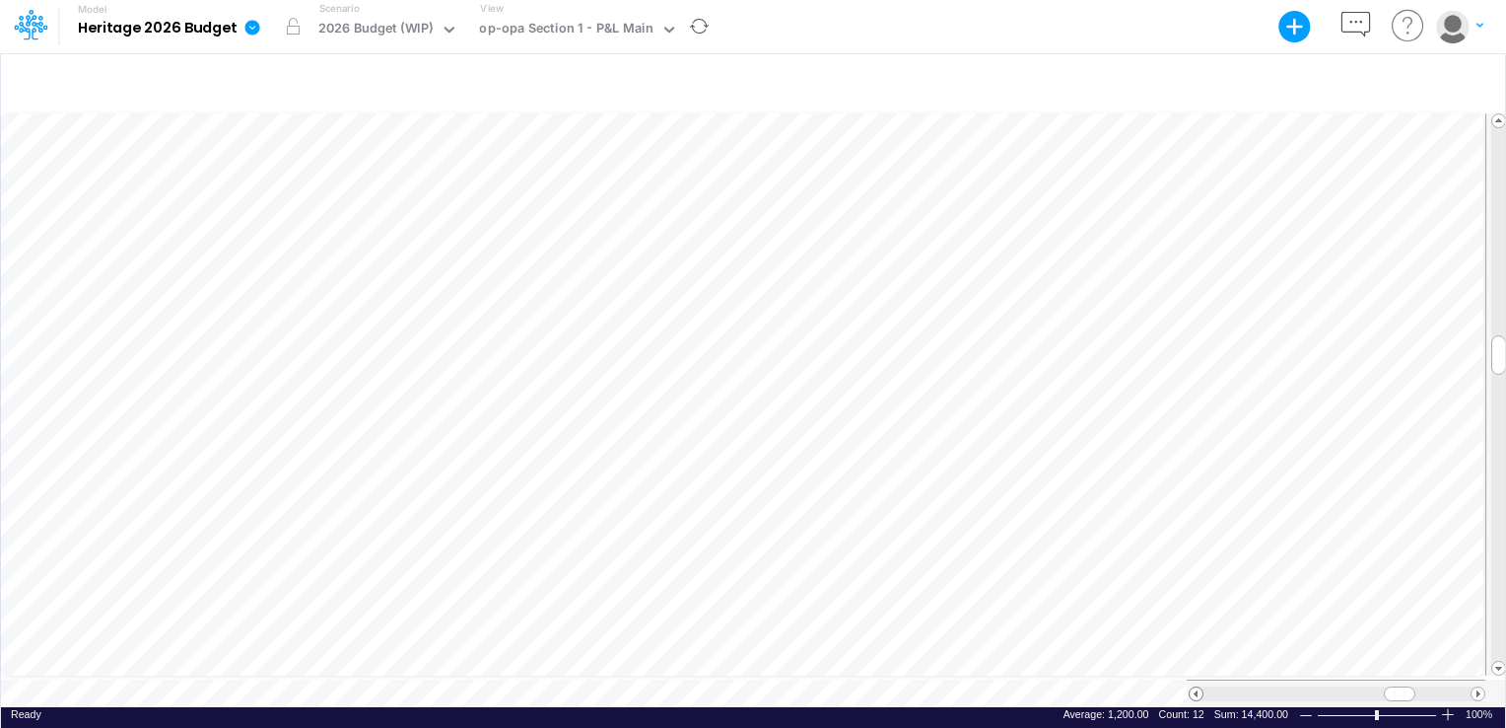
click at [1197, 687] on span at bounding box center [1196, 693] width 13 height 13
click at [990, 530] on div "1061.8716333333" at bounding box center [967, 533] width 120 height 19
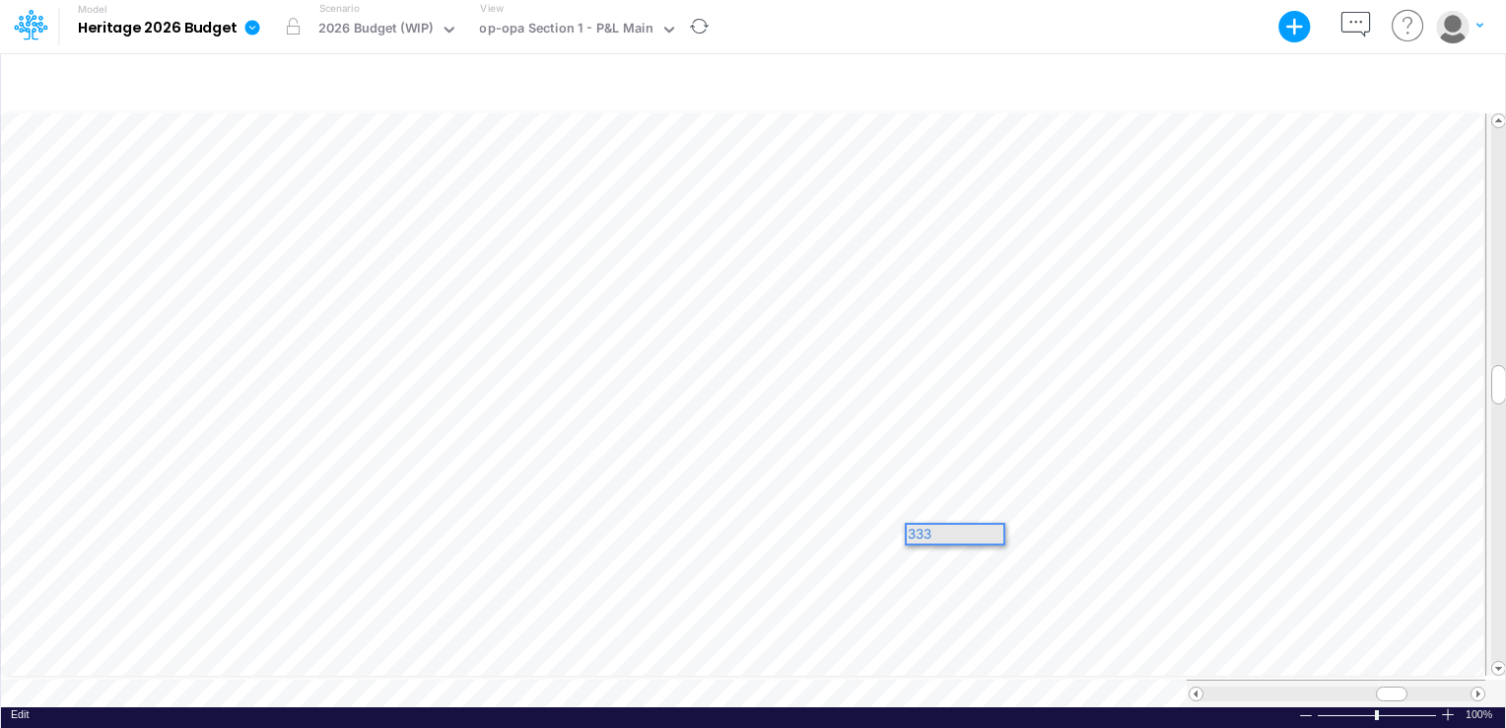
click at [990, 530] on div "333" at bounding box center [955, 533] width 97 height 19
click at [998, 530] on div "1100.00" at bounding box center [955, 533] width 97 height 19
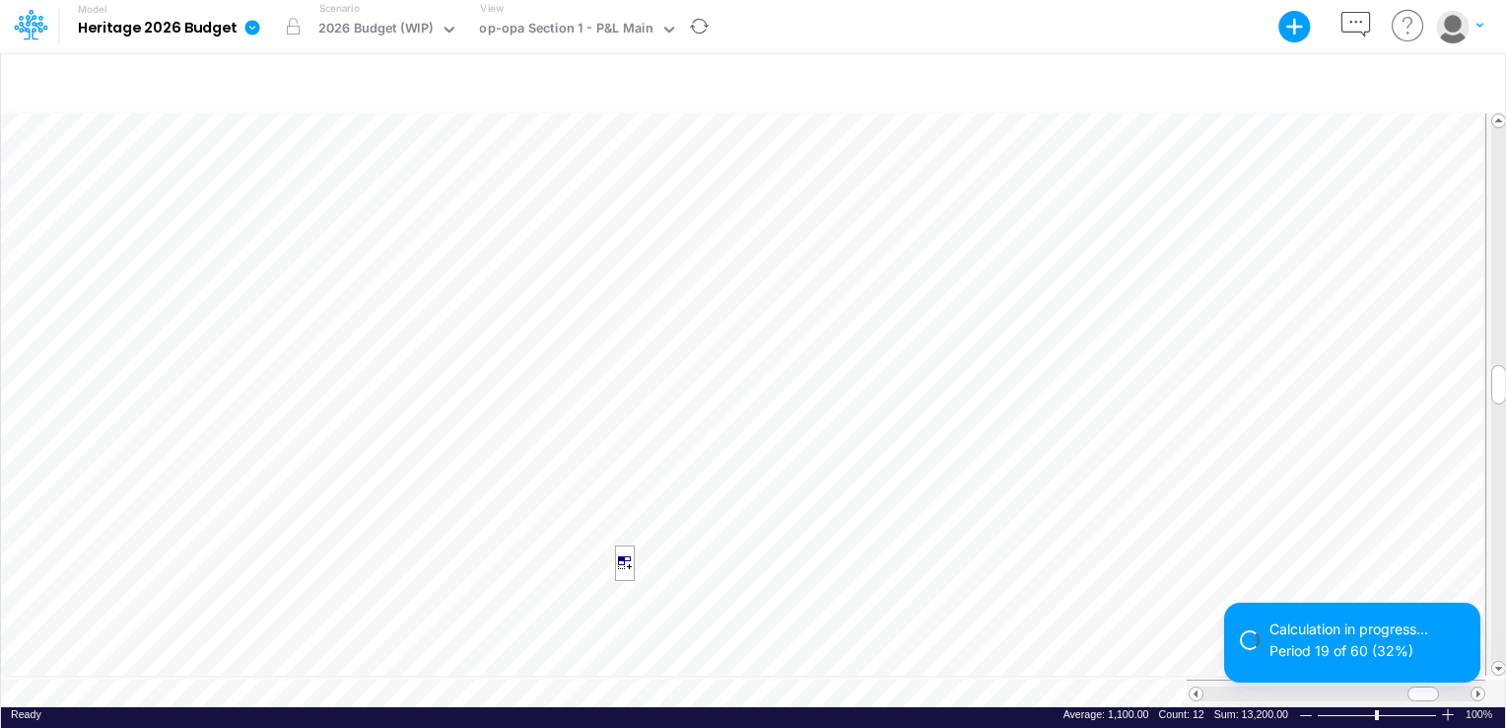
scroll to position [9, 2]
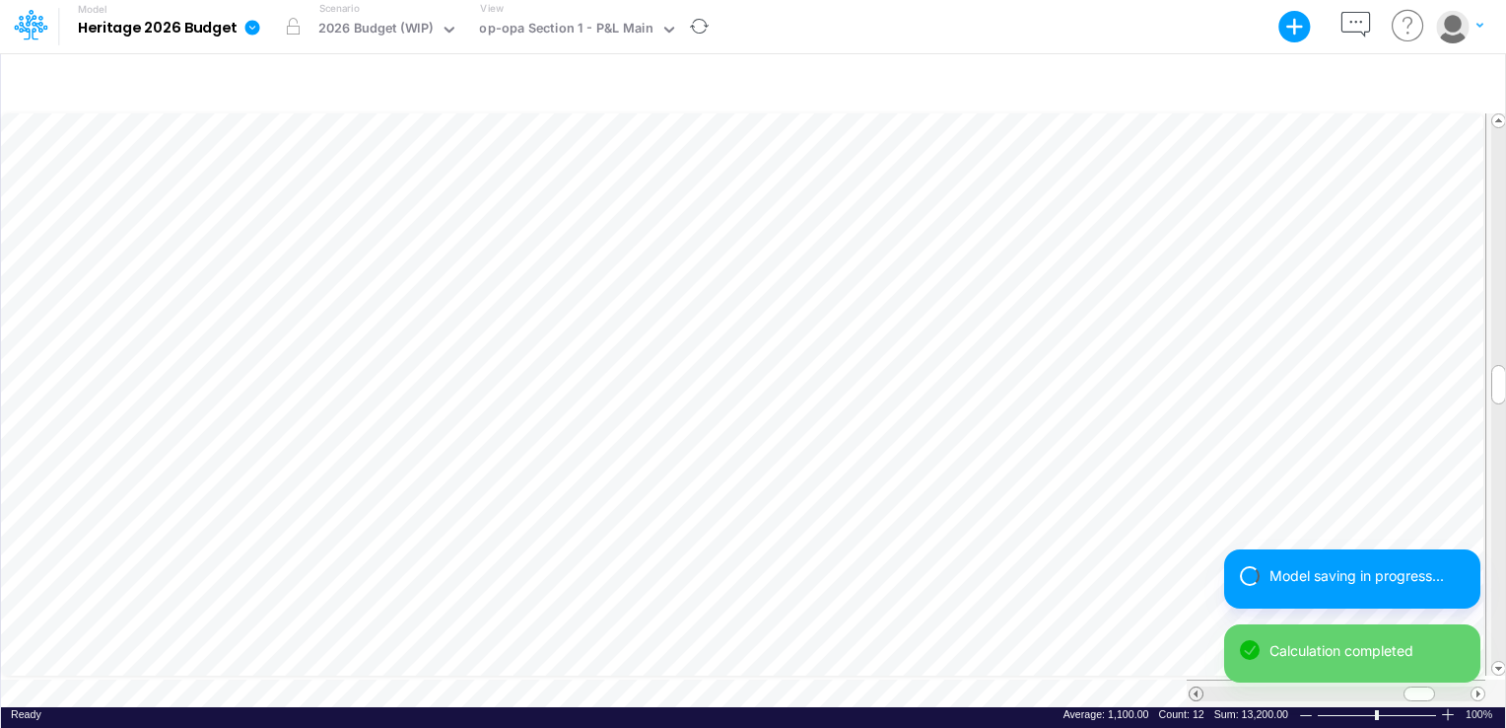
click at [1195, 687] on span at bounding box center [1196, 693] width 13 height 13
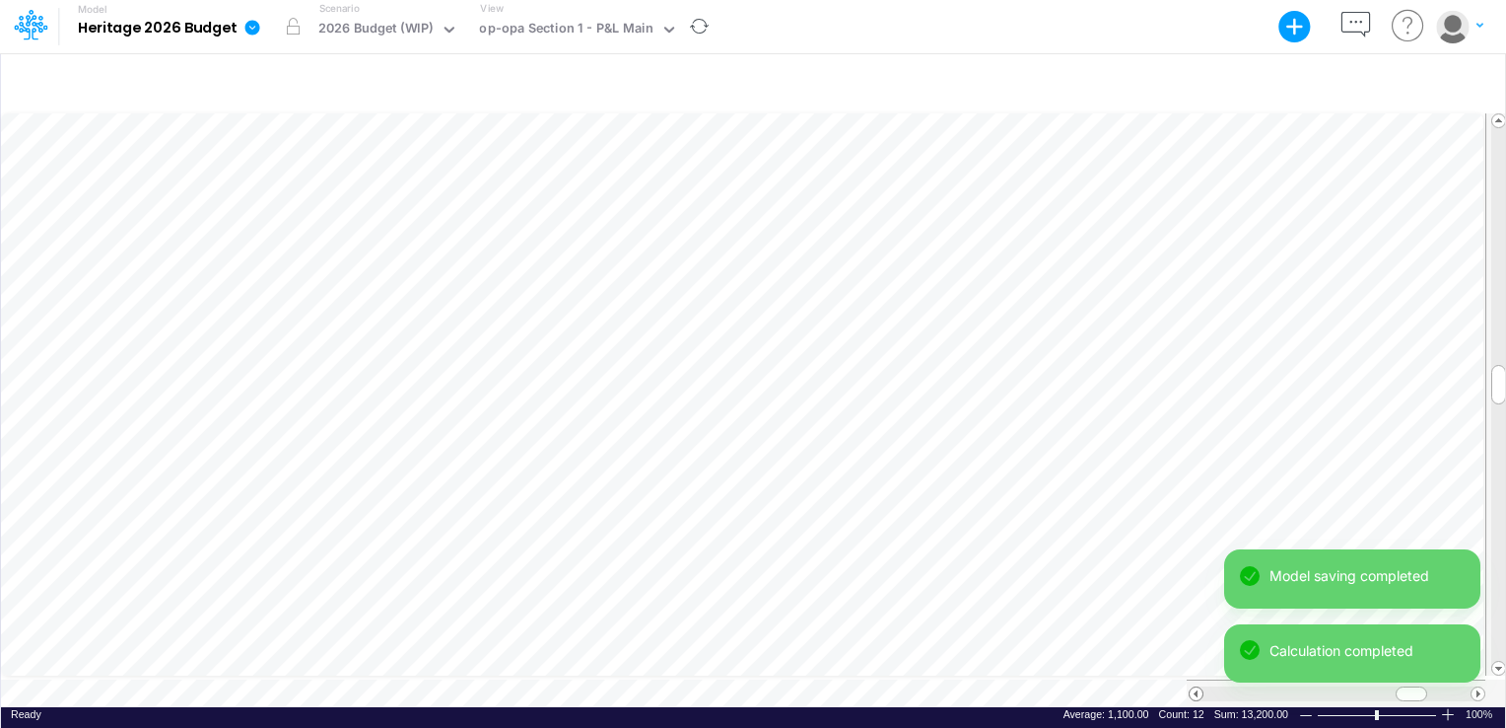
click at [1195, 687] on span at bounding box center [1196, 693] width 13 height 13
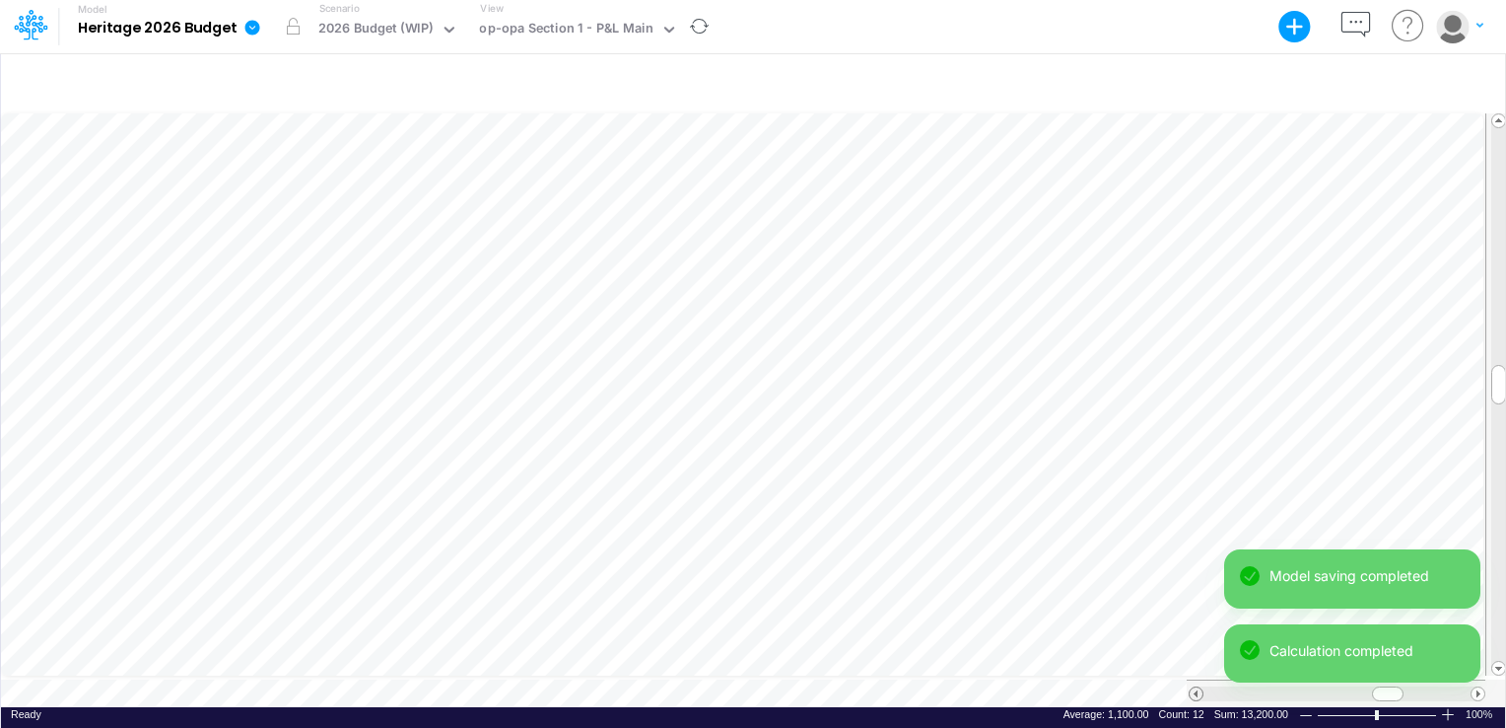
click at [1195, 687] on span at bounding box center [1196, 693] width 13 height 13
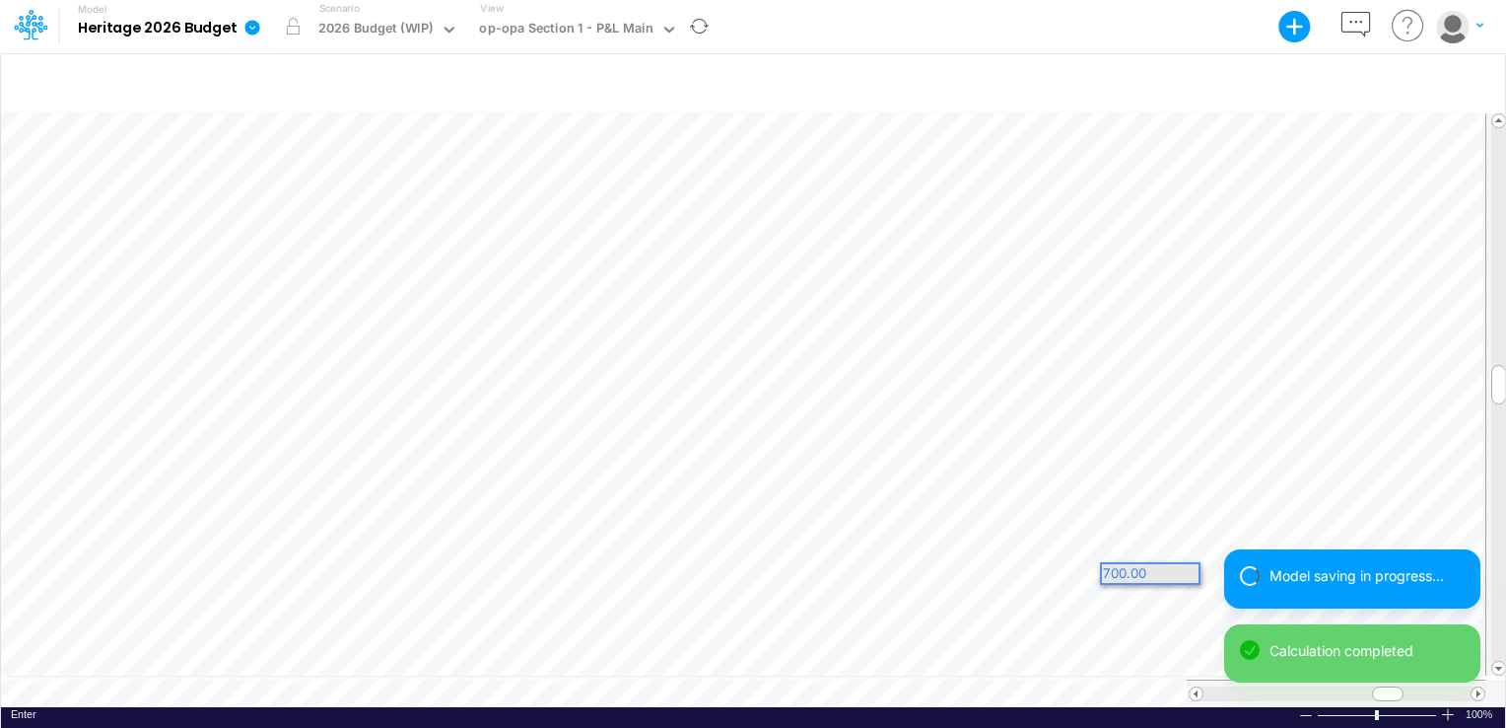
click at [1232, 573] on div "Model saving in progress..." at bounding box center [1352, 578] width 256 height 59
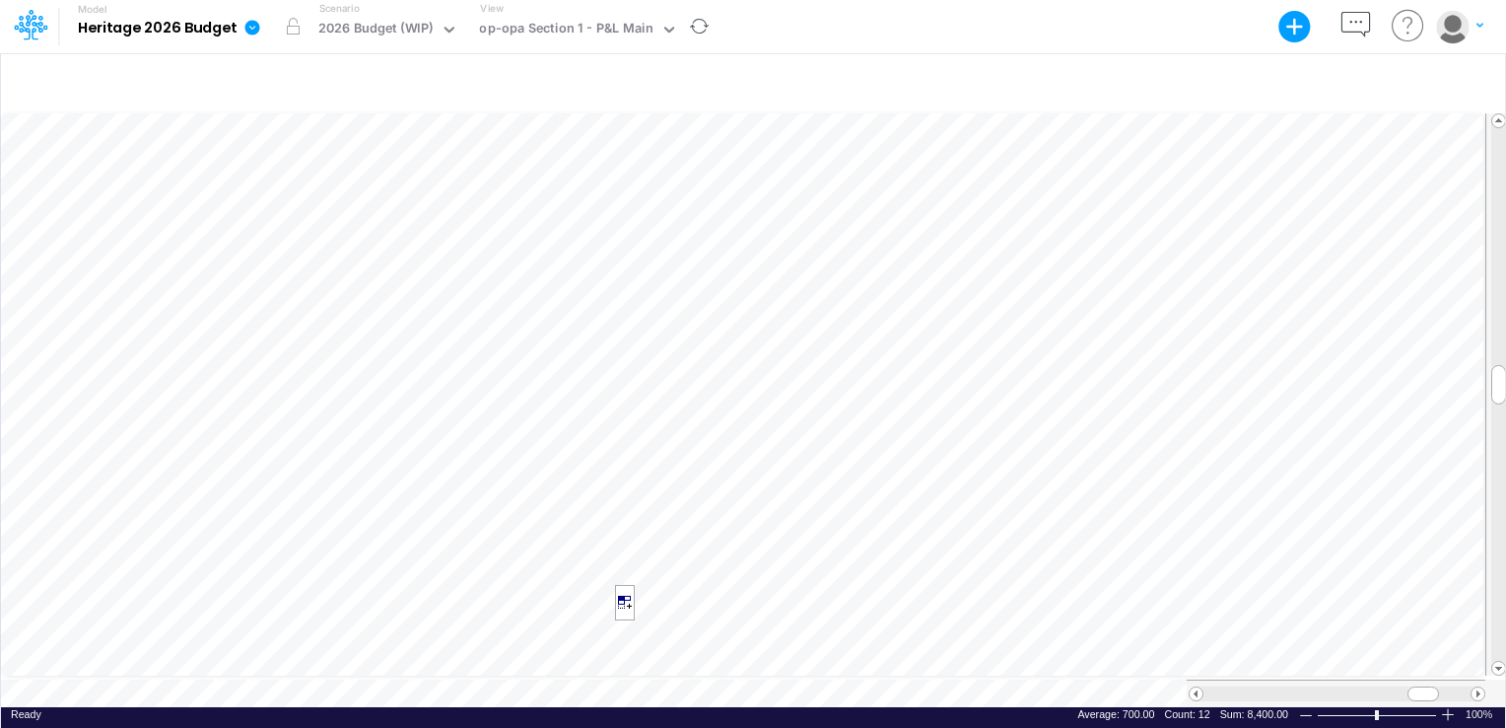
scroll to position [9, 2]
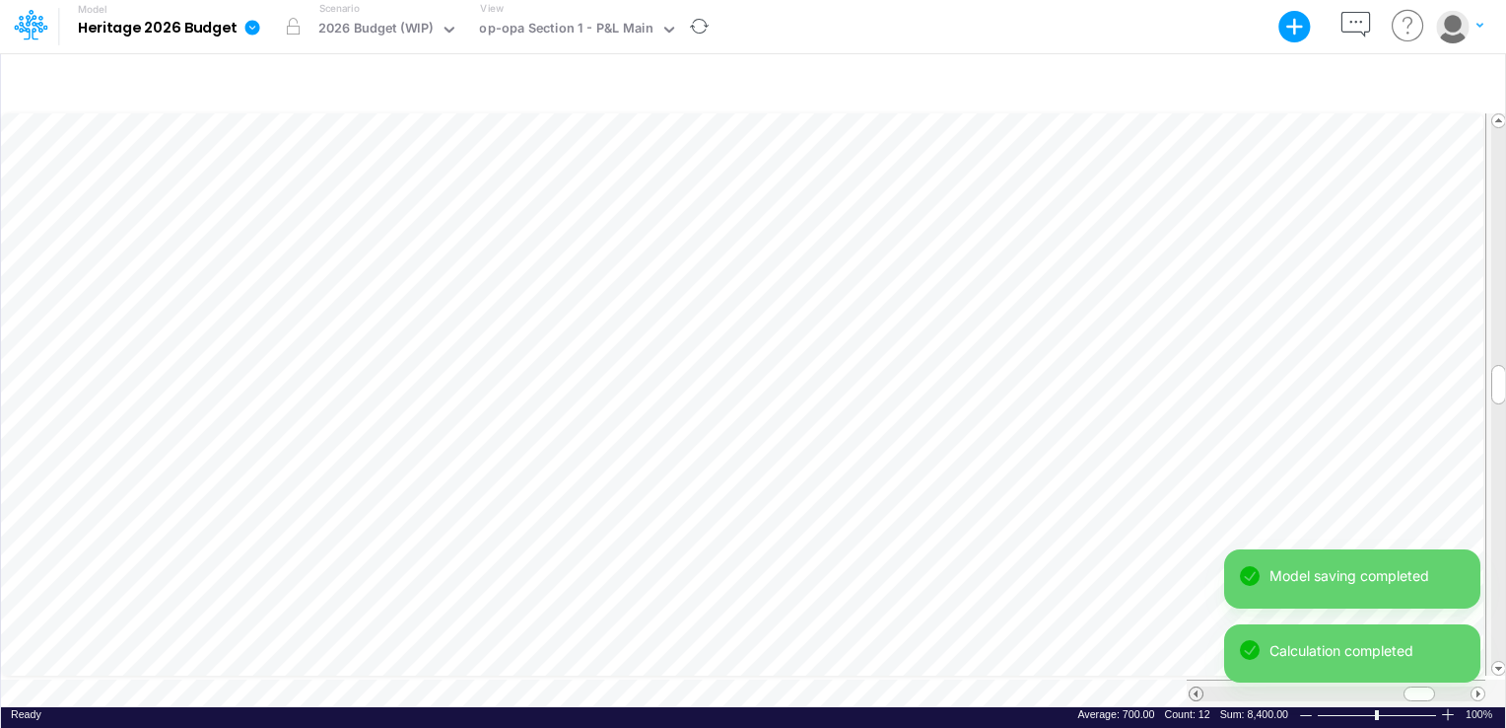
click at [1192, 687] on span at bounding box center [1196, 693] width 13 height 13
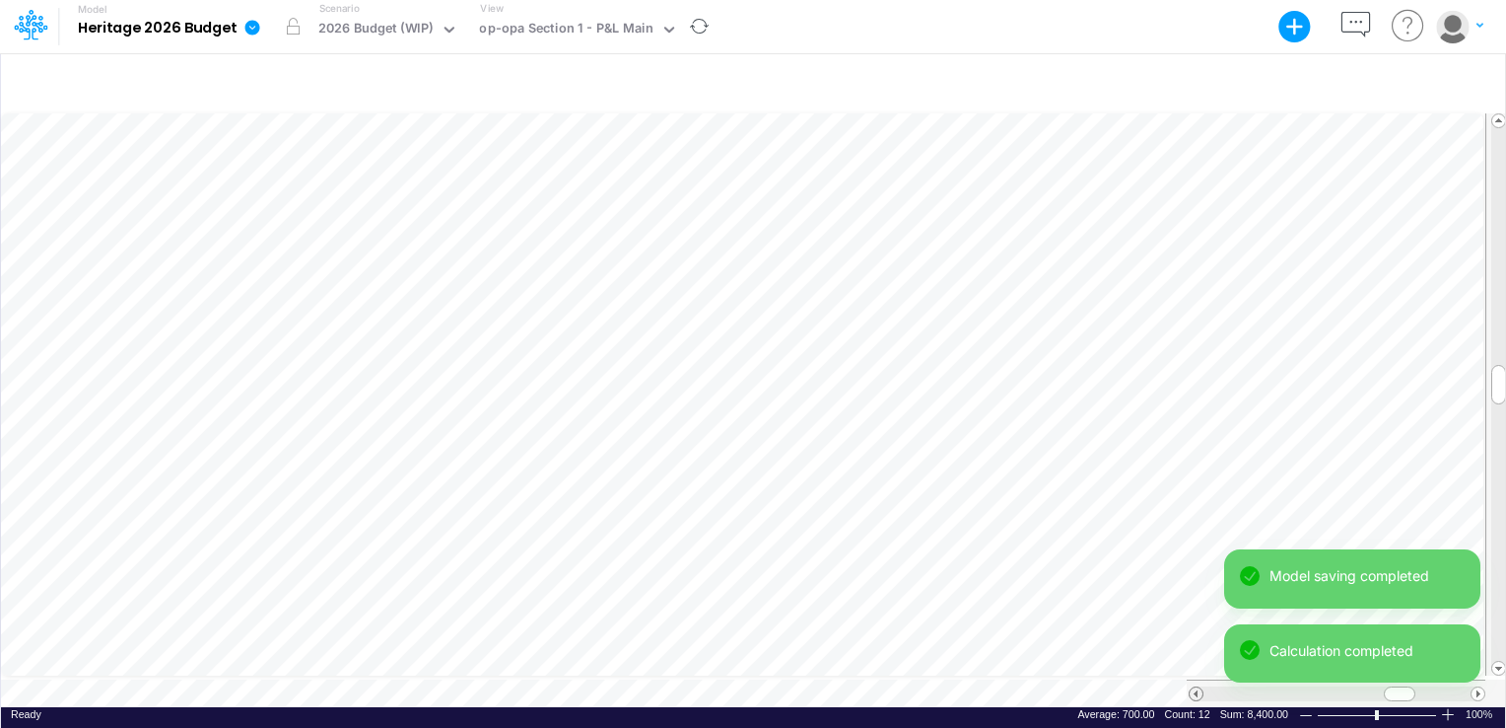
click at [1192, 687] on span at bounding box center [1196, 693] width 13 height 13
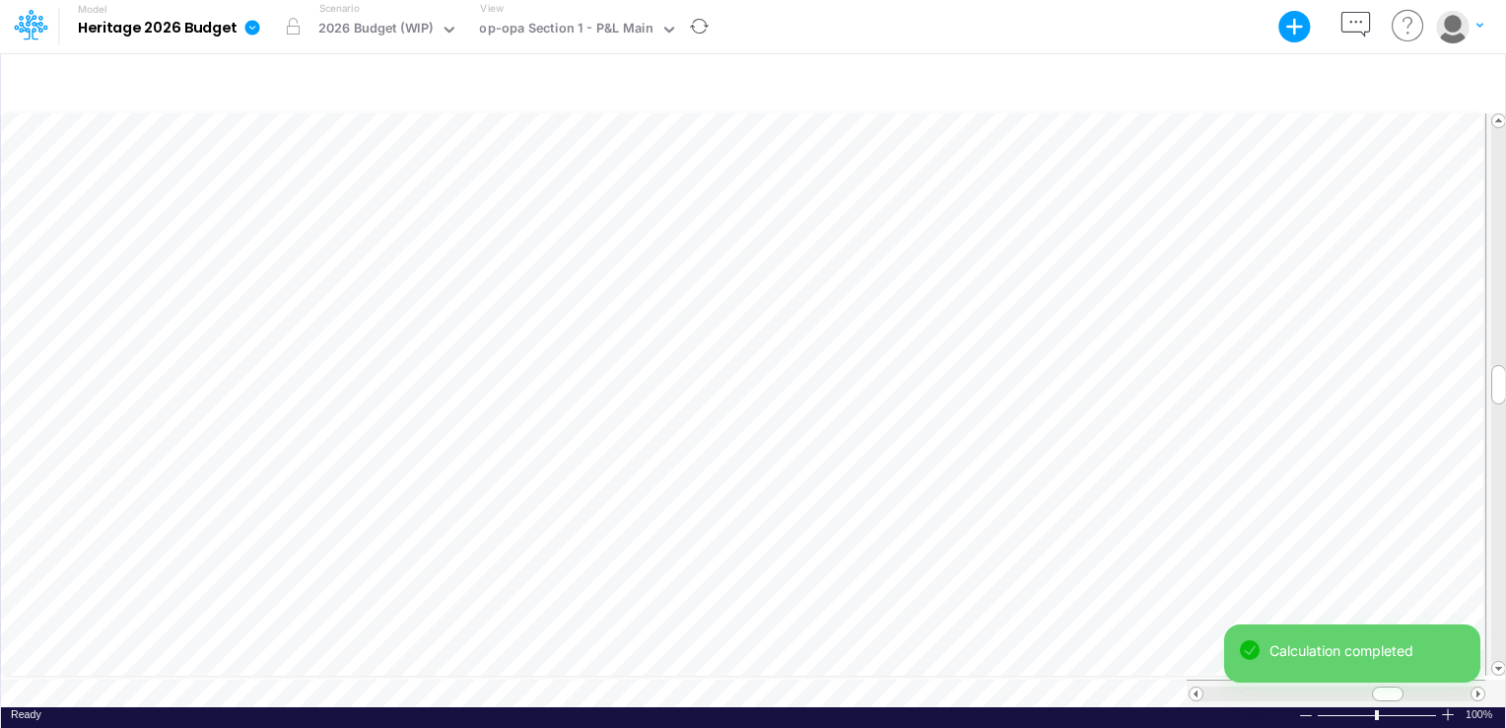
scroll to position [9, 2]
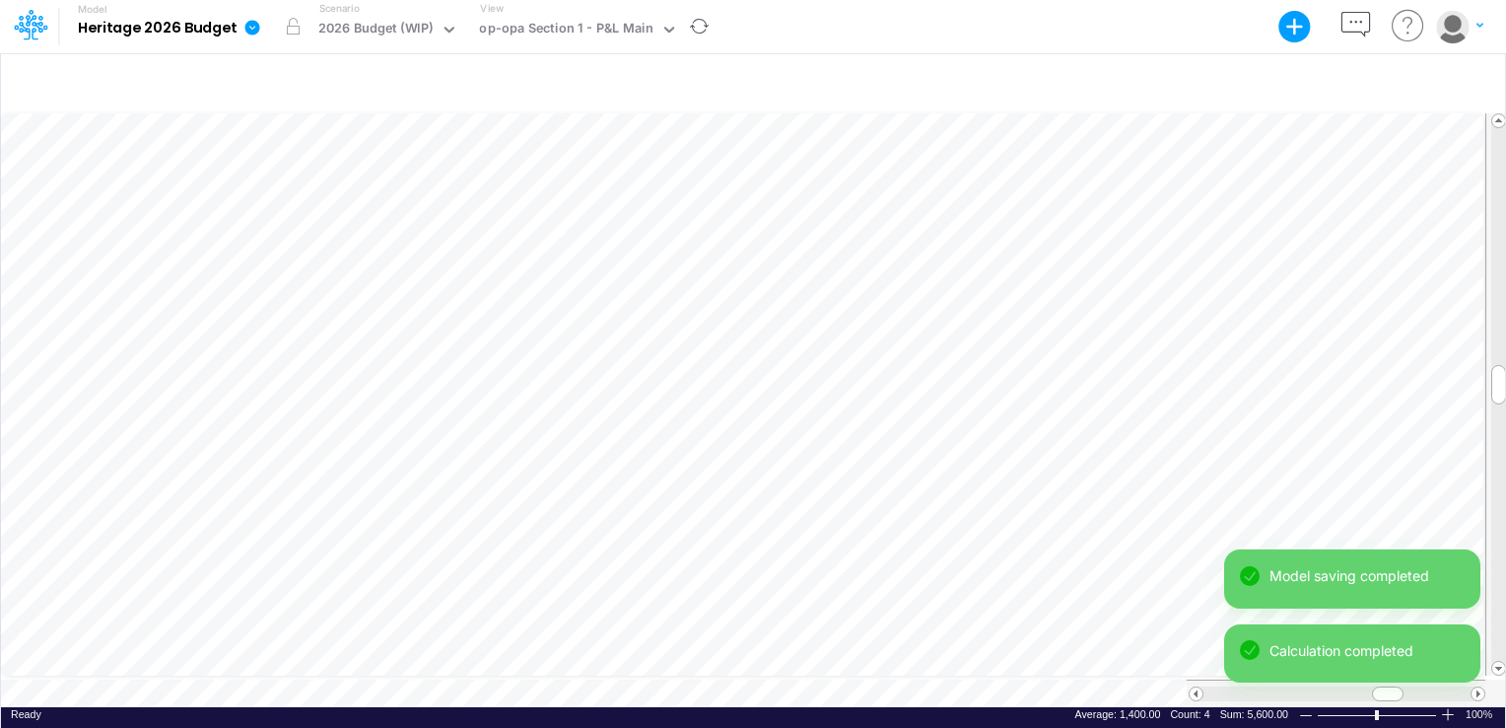
click at [1318, 590] on div "Model Heritage 2026 Budget Export Excel Scenario 2026 Budget (WIP) View op-opa …" at bounding box center [753, 364] width 1506 height 728
click at [1193, 687] on span at bounding box center [1196, 693] width 13 height 13
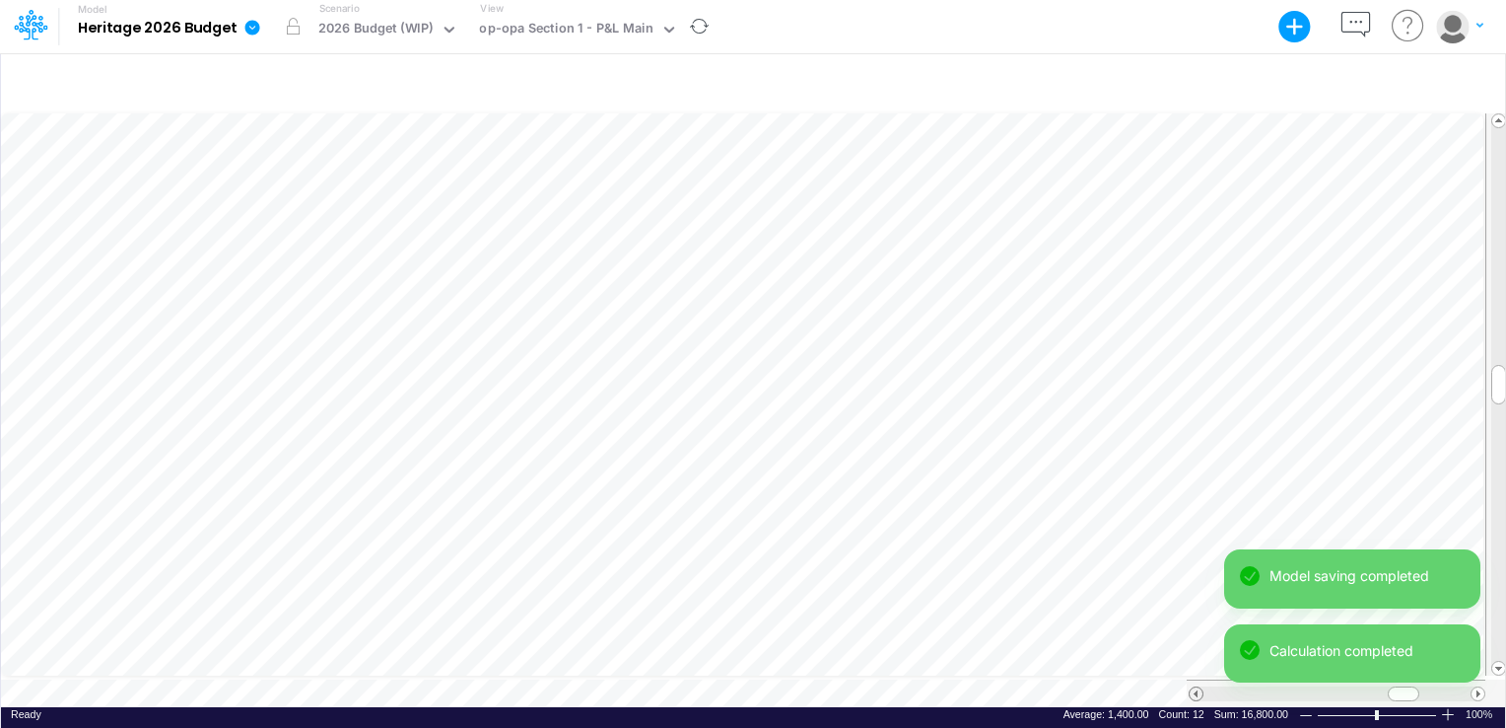
click at [1193, 687] on span at bounding box center [1196, 693] width 13 height 13
click at [1192, 687] on span at bounding box center [1196, 693] width 13 height 13
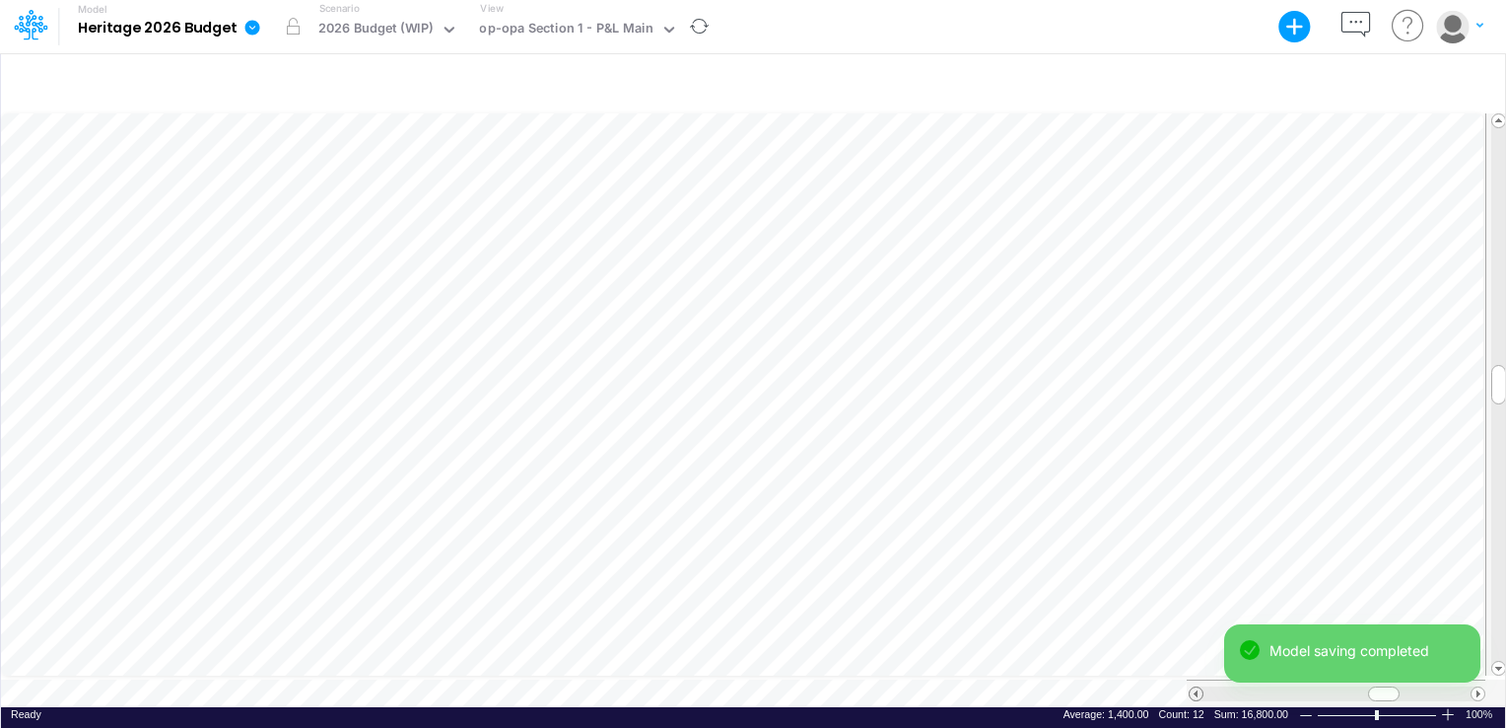
click at [1192, 687] on span at bounding box center [1196, 693] width 13 height 13
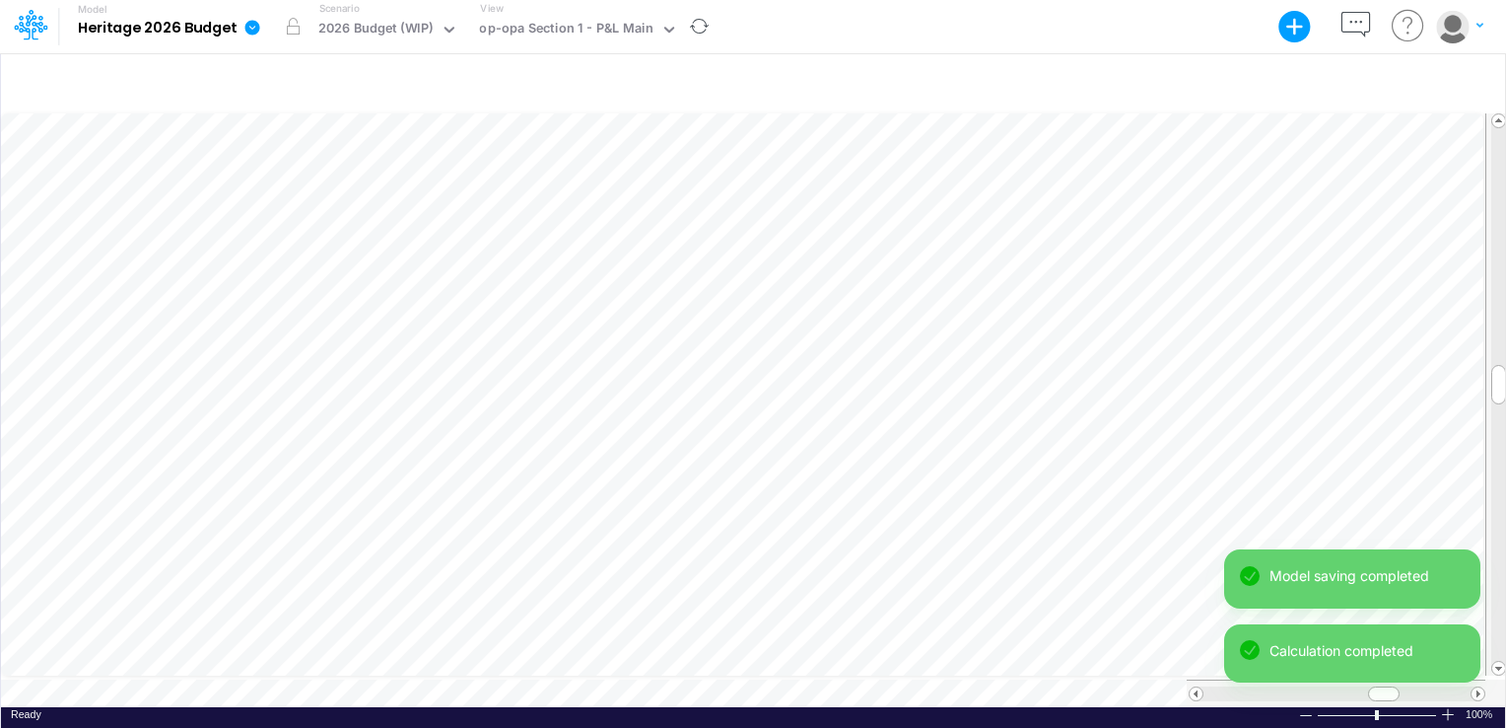
click at [1328, 612] on div "Model saving completed Calculation completed" at bounding box center [1352, 623] width 256 height 149
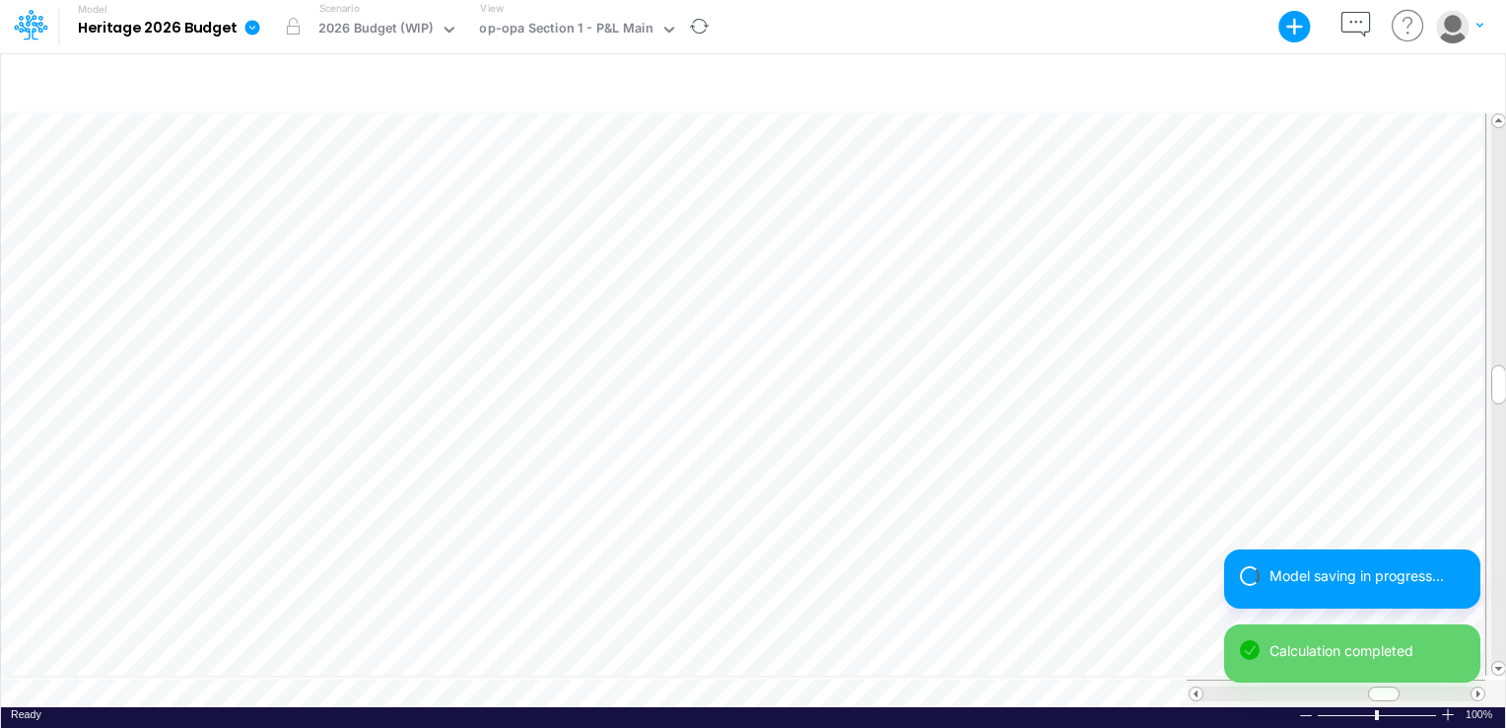
scroll to position [9, 2]
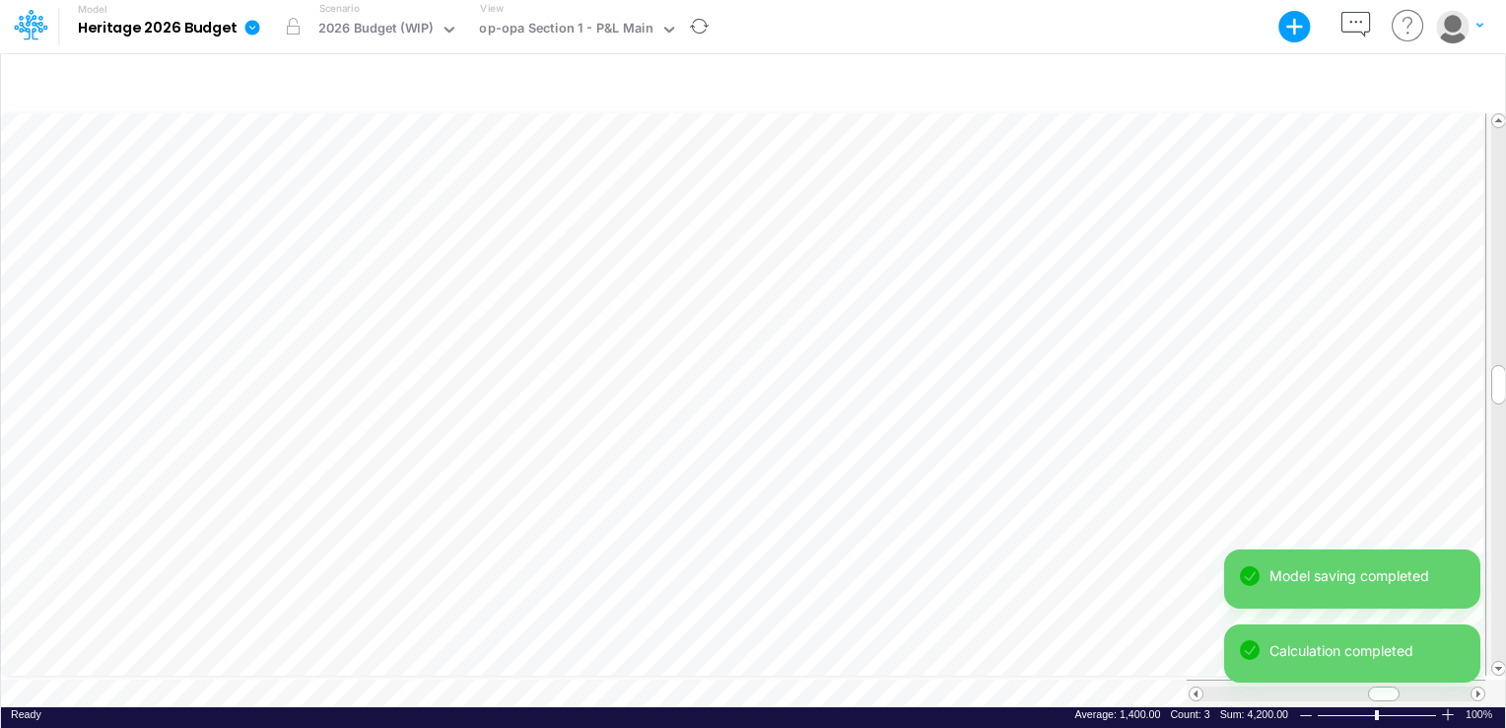
click at [1383, 611] on div "Model Heritage 2026 Budget Export Excel Scenario 2026 Budget (WIP) View op-opa …" at bounding box center [753, 364] width 1506 height 728
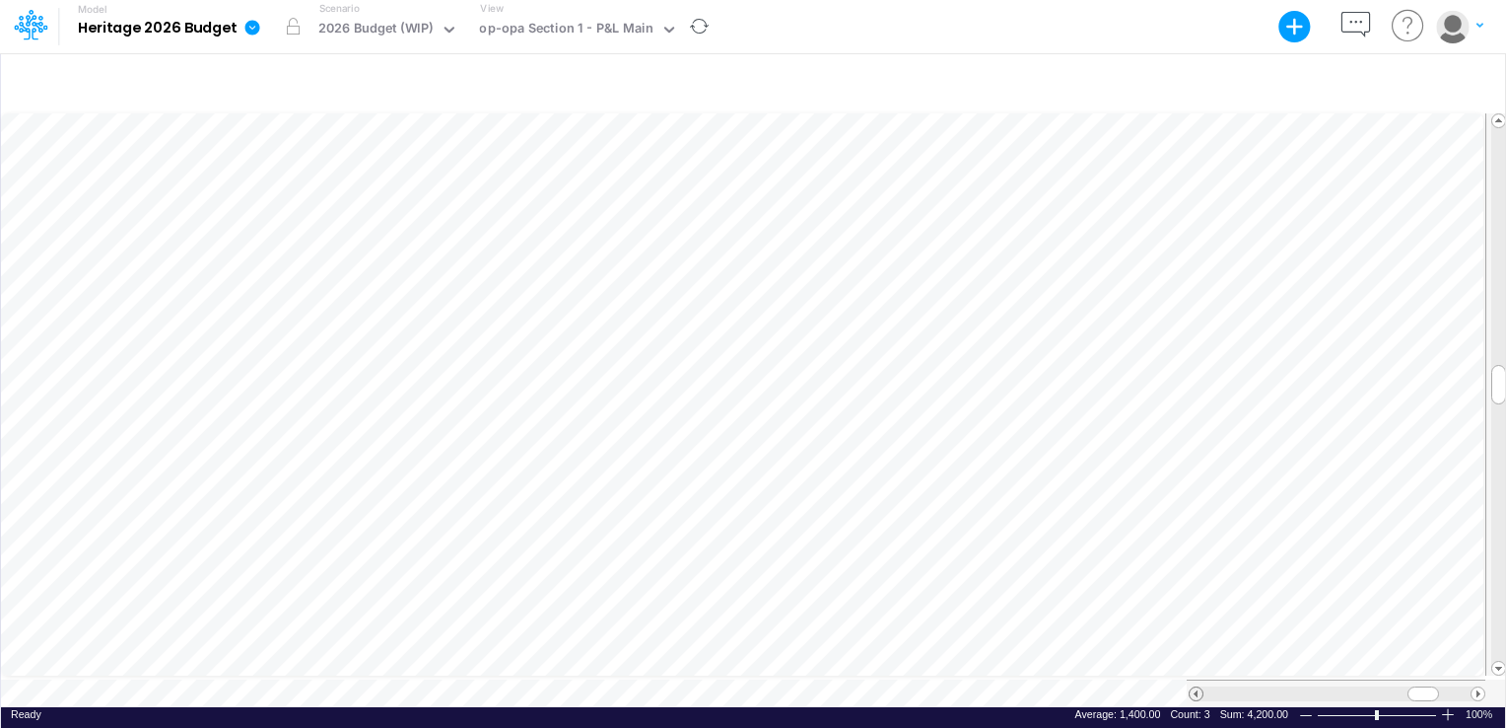
click at [1195, 687] on span at bounding box center [1196, 693] width 13 height 13
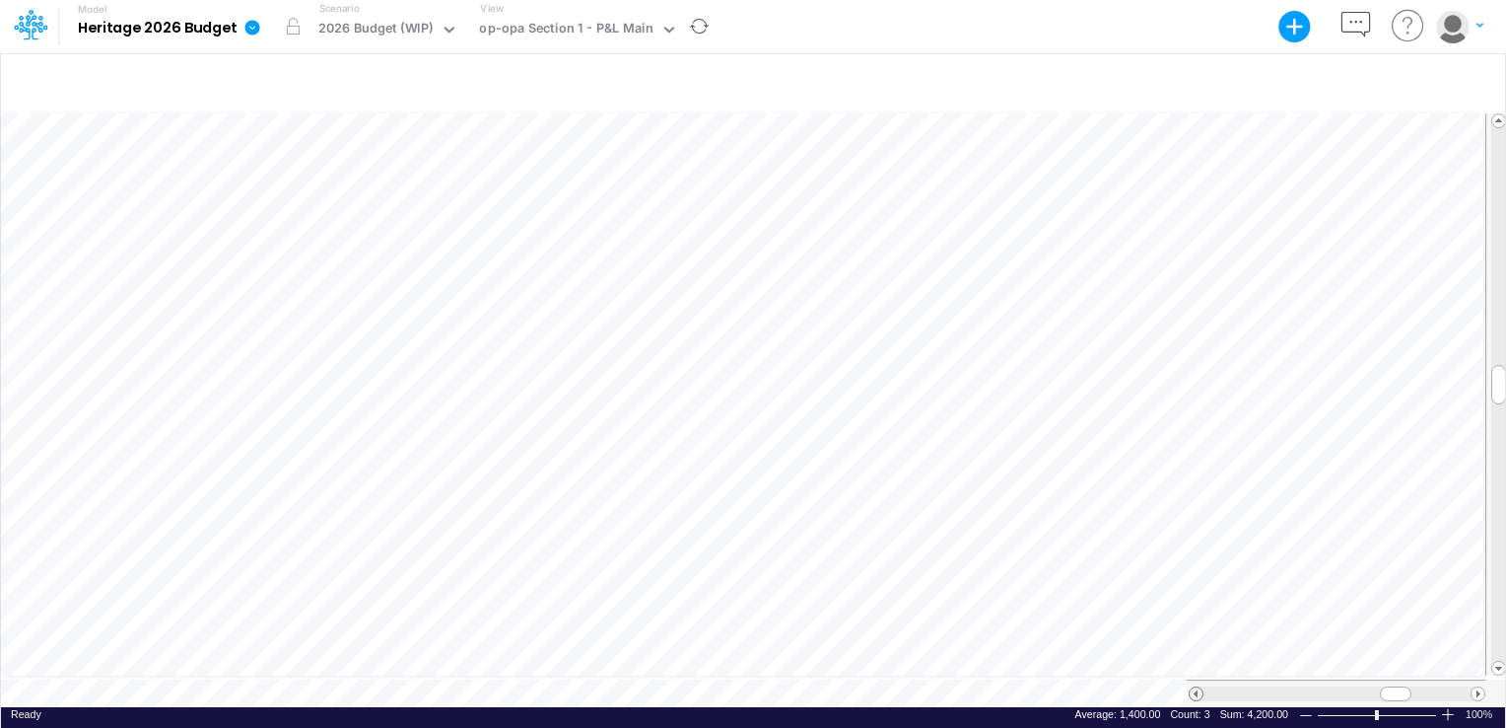
click at [1195, 687] on span at bounding box center [1196, 693] width 13 height 13
click at [1477, 687] on span at bounding box center [1478, 693] width 13 height 13
click at [1473, 687] on span at bounding box center [1478, 693] width 13 height 13
click at [1471, 686] on div at bounding box center [1337, 693] width 297 height 15
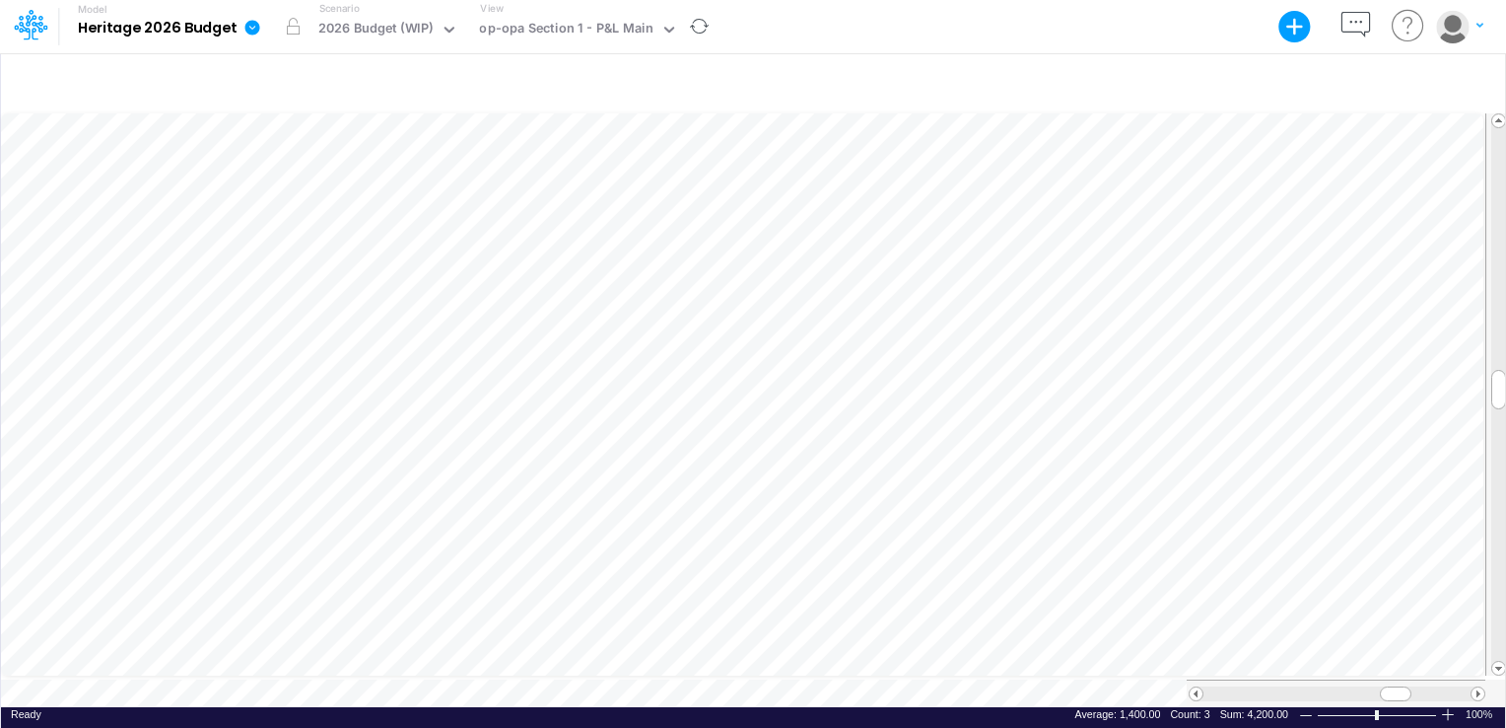
click at [1471, 686] on div at bounding box center [1337, 693] width 297 height 15
click at [1465, 686] on div at bounding box center [1337, 693] width 267 height 15
click at [1194, 687] on span at bounding box center [1196, 693] width 13 height 13
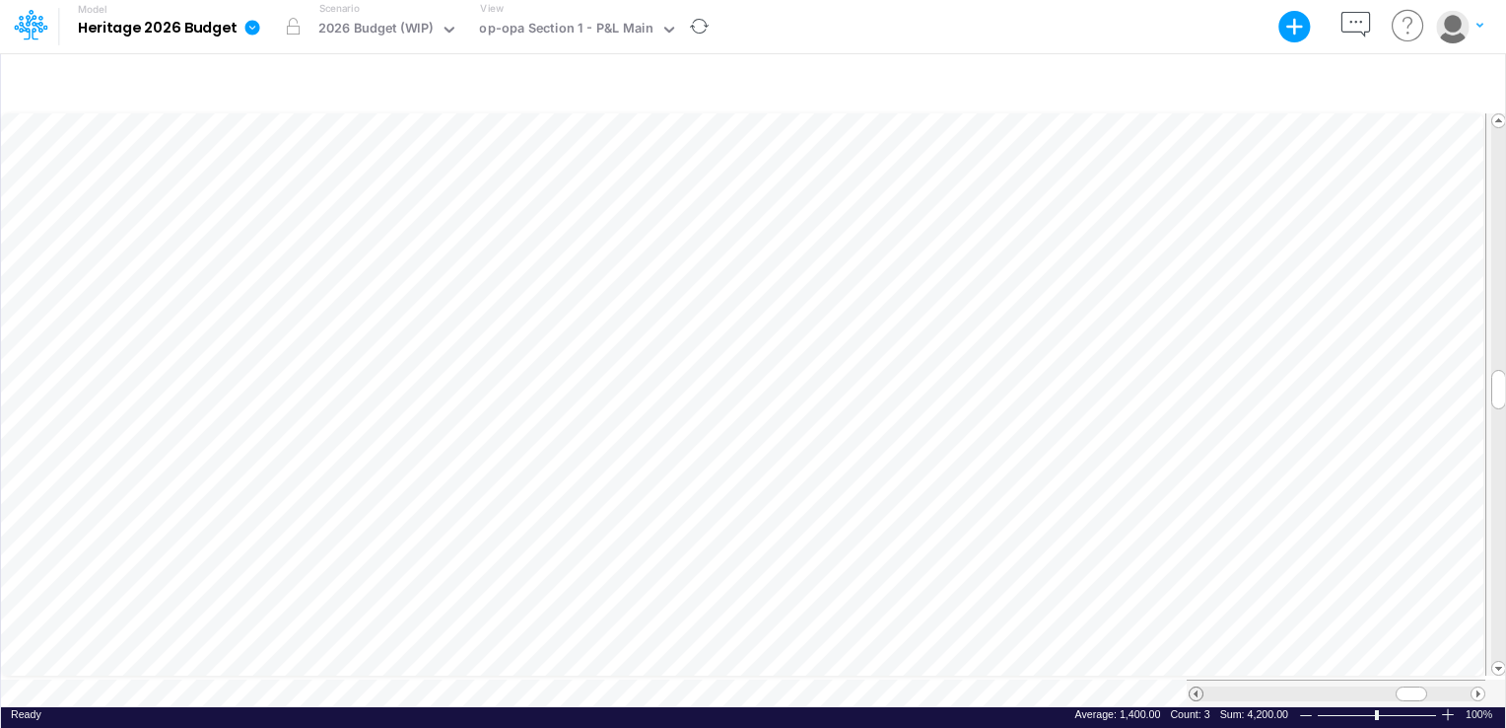
click at [1194, 687] on span at bounding box center [1196, 693] width 13 height 13
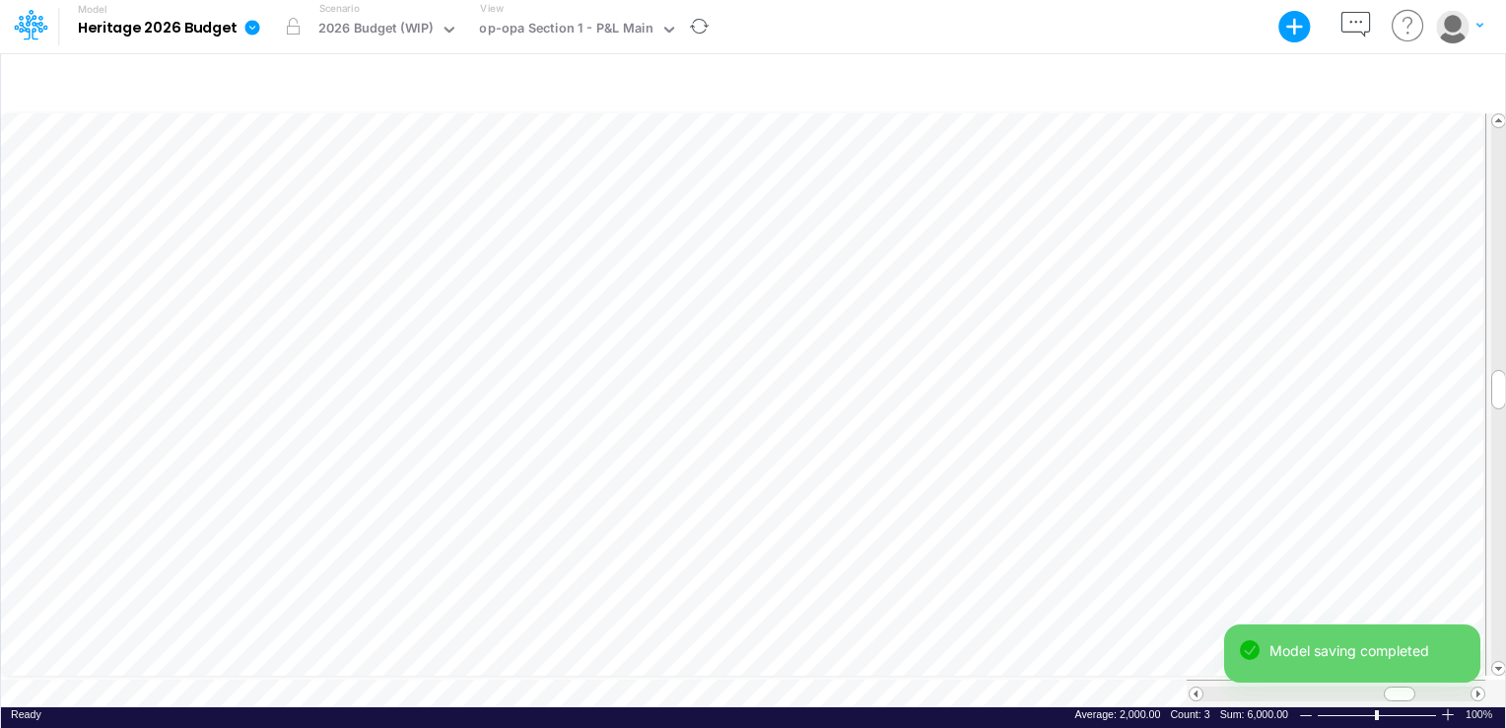
scroll to position [9, 2]
